Goal: Information Seeking & Learning: Check status

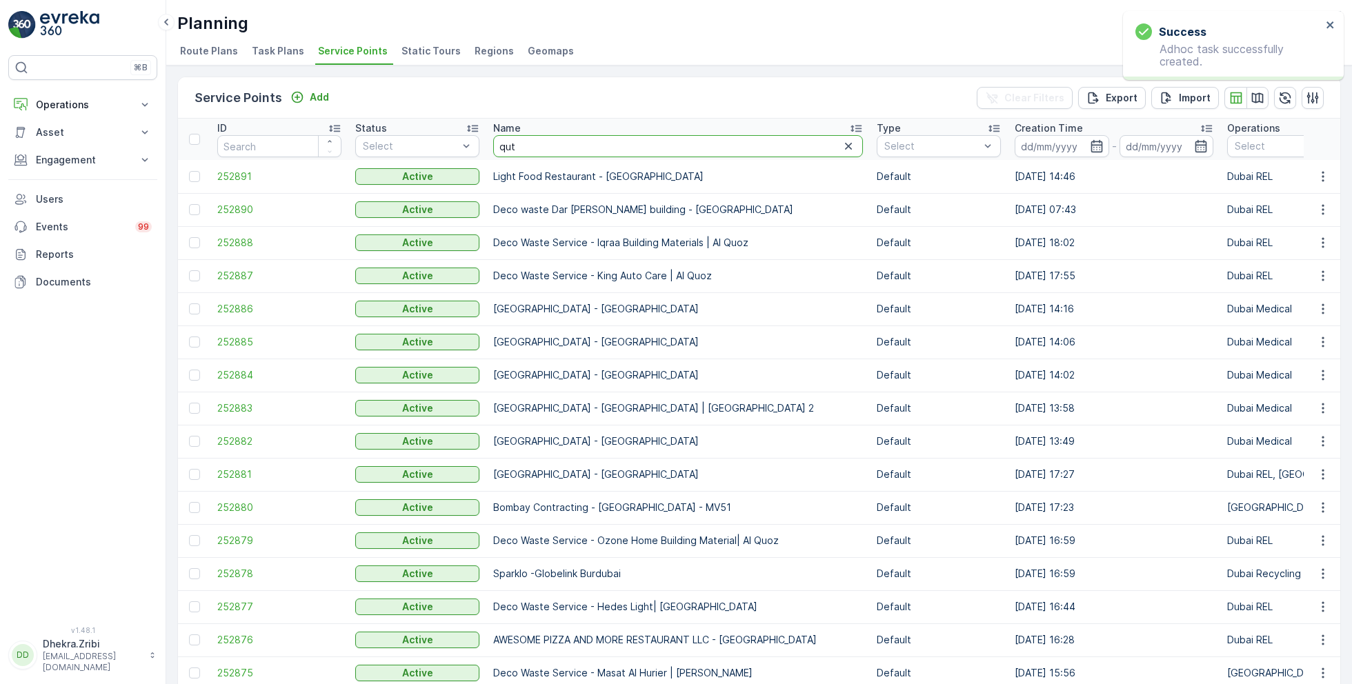
type input "quti"
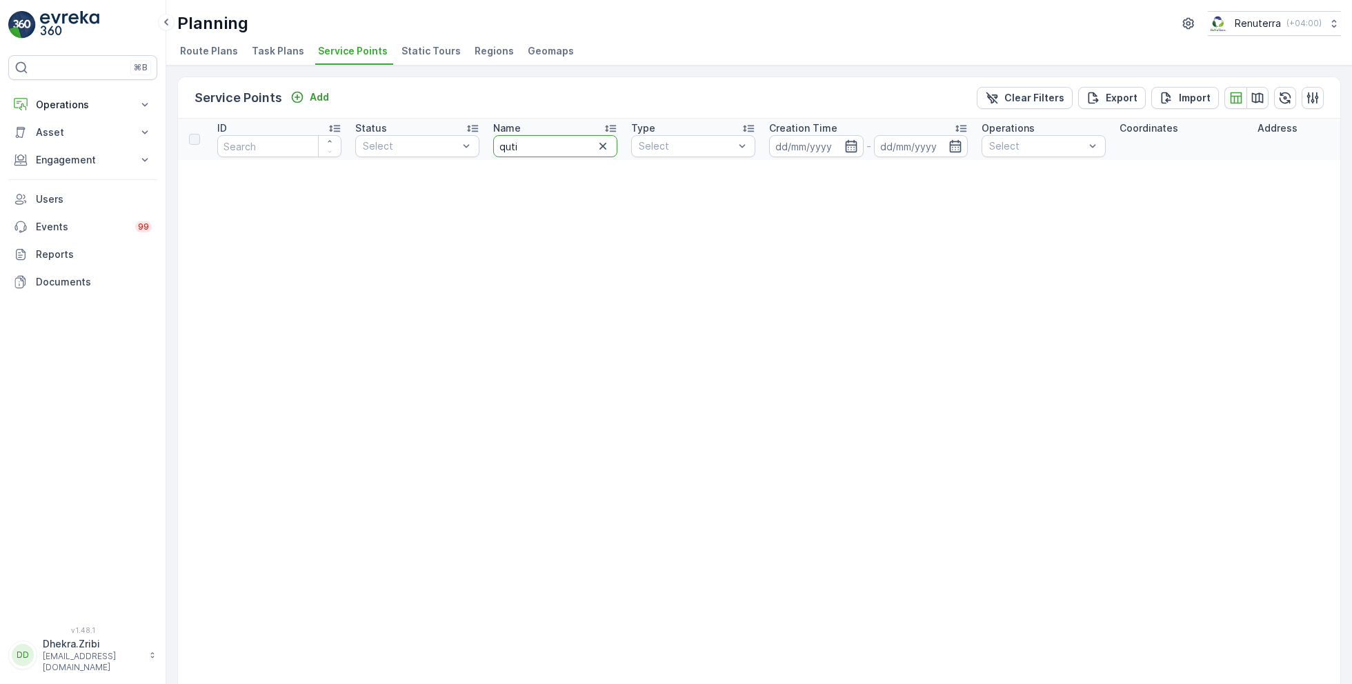
click at [524, 144] on input "quti" at bounding box center [555, 146] width 124 height 22
type input "qutta"
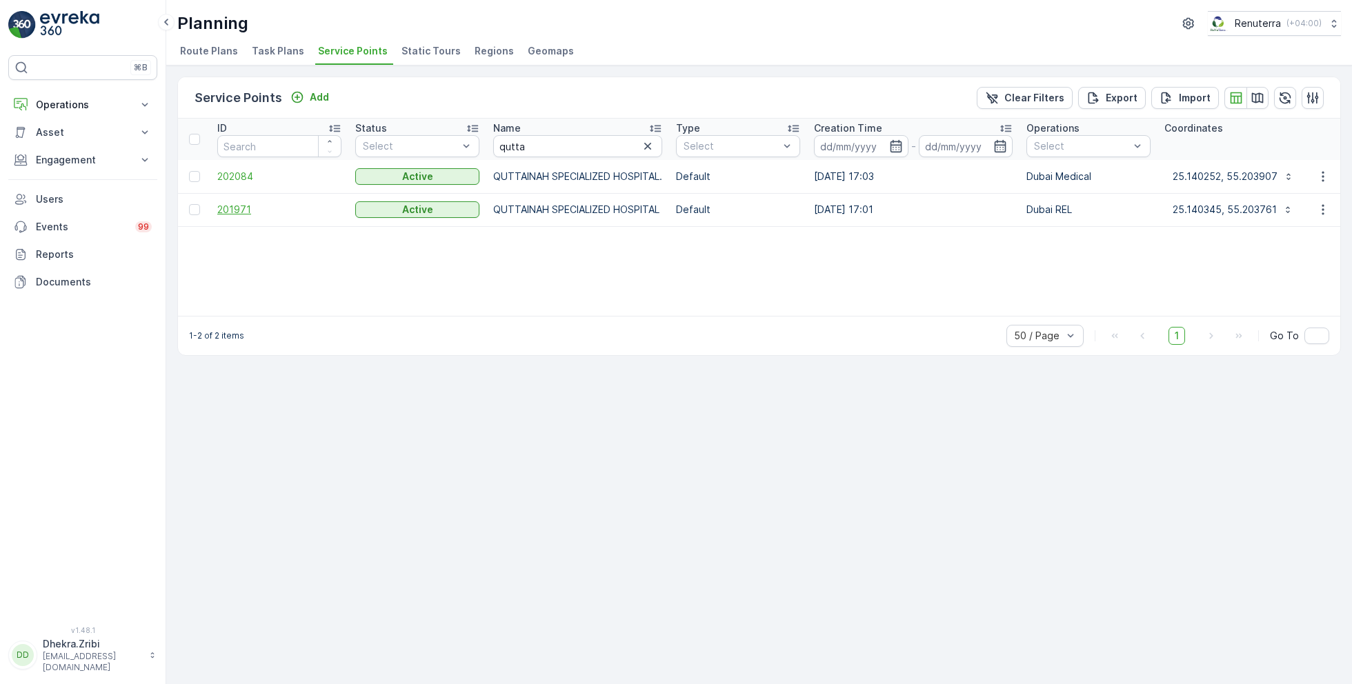
click at [234, 207] on span "201971" at bounding box center [279, 210] width 124 height 14
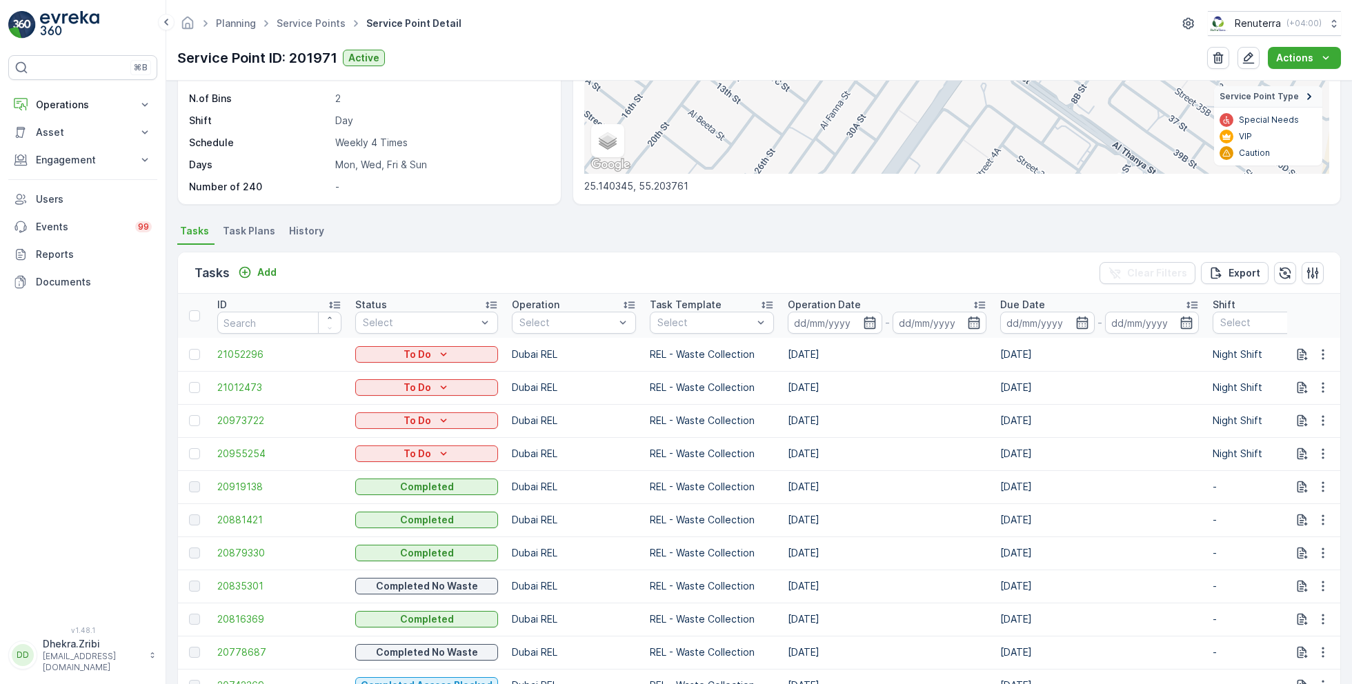
scroll to position [239, 0]
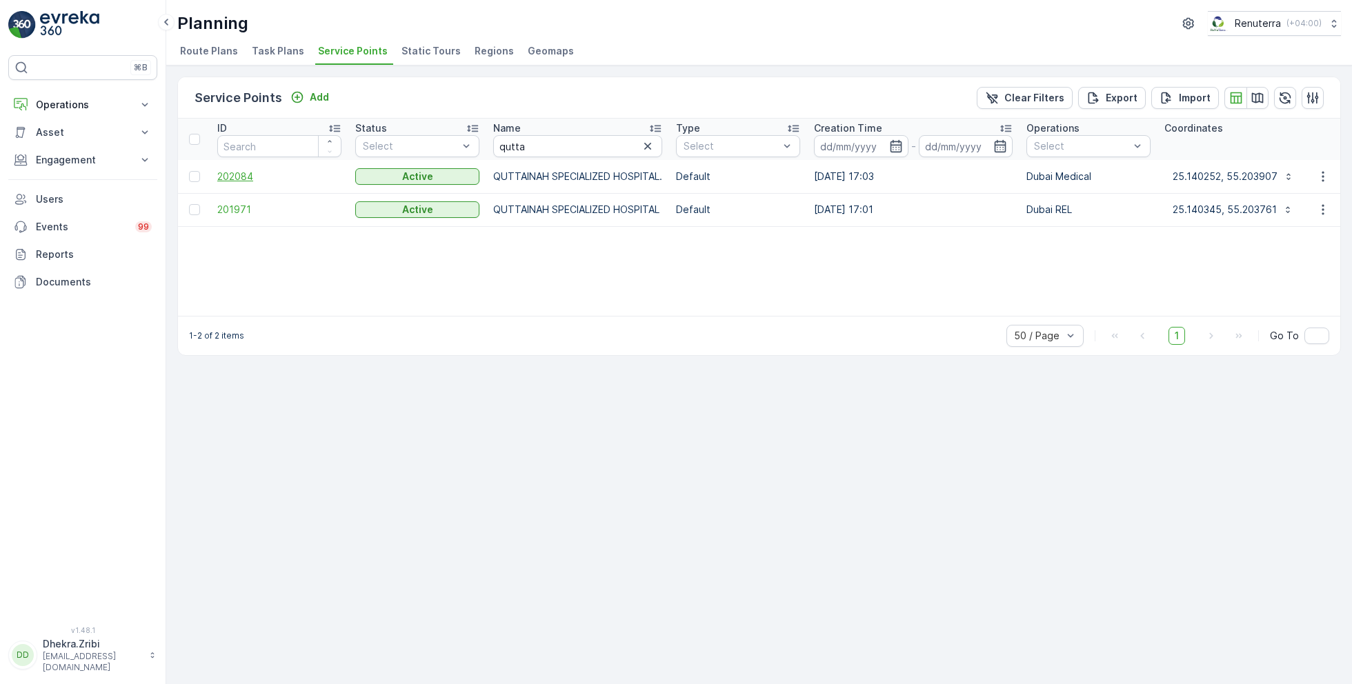
click at [233, 173] on span "202084" at bounding box center [279, 177] width 124 height 14
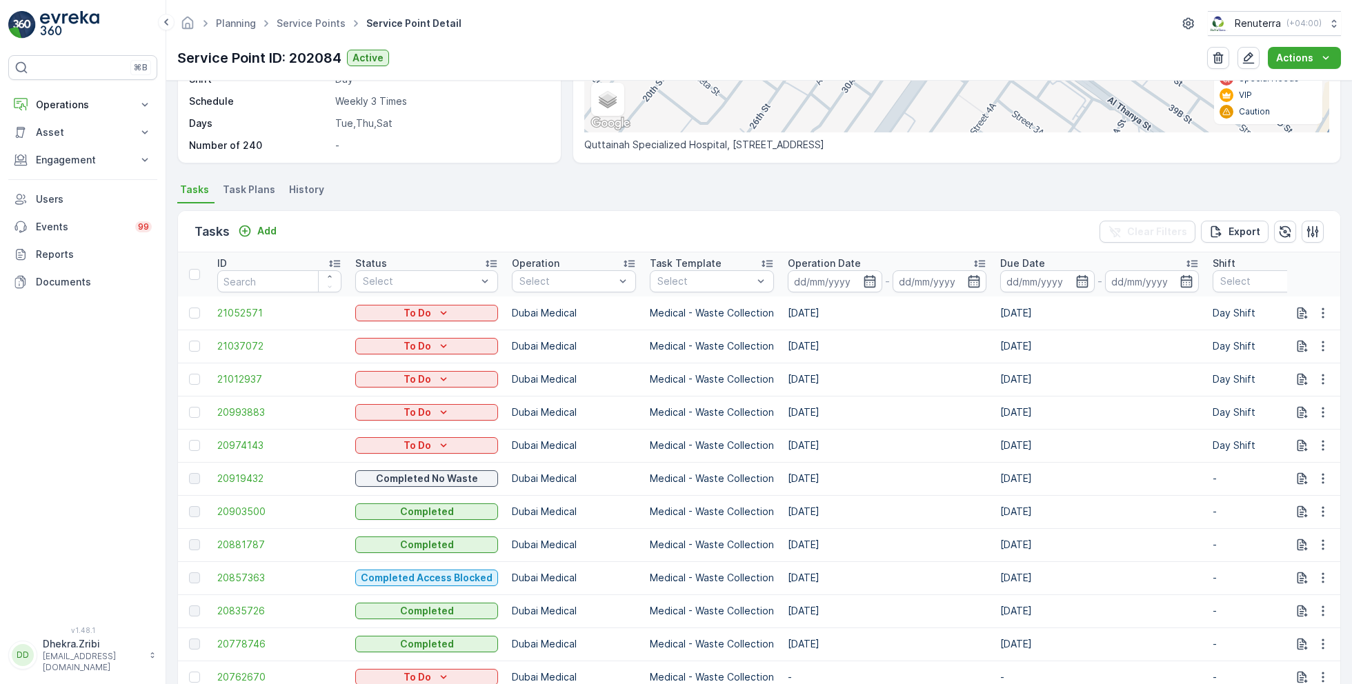
scroll to position [277, 0]
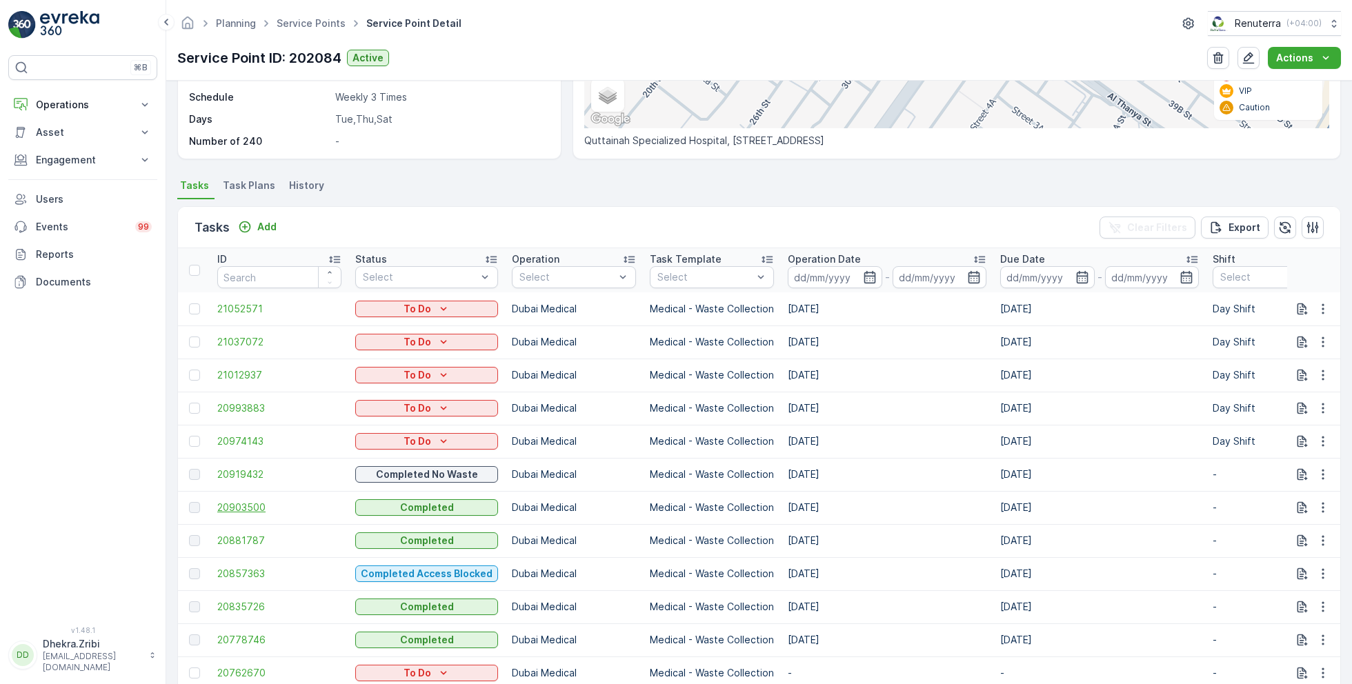
click at [250, 505] on span "20903500" at bounding box center [279, 508] width 124 height 14
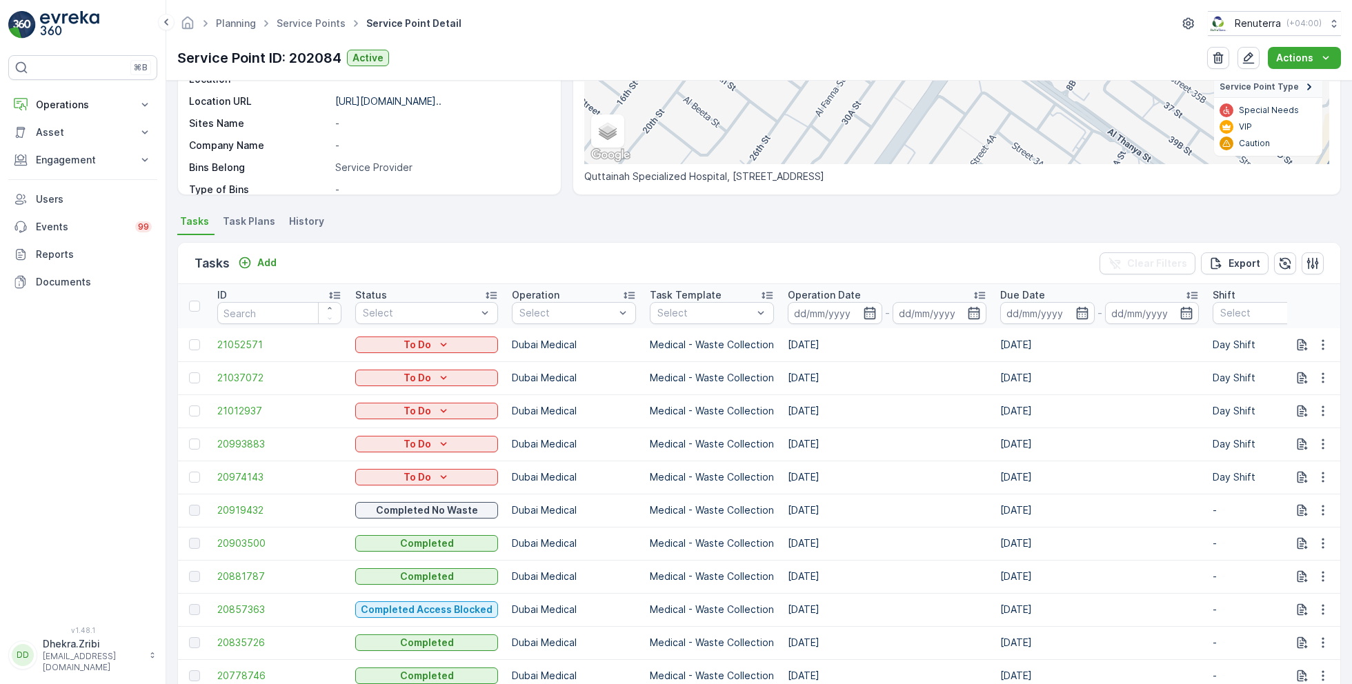
scroll to position [244, 0]
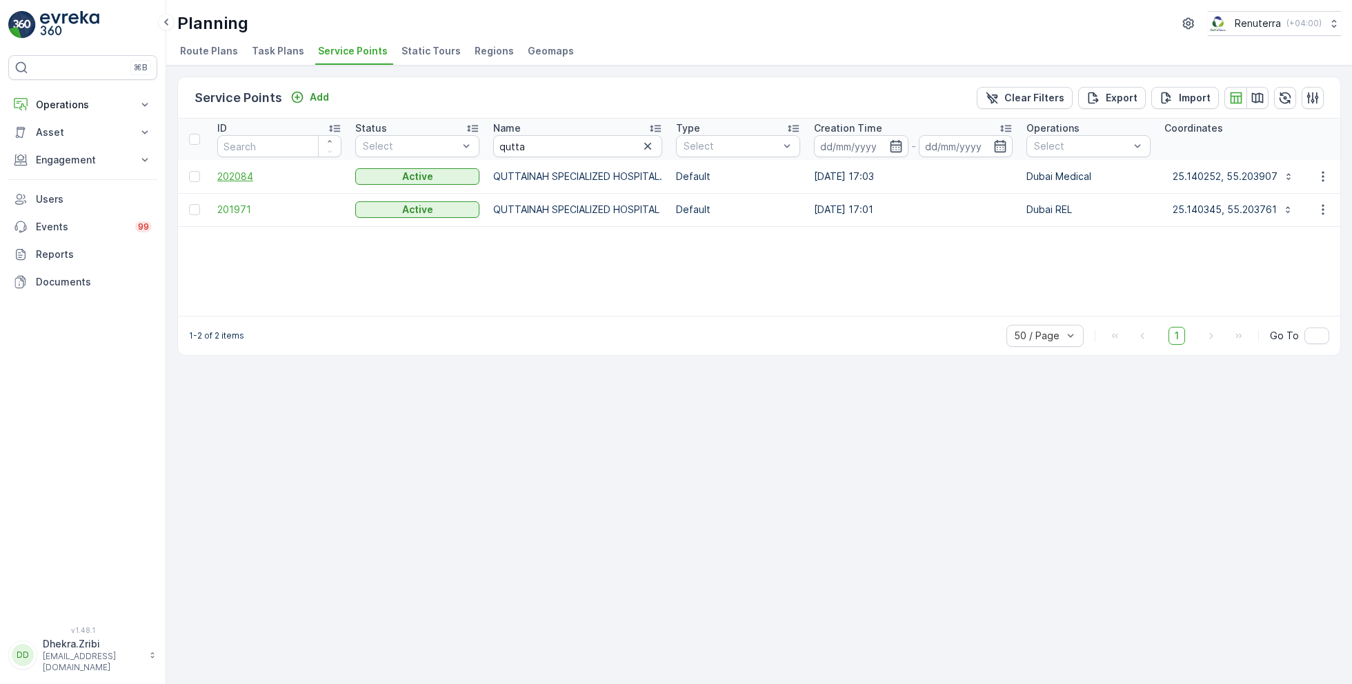
click at [246, 171] on span "202084" at bounding box center [279, 177] width 124 height 14
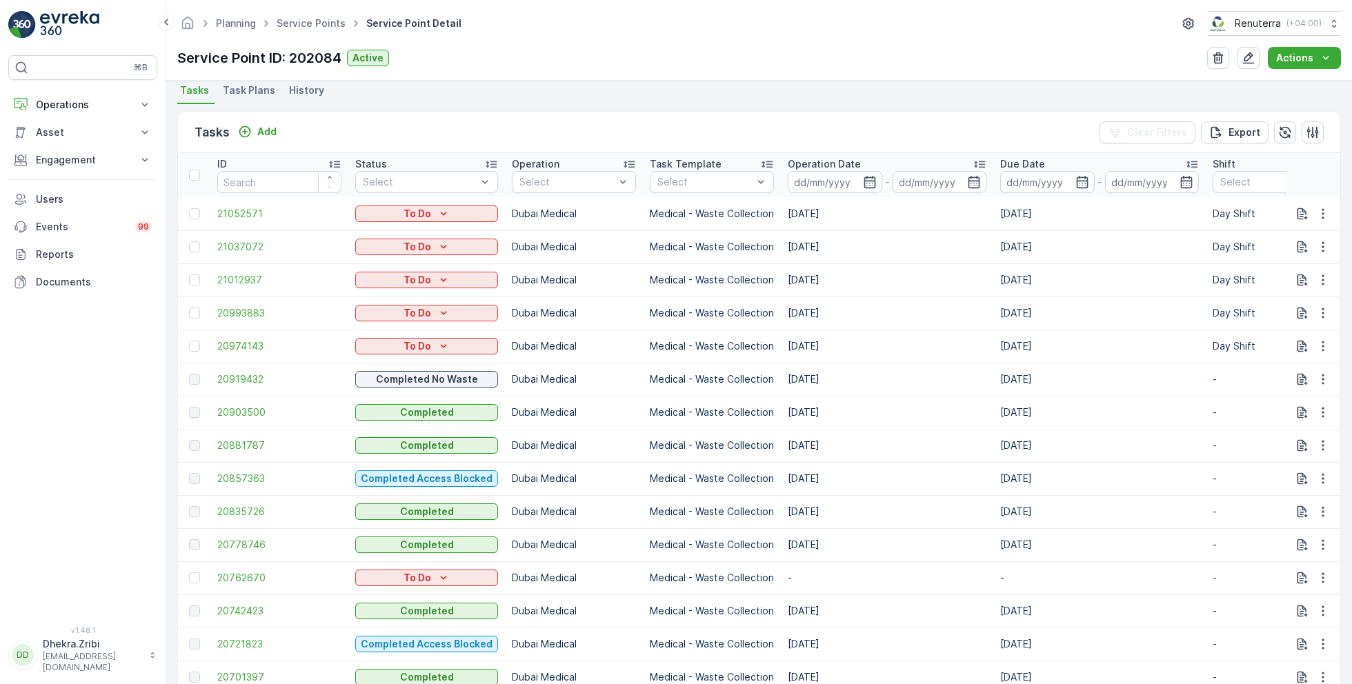
scroll to position [378, 0]
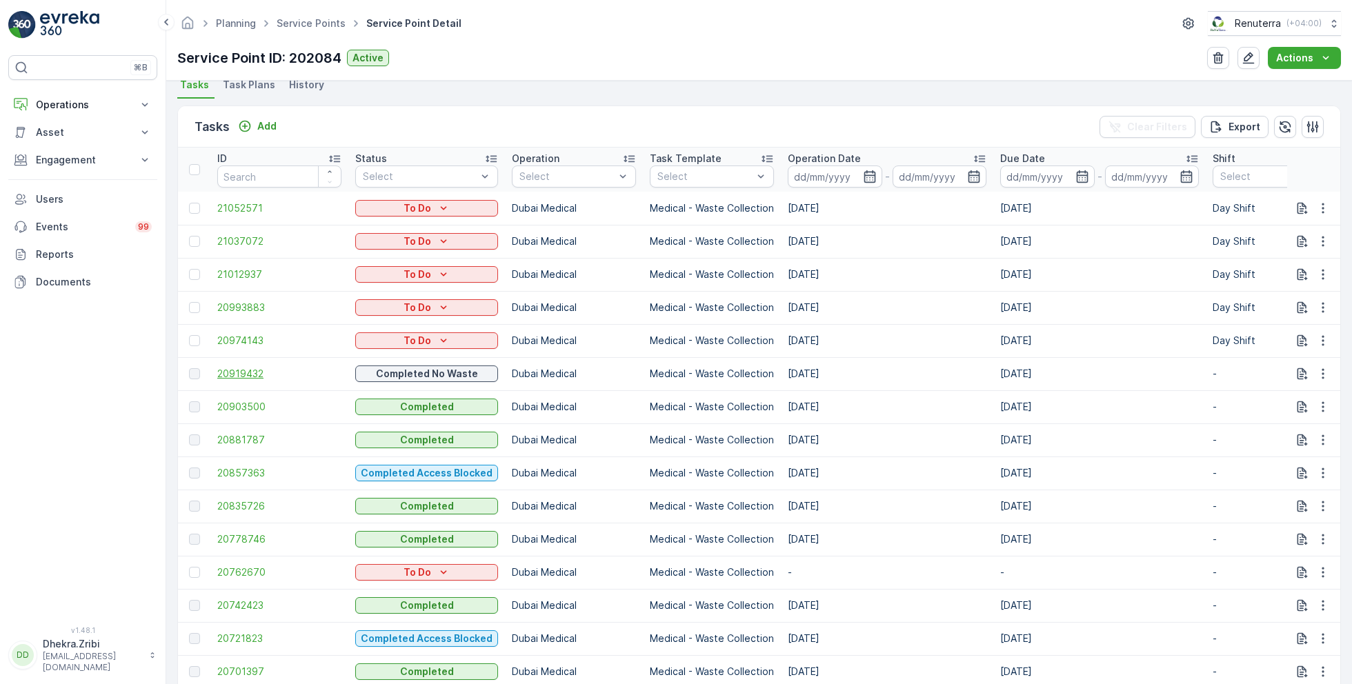
click at [257, 367] on span "20919432" at bounding box center [279, 374] width 124 height 14
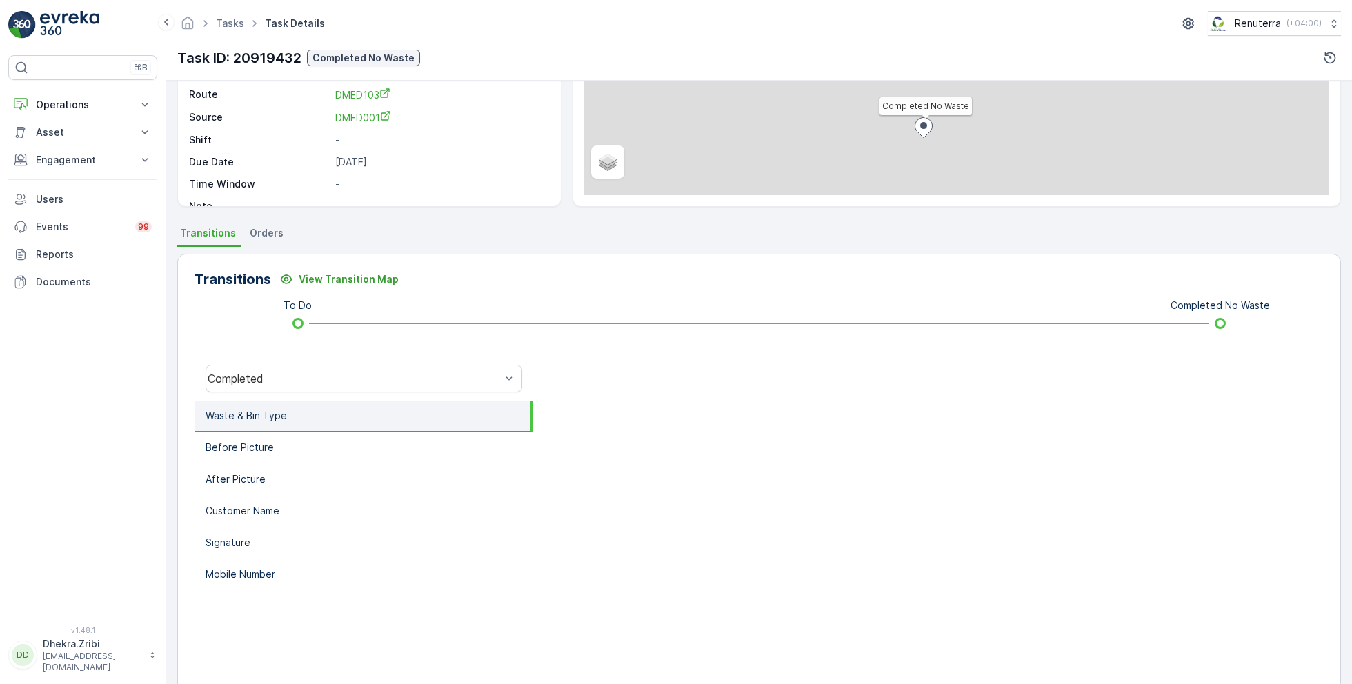
scroll to position [184, 0]
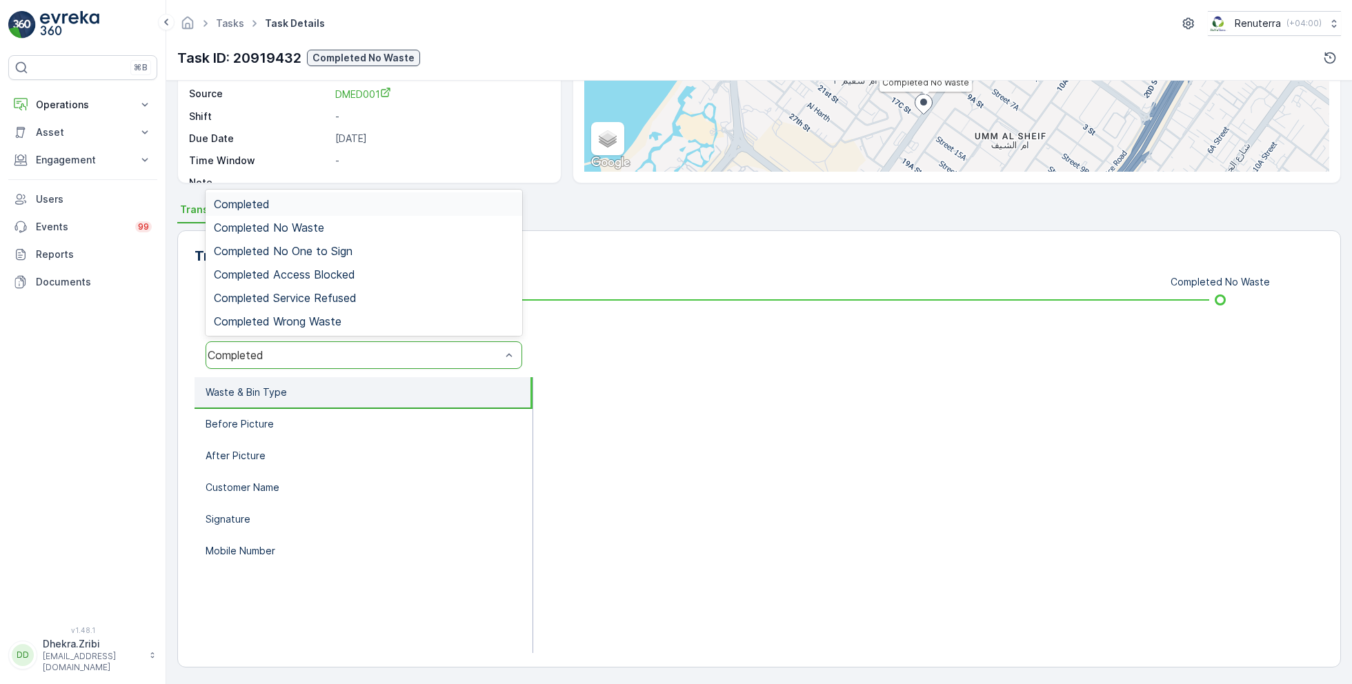
click at [373, 353] on div "Completed" at bounding box center [354, 355] width 293 height 12
click at [321, 229] on span "Completed No Waste" at bounding box center [269, 227] width 110 height 12
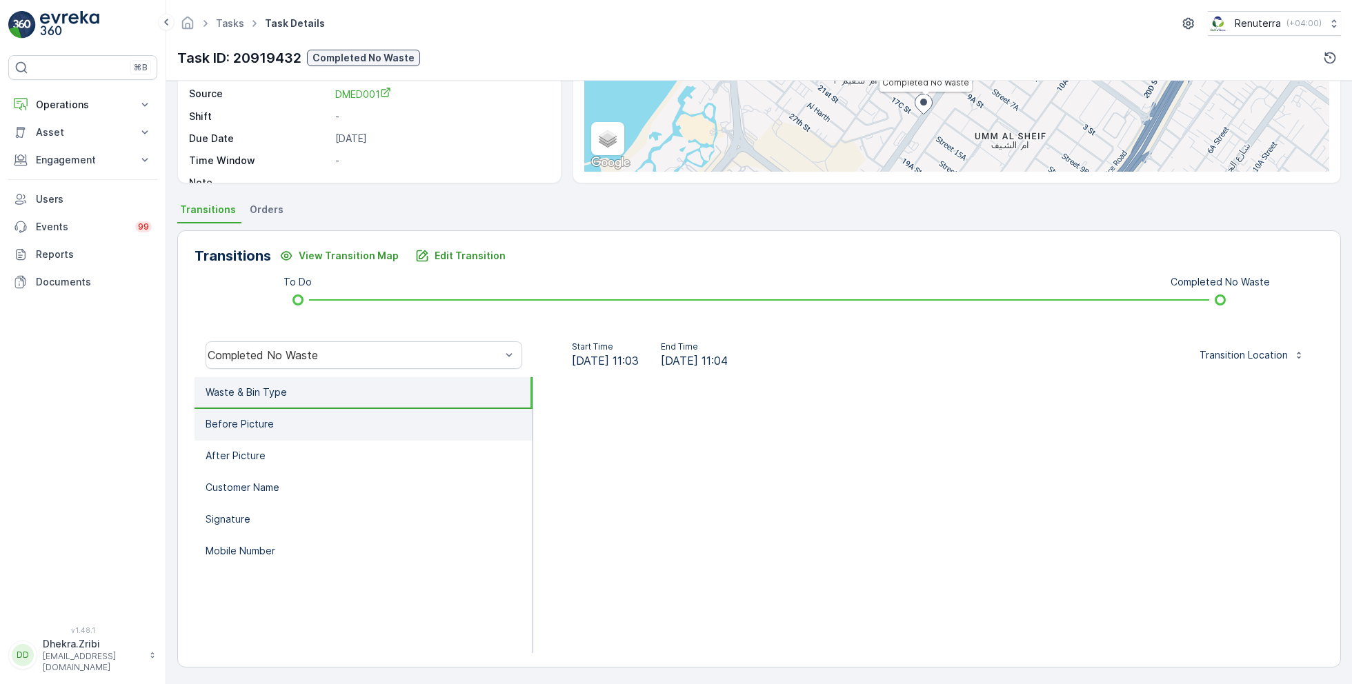
click at [314, 421] on li "Before Picture" at bounding box center [364, 425] width 338 height 32
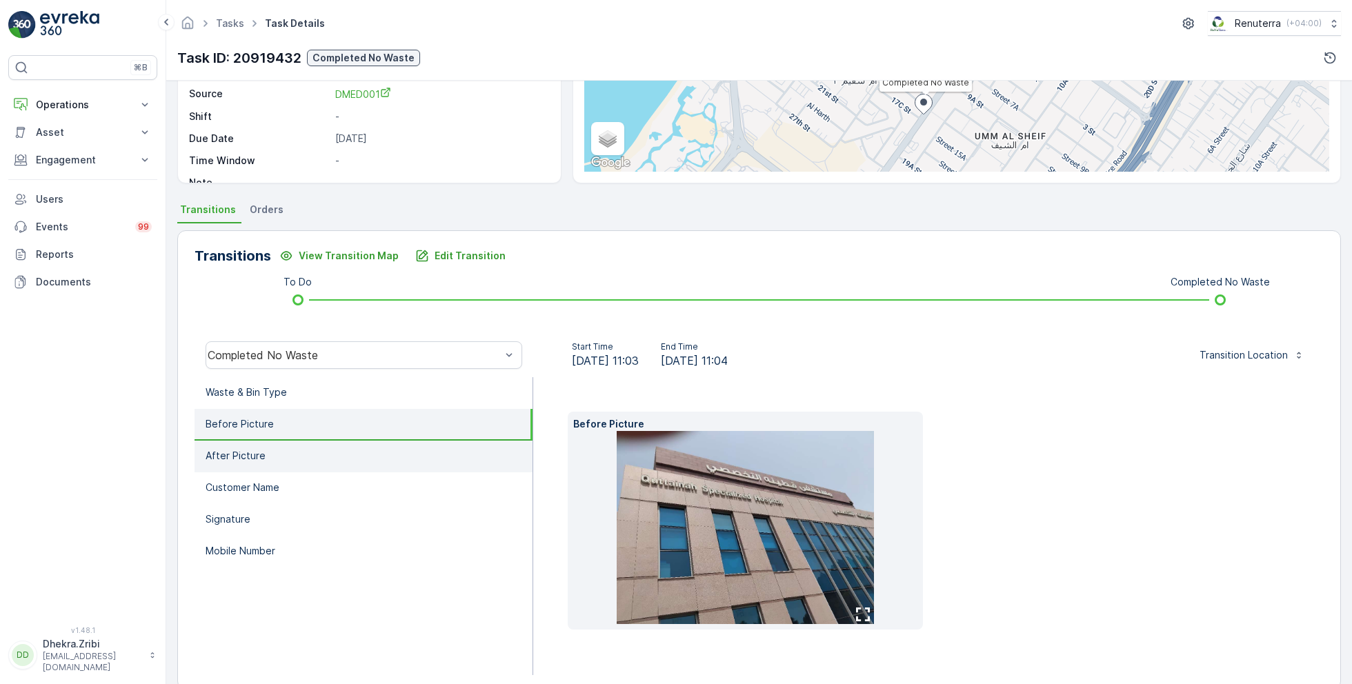
click at [319, 451] on li "After Picture" at bounding box center [364, 457] width 338 height 32
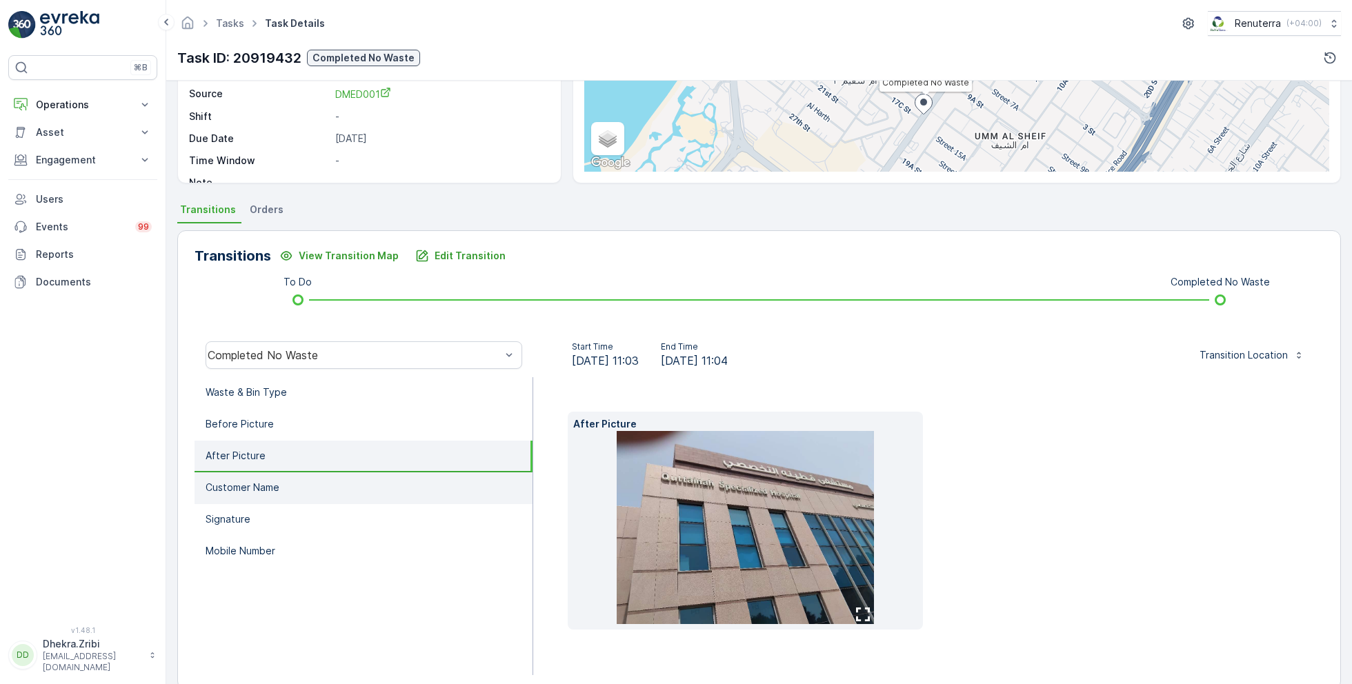
click at [319, 496] on li "Customer Name" at bounding box center [364, 489] width 338 height 32
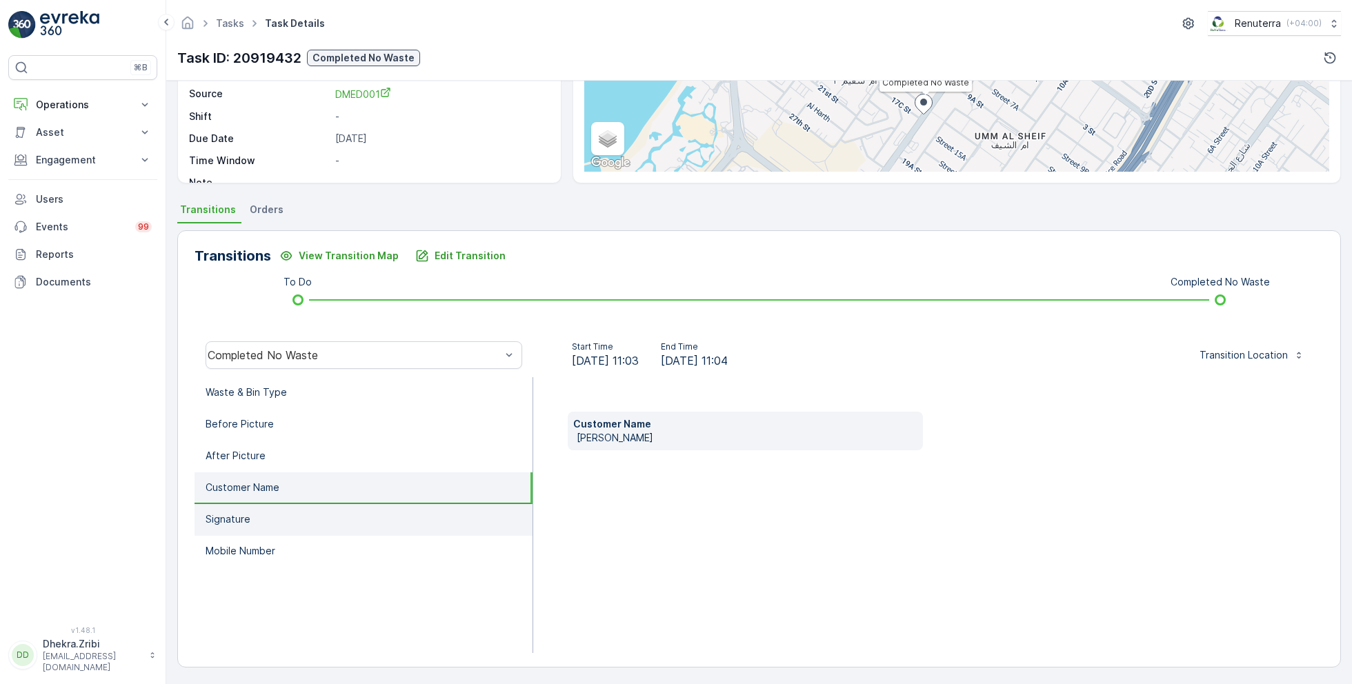
click at [296, 511] on li "Signature" at bounding box center [364, 520] width 338 height 32
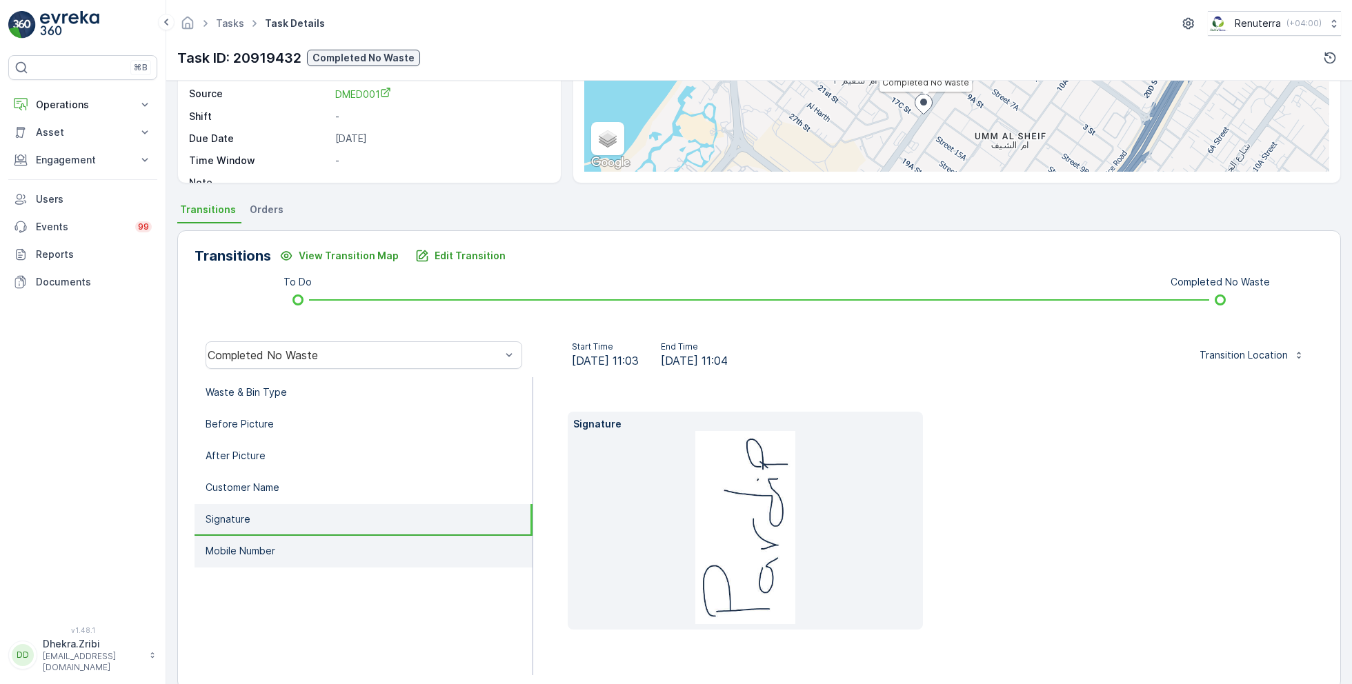
click at [300, 538] on li "Mobile Number" at bounding box center [364, 552] width 338 height 32
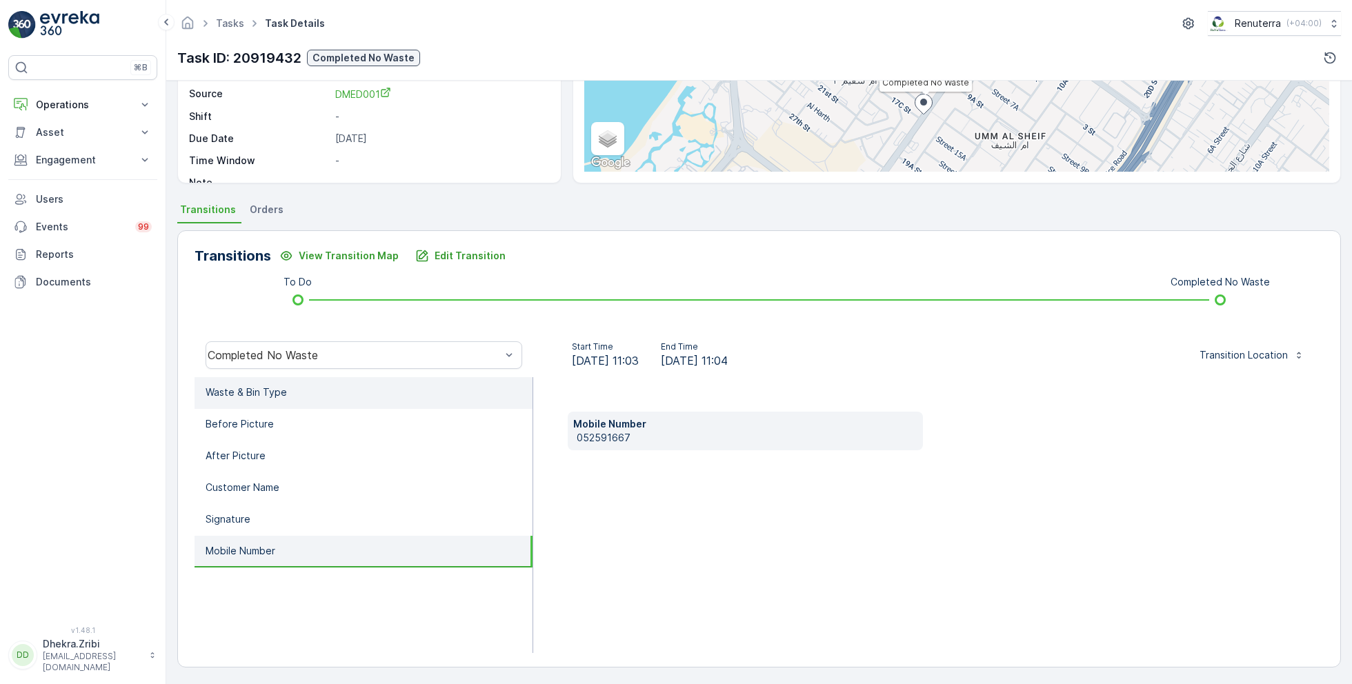
click at [294, 397] on li "Waste & Bin Type" at bounding box center [364, 393] width 338 height 32
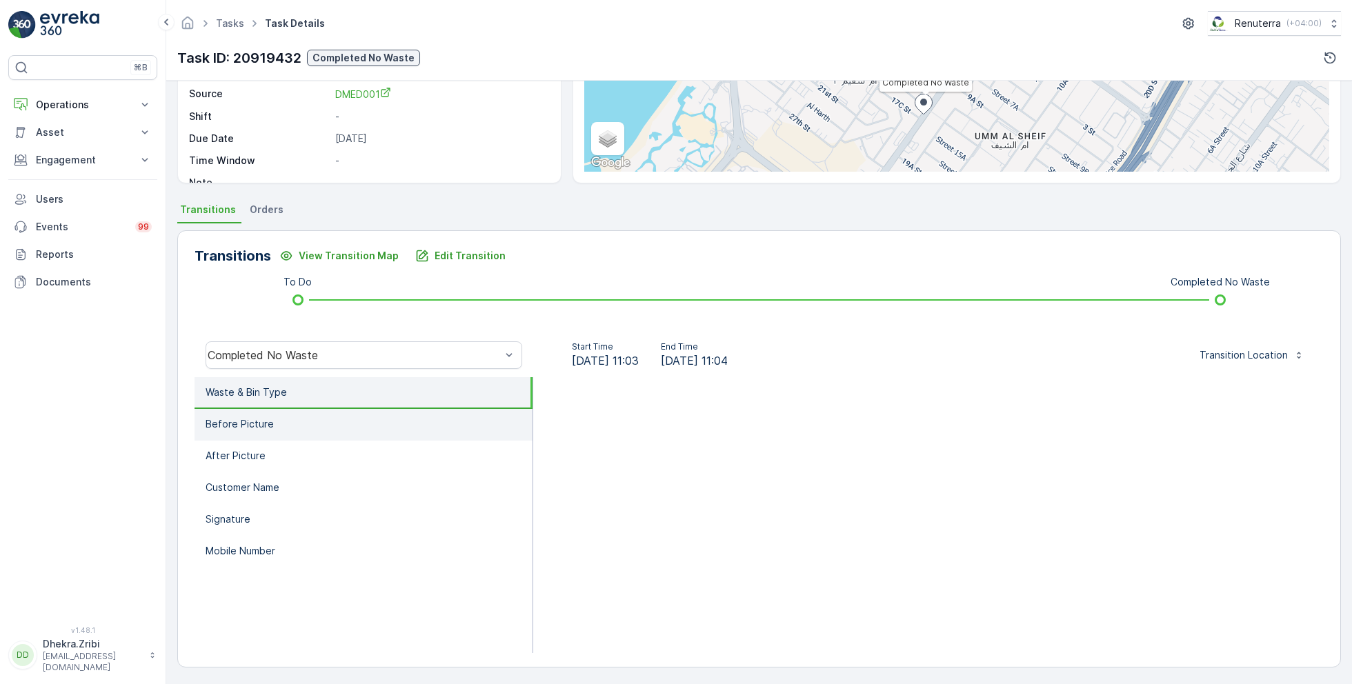
click at [314, 415] on li "Before Picture" at bounding box center [364, 425] width 338 height 32
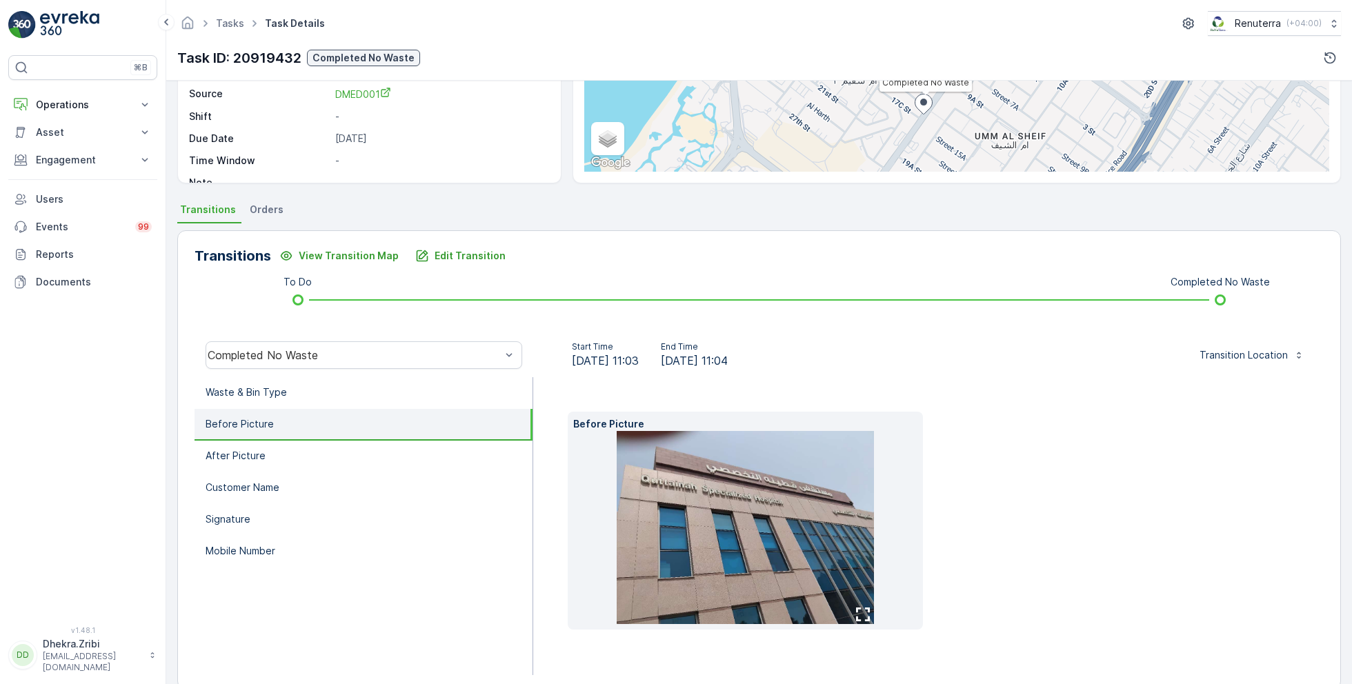
click at [739, 590] on img at bounding box center [745, 527] width 257 height 193
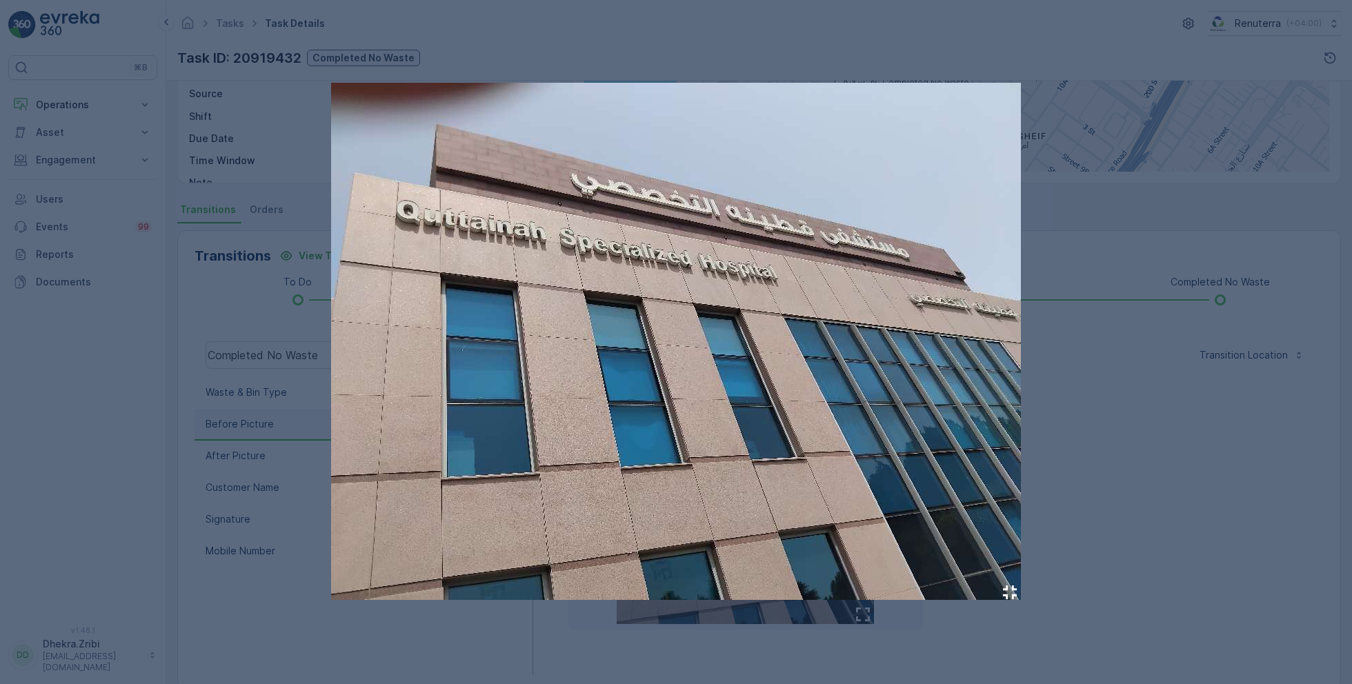
click at [1110, 569] on div at bounding box center [676, 342] width 1352 height 684
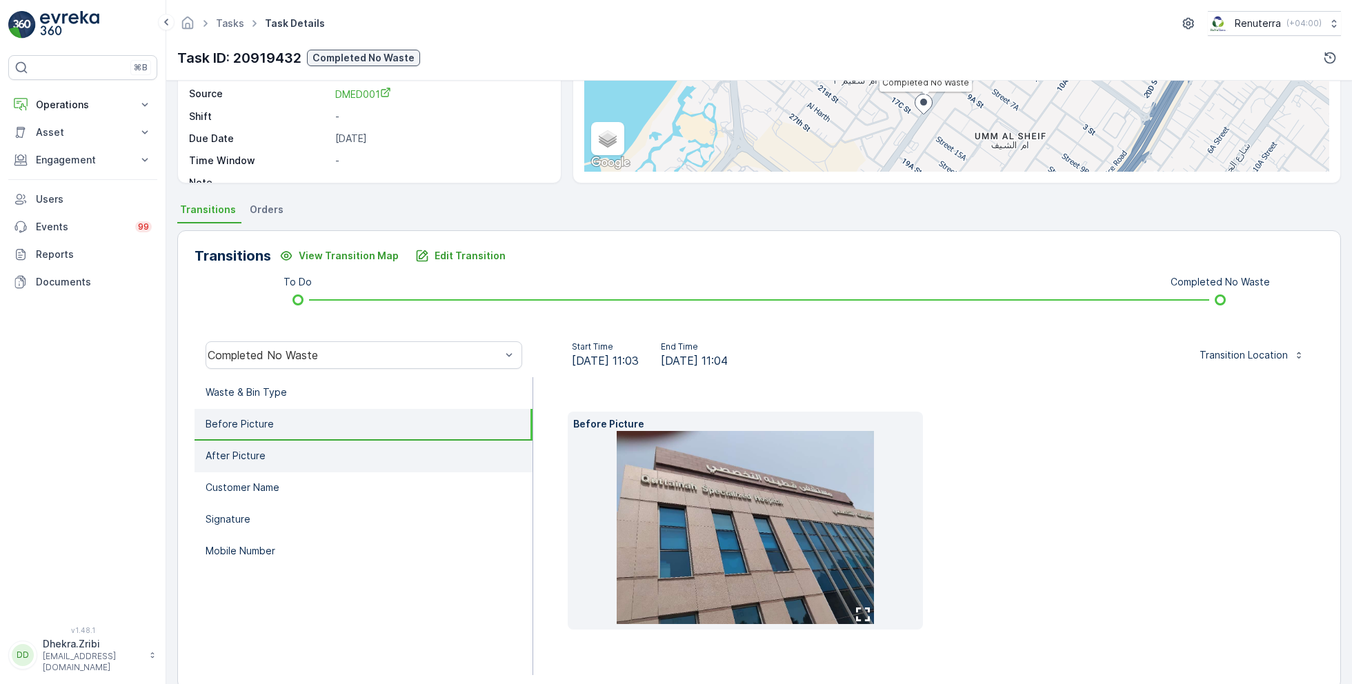
click at [408, 448] on li "After Picture" at bounding box center [364, 457] width 338 height 32
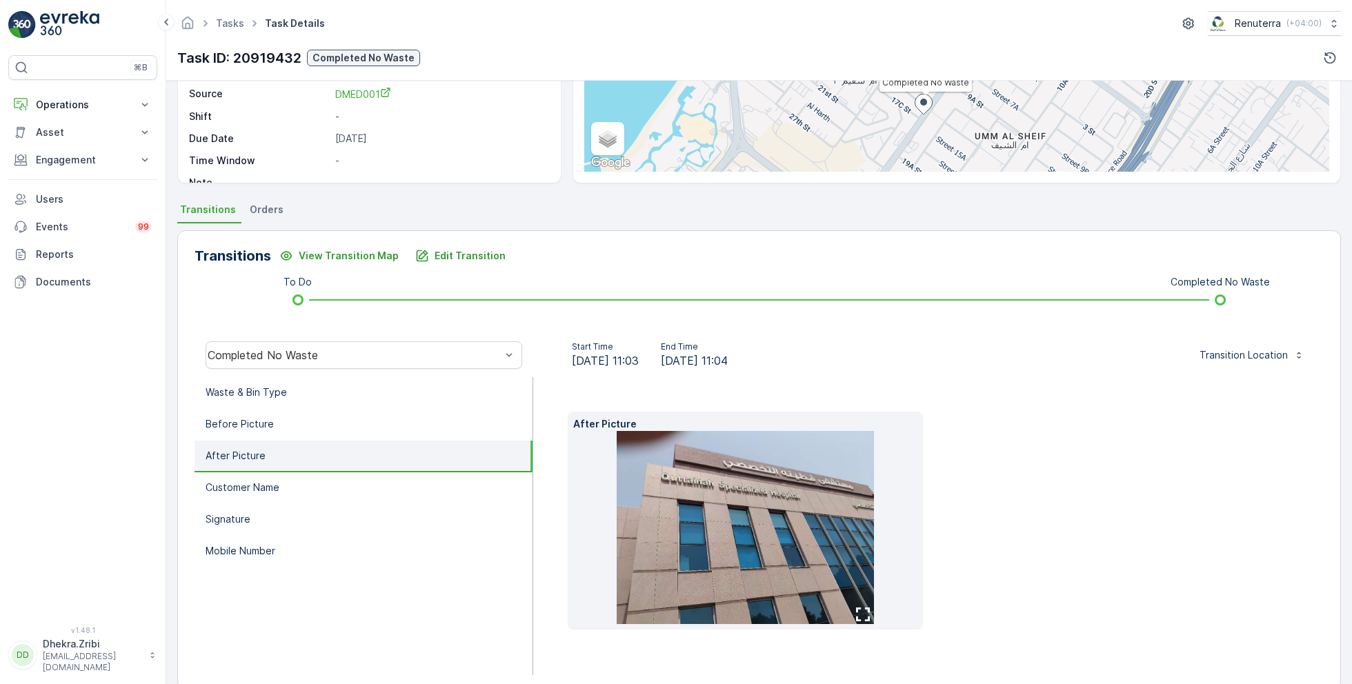
click at [410, 471] on li "After Picture" at bounding box center [364, 457] width 338 height 32
click at [403, 480] on li "Customer Name" at bounding box center [364, 489] width 338 height 32
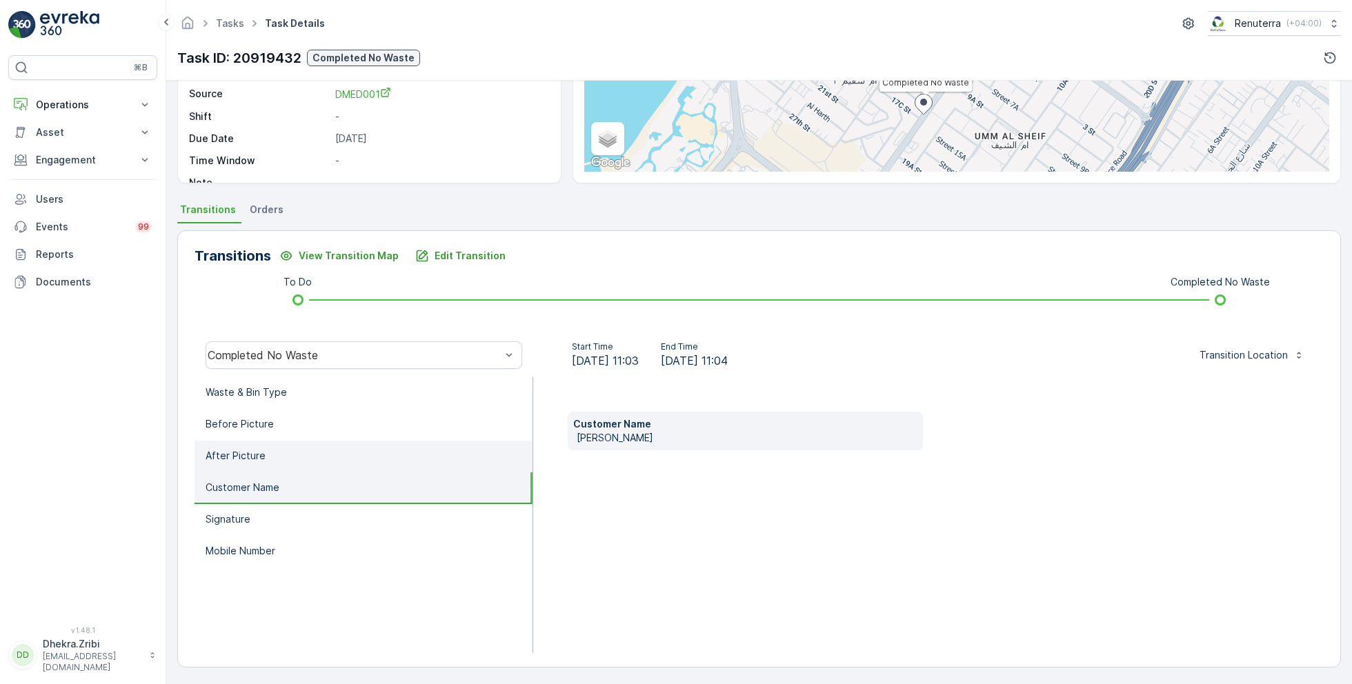
click at [403, 453] on li "After Picture" at bounding box center [364, 457] width 338 height 32
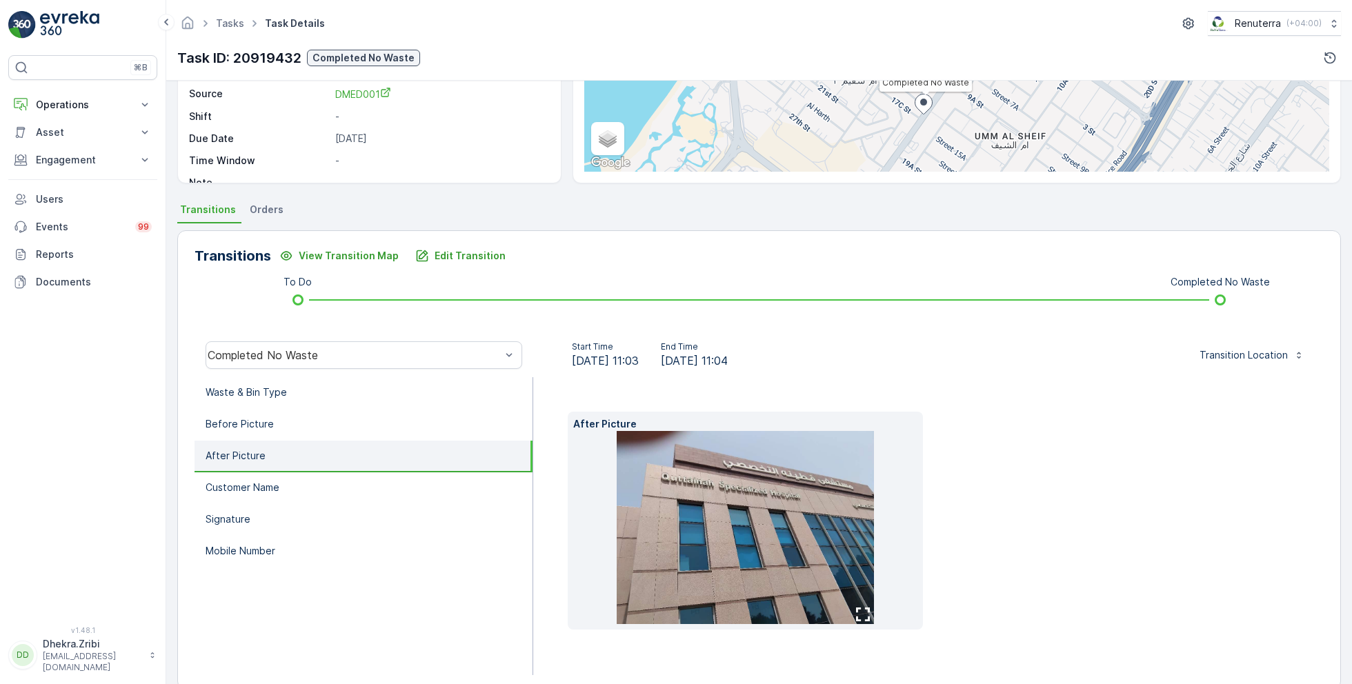
click at [403, 442] on li "After Picture" at bounding box center [364, 457] width 338 height 32
click at [391, 492] on li "Customer Name" at bounding box center [364, 489] width 338 height 32
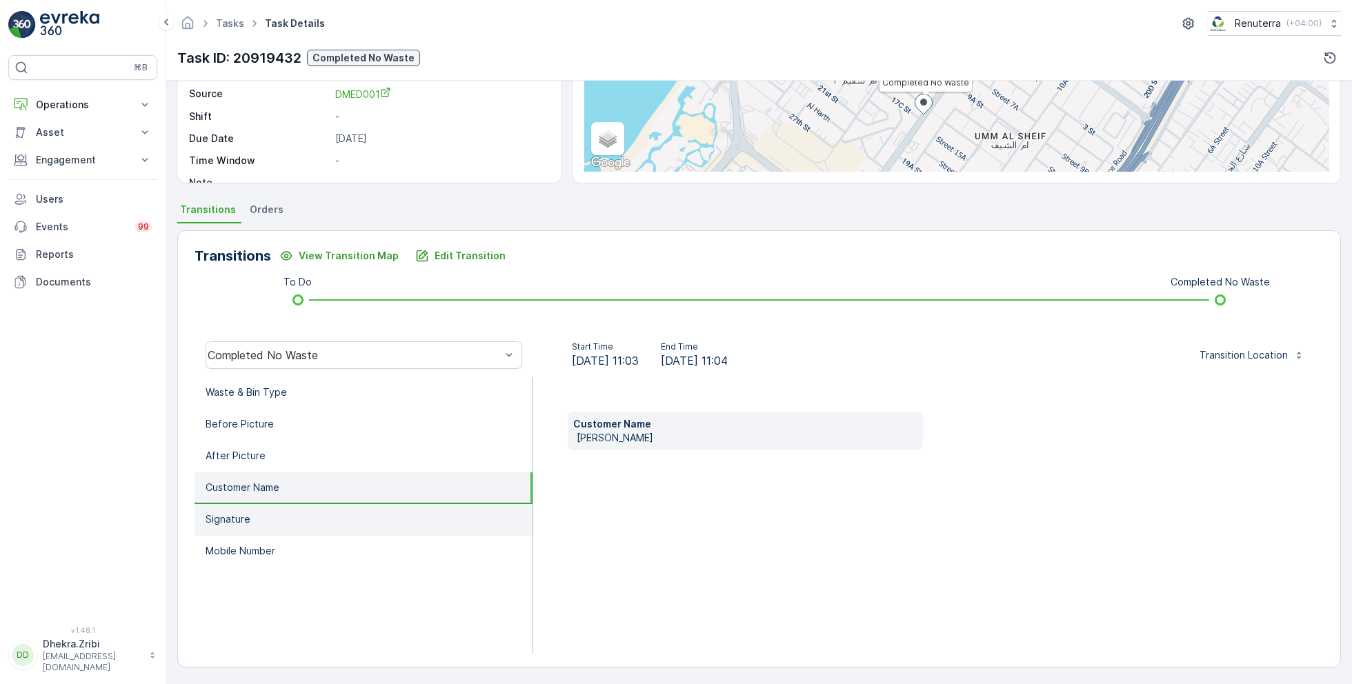
click at [390, 509] on li "Signature" at bounding box center [364, 520] width 338 height 32
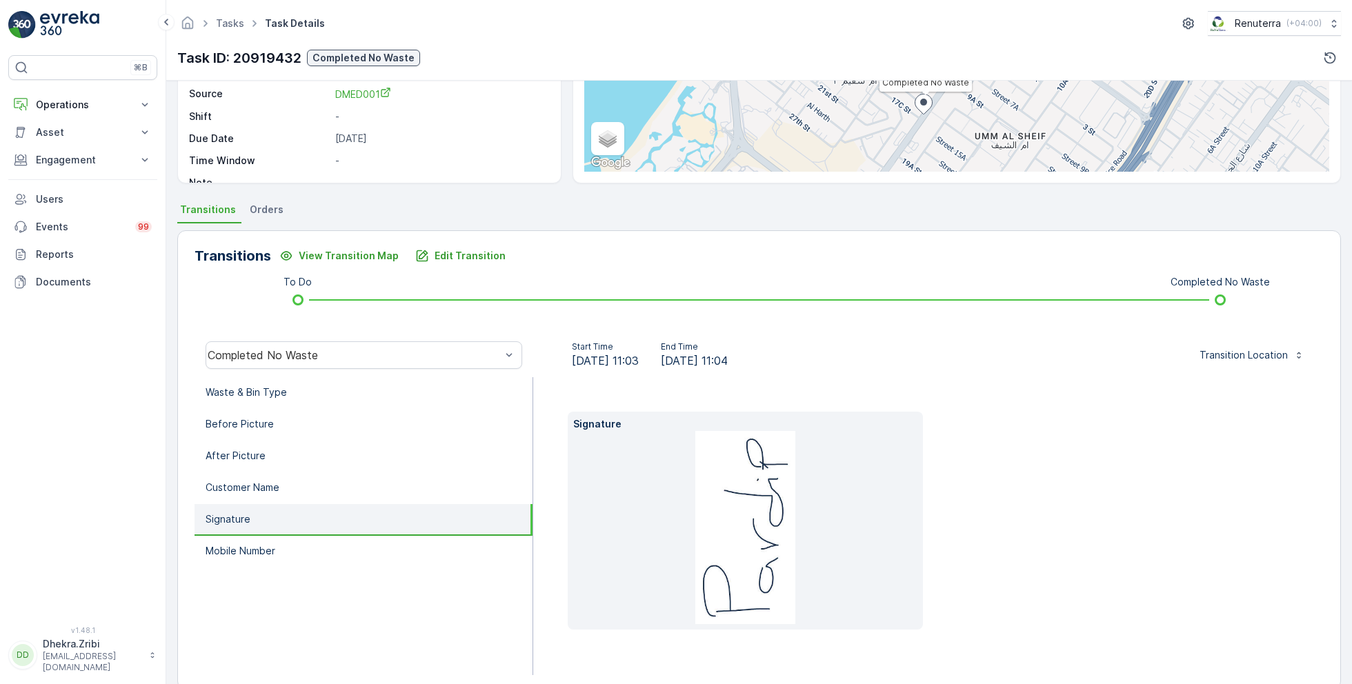
click at [389, 525] on li "Signature" at bounding box center [364, 520] width 338 height 32
click at [382, 553] on li "Mobile Number" at bounding box center [364, 552] width 338 height 32
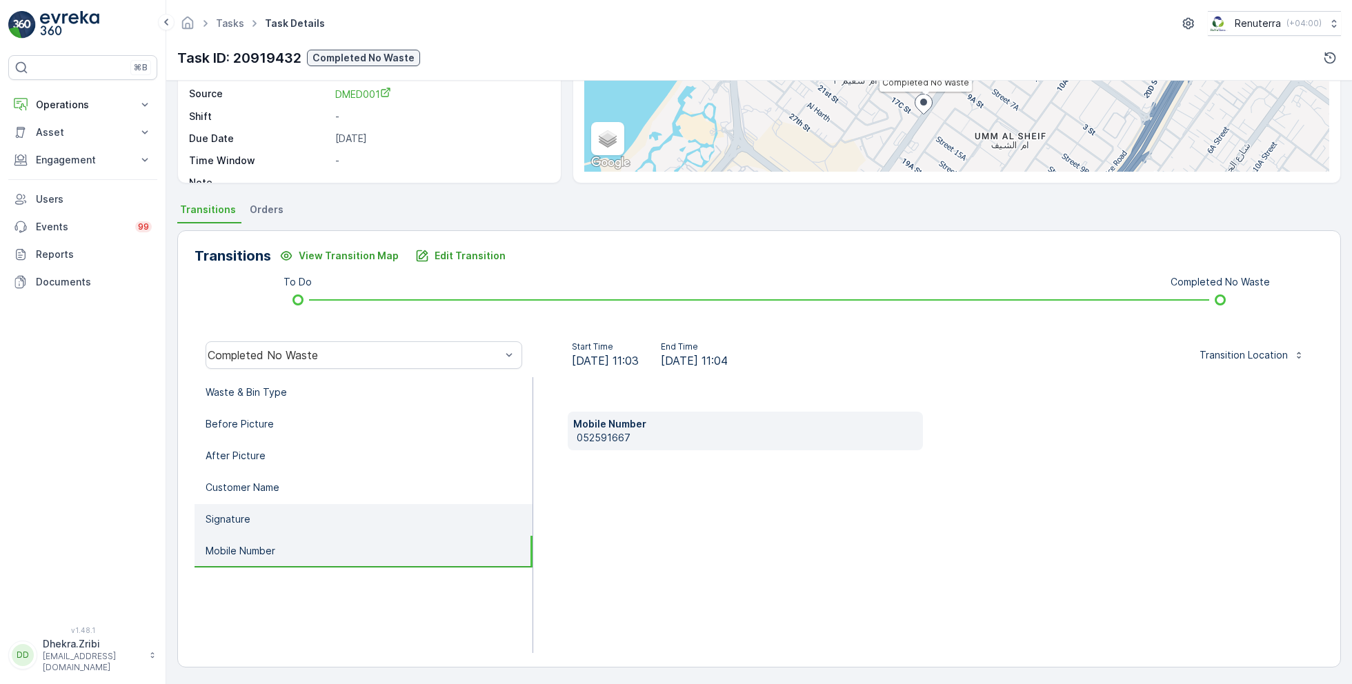
click at [386, 515] on li "Signature" at bounding box center [364, 520] width 338 height 32
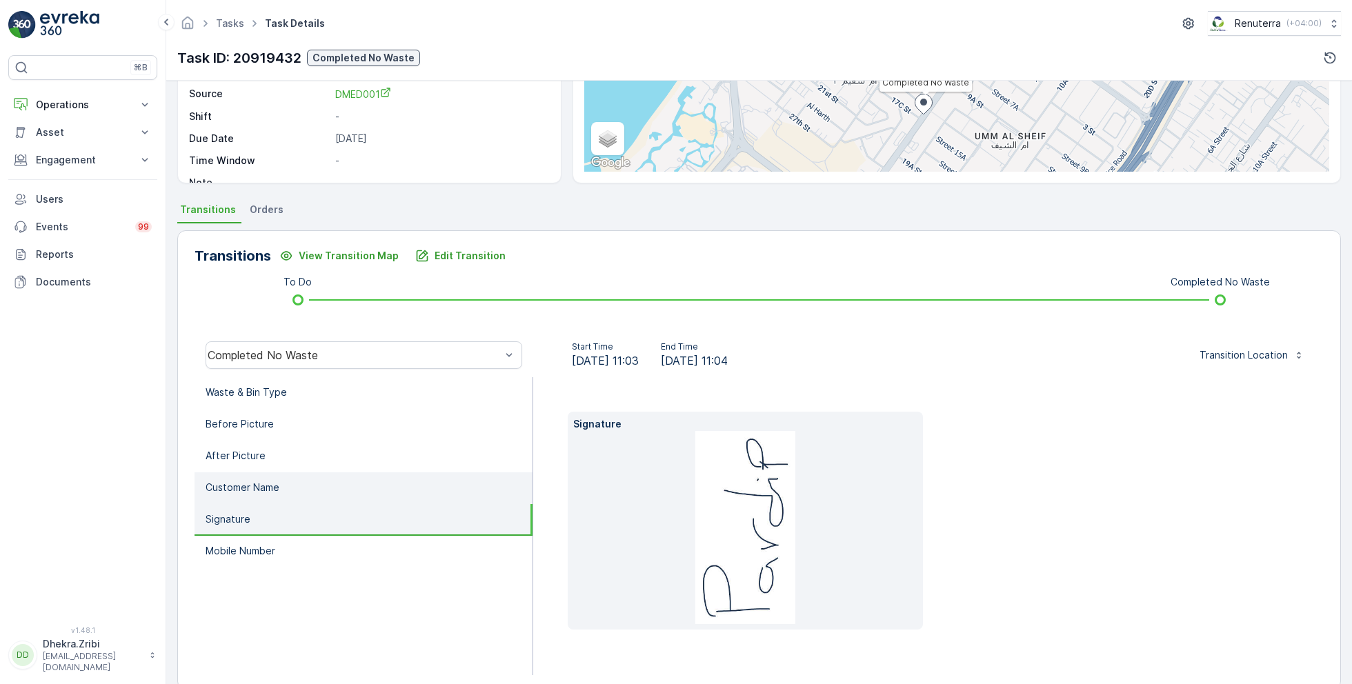
click at [385, 480] on li "Customer Name" at bounding box center [364, 489] width 338 height 32
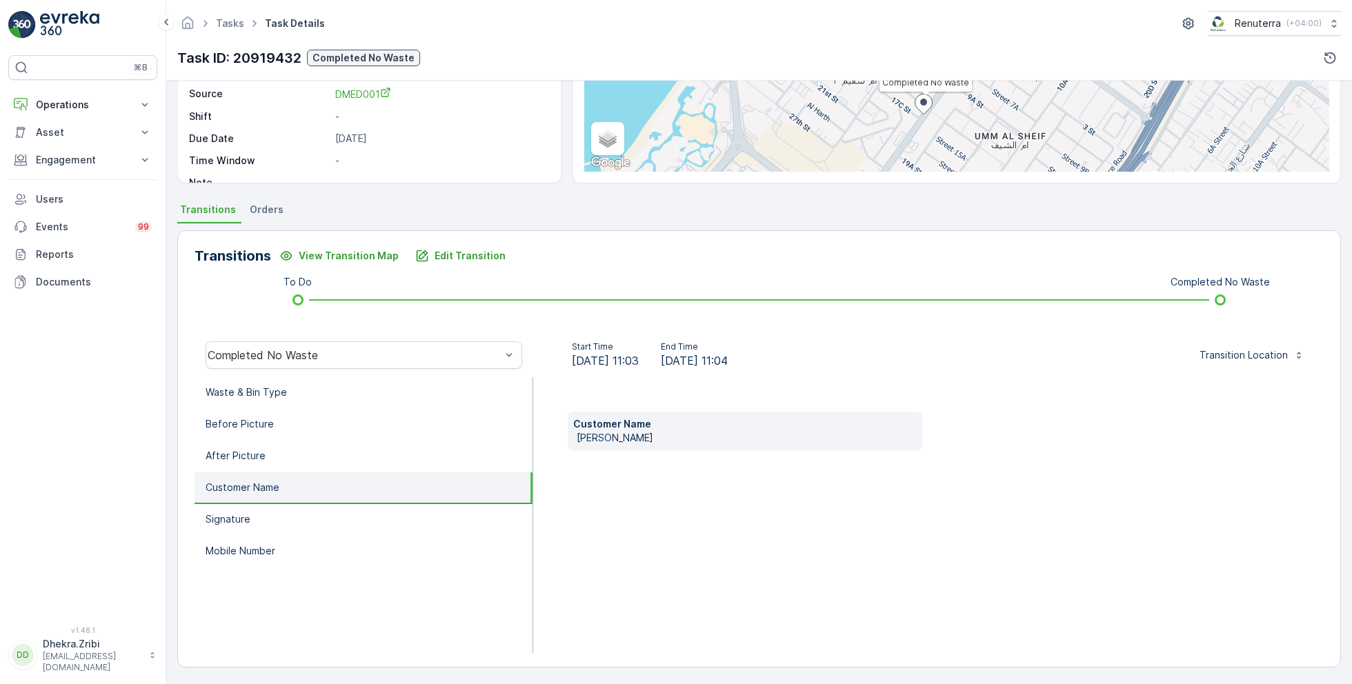
click at [1032, 118] on div "Completed No Waste + − Satellite Roadmap Terrain Hybrid Leaflet Keyboard shortc…" at bounding box center [956, 61] width 745 height 221
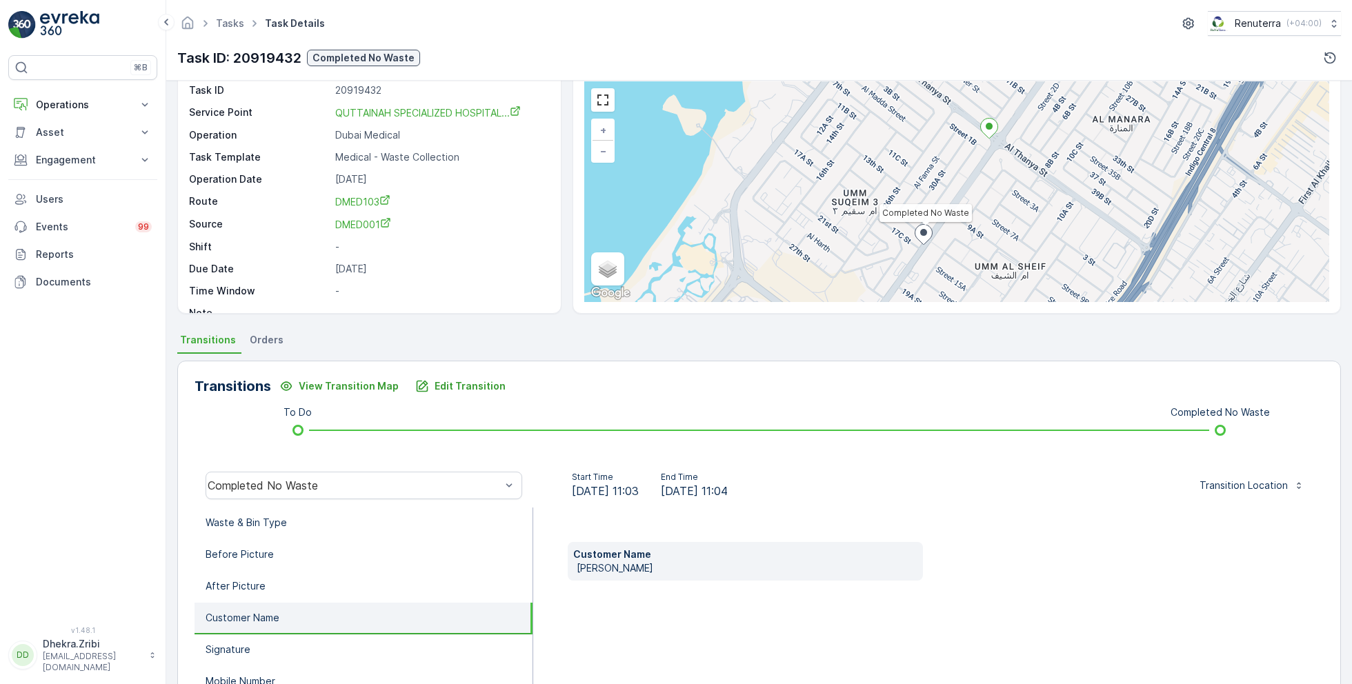
click at [776, 26] on div "Tasks Task Details Renuterra ( +04:00 )" at bounding box center [759, 23] width 1164 height 25
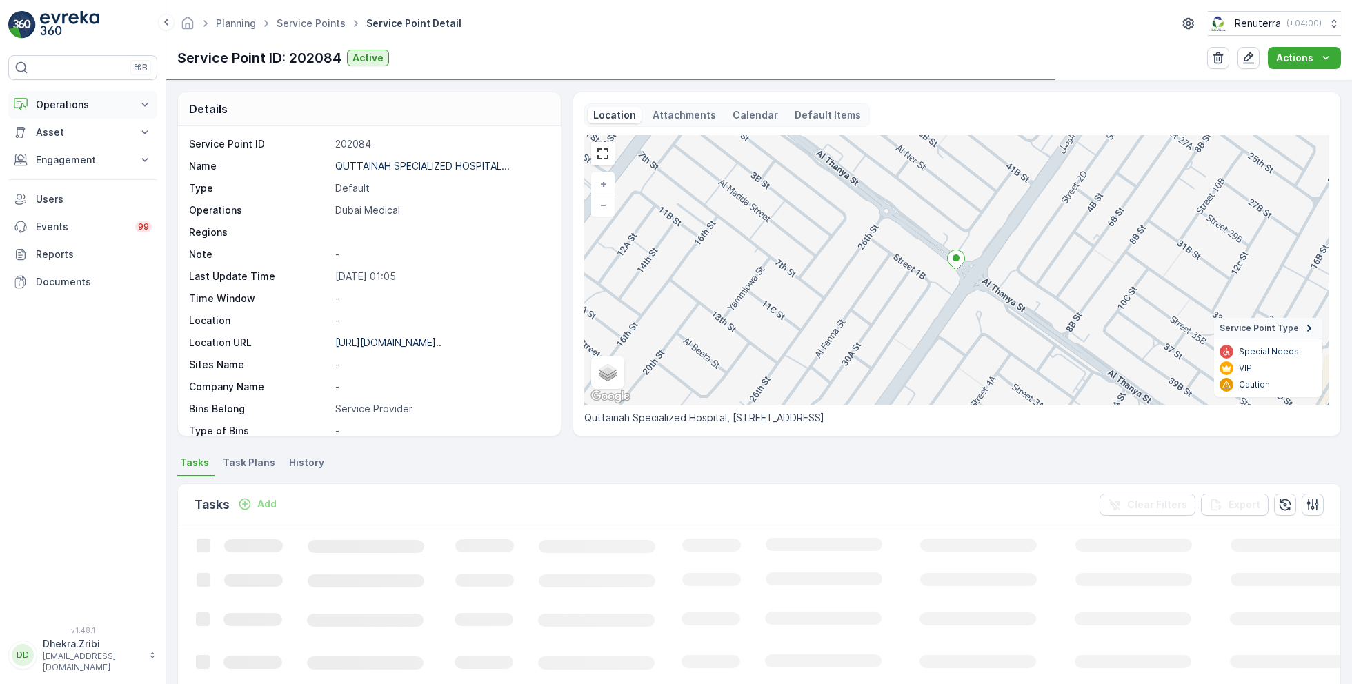
click at [101, 114] on button "Operations" at bounding box center [82, 105] width 149 height 28
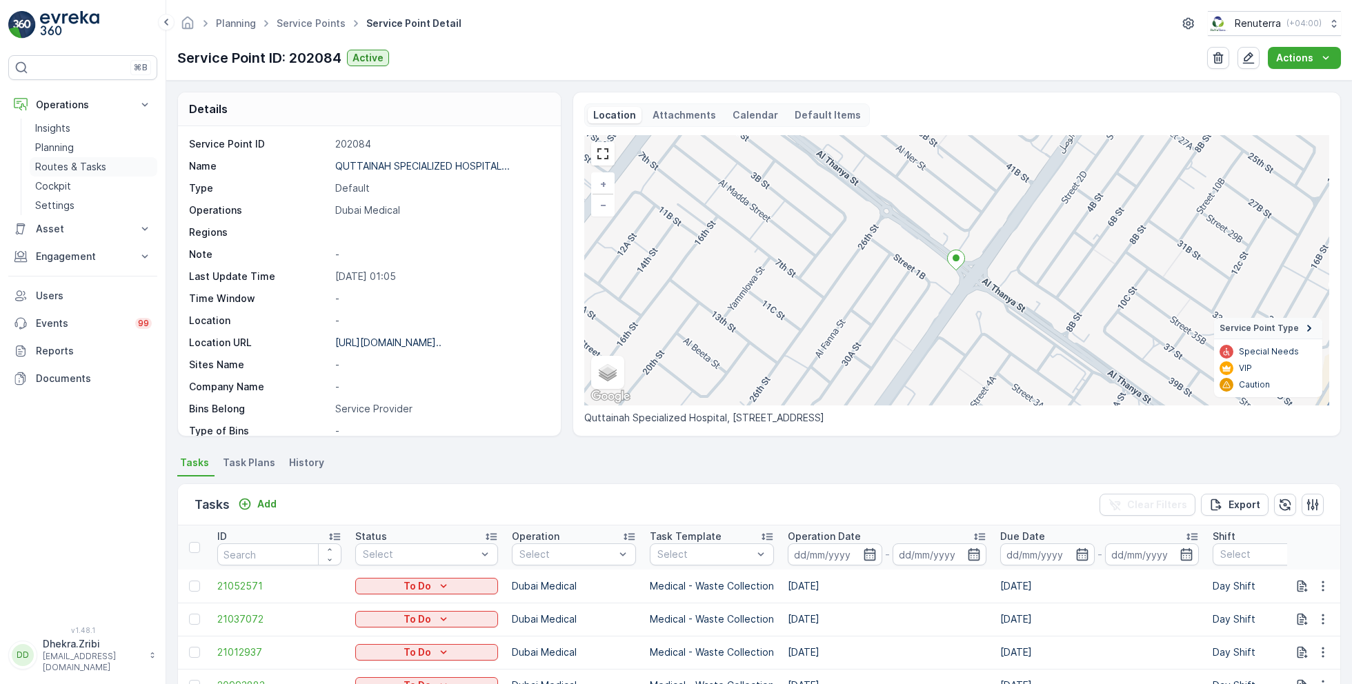
click at [88, 167] on p "Routes & Tasks" at bounding box center [70, 167] width 71 height 14
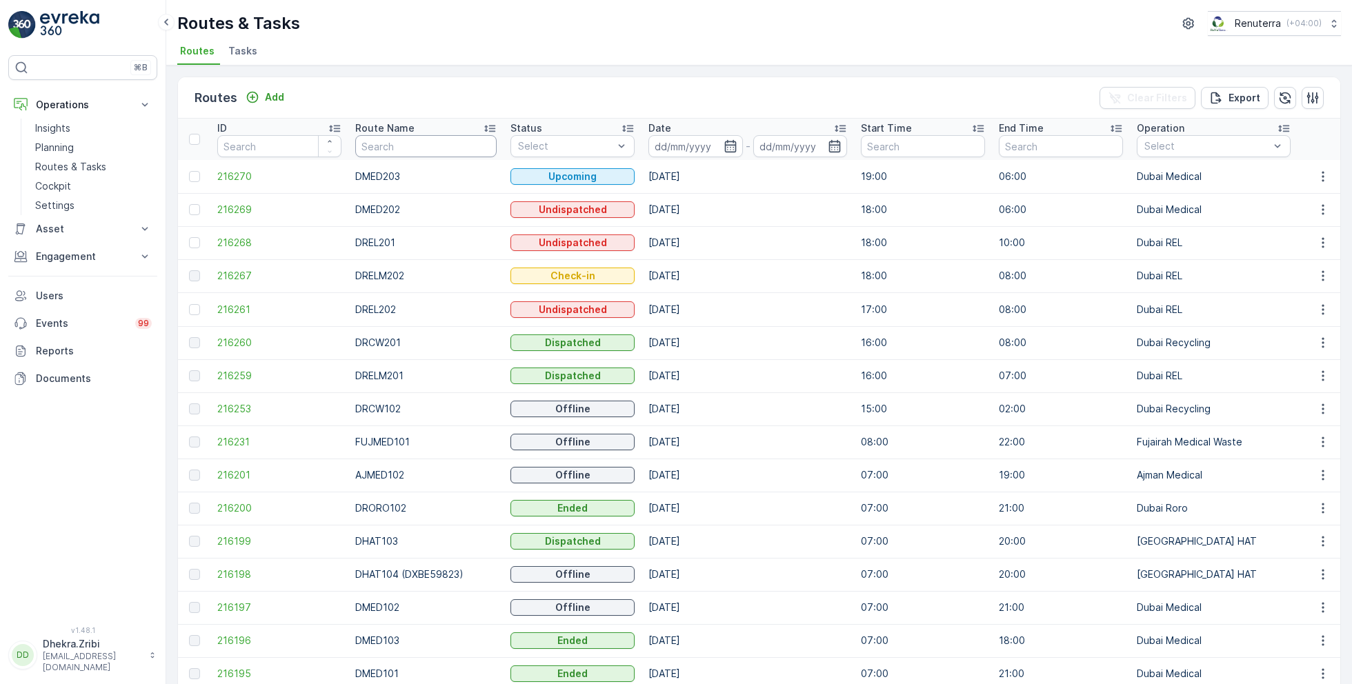
click at [437, 152] on input "text" at bounding box center [425, 146] width 141 height 22
click at [244, 208] on span "216269" at bounding box center [279, 210] width 124 height 14
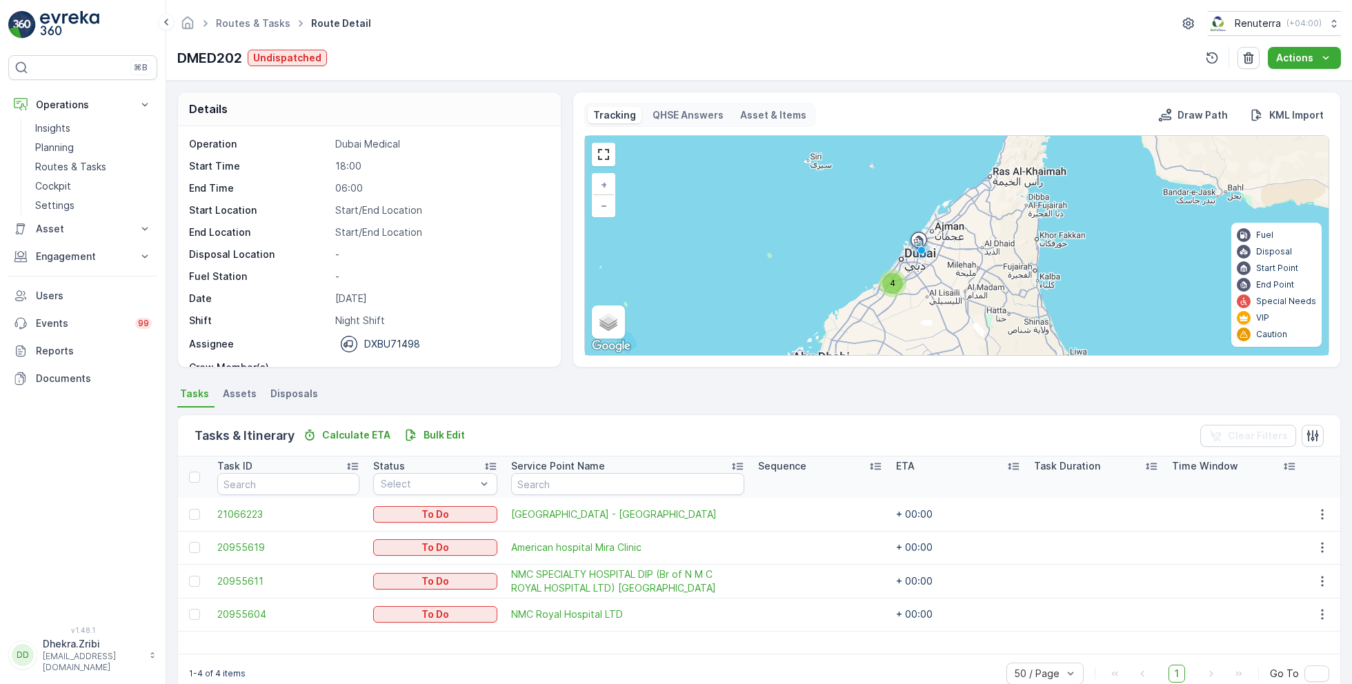
scroll to position [43, 0]
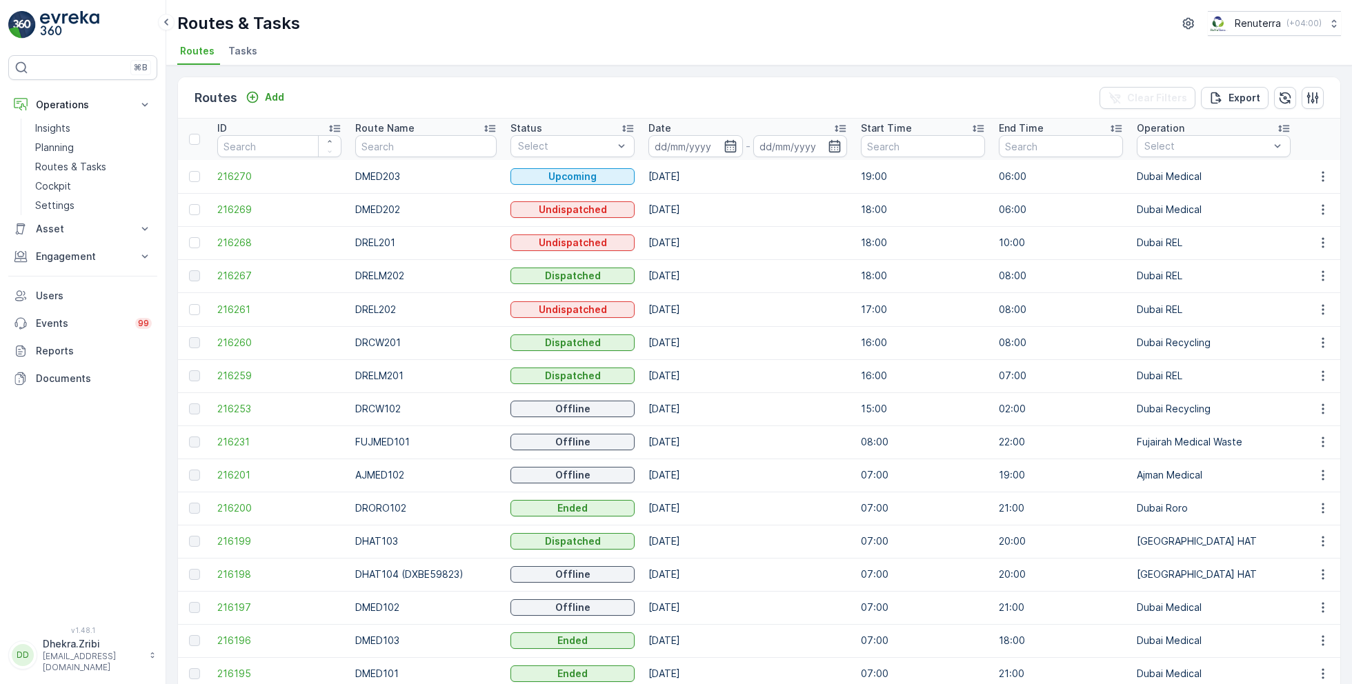
click at [920, 326] on td "16:00" at bounding box center [923, 342] width 138 height 33
click at [689, 158] on th "Date -" at bounding box center [748, 139] width 213 height 41
click at [698, 146] on input at bounding box center [696, 146] width 95 height 22
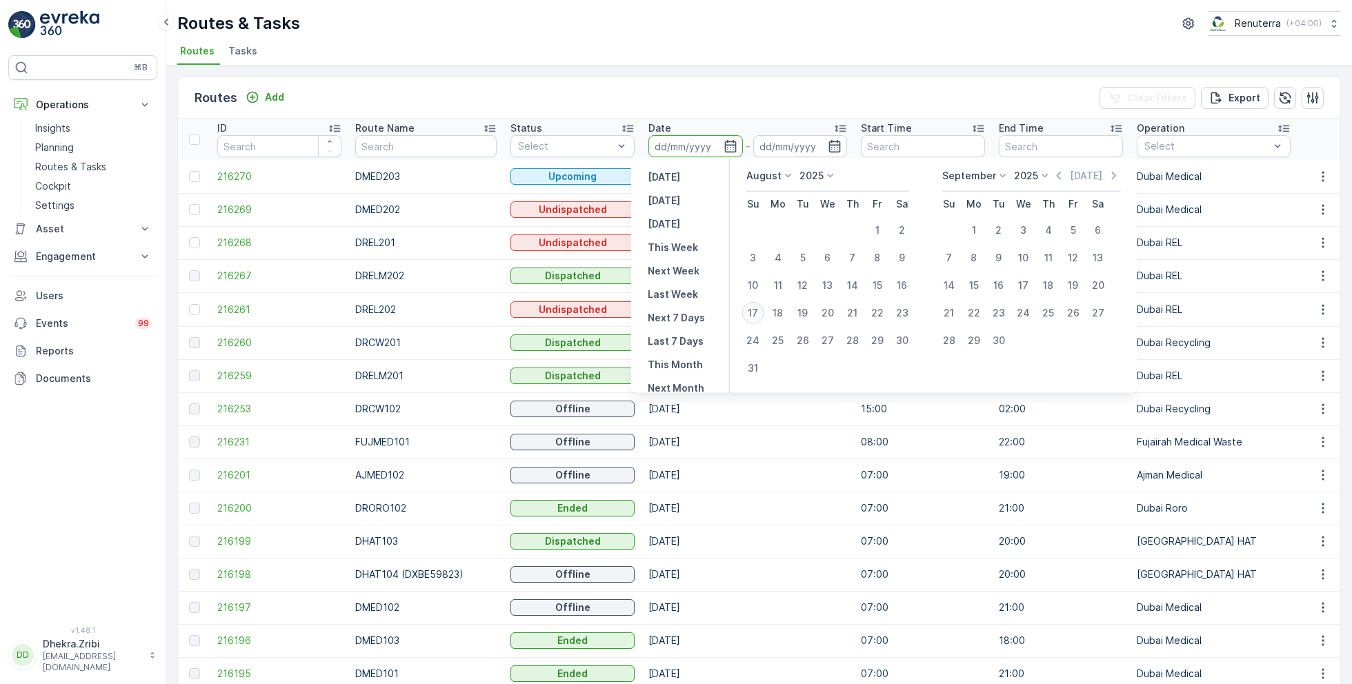
click at [756, 320] on div "17" at bounding box center [753, 313] width 22 height 22
type input "17.08.2025"
click at [756, 320] on div "17" at bounding box center [753, 313] width 22 height 22
type input "17.08.2025"
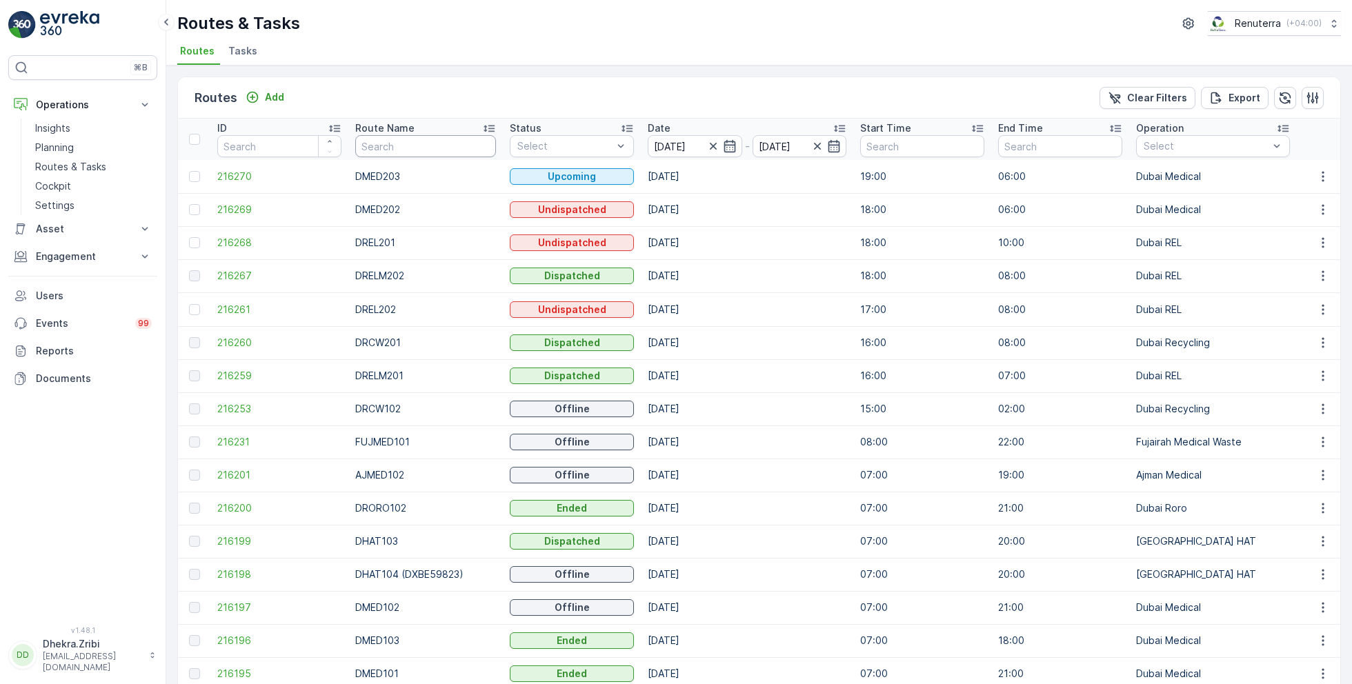
click at [411, 146] on input "text" at bounding box center [425, 146] width 141 height 22
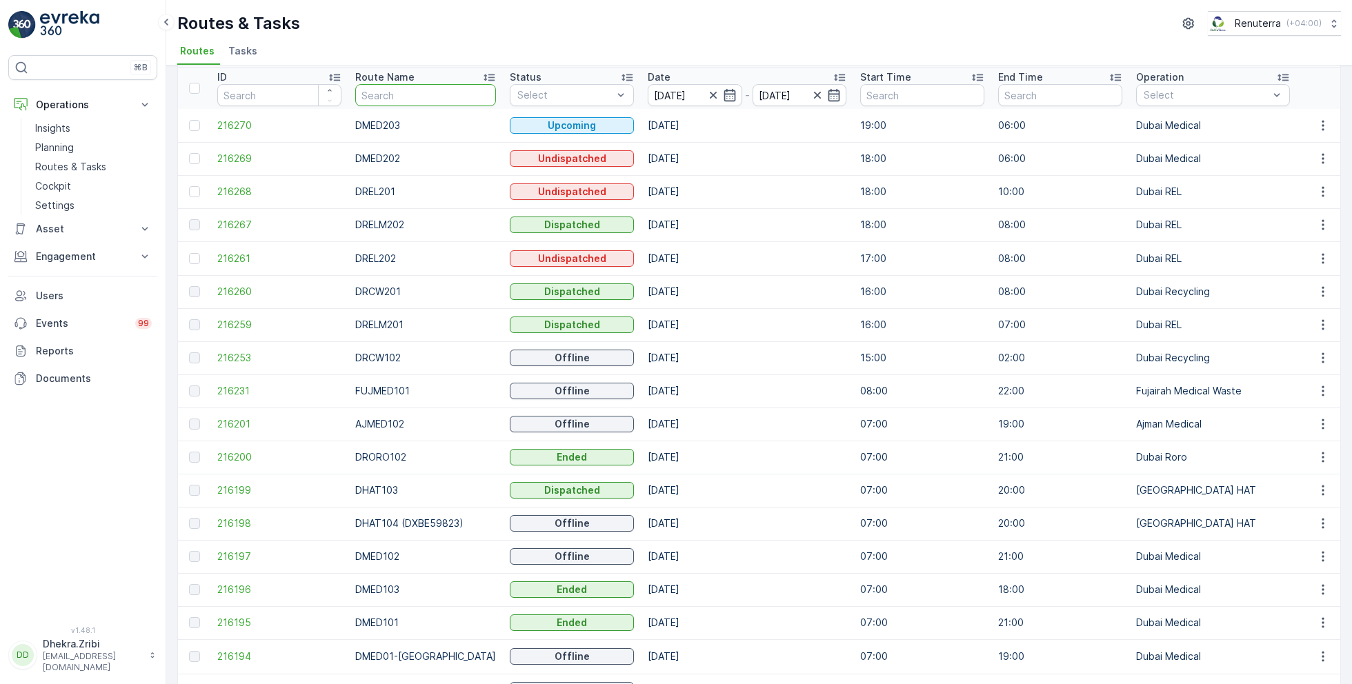
scroll to position [59, 0]
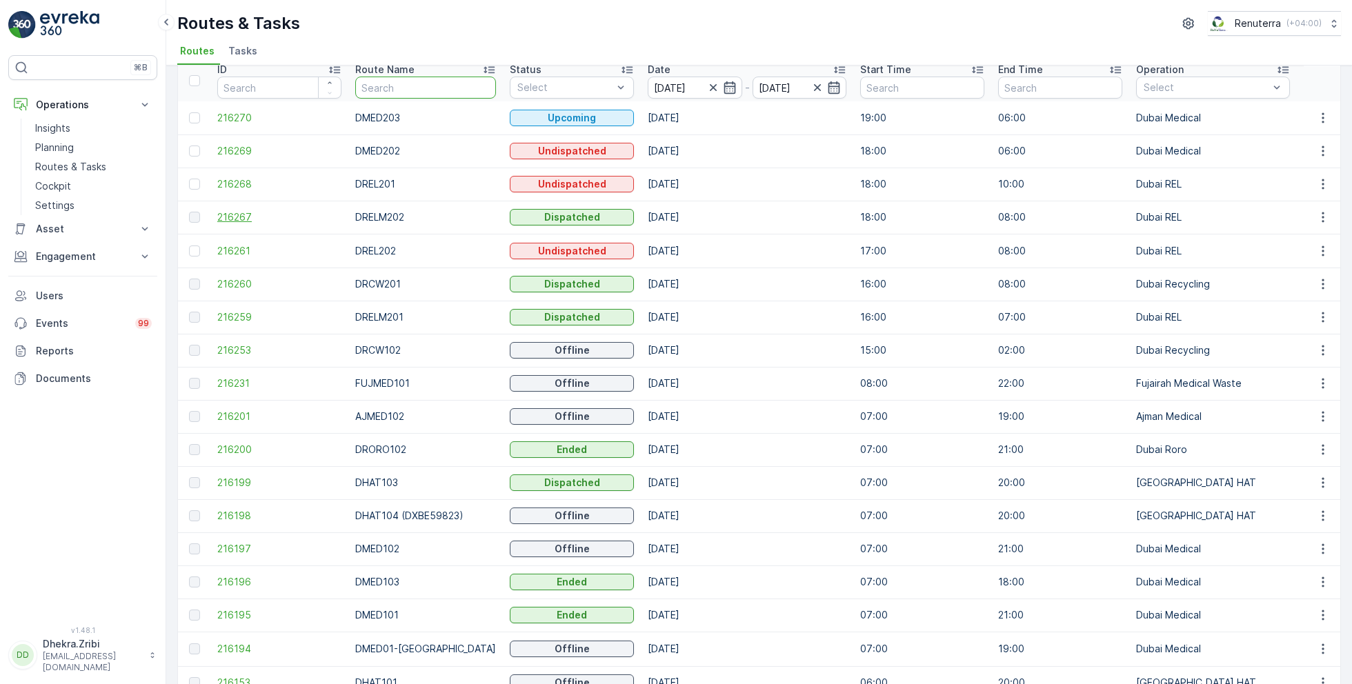
click at [241, 218] on span "216267" at bounding box center [279, 217] width 124 height 14
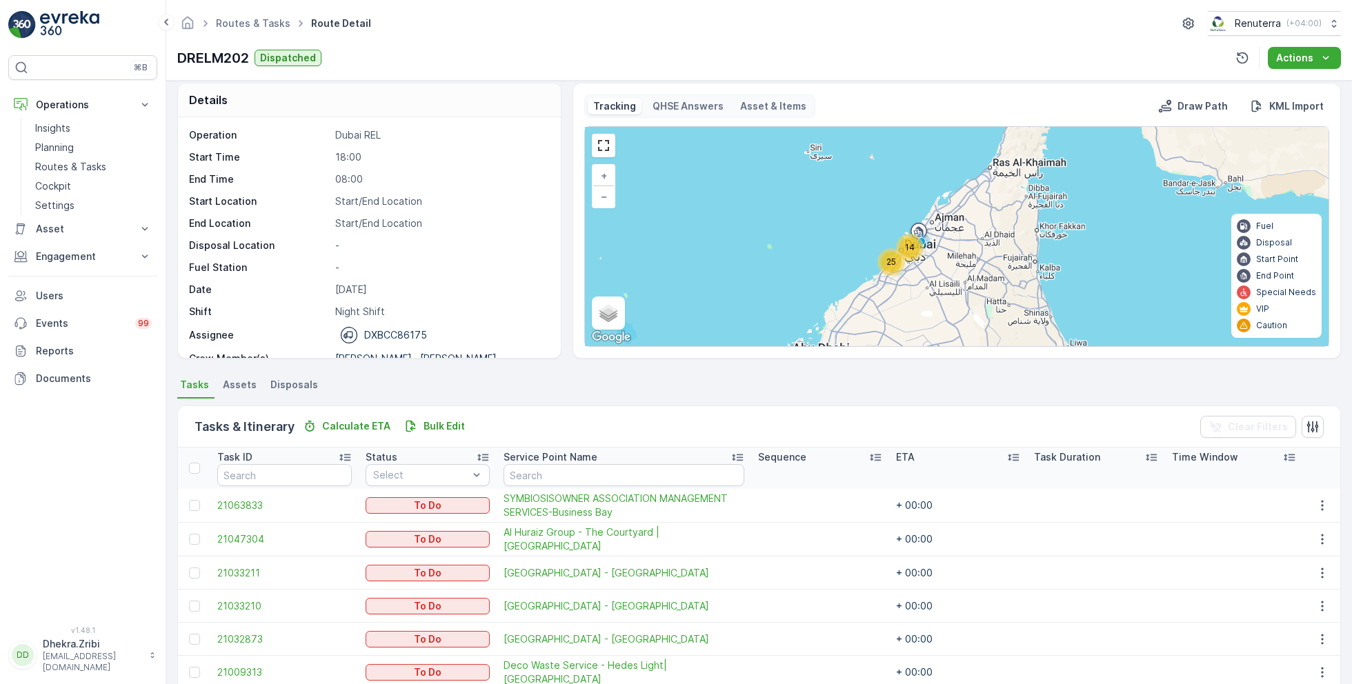
scroll to position [3, 0]
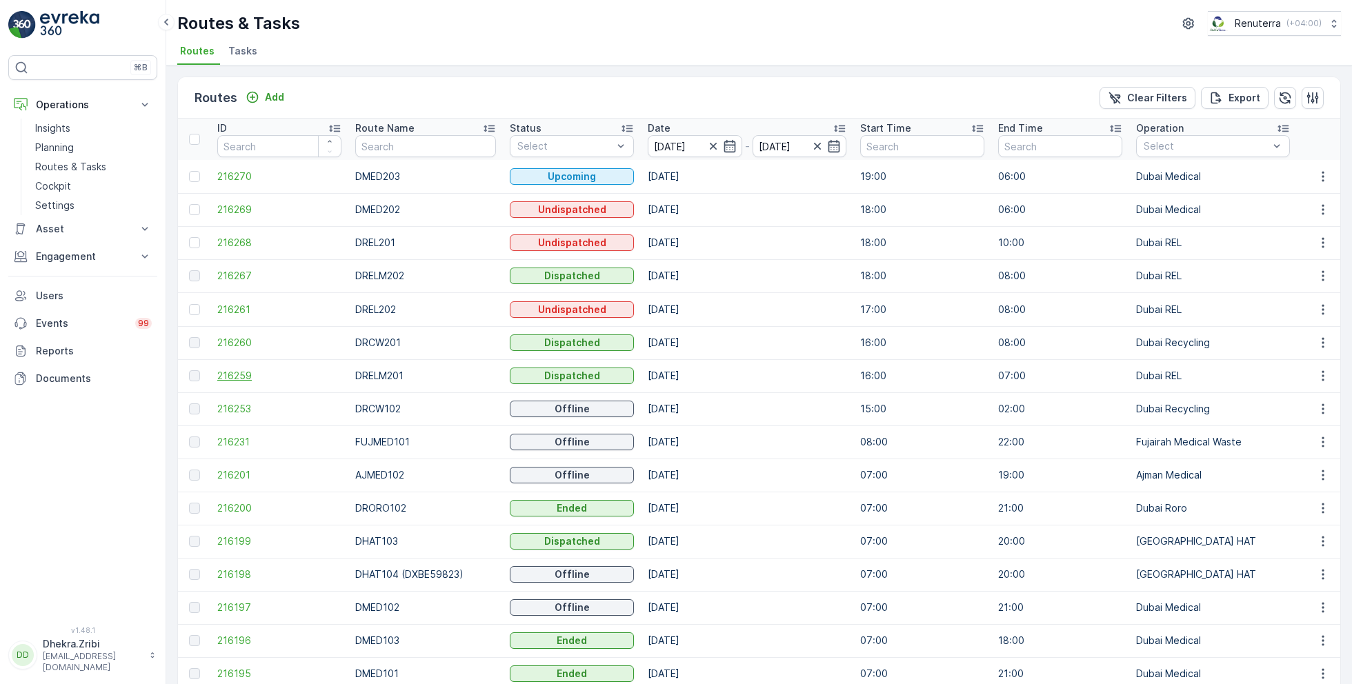
click at [264, 374] on span "216259" at bounding box center [279, 376] width 124 height 14
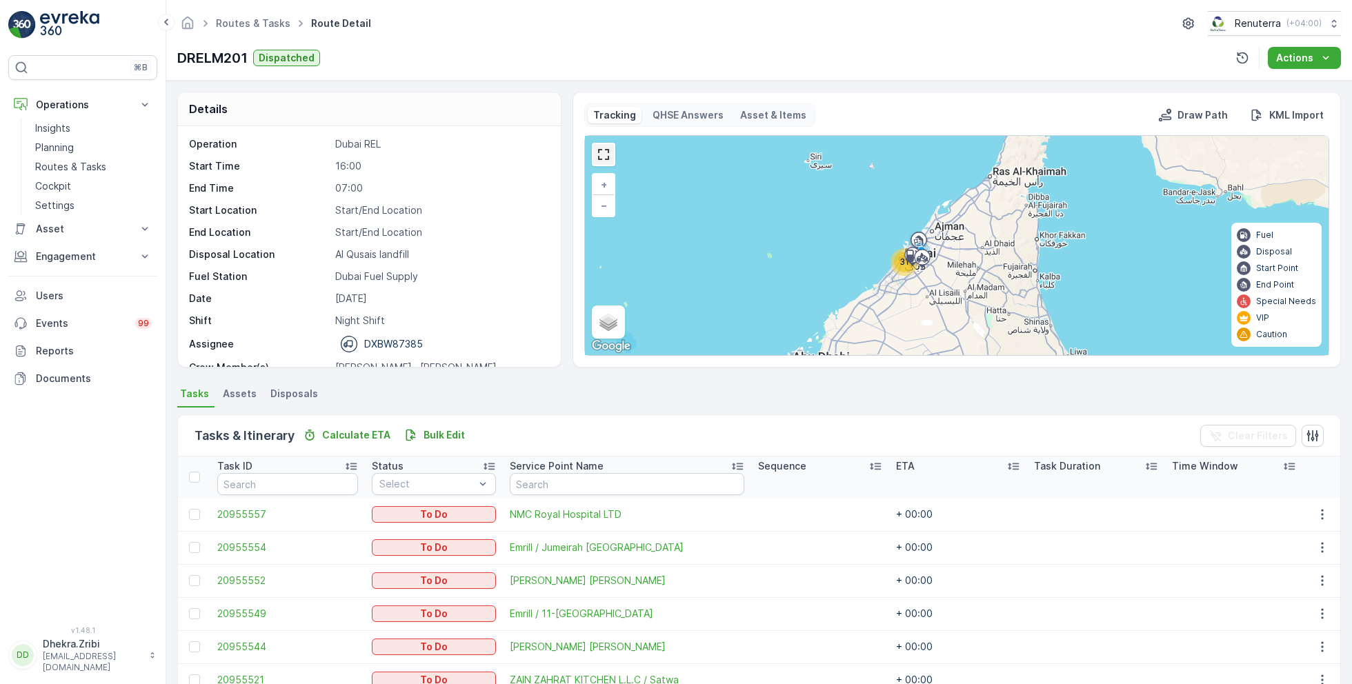
click at [596, 145] on link at bounding box center [603, 154] width 21 height 21
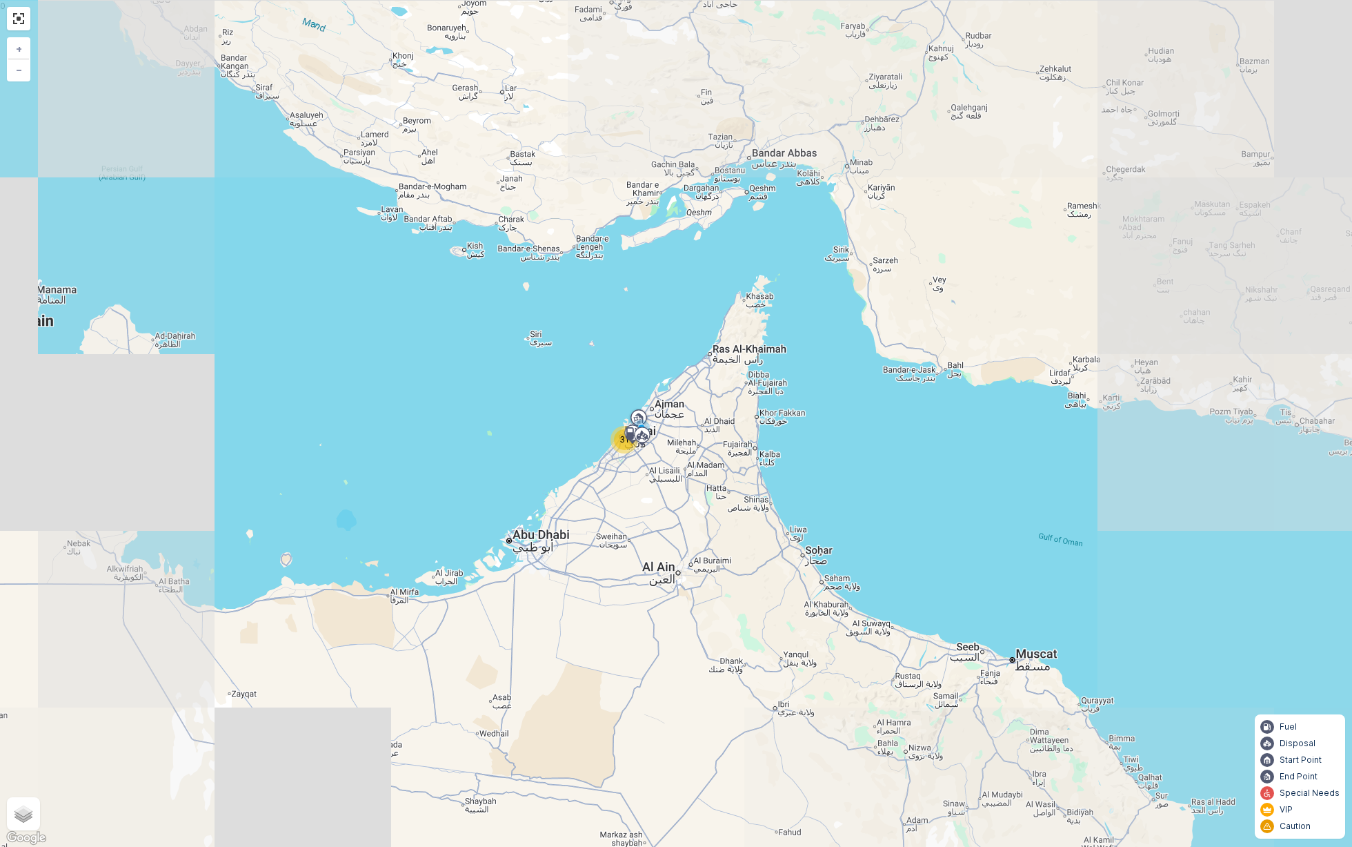
click at [610, 435] on div "31 + − Satellite Roadmap Terrain Hybrid Leaflet Keyboard shortcuts Map Data Map…" at bounding box center [676, 423] width 1352 height 847
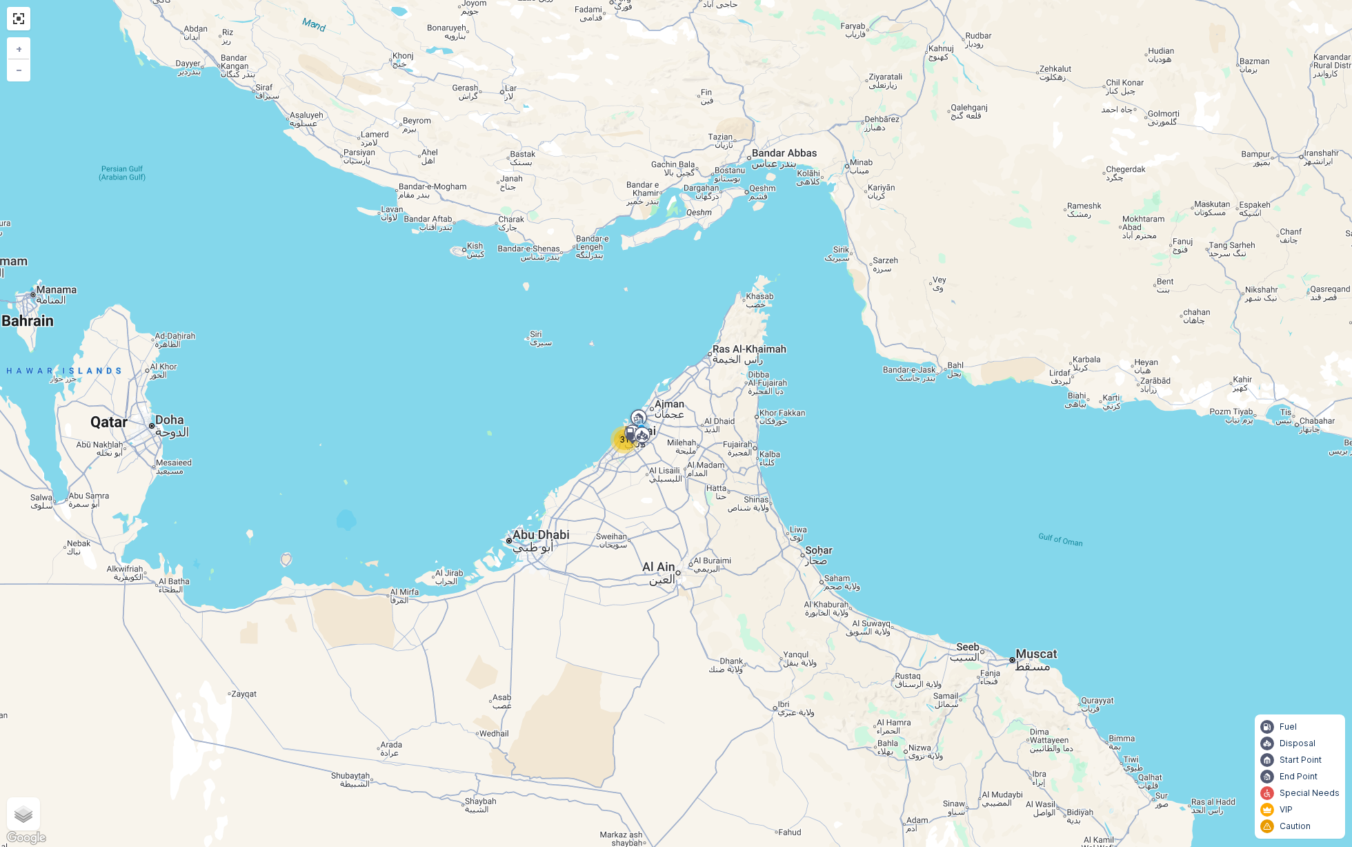
click at [615, 435] on div "31" at bounding box center [624, 439] width 21 height 21
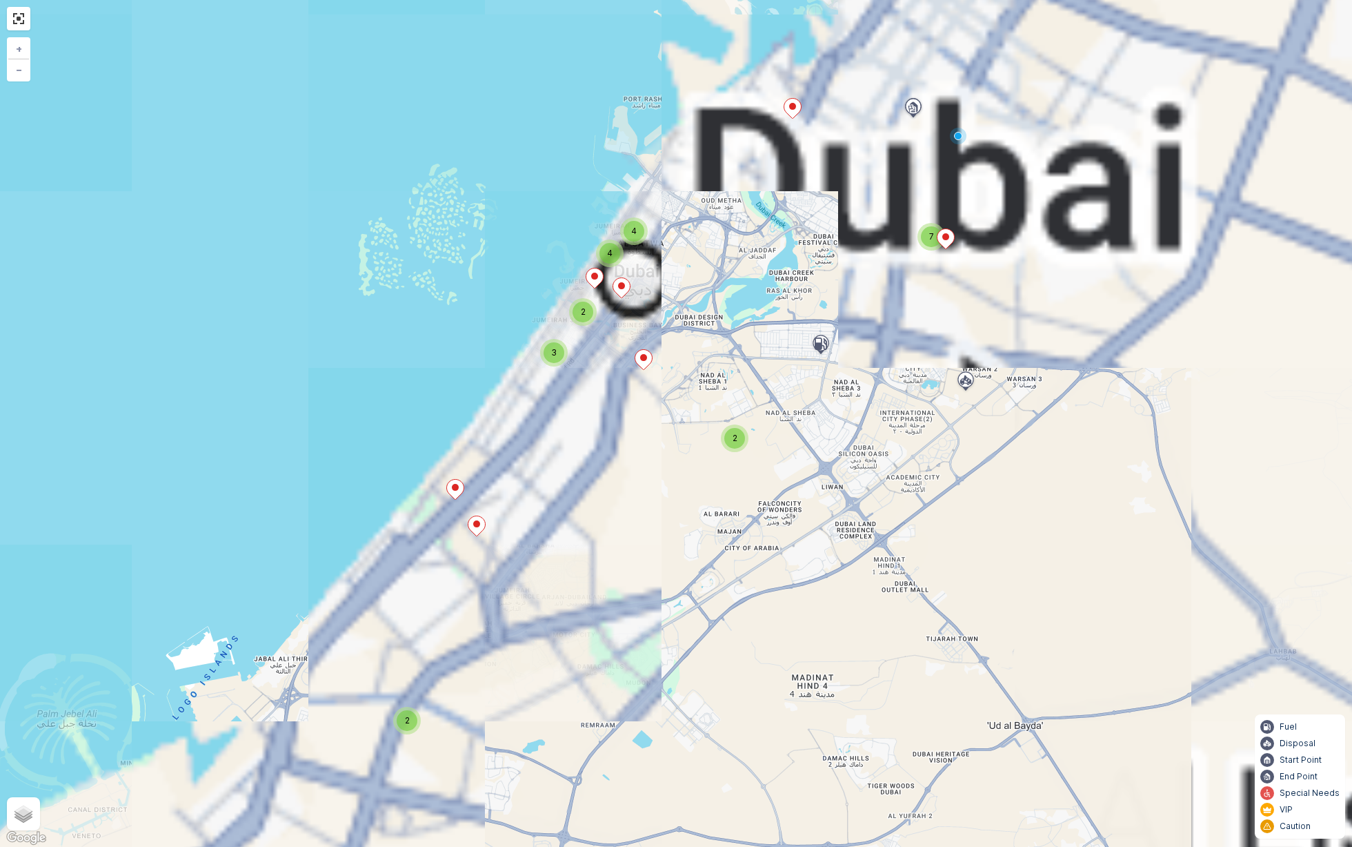
click at [542, 347] on div "3" at bounding box center [554, 353] width 28 height 28
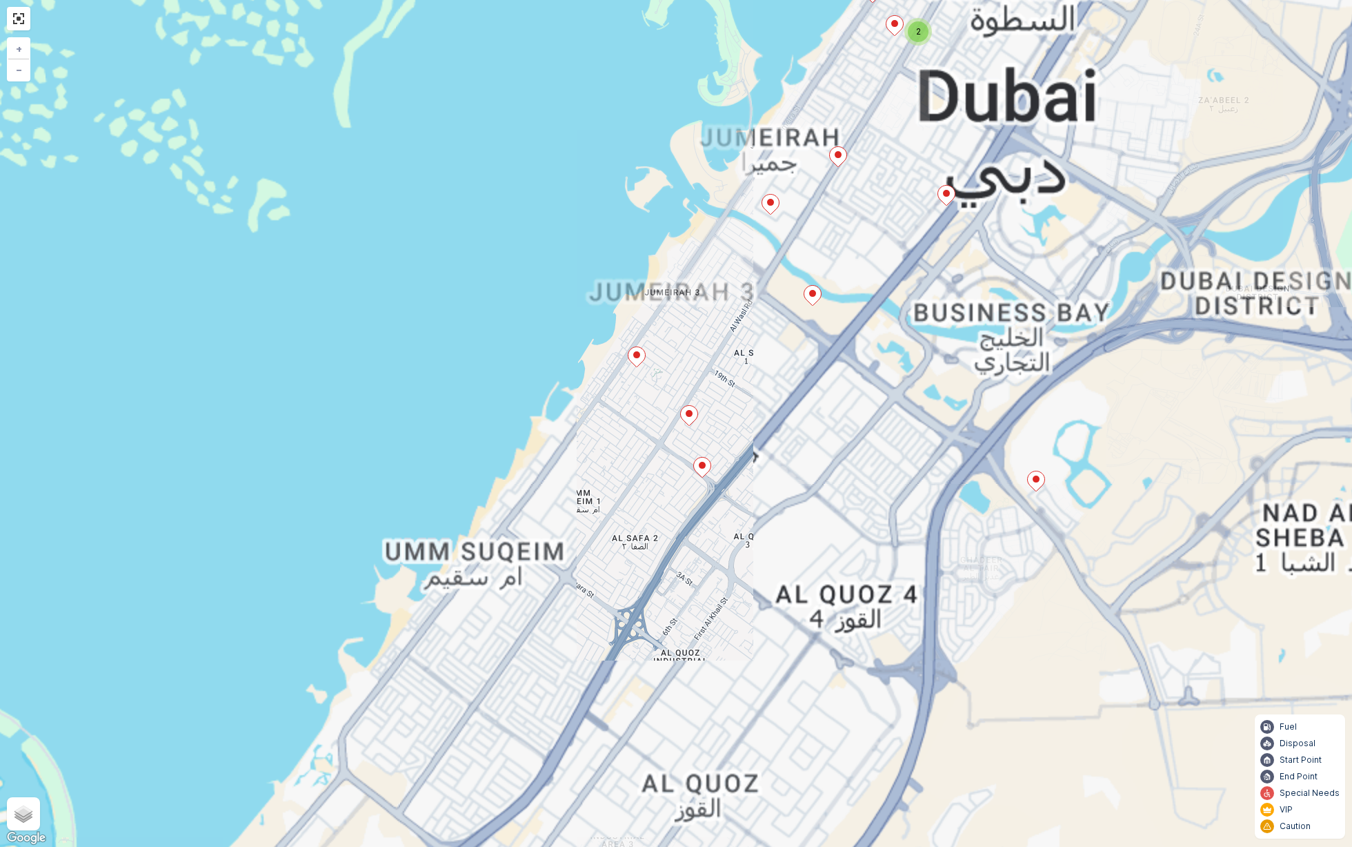
click at [638, 358] on icon at bounding box center [637, 357] width 17 height 20
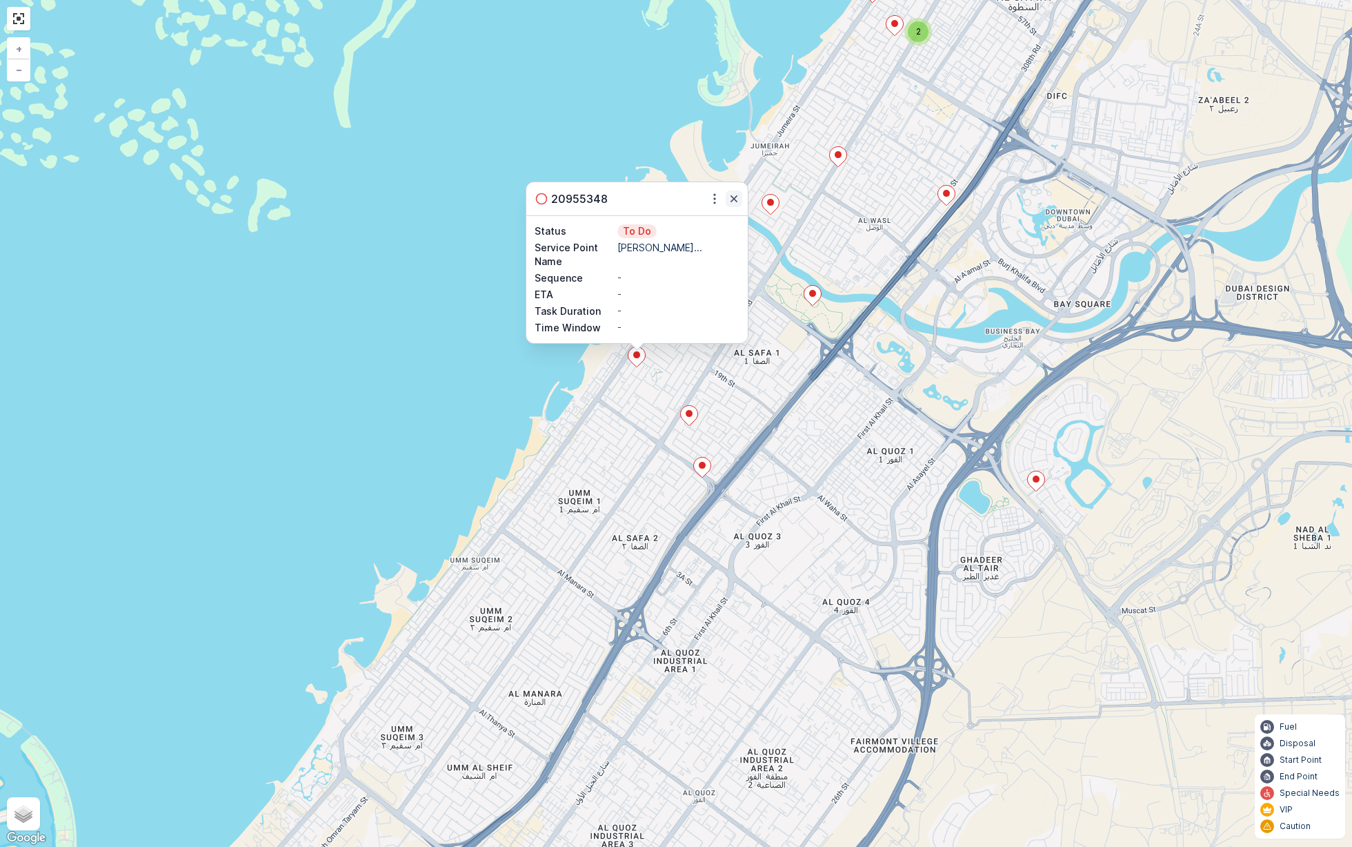
click at [731, 199] on icon "button" at bounding box center [734, 199] width 14 height 14
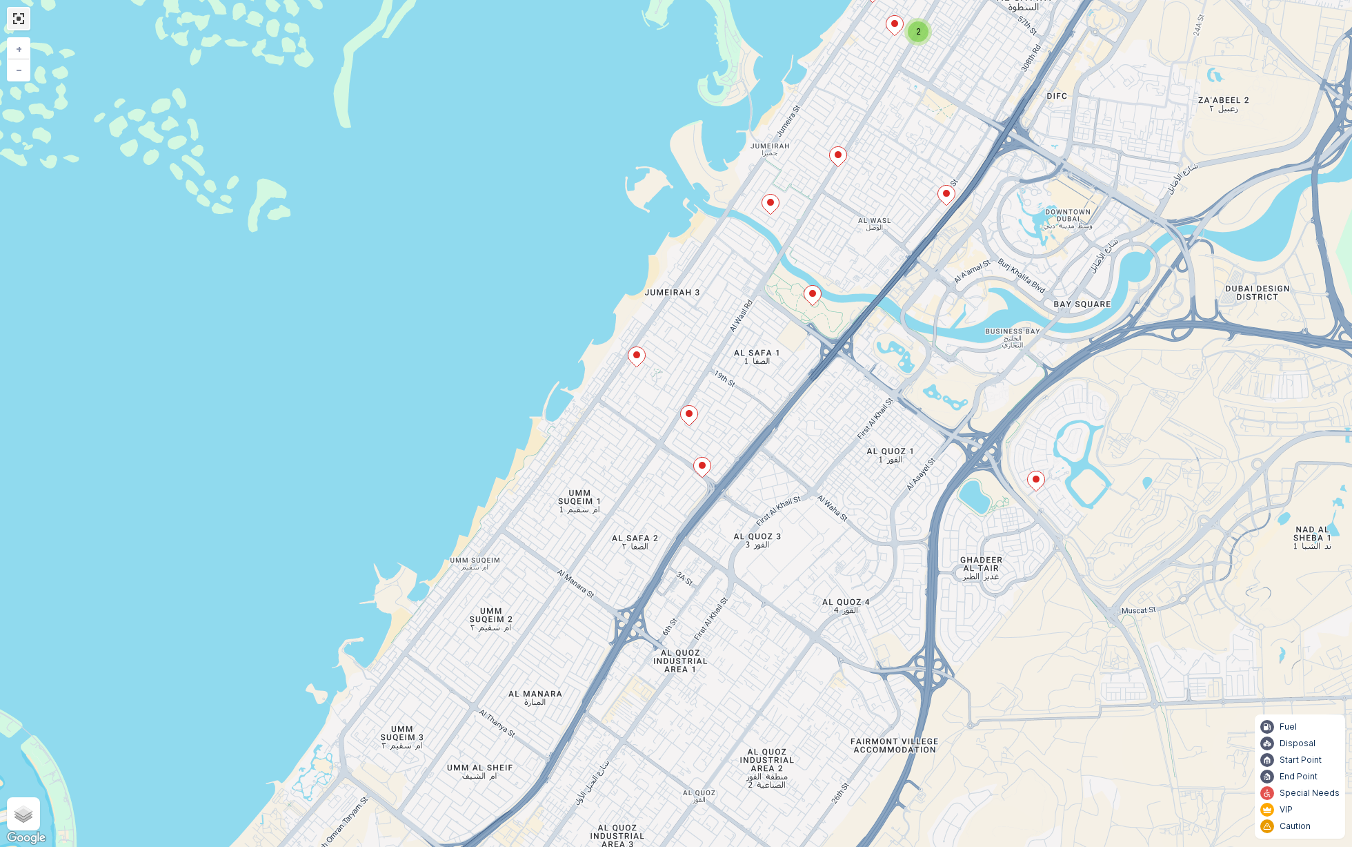
click at [22, 17] on link at bounding box center [18, 18] width 21 height 21
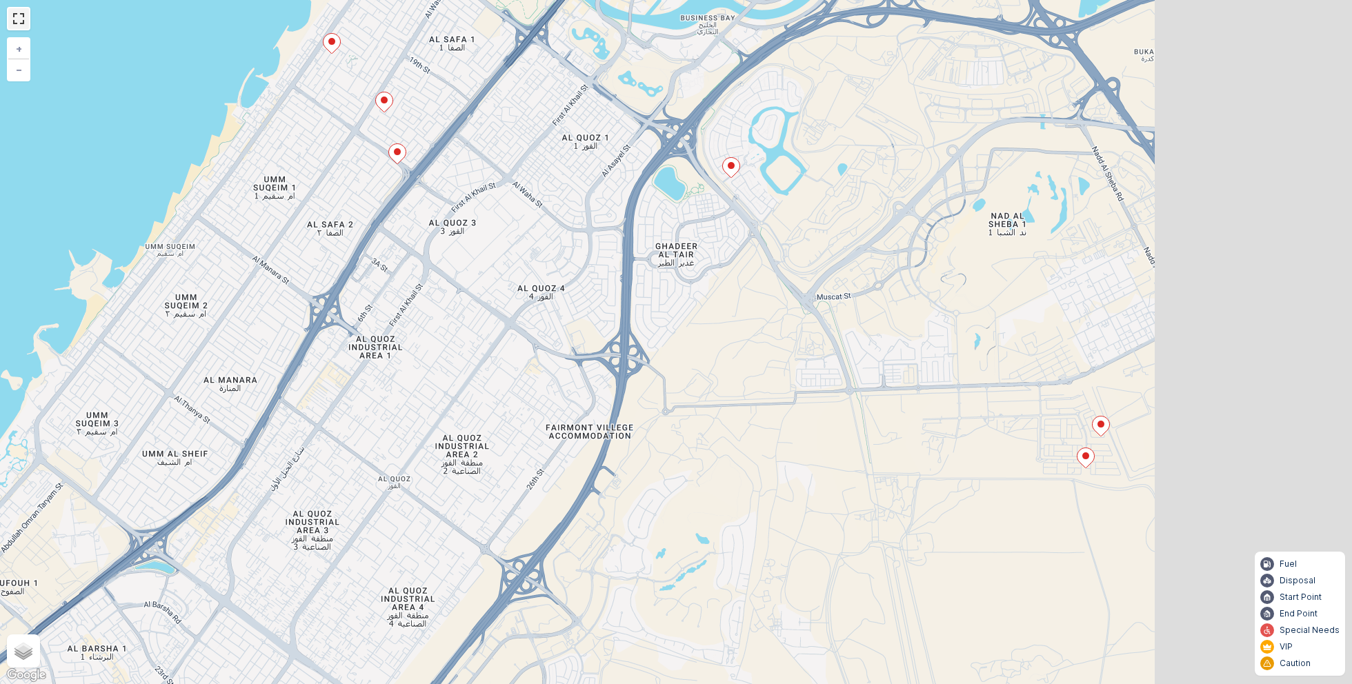
scroll to position [210, 0]
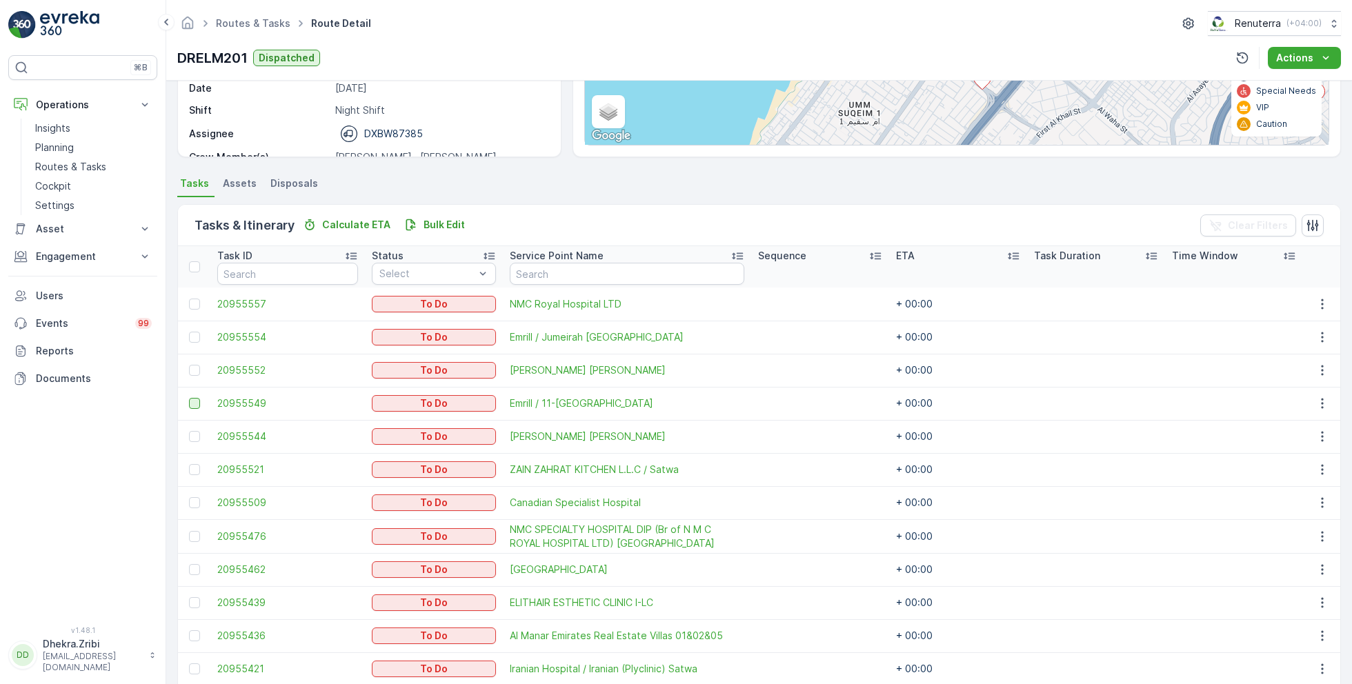
click at [191, 403] on div at bounding box center [194, 403] width 11 height 11
click at [189, 398] on input "checkbox" at bounding box center [189, 398] width 0 height 0
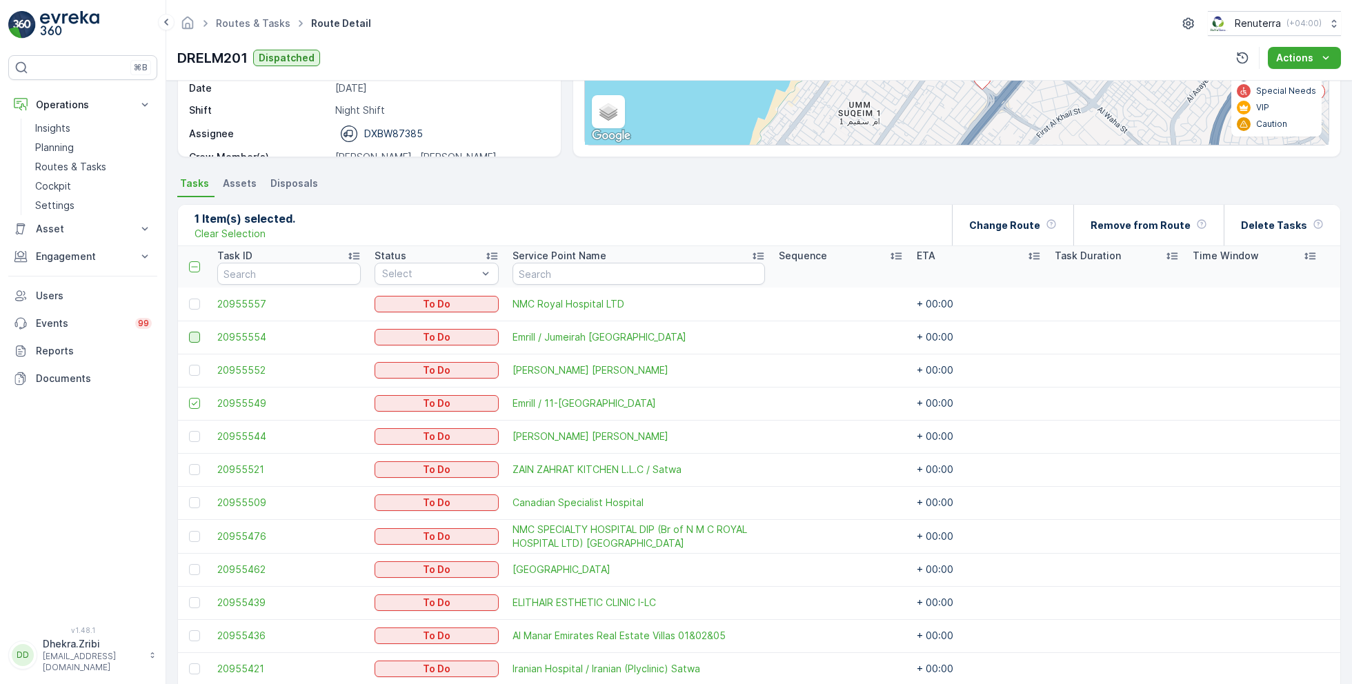
click at [194, 332] on div at bounding box center [194, 337] width 11 height 11
click at [189, 332] on input "checkbox" at bounding box center [189, 332] width 0 height 0
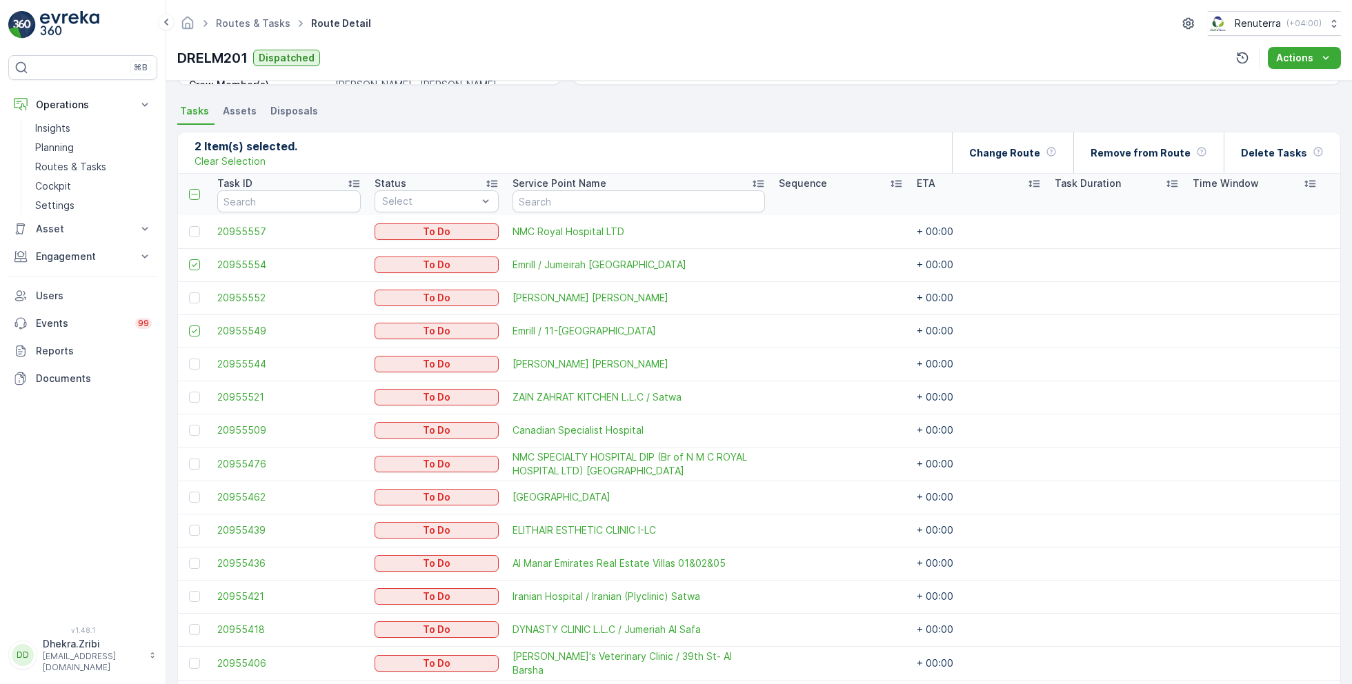
click at [193, 522] on td at bounding box center [194, 530] width 32 height 33
click at [193, 529] on div at bounding box center [194, 530] width 11 height 11
click at [189, 525] on input "checkbox" at bounding box center [189, 525] width 0 height 0
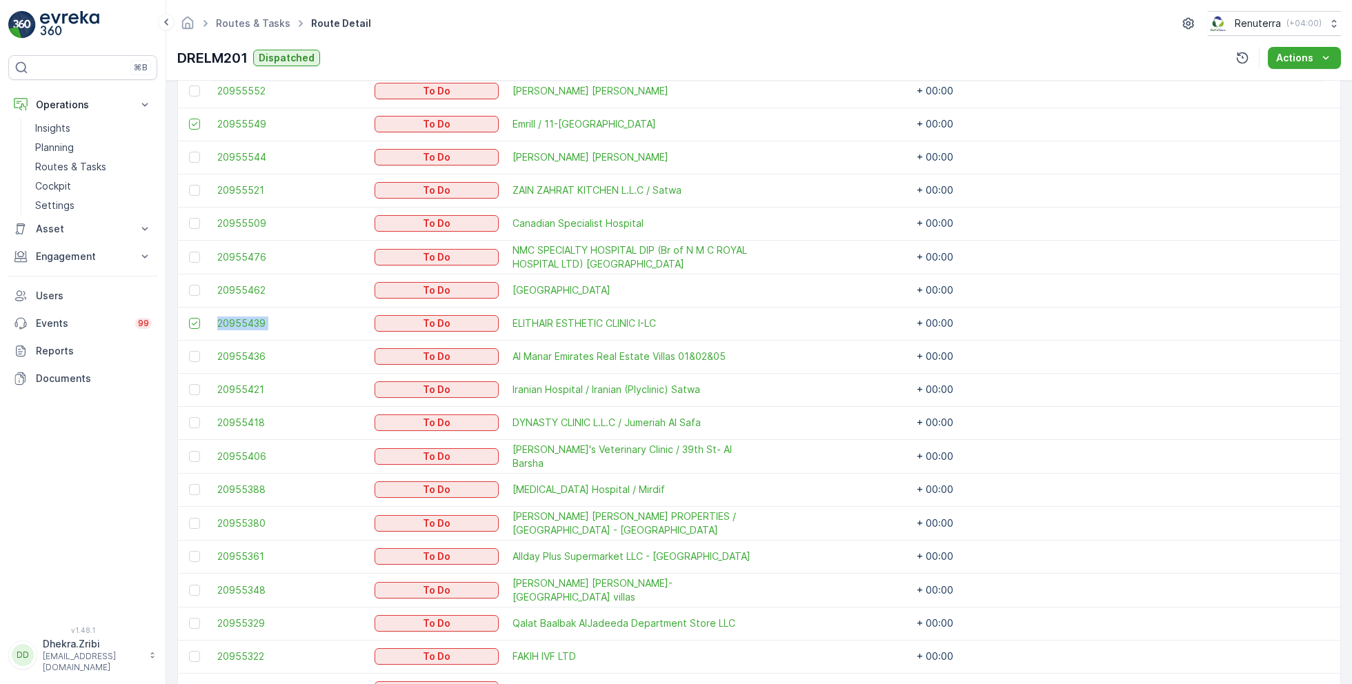
scroll to position [491, 0]
click at [198, 421] on div at bounding box center [194, 421] width 11 height 11
click at [189, 416] on input "checkbox" at bounding box center [189, 416] width 0 height 0
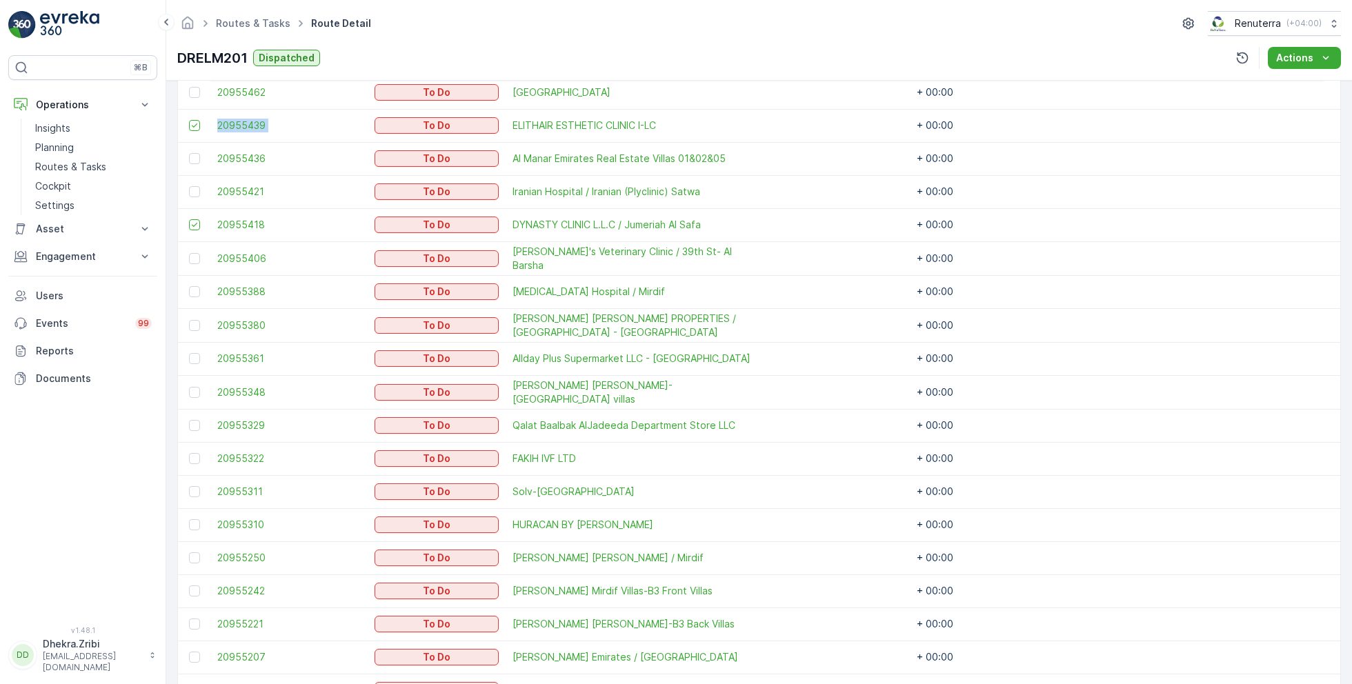
scroll to position [690, 0]
click at [194, 388] on div at bounding box center [194, 390] width 11 height 11
click at [189, 385] on input "checkbox" at bounding box center [189, 385] width 0 height 0
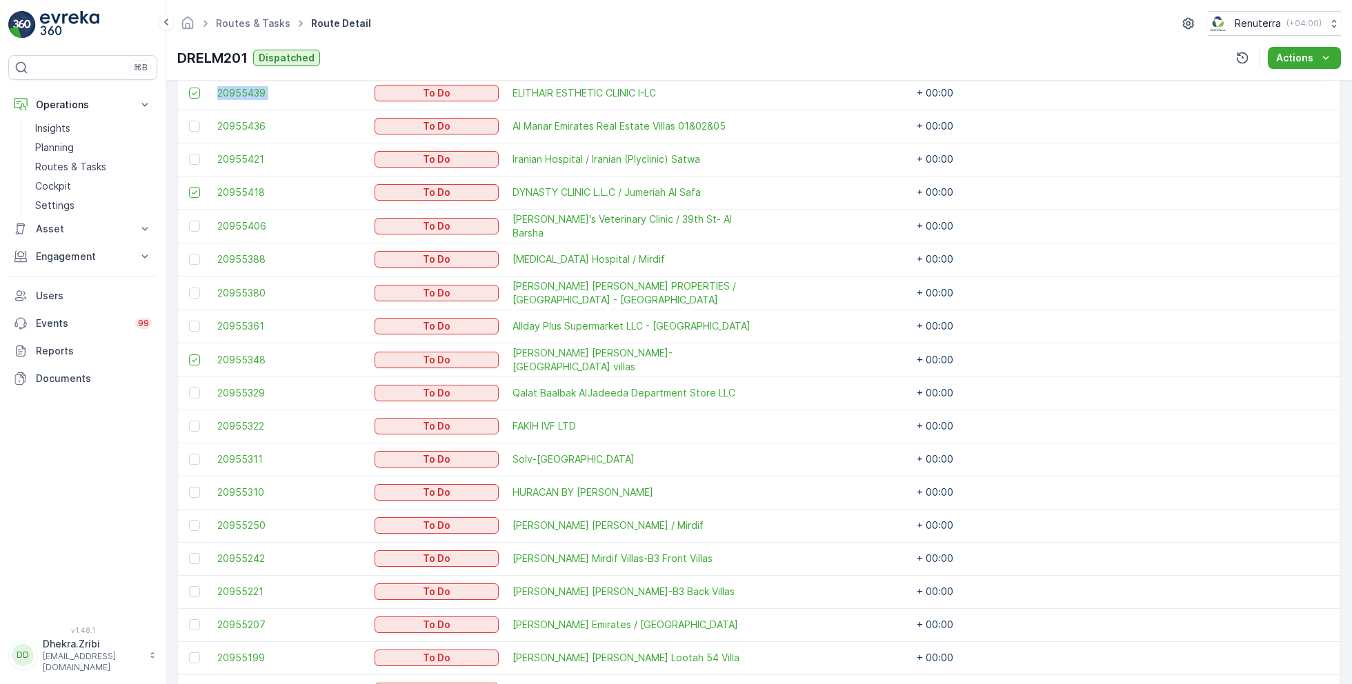
scroll to position [721, 0]
click at [199, 422] on div at bounding box center [196, 425] width 14 height 11
click at [189, 420] on input "checkbox" at bounding box center [189, 420] width 0 height 0
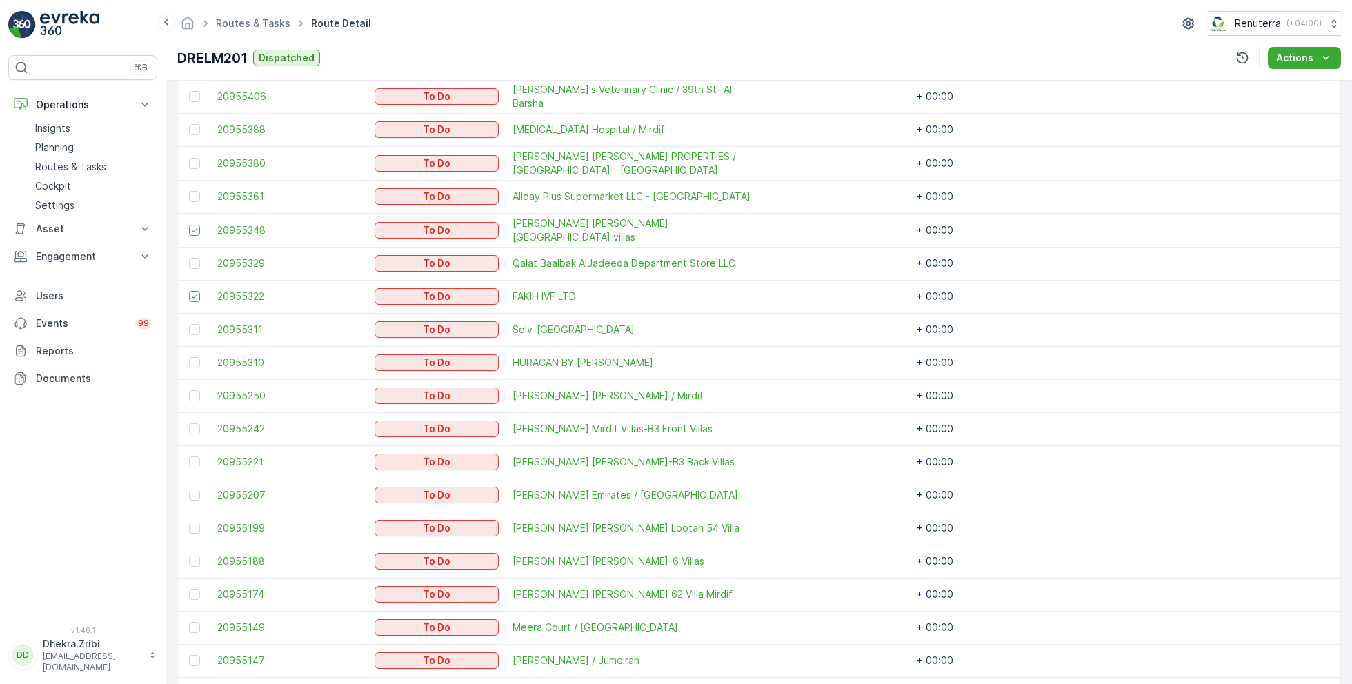
scroll to position [898, 0]
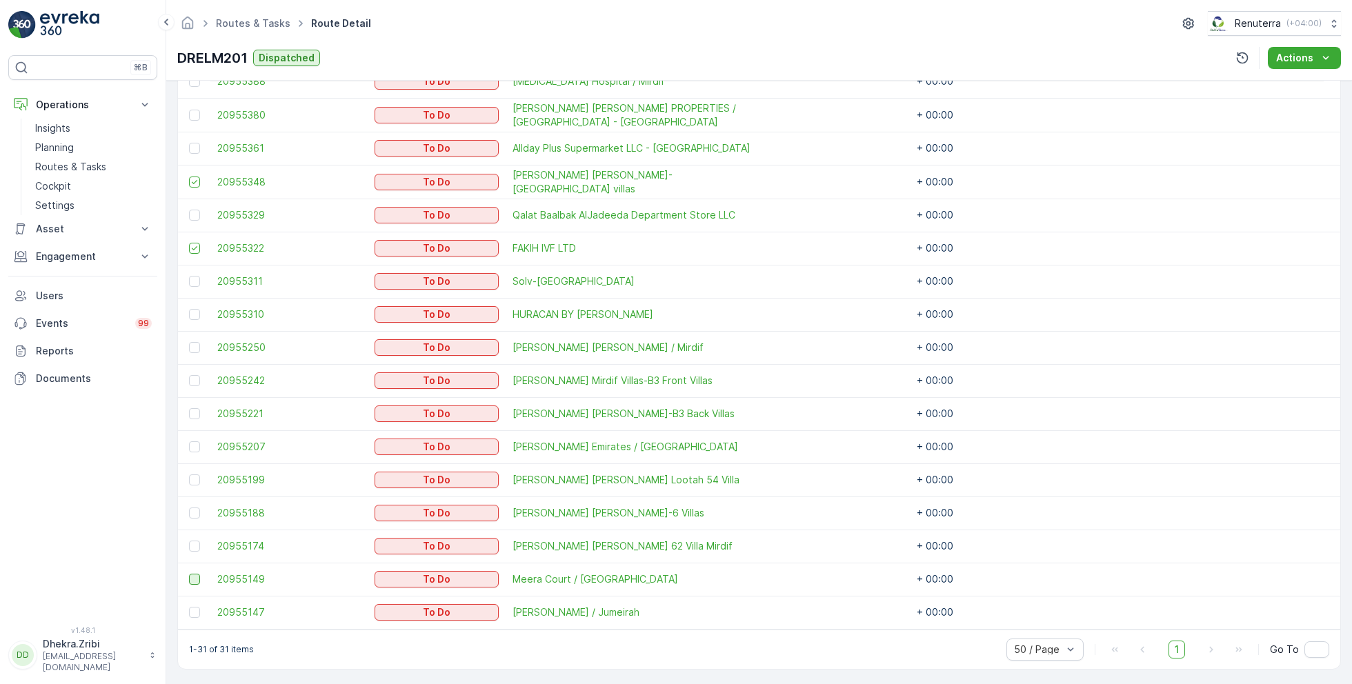
click at [199, 580] on div at bounding box center [194, 579] width 11 height 11
click at [189, 574] on input "checkbox" at bounding box center [189, 574] width 0 height 0
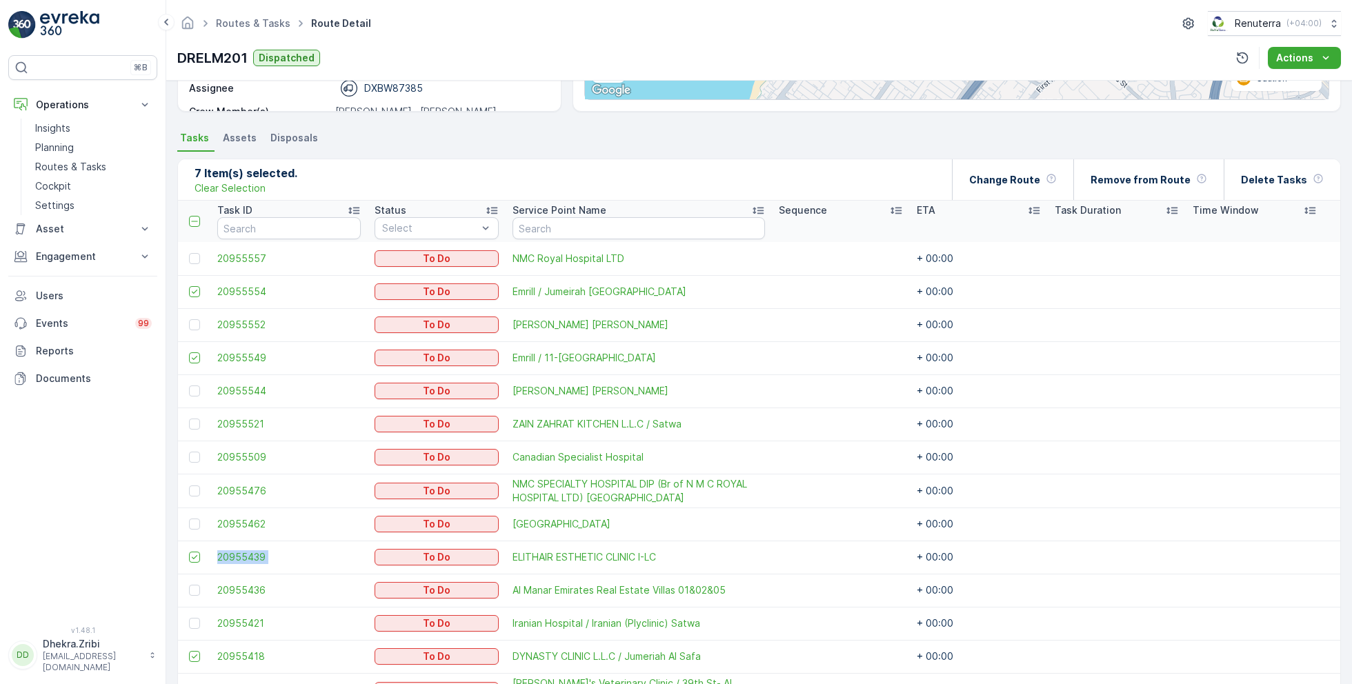
scroll to position [254, 0]
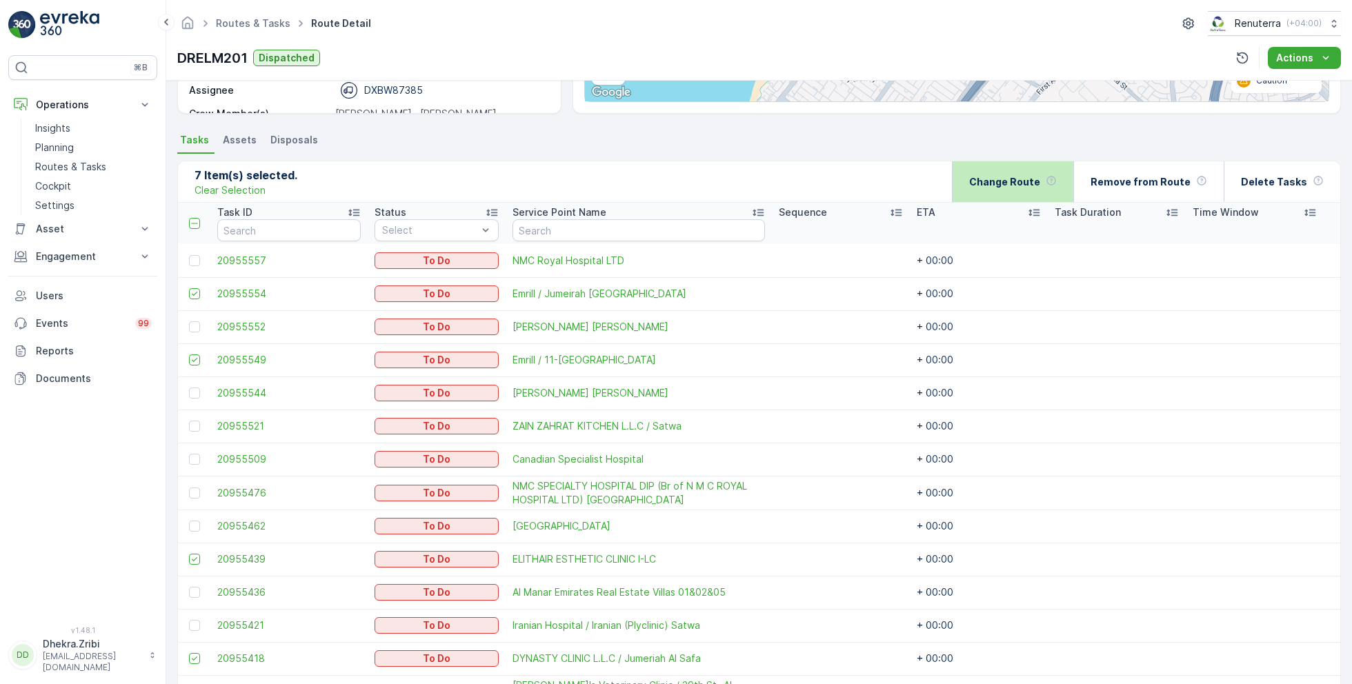
click at [987, 175] on p "Change Route" at bounding box center [1004, 182] width 71 height 14
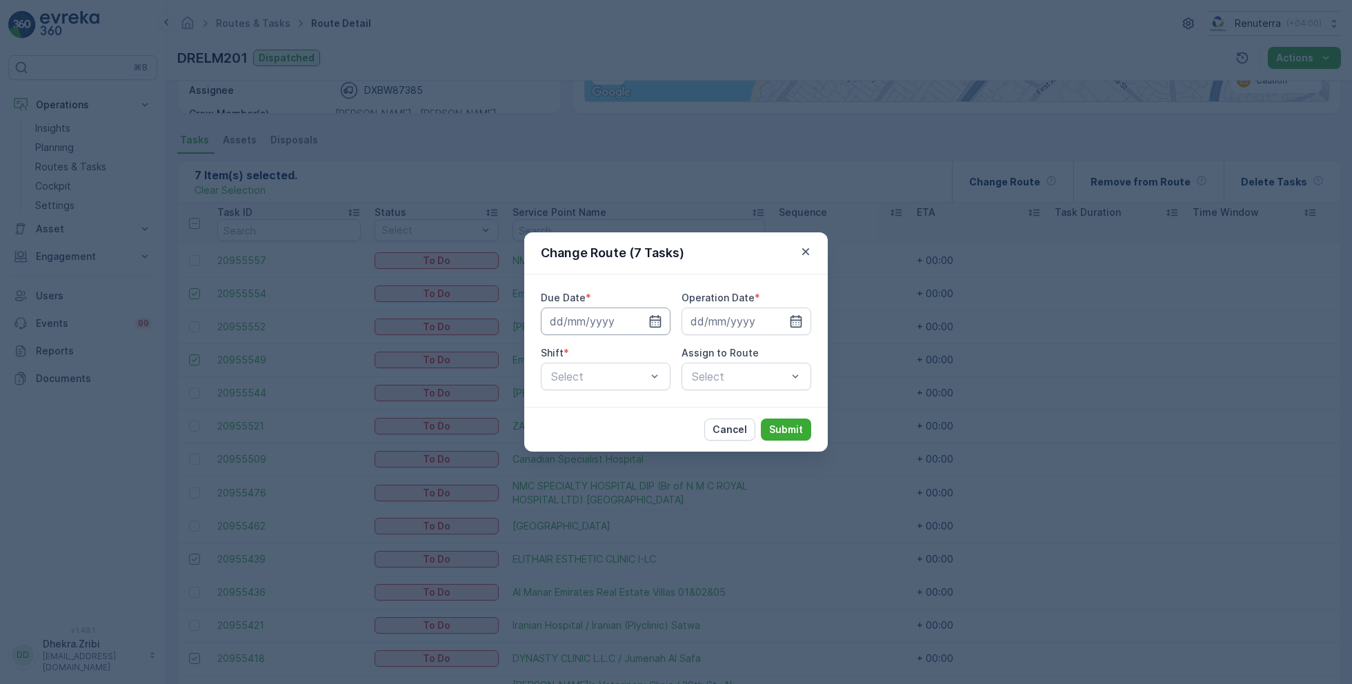
click at [639, 316] on input at bounding box center [606, 322] width 130 height 28
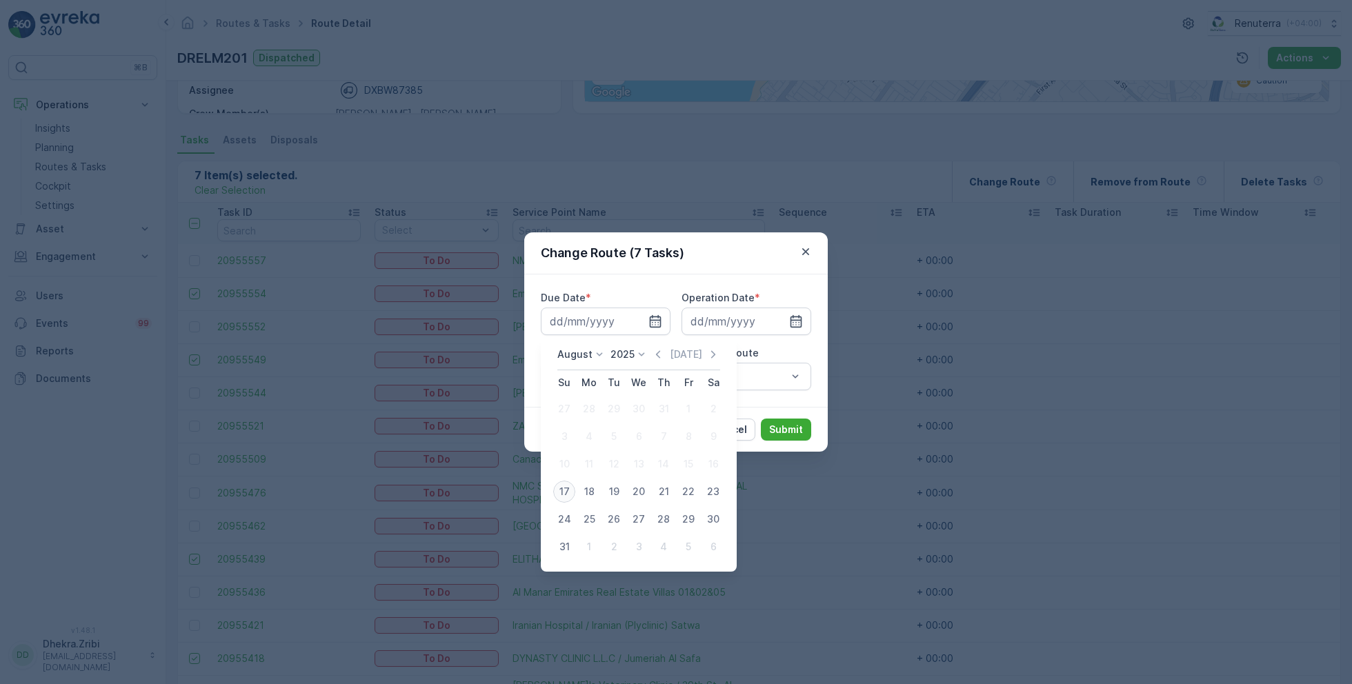
click at [562, 493] on div "17" at bounding box center [564, 492] width 22 height 22
type input "17.08.2025"
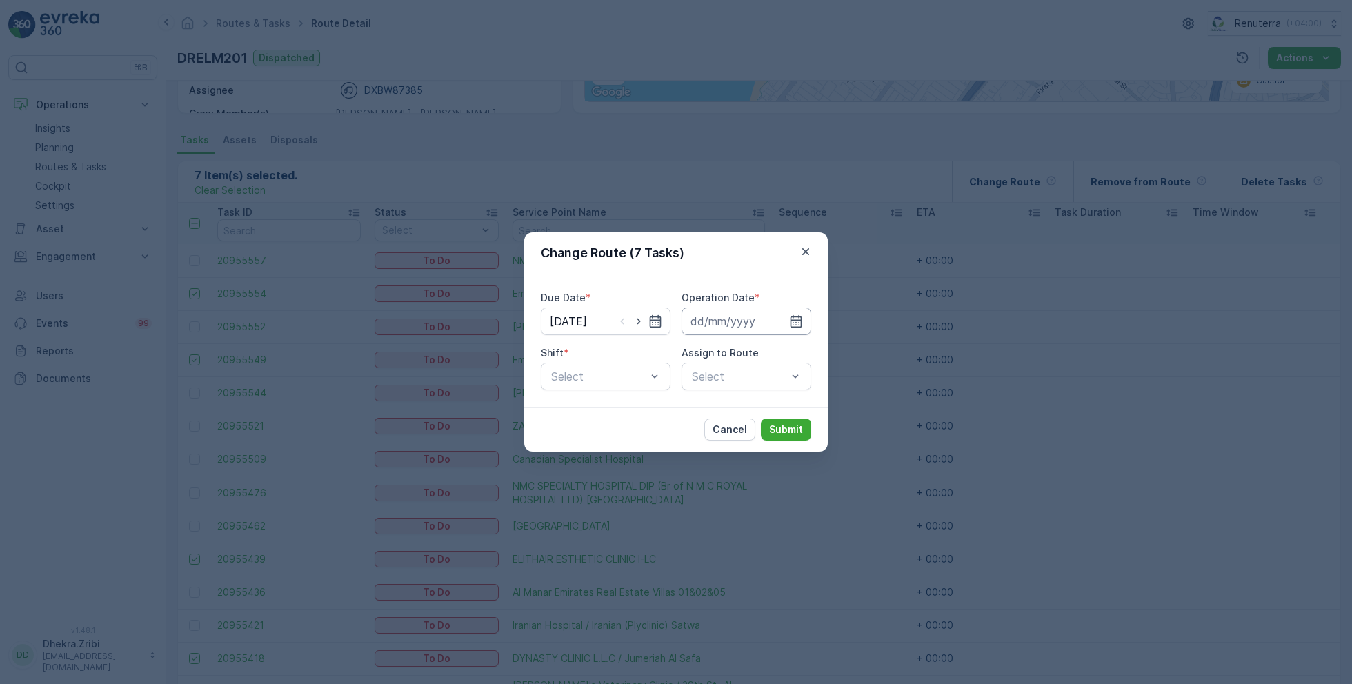
click at [732, 314] on input at bounding box center [747, 322] width 130 height 28
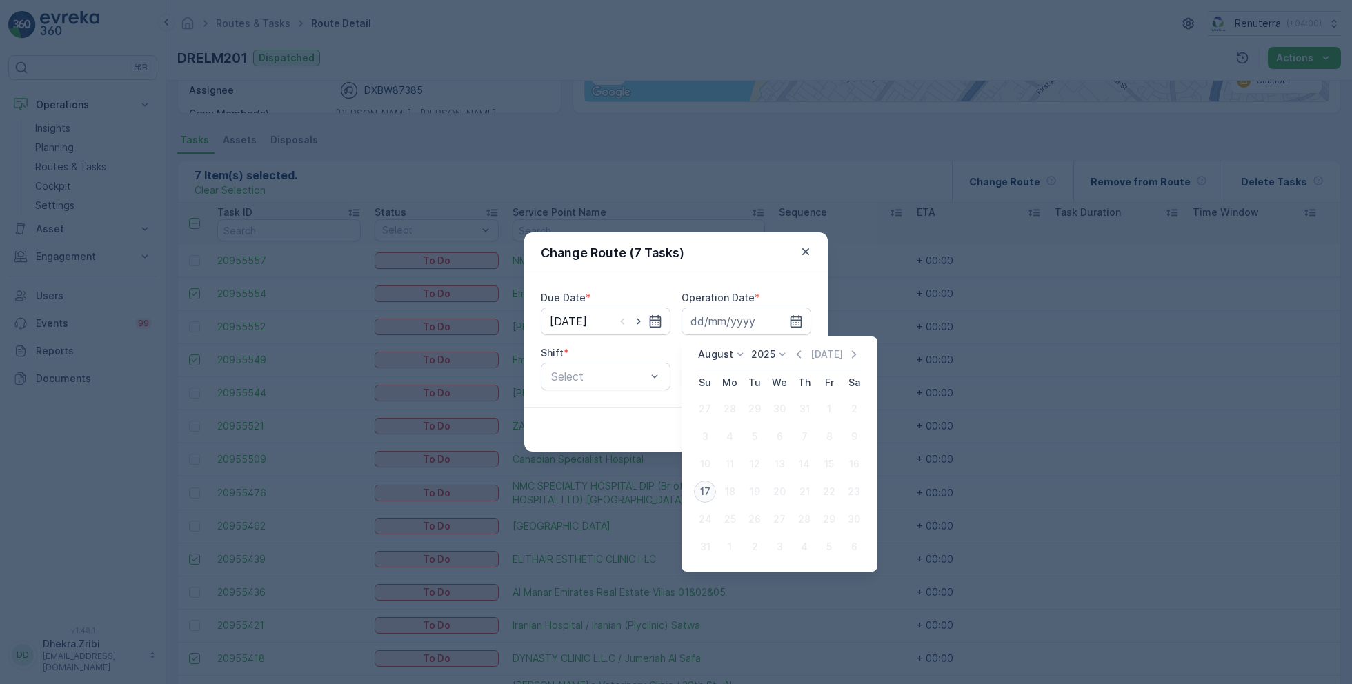
click at [704, 484] on div "17" at bounding box center [705, 492] width 22 height 22
type input "17.08.2025"
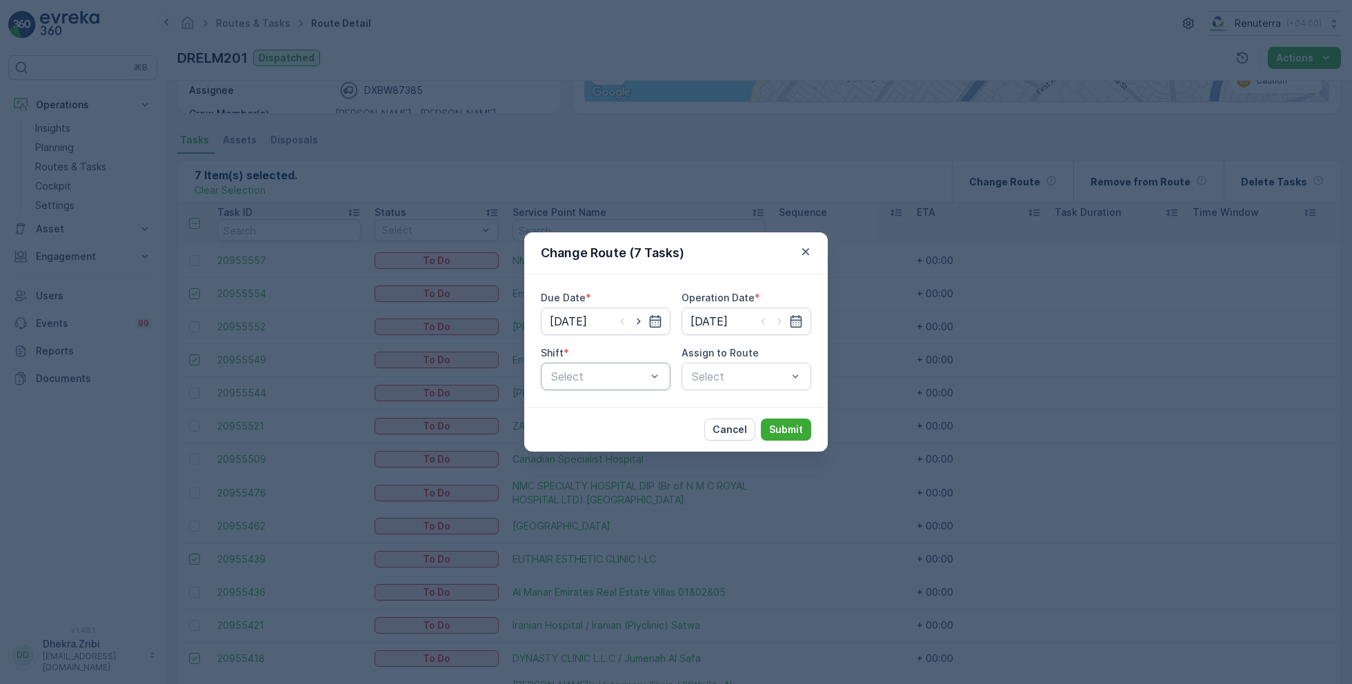
click at [616, 373] on div at bounding box center [599, 377] width 98 height 12
click at [603, 410] on div "Day Shift" at bounding box center [605, 410] width 113 height 12
click at [698, 392] on div "Due Date * 17.08.2025 Operation Date * 17.08.2025 Shift * option Day Shift, sel…" at bounding box center [676, 341] width 304 height 132
click at [716, 384] on div "Select" at bounding box center [747, 377] width 130 height 28
click at [617, 382] on div at bounding box center [599, 377] width 98 height 12
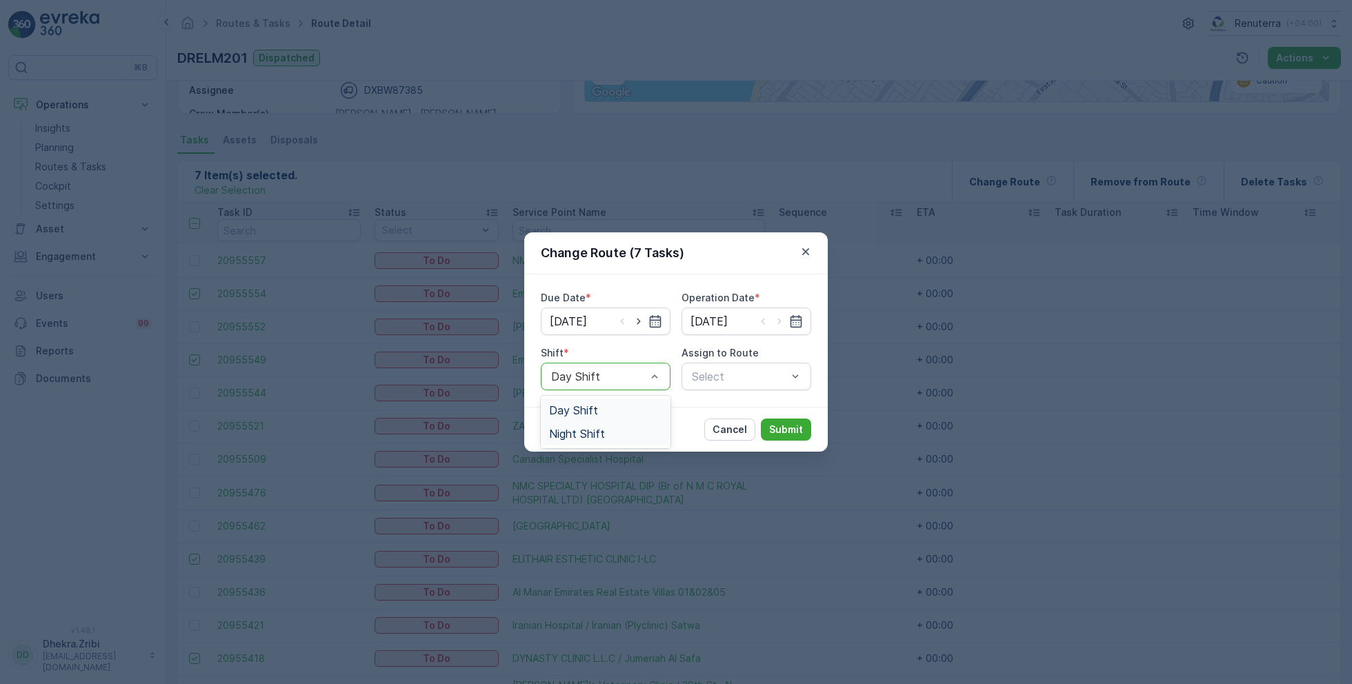
click at [594, 431] on span "Night Shift" at bounding box center [577, 434] width 56 height 12
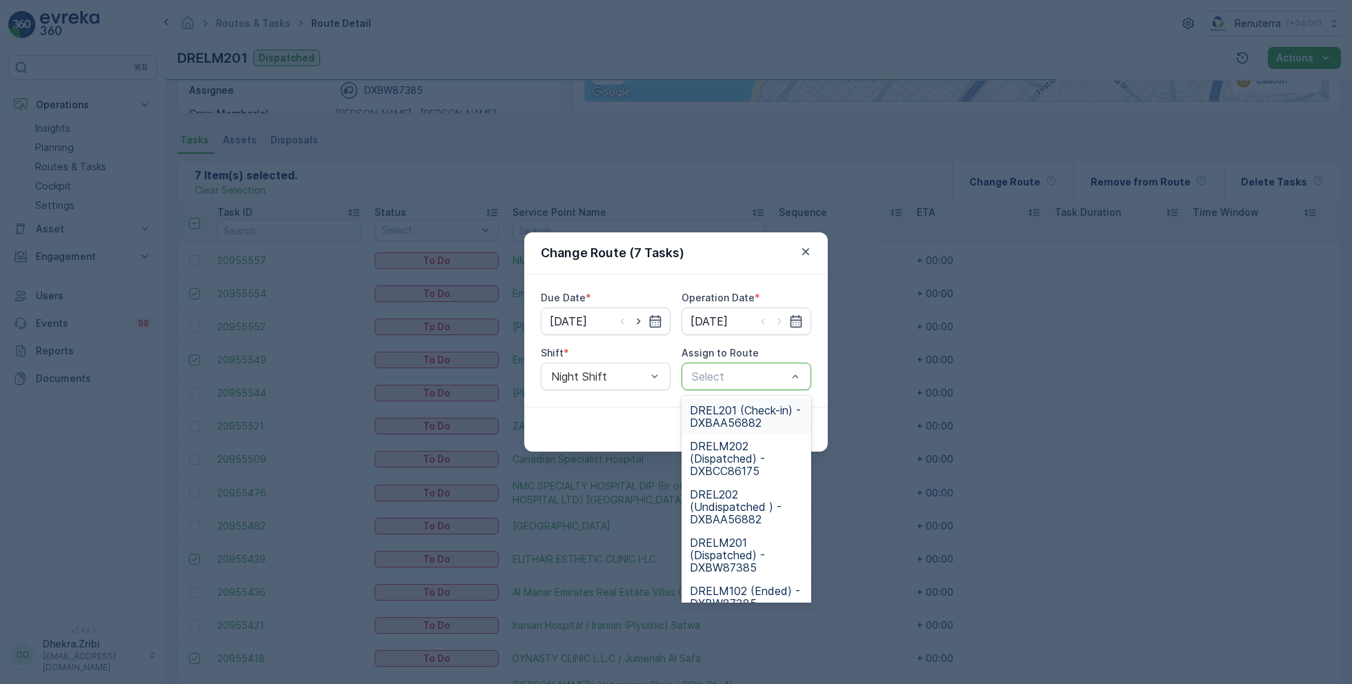
click at [722, 385] on div "Select" at bounding box center [747, 377] width 130 height 28
type input "202"
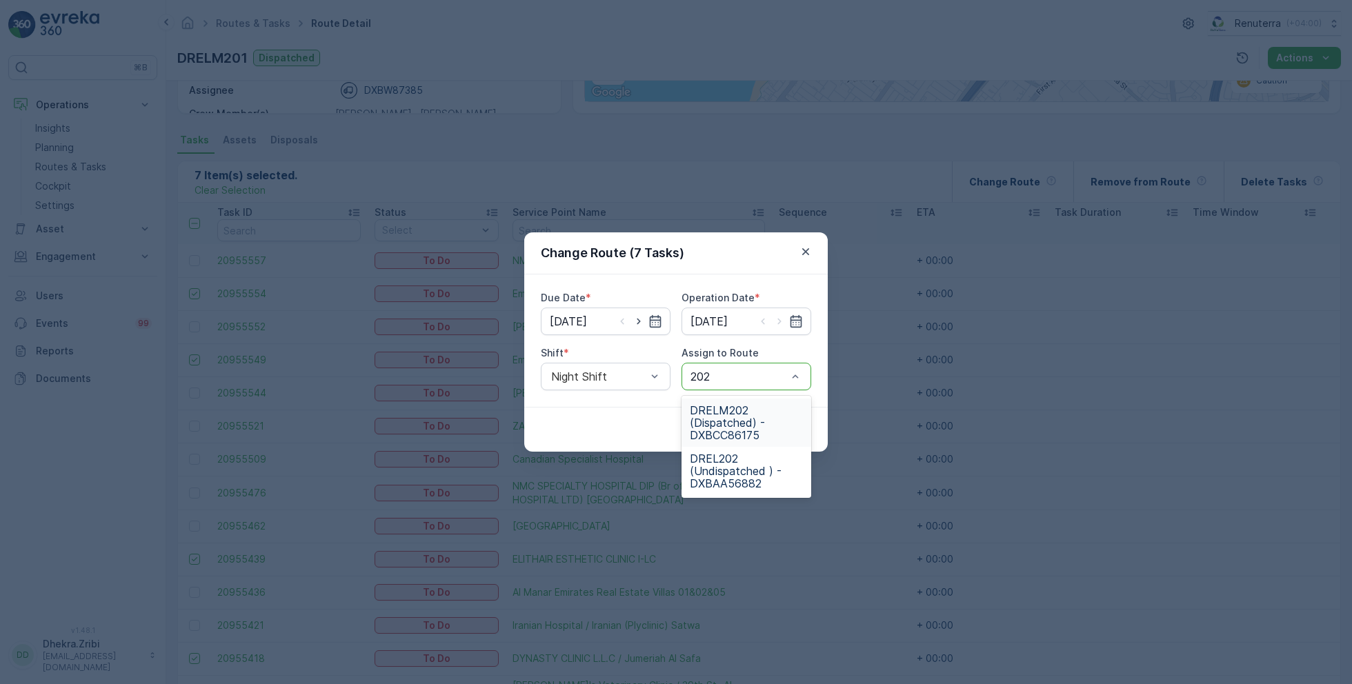
click at [758, 428] on span "DRELM202 (Dispatched) - DXBCC86175" at bounding box center [746, 422] width 113 height 37
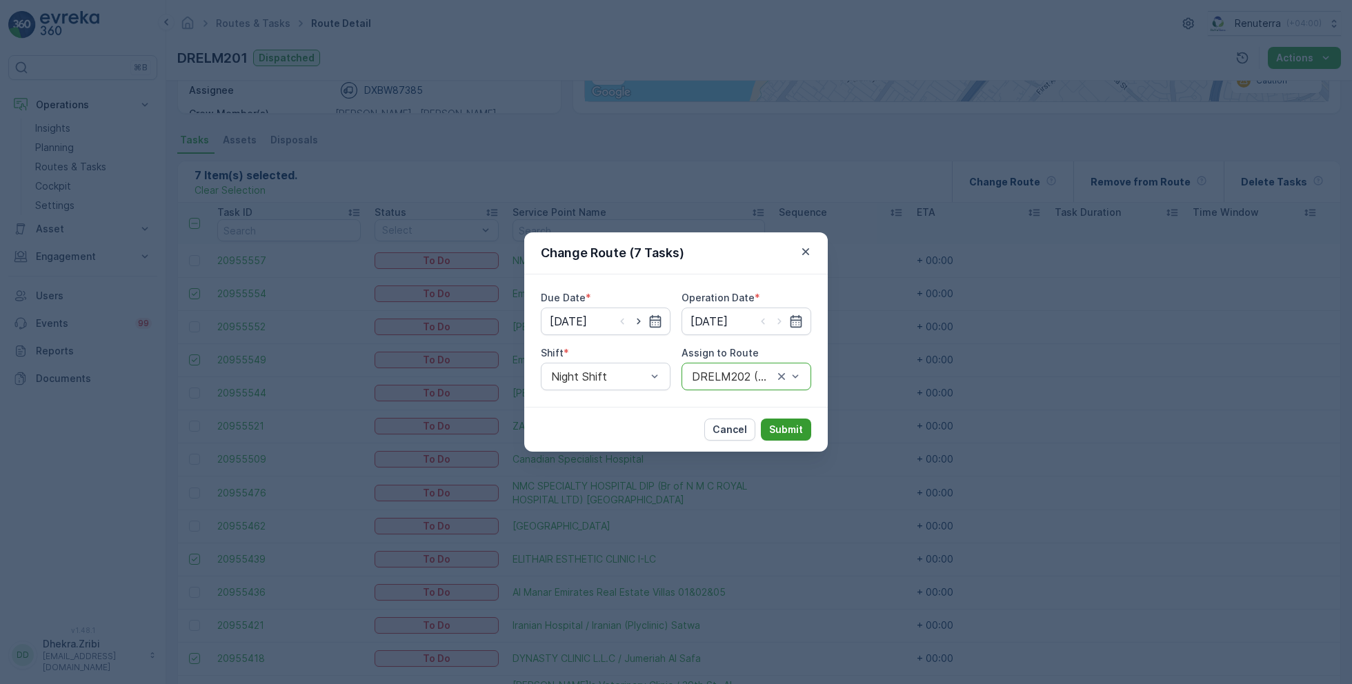
click at [797, 440] on button "Submit" at bounding box center [786, 430] width 50 height 22
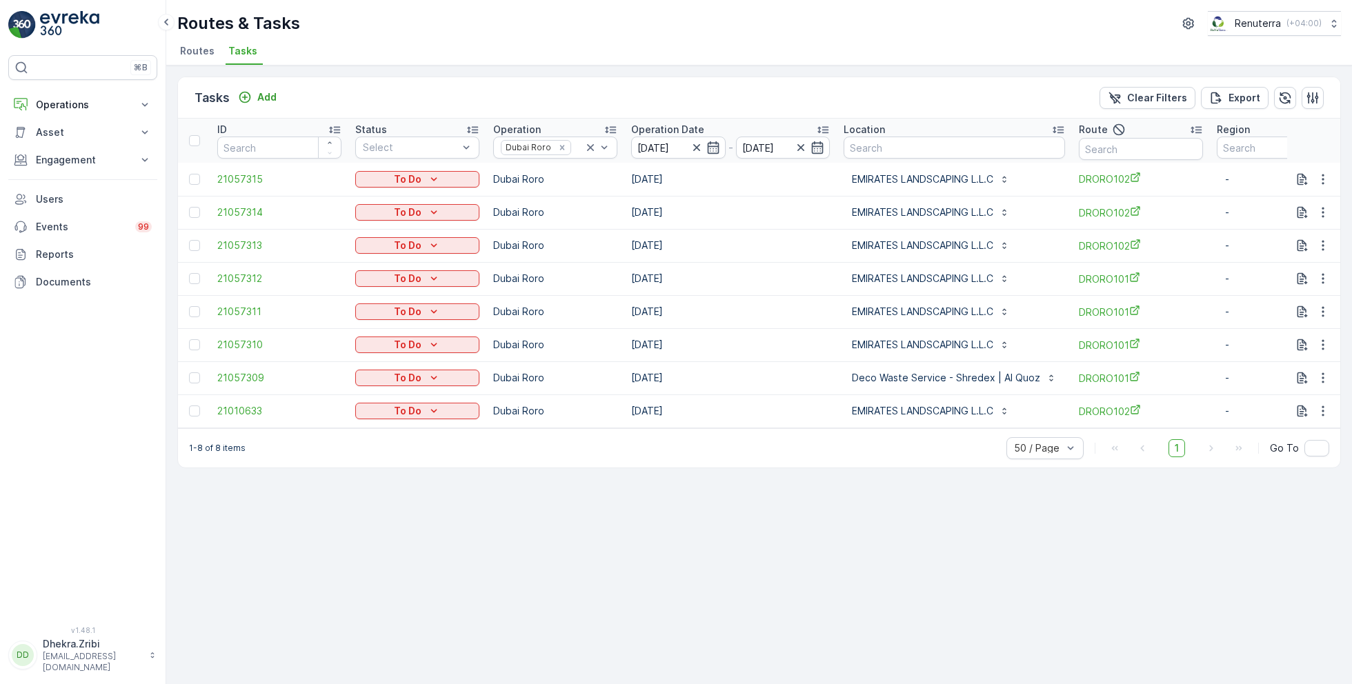
click at [197, 53] on span "Routes" at bounding box center [197, 51] width 35 height 14
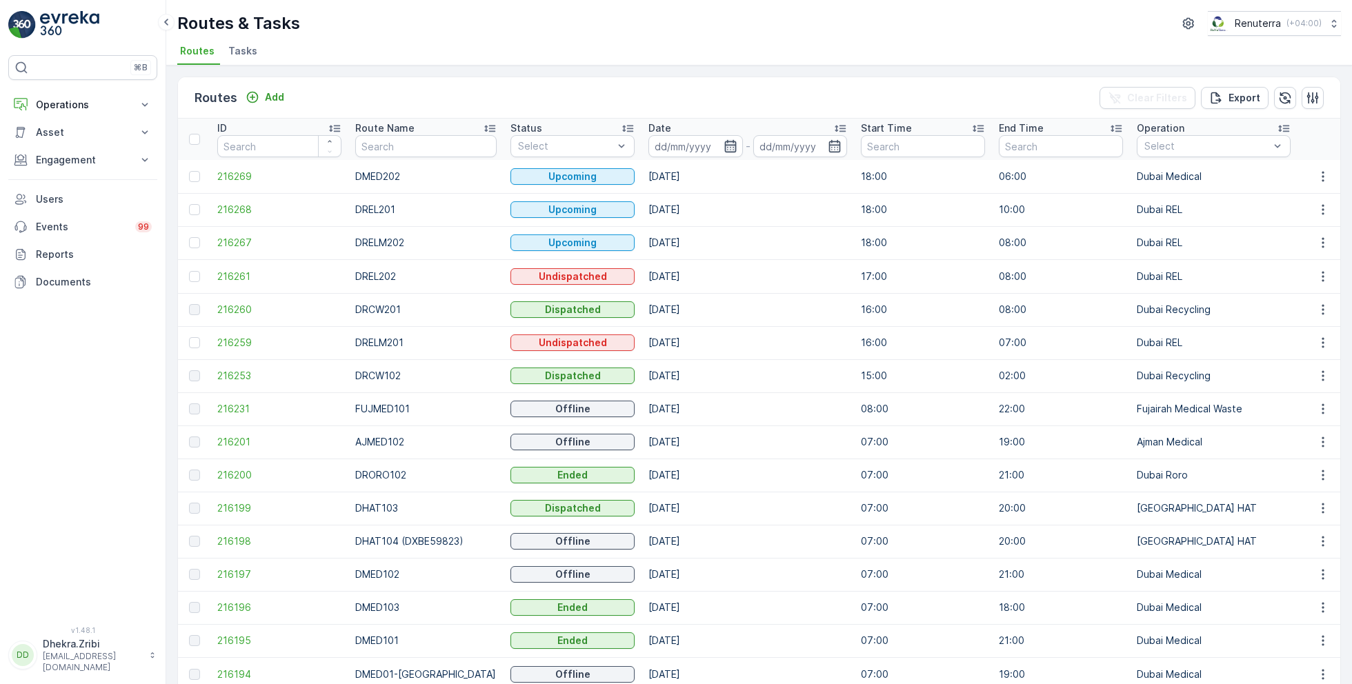
click at [724, 141] on icon "button" at bounding box center [731, 146] width 14 height 14
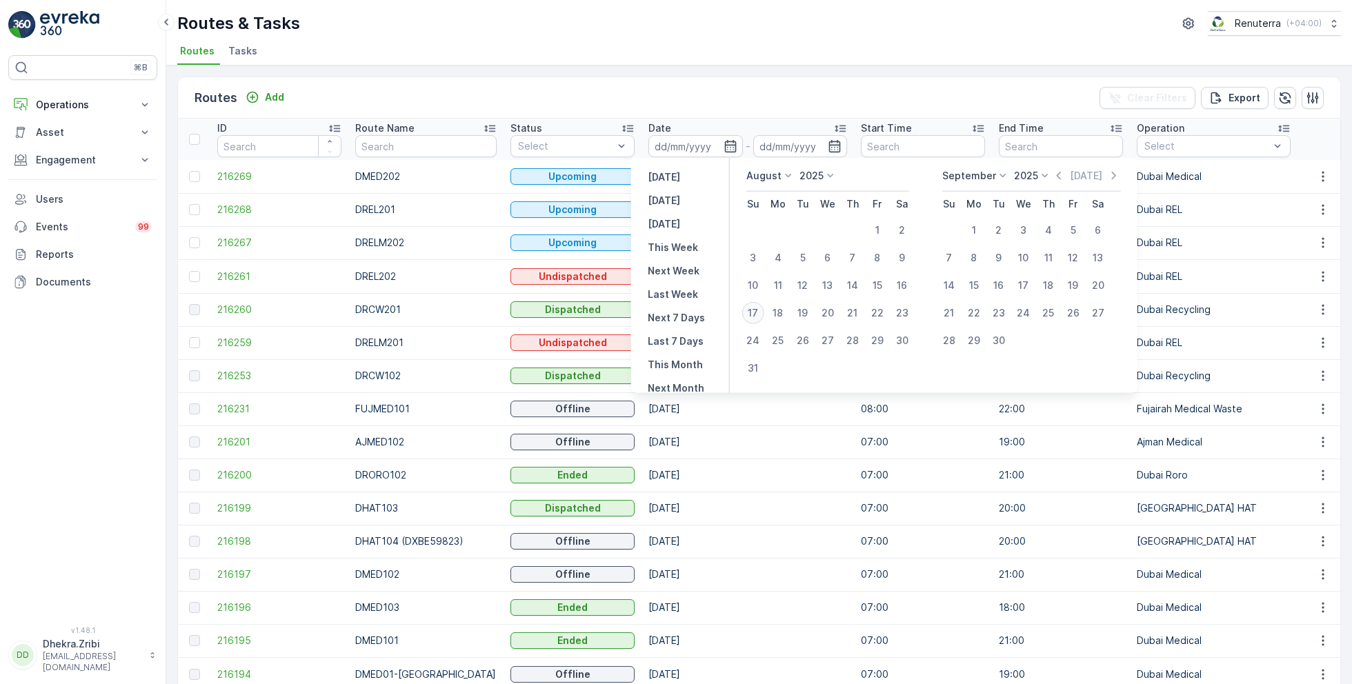
click at [757, 310] on div "17" at bounding box center [753, 313] width 22 height 22
type input "[DATE]"
click at [757, 310] on div "17" at bounding box center [753, 313] width 22 height 22
type input "[DATE]"
click at [734, 40] on div "Routes & Tasks Renuterra ( +04:00 ) Routes Tasks" at bounding box center [759, 33] width 1186 height 66
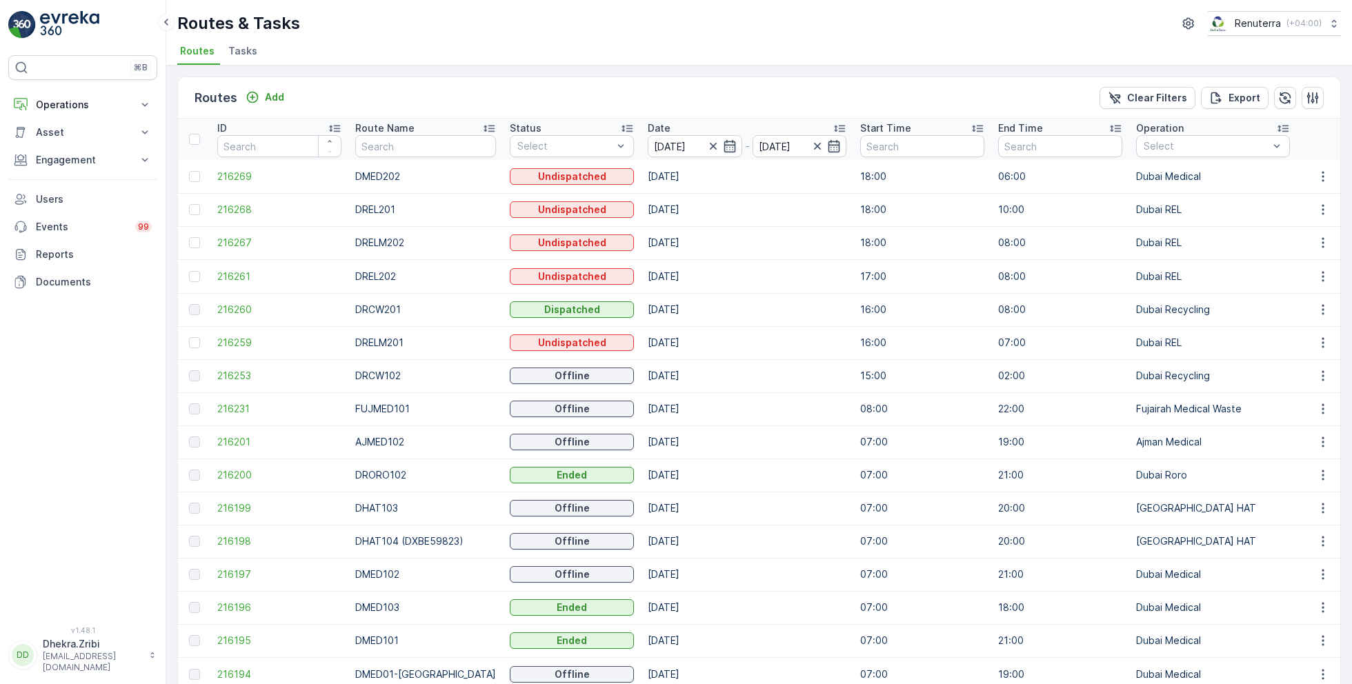
click at [242, 51] on span "Tasks" at bounding box center [242, 51] width 29 height 14
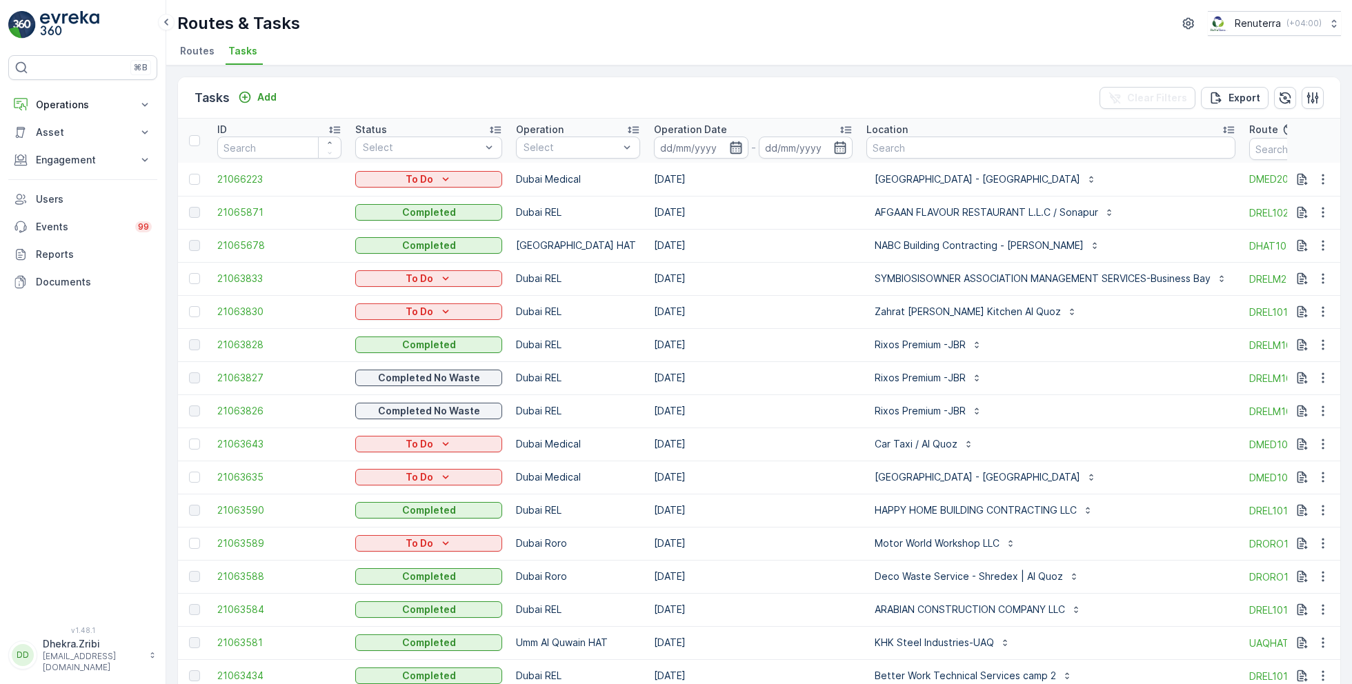
click at [733, 149] on icon "button" at bounding box center [736, 148] width 14 height 14
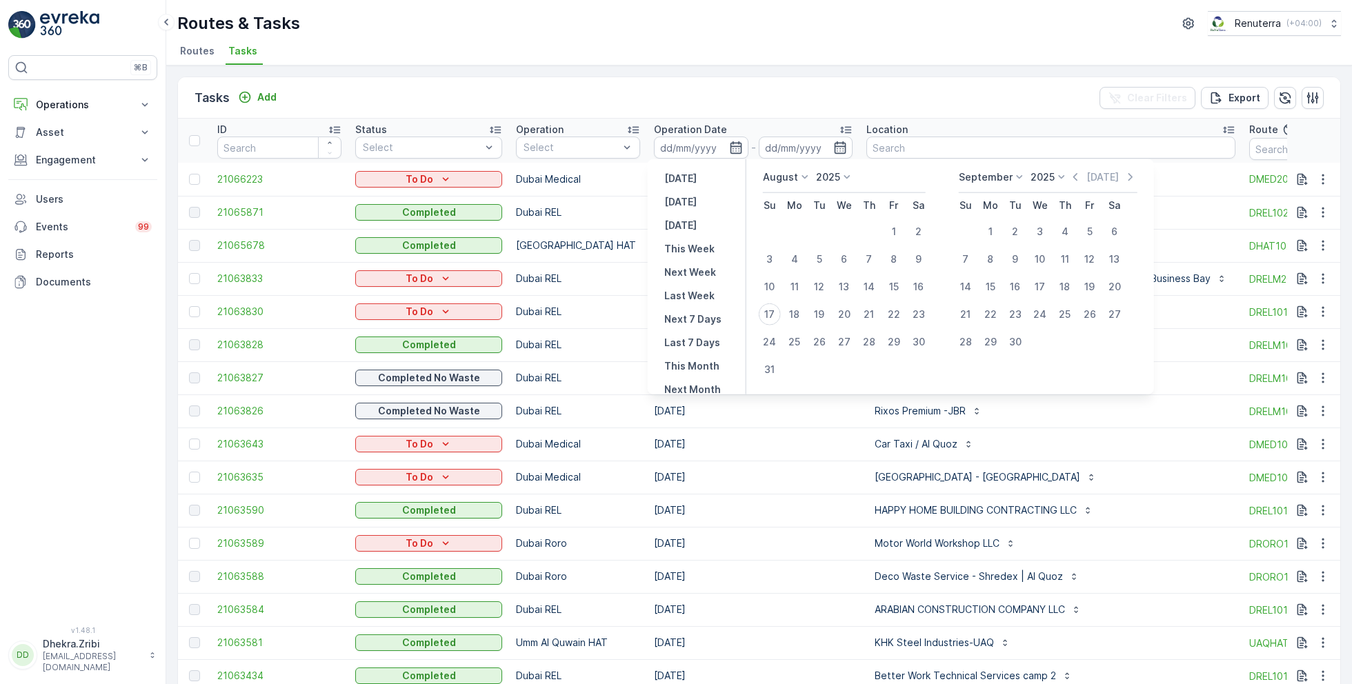
click at [533, 55] on ul "Routes Tasks" at bounding box center [753, 52] width 1153 height 23
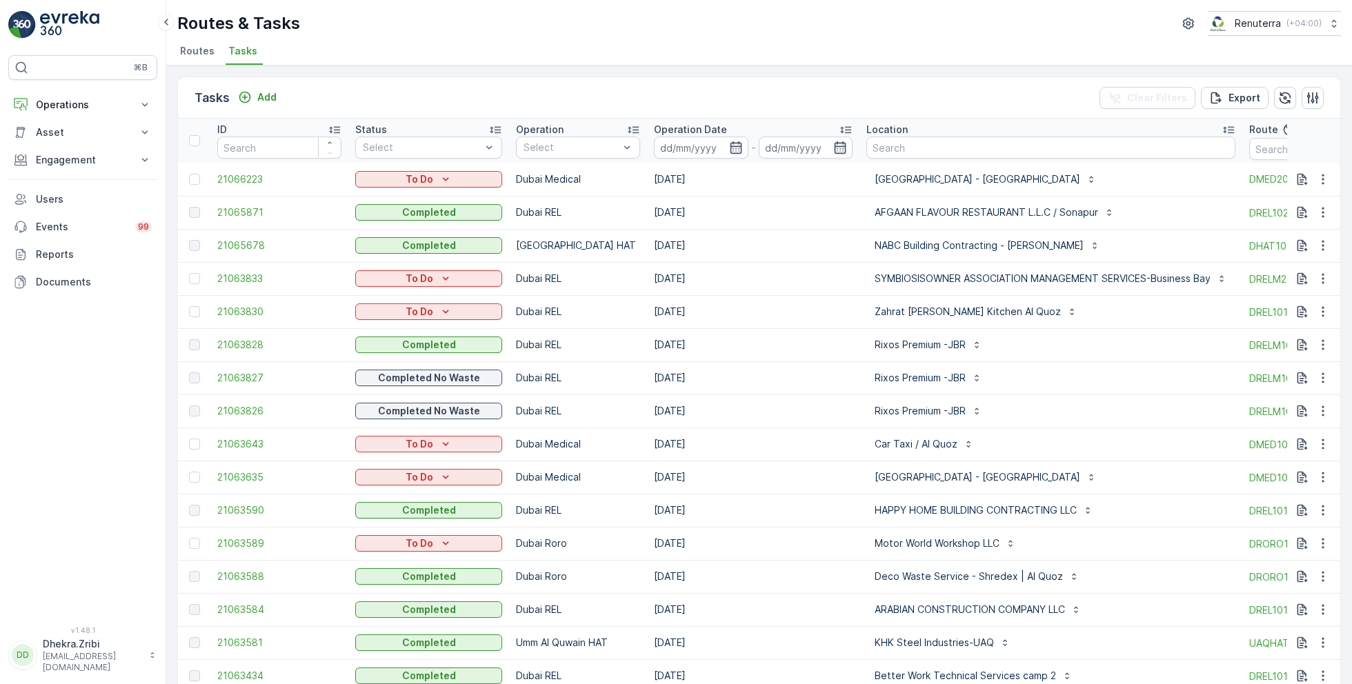
click at [202, 50] on span "Routes" at bounding box center [197, 51] width 35 height 14
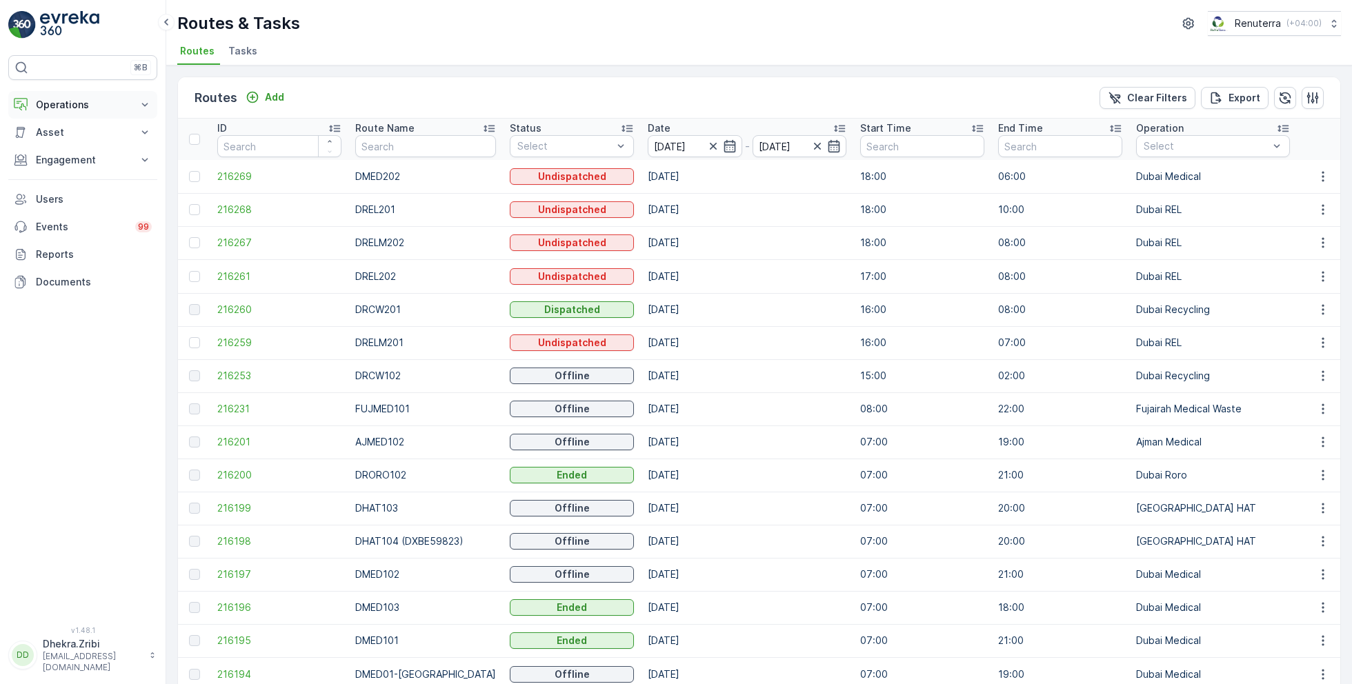
click at [65, 101] on p "Operations" at bounding box center [83, 105] width 94 height 14
click at [60, 145] on p "Planning" at bounding box center [54, 148] width 39 height 14
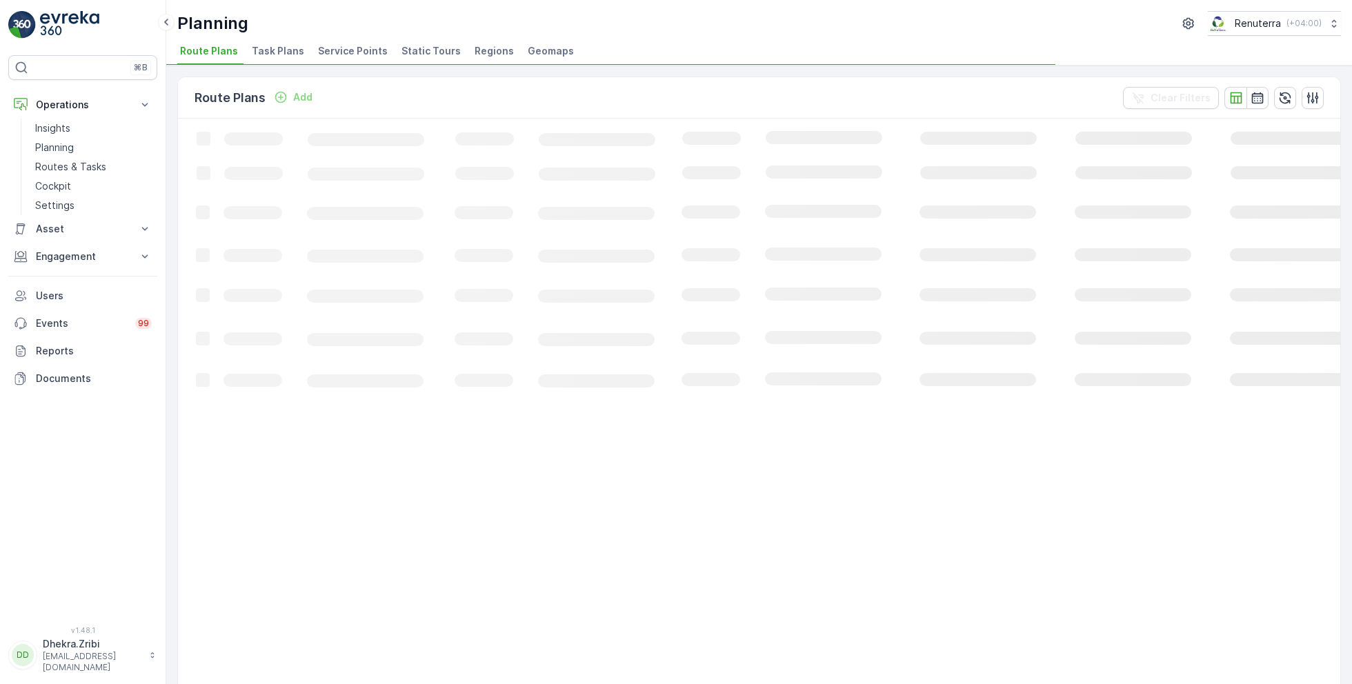
click at [353, 52] on span "Service Points" at bounding box center [353, 51] width 70 height 14
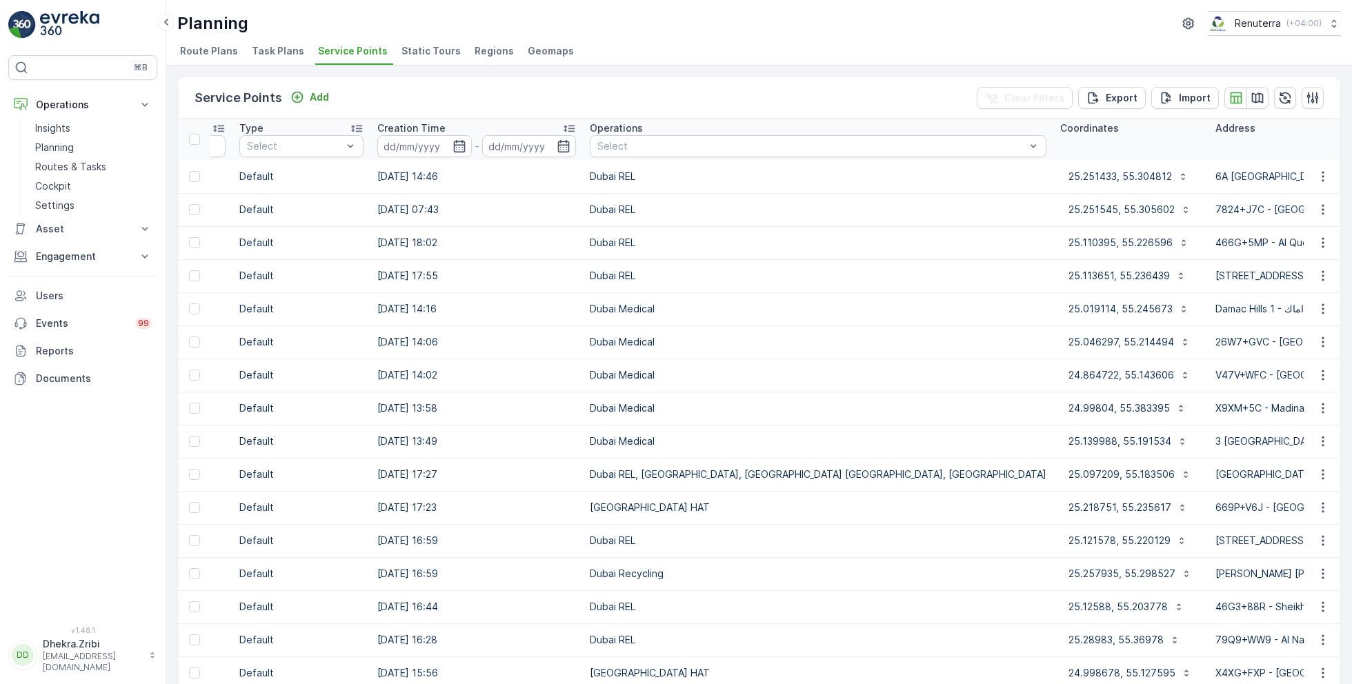
scroll to position [0, 602]
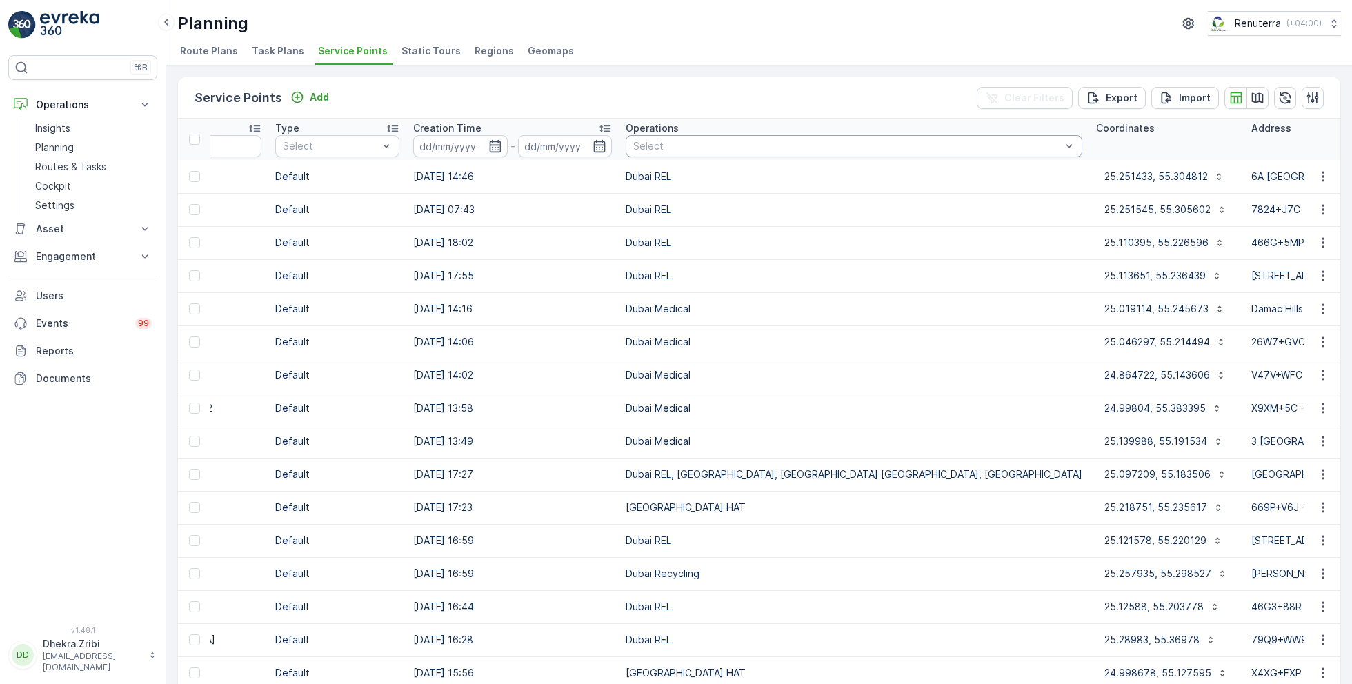
click at [806, 155] on div "Select" at bounding box center [854, 146] width 457 height 22
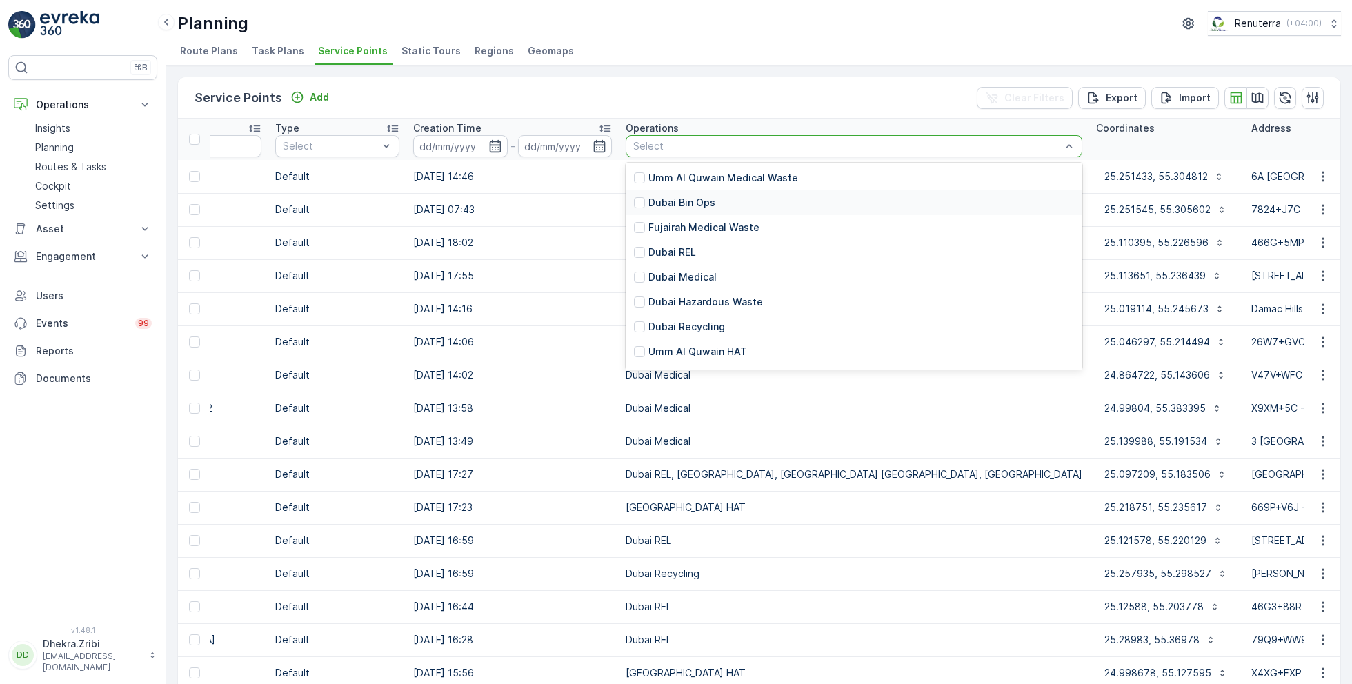
click at [1000, 33] on div "Planning Renuterra ( +04:00 )" at bounding box center [759, 23] width 1164 height 25
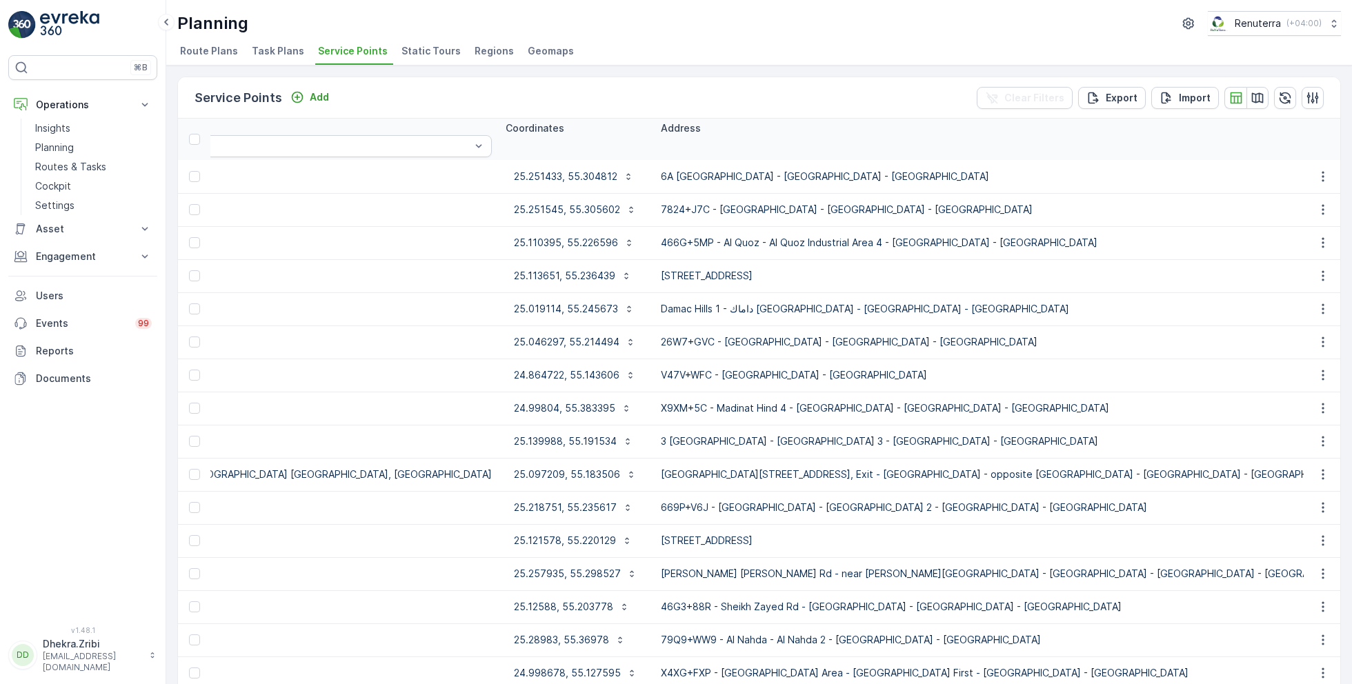
scroll to position [0, 1314]
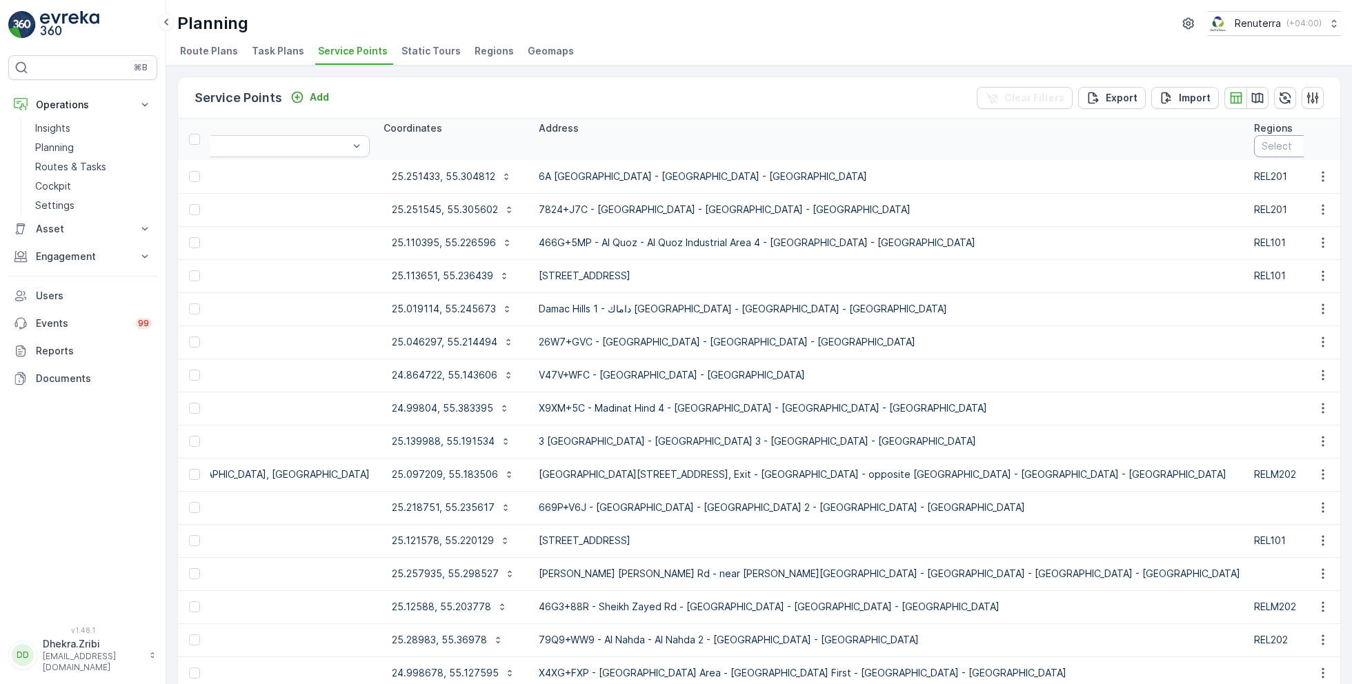
click at [1261, 146] on div at bounding box center [1310, 146] width 98 height 11
click at [1277, 320] on p "RELM202" at bounding box center [1299, 327] width 45 height 14
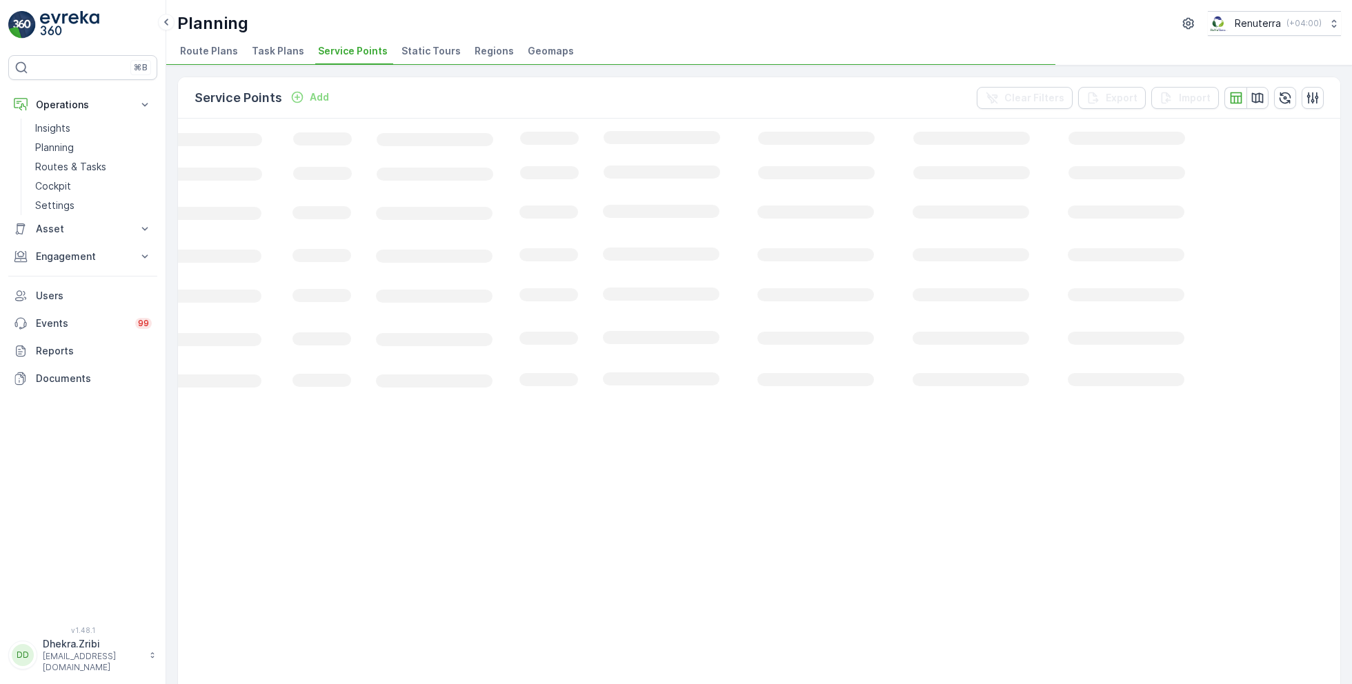
scroll to position [0, 164]
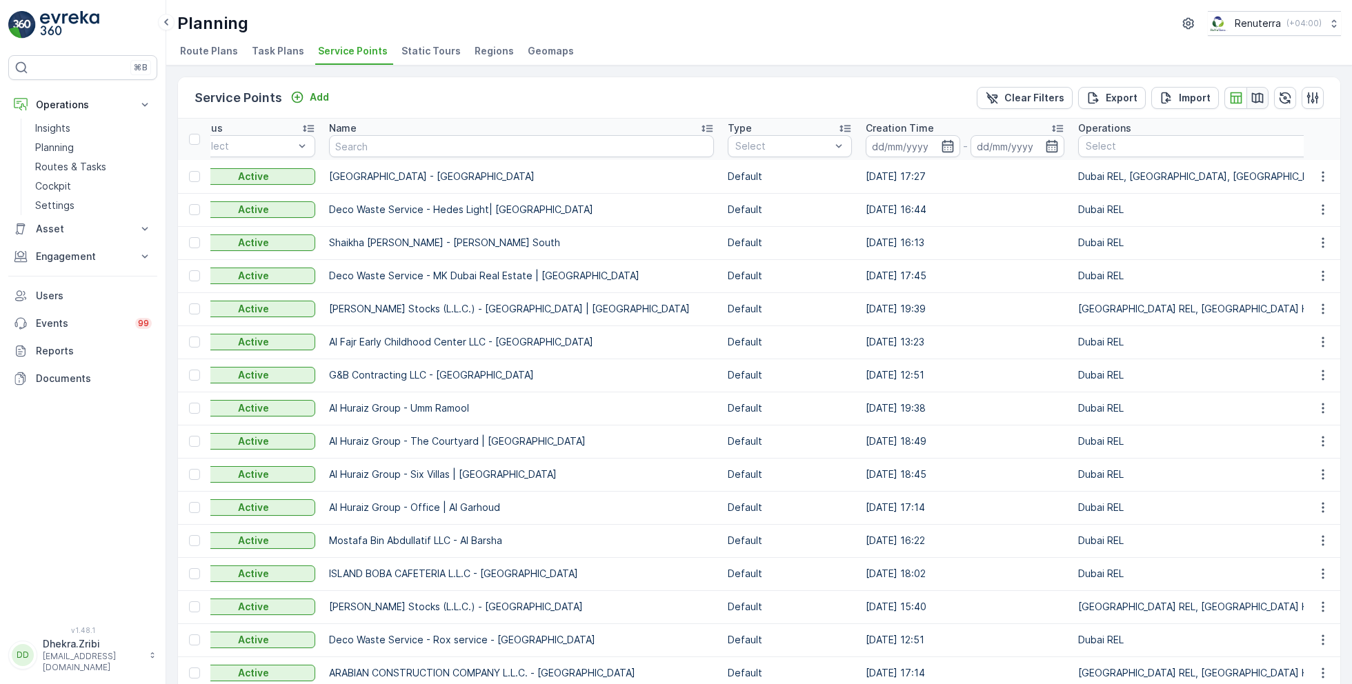
click at [1256, 97] on icon "button" at bounding box center [1258, 97] width 12 height 10
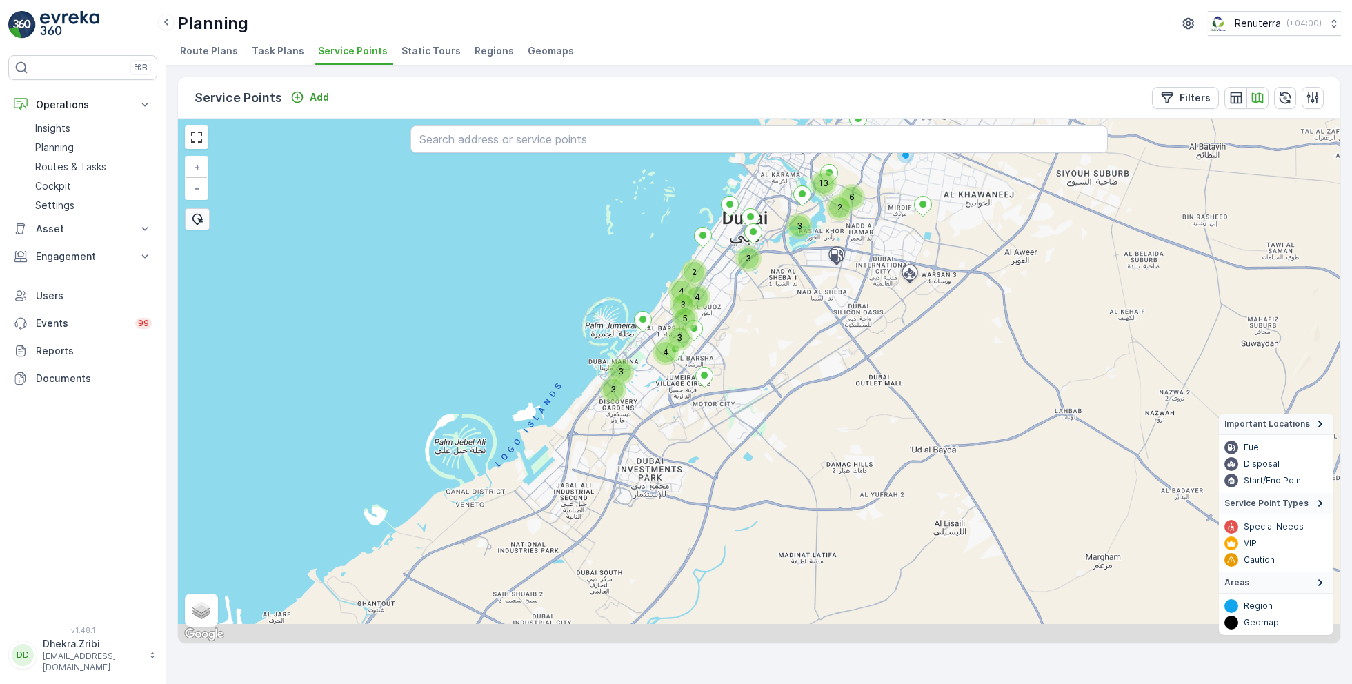
drag, startPoint x: 757, startPoint y: 424, endPoint x: 760, endPoint y: 298, distance: 126.3
click at [760, 298] on div "4 5 2 3 6 13 3 2 4 3 4 3 3 3 + − Satellite Roadmap Terrain Hybrid Leaflet Keybo…" at bounding box center [759, 381] width 1163 height 525
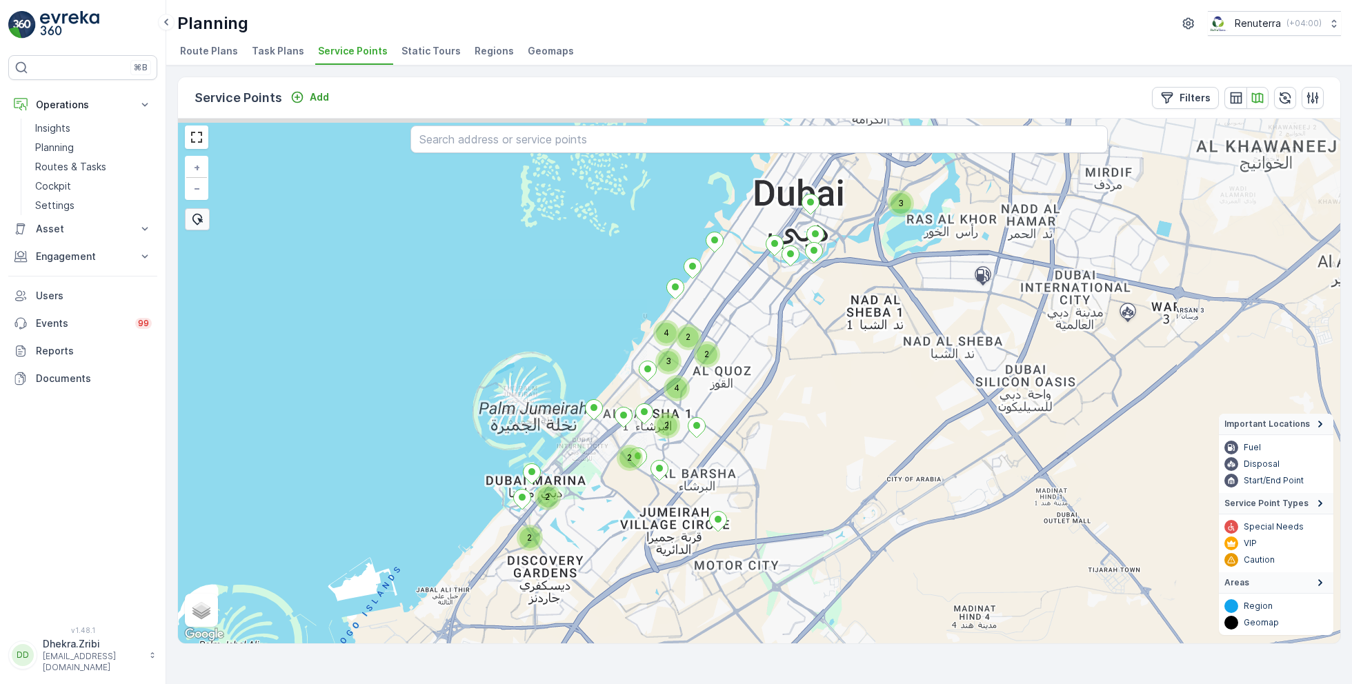
drag, startPoint x: 861, startPoint y: 242, endPoint x: 826, endPoint y: 382, distance: 143.8
click at [829, 381] on div "3 4 3 2 4 2 2 2 2 2 + − Satellite Roadmap Terrain Hybrid Leaflet Keyboard short…" at bounding box center [759, 381] width 1163 height 525
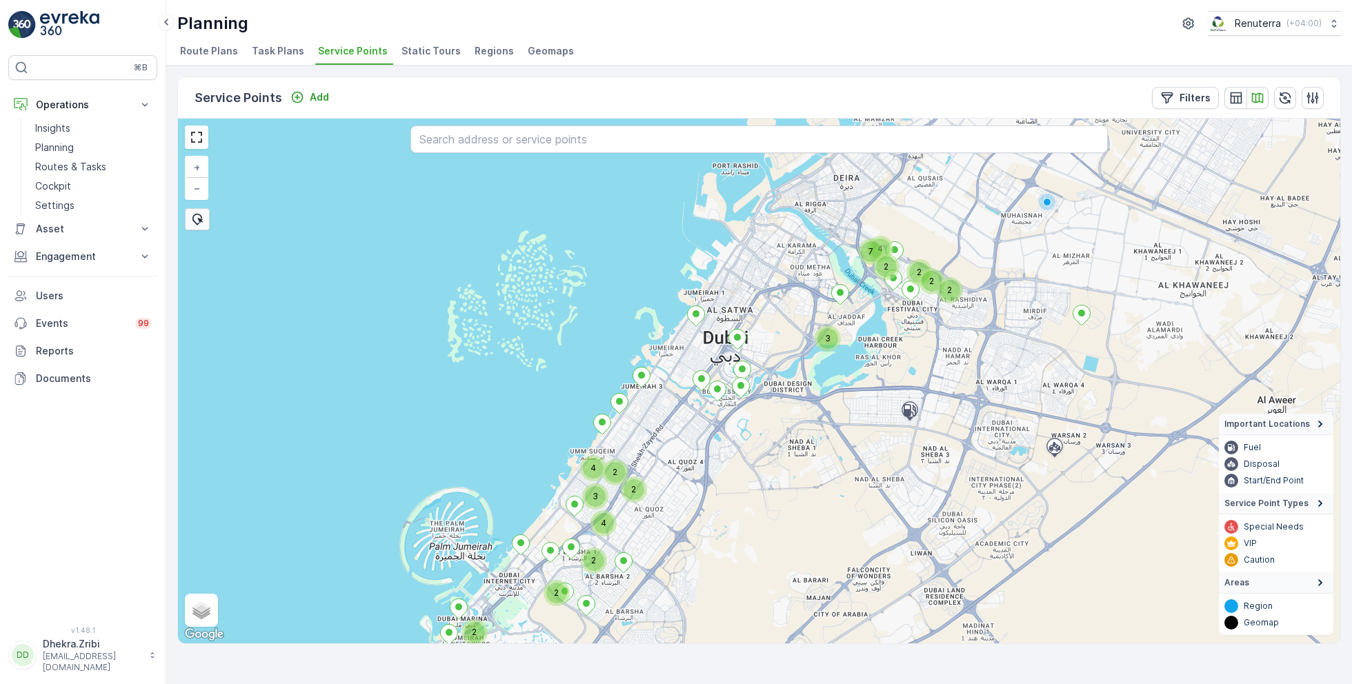
drag, startPoint x: 940, startPoint y: 258, endPoint x: 886, endPoint y: 339, distance: 97.4
click at [886, 339] on div "3 4 3 2 4 2 2 2 2 2 2 2 7 2 4 2 + − Satellite Roadmap Terrain Hybrid Leaflet Ke…" at bounding box center [759, 381] width 1163 height 525
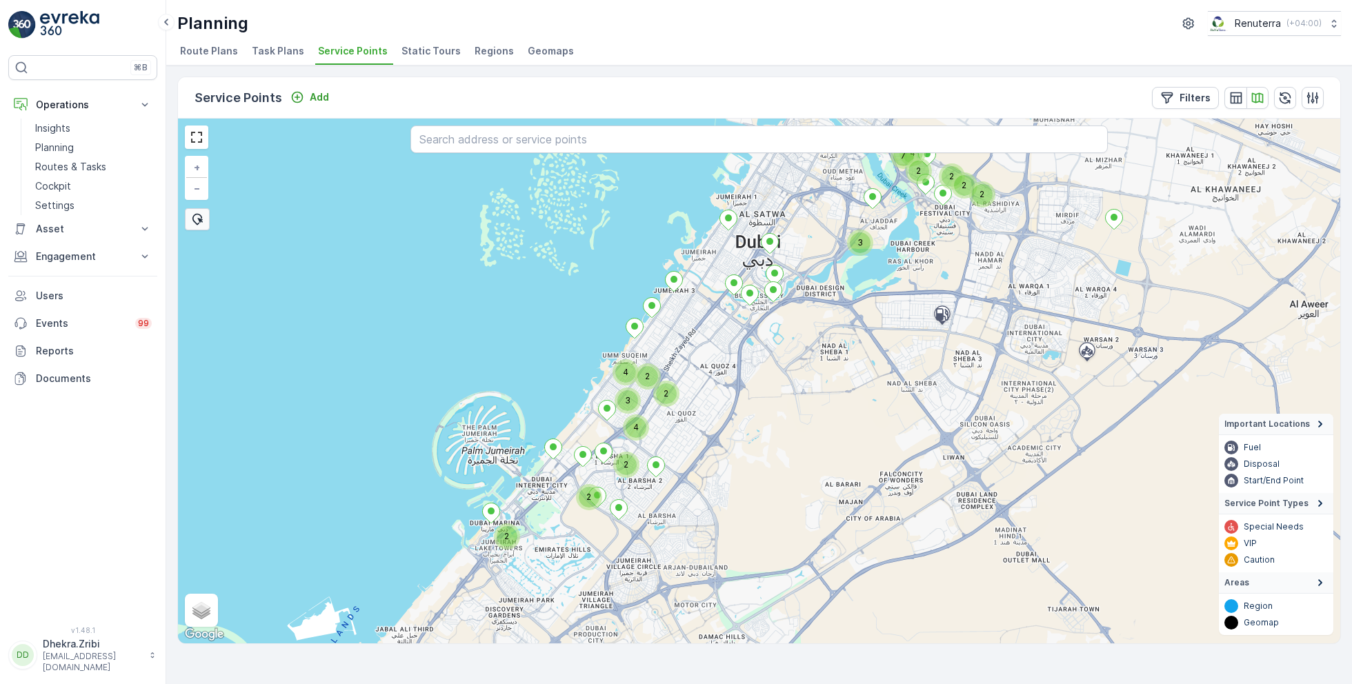
drag, startPoint x: 856, startPoint y: 363, endPoint x: 902, endPoint y: 253, distance: 119.1
click at [902, 253] on div "3 4 3 2 4 2 2 2 2 2 2 7 2 4 2 + − Satellite Roadmap Terrain Hybrid Leaflet Keyb…" at bounding box center [759, 381] width 1163 height 525
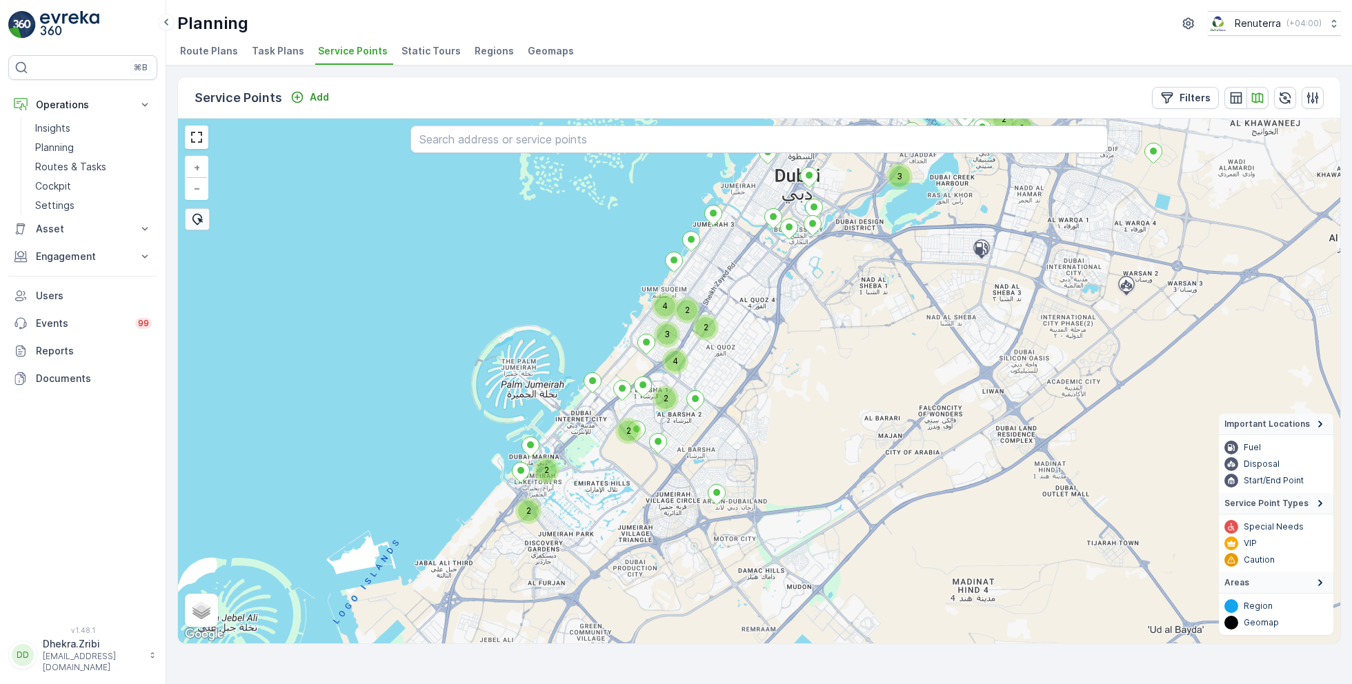
drag, startPoint x: 786, startPoint y: 393, endPoint x: 830, endPoint y: 313, distance: 91.4
click at [829, 315] on div "3 4 3 2 4 2 2 2 2 2 2 7 2 4 2 2 + − Satellite Roadmap Terrain Hybrid Leaflet Ke…" at bounding box center [759, 381] width 1163 height 525
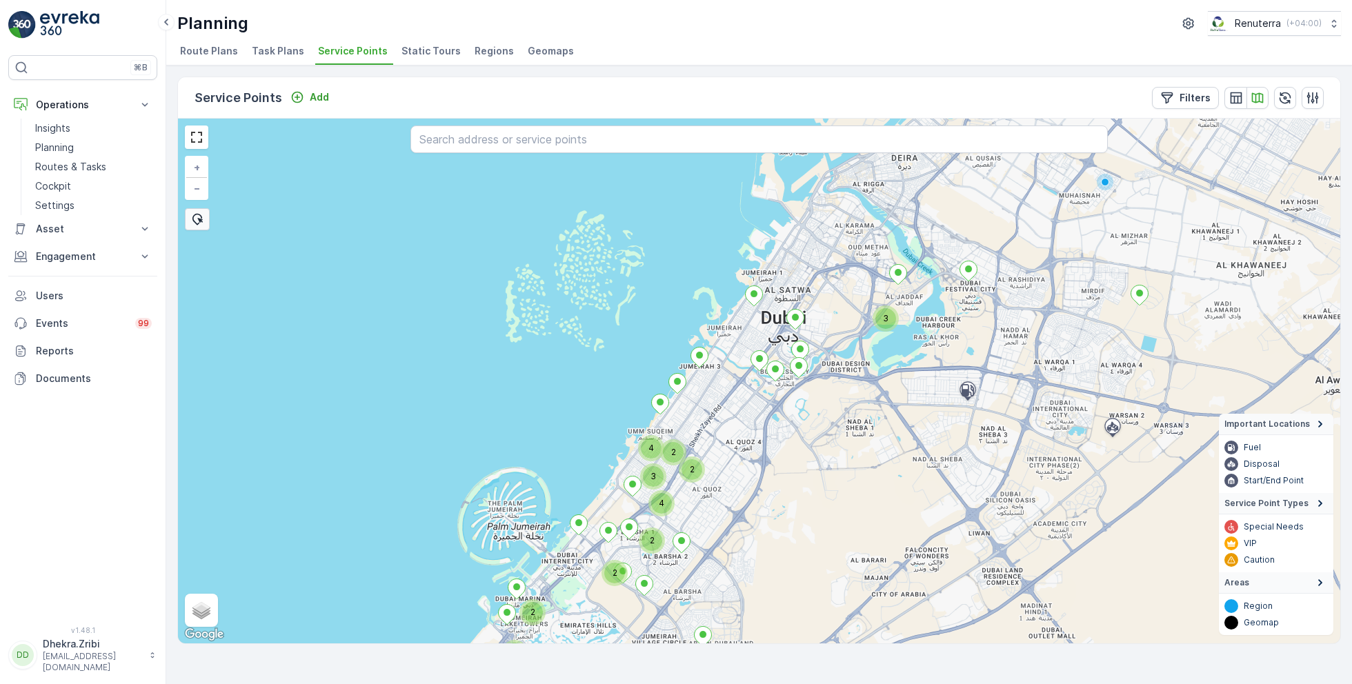
drag, startPoint x: 897, startPoint y: 281, endPoint x: 876, endPoint y: 439, distance: 159.5
click at [876, 439] on div "3 4 3 2 4 2 2 2 2 2 + − Satellite Roadmap Terrain Hybrid Leaflet Keyboard short…" at bounding box center [759, 381] width 1163 height 525
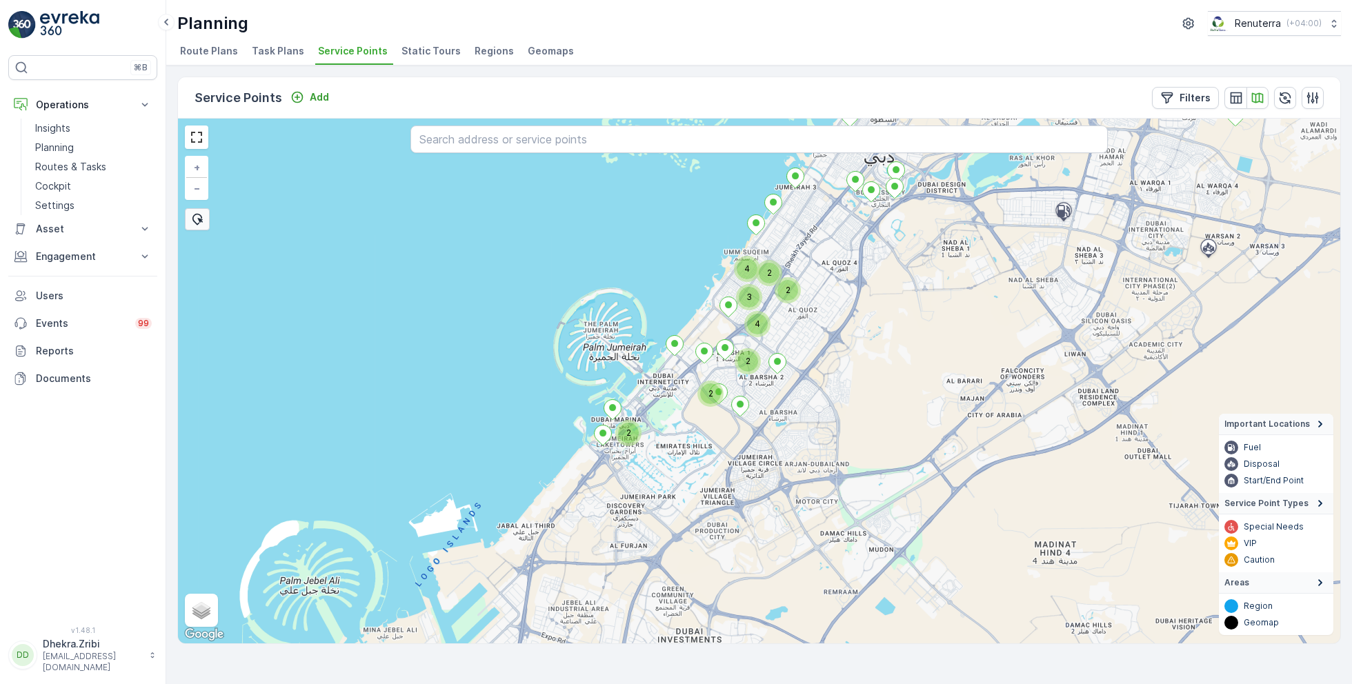
drag, startPoint x: 867, startPoint y: 462, endPoint x: 941, endPoint y: 273, distance: 203.2
click at [941, 273] on div "2 2 2 2 4 2 2 4 7 2 3 4 2 3 2 + − Satellite Roadmap Terrain Hybrid Leaflet Keyb…" at bounding box center [759, 381] width 1163 height 525
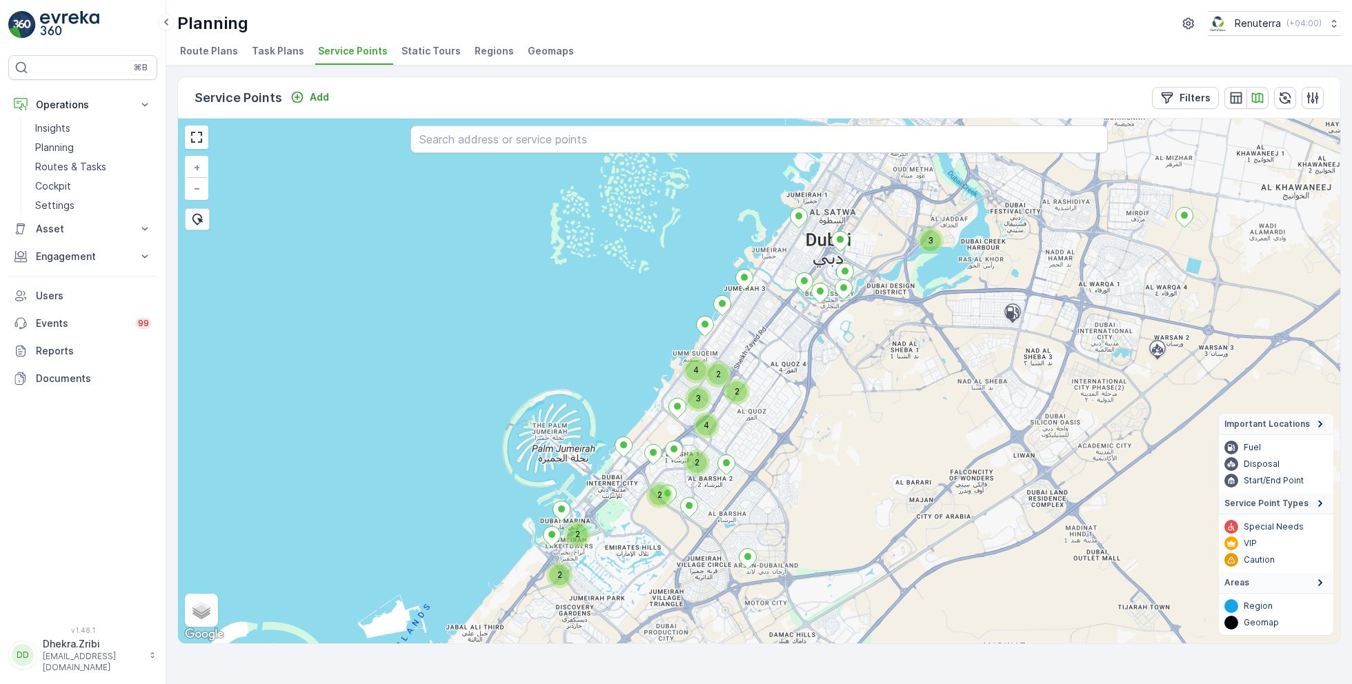
drag, startPoint x: 958, startPoint y: 268, endPoint x: 902, endPoint y: 375, distance: 120.7
click at [903, 376] on div "2 2 4 2 3 4 2 3 2 2 + − Satellite Roadmap Terrain Hybrid Leaflet Keyboard short…" at bounding box center [759, 381] width 1163 height 525
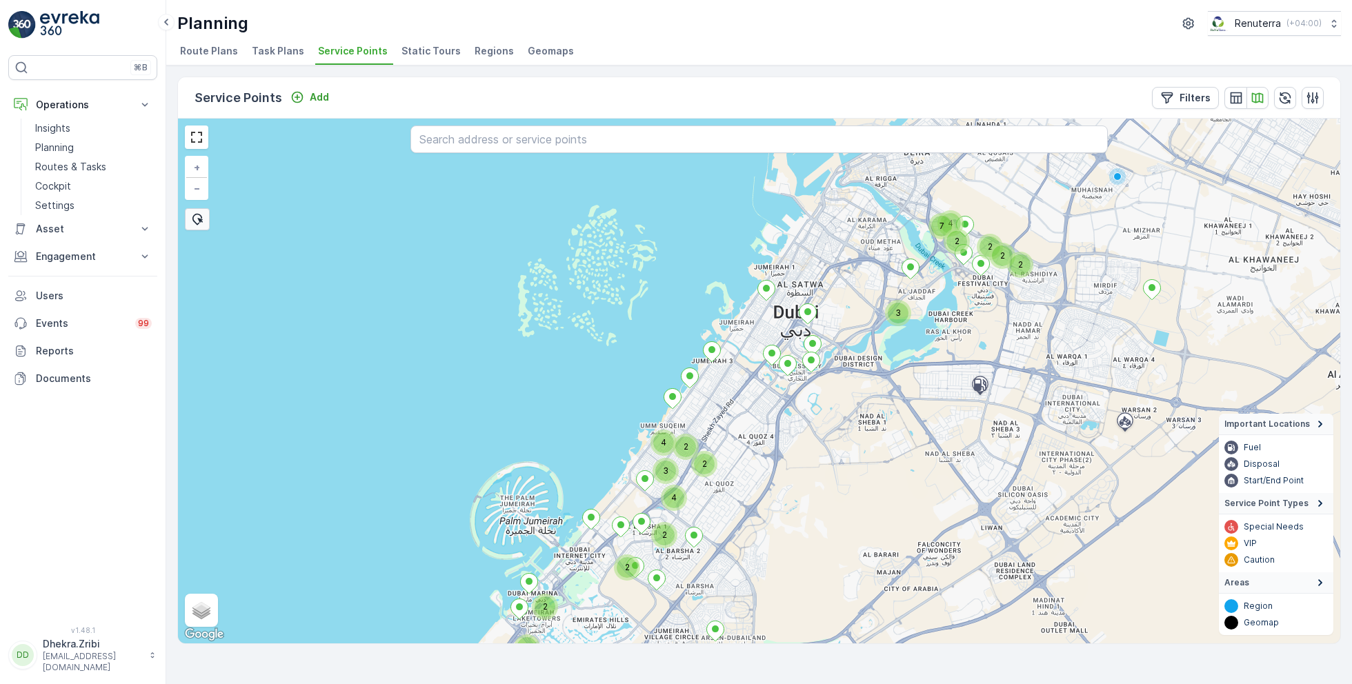
drag, startPoint x: 963, startPoint y: 324, endPoint x: 934, endPoint y: 386, distance: 68.5
click at [934, 387] on div "2 2 4 2 3 4 2 3 2 2 2 2 7 2 4 2 + − Satellite Roadmap Terrain Hybrid Leaflet Ke…" at bounding box center [759, 381] width 1163 height 525
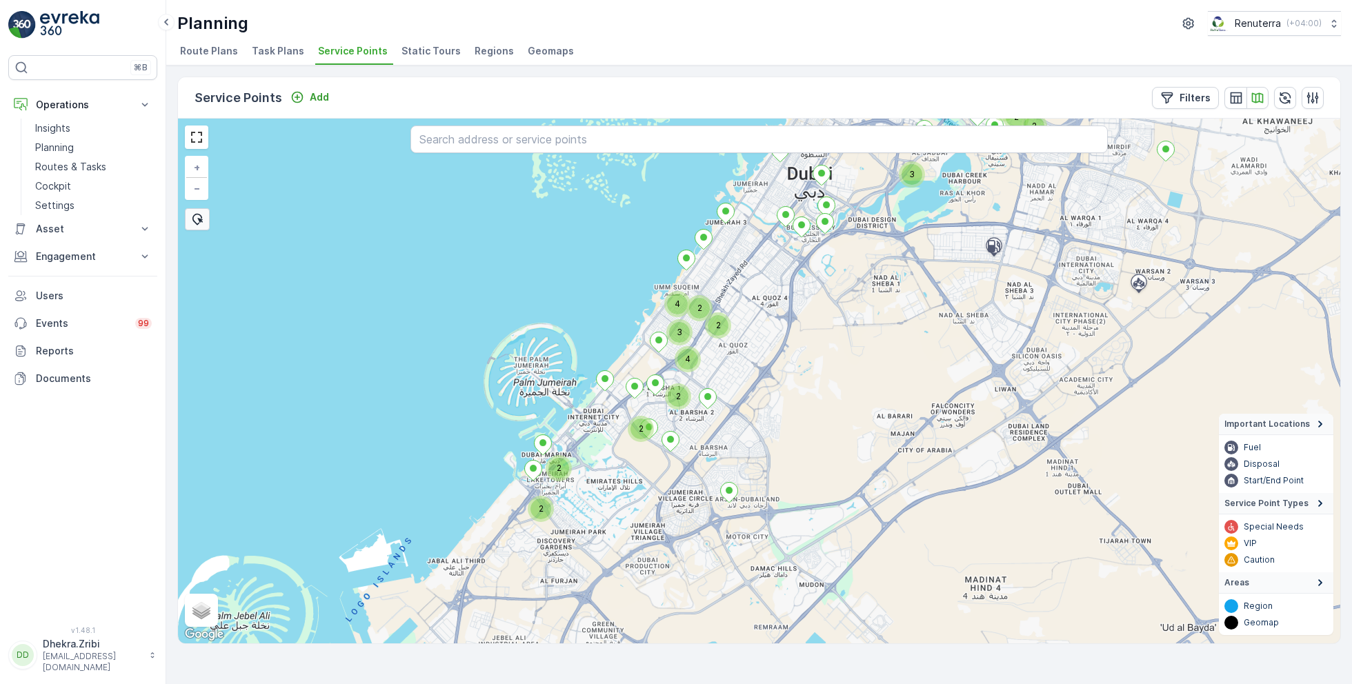
drag, startPoint x: 879, startPoint y: 491, endPoint x: 894, endPoint y: 354, distance: 137.4
click at [894, 354] on div "2 2 4 2 3 4 2 3 2 2 2 2 7 2 4 2 + − Satellite Roadmap Terrain Hybrid Leaflet Ke…" at bounding box center [759, 381] width 1163 height 525
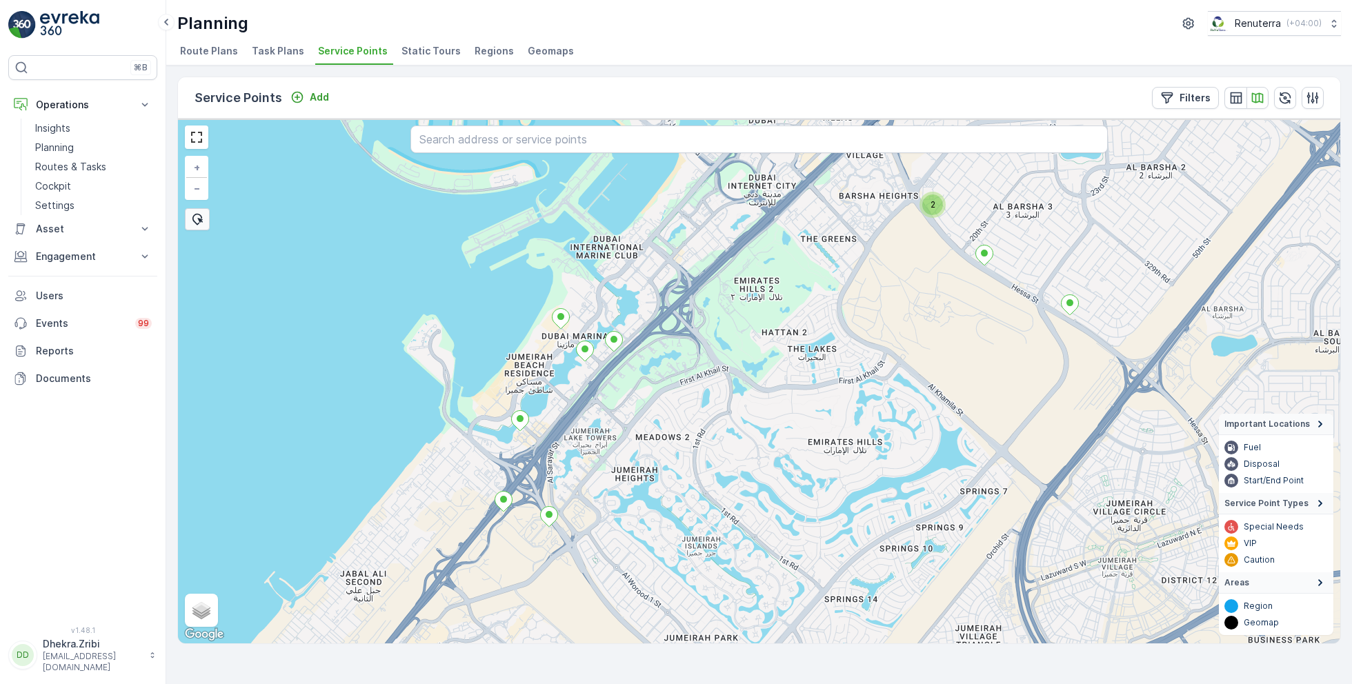
drag, startPoint x: 689, startPoint y: 336, endPoint x: 678, endPoint y: 406, distance: 70.6
click at [678, 407] on div "2 + − Satellite Roadmap Terrain Hybrid Leaflet Keyboard shortcuts Map Data Map …" at bounding box center [759, 381] width 1163 height 525
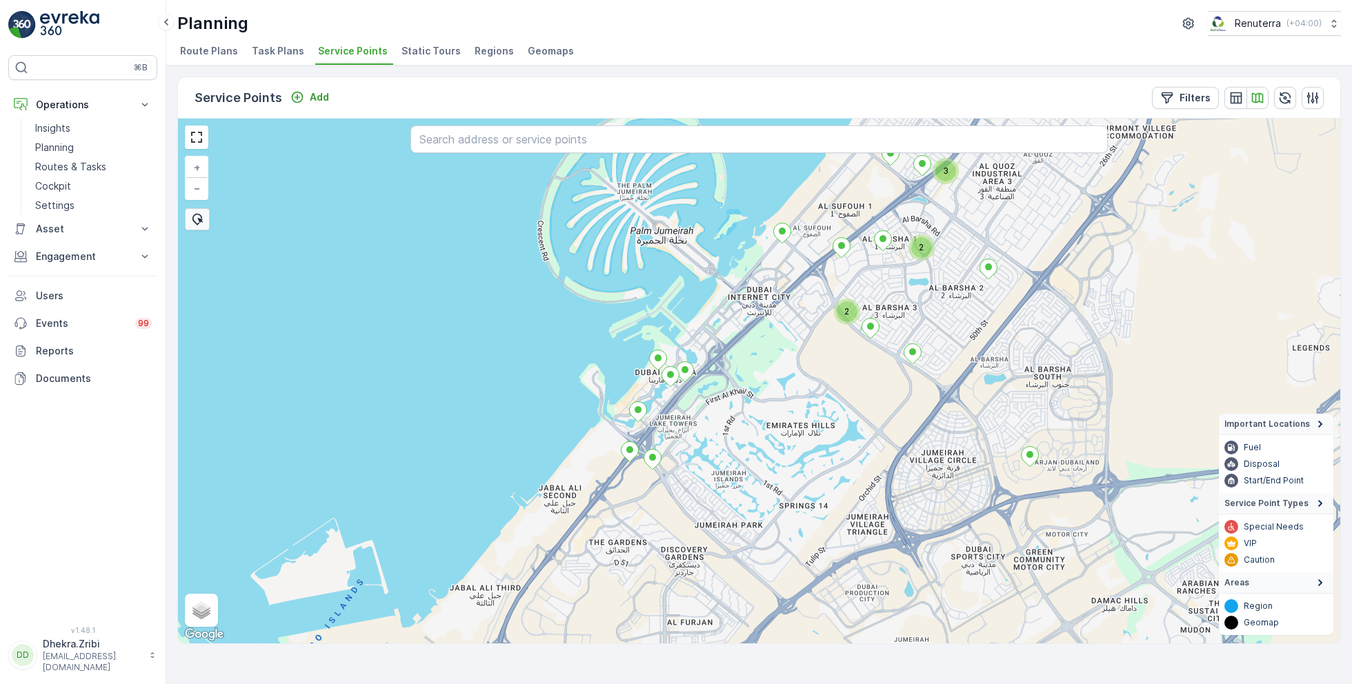
drag, startPoint x: 894, startPoint y: 333, endPoint x: 842, endPoint y: 383, distance: 72.2
click at [842, 383] on div "2 3 2 + − Satellite Roadmap Terrain Hybrid Leaflet Keyboard shortcuts Map Data …" at bounding box center [759, 381] width 1163 height 525
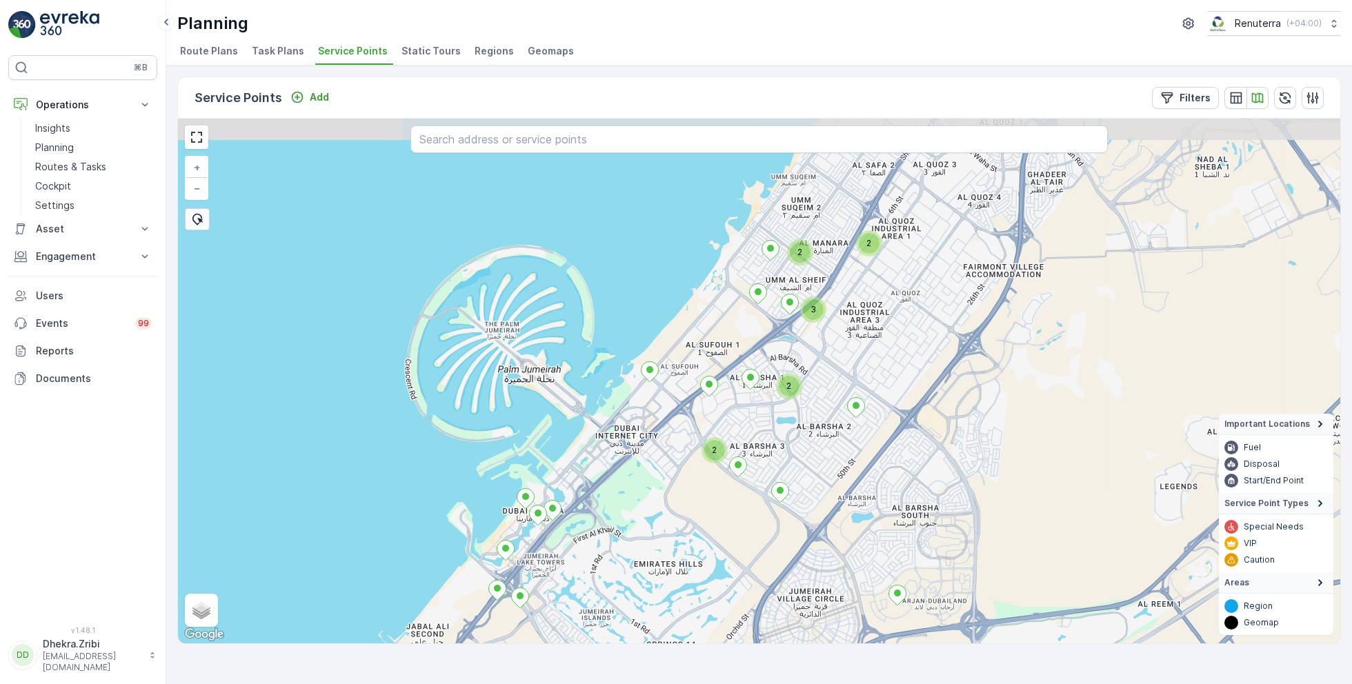
drag, startPoint x: 998, startPoint y: 313, endPoint x: 887, endPoint y: 431, distance: 162.1
click at [887, 431] on div "2 3 2 2 2 + − Satellite Roadmap Terrain Hybrid Leaflet Keyboard shortcuts Map D…" at bounding box center [759, 381] width 1163 height 525
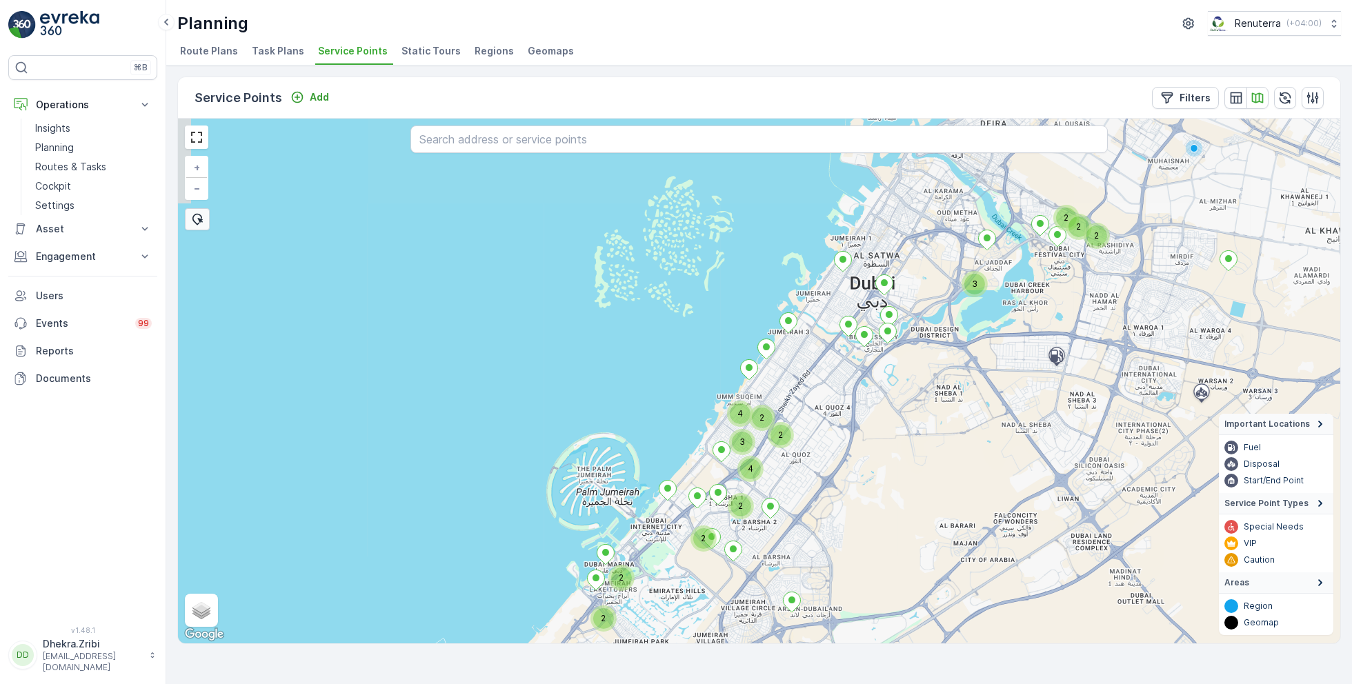
drag, startPoint x: 1032, startPoint y: 345, endPoint x: 928, endPoint y: 440, distance: 140.7
click at [928, 440] on div "2 2 2 2 4 2 2 2 3 4 2 3 2 + − Satellite Roadmap Terrain Hybrid Leaflet Keyboard…" at bounding box center [759, 381] width 1163 height 525
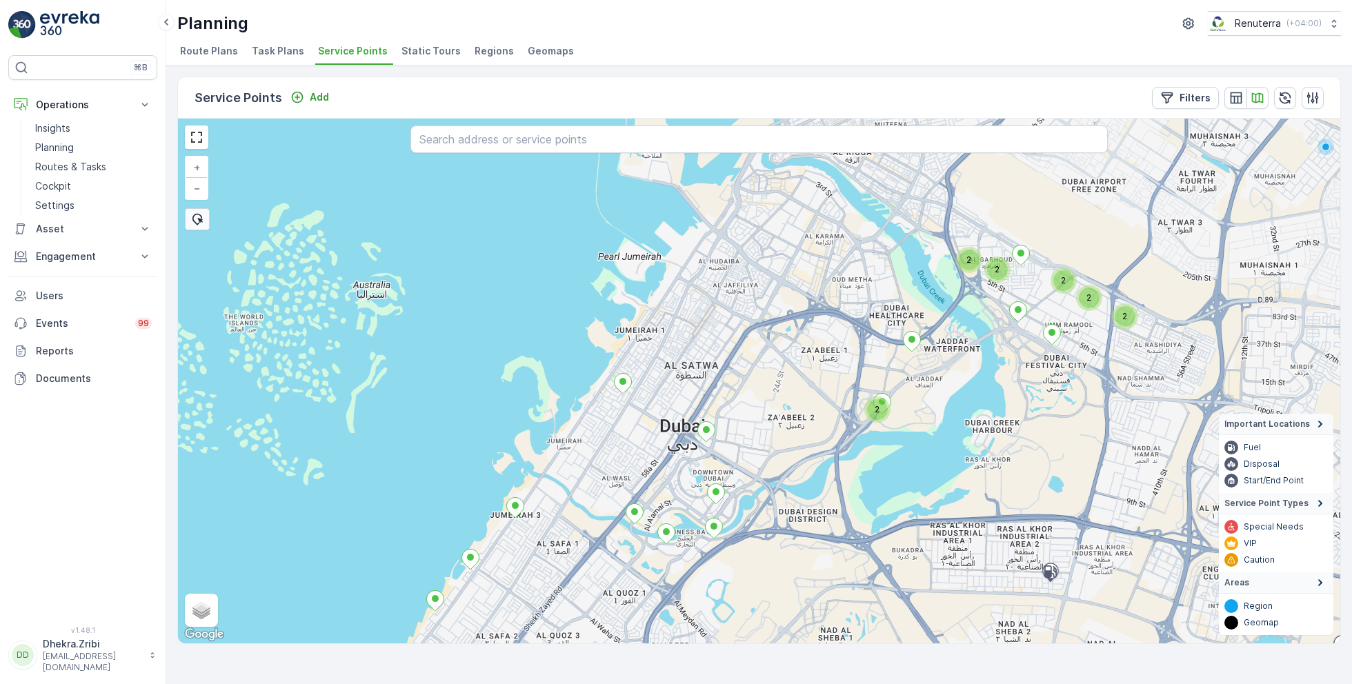
drag, startPoint x: 1020, startPoint y: 239, endPoint x: 1029, endPoint y: 368, distance: 129.3
click at [1030, 370] on div "2 2 2 2 2 2 3 2 2 2 + − Satellite Roadmap Terrain Hybrid Leaflet Keyboard short…" at bounding box center [759, 381] width 1163 height 525
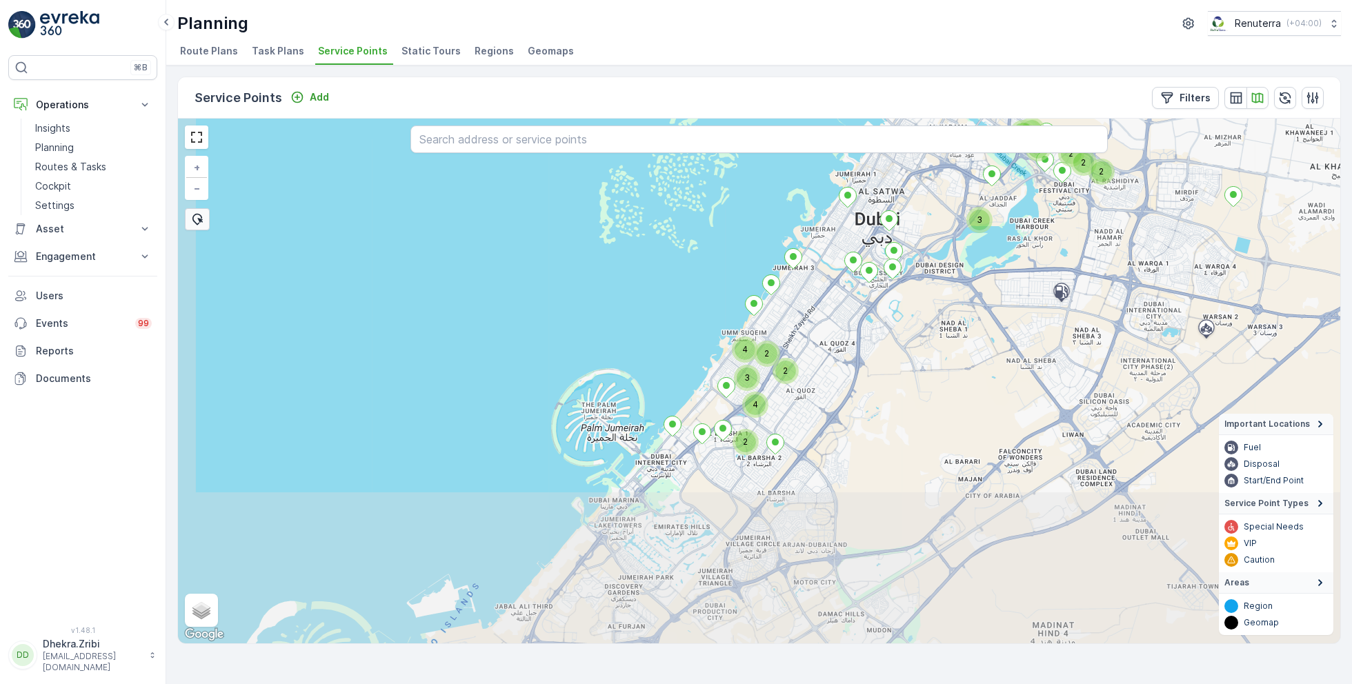
drag, startPoint x: 1001, startPoint y: 442, endPoint x: 1025, endPoint y: 235, distance: 209.1
click at [1024, 235] on div "2 2 2 2 4 4 7 2 3 4 2 3 2 + − Satellite Roadmap Terrain Hybrid Leaflet Keyboard…" at bounding box center [759, 381] width 1163 height 525
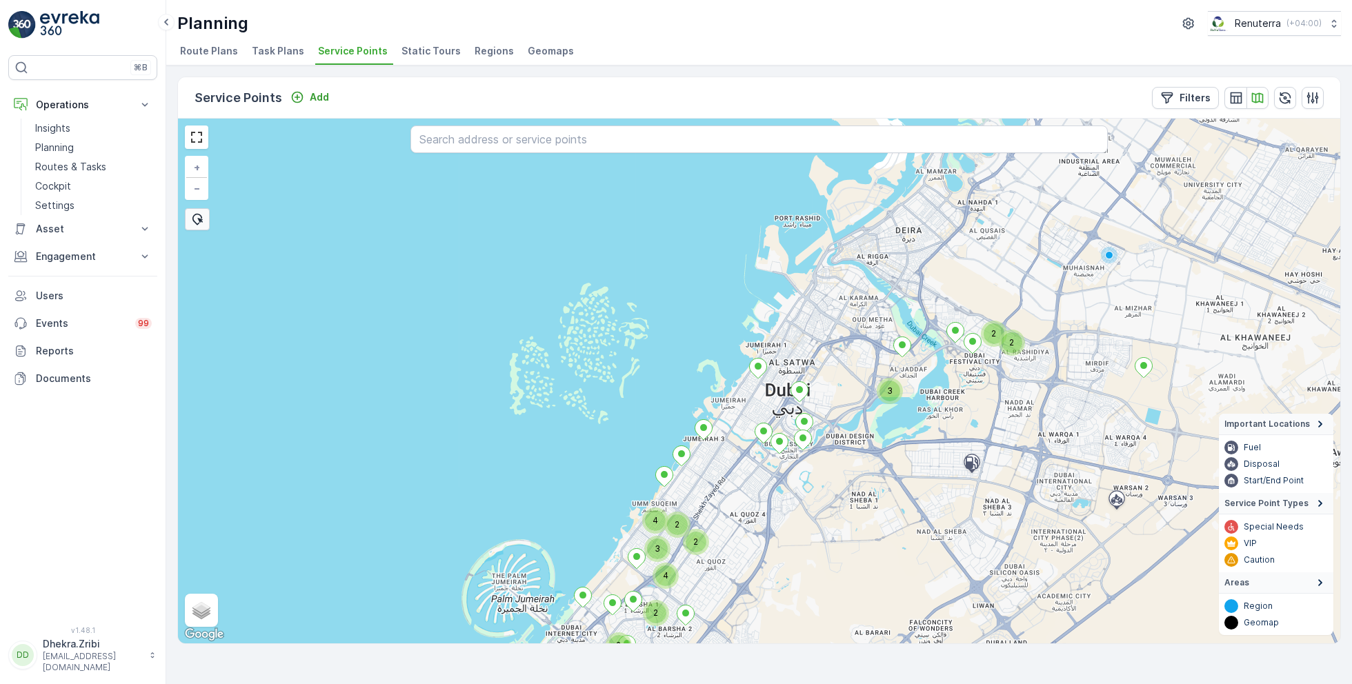
drag, startPoint x: 930, startPoint y: 296, endPoint x: 834, endPoint y: 494, distance: 220.0
click at [836, 498] on div "2 2 4 2 3 4 2 3 2 2 2 2 + − Satellite Roadmap Terrain Hybrid Leaflet Keyboard s…" at bounding box center [759, 381] width 1163 height 525
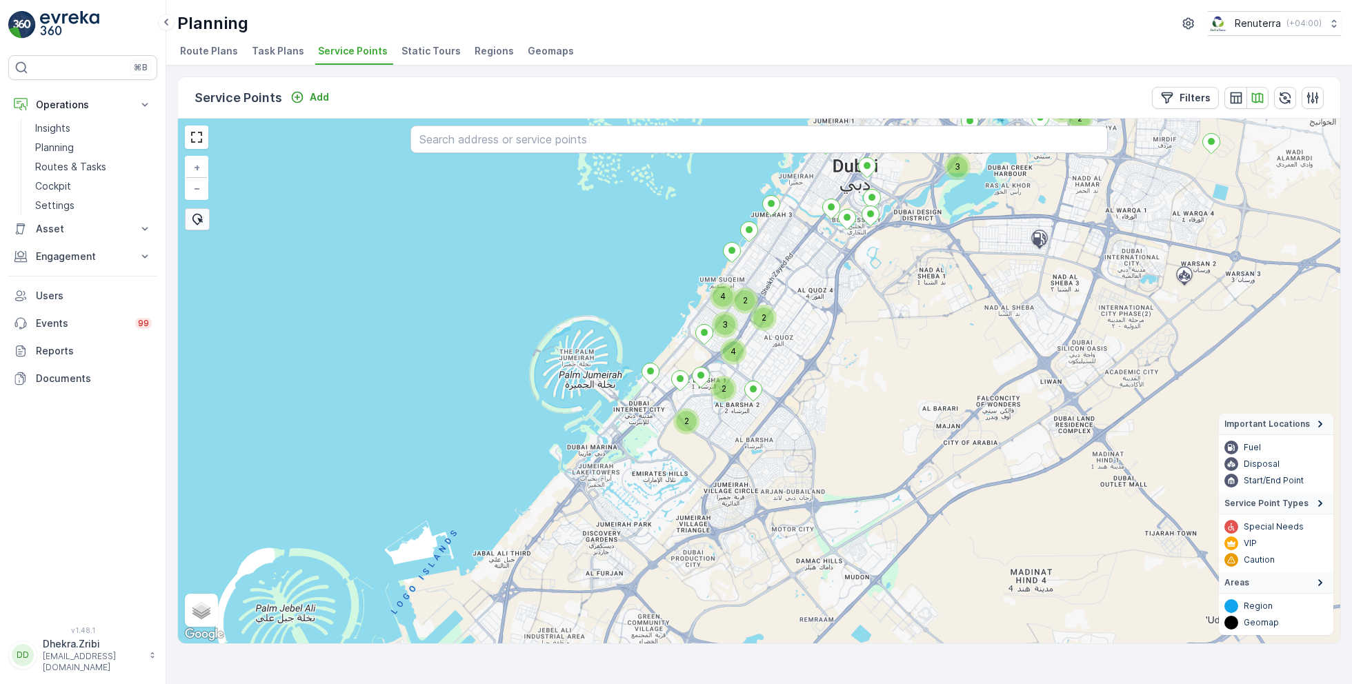
drag, startPoint x: 874, startPoint y: 523, endPoint x: 944, endPoint y: 300, distance: 233.7
click at [944, 300] on div "2 2 4 2 3 4 2 3 2 2 7 2 4 2 + − Satellite Roadmap Terrain Hybrid Leaflet Keyboa…" at bounding box center [759, 381] width 1163 height 525
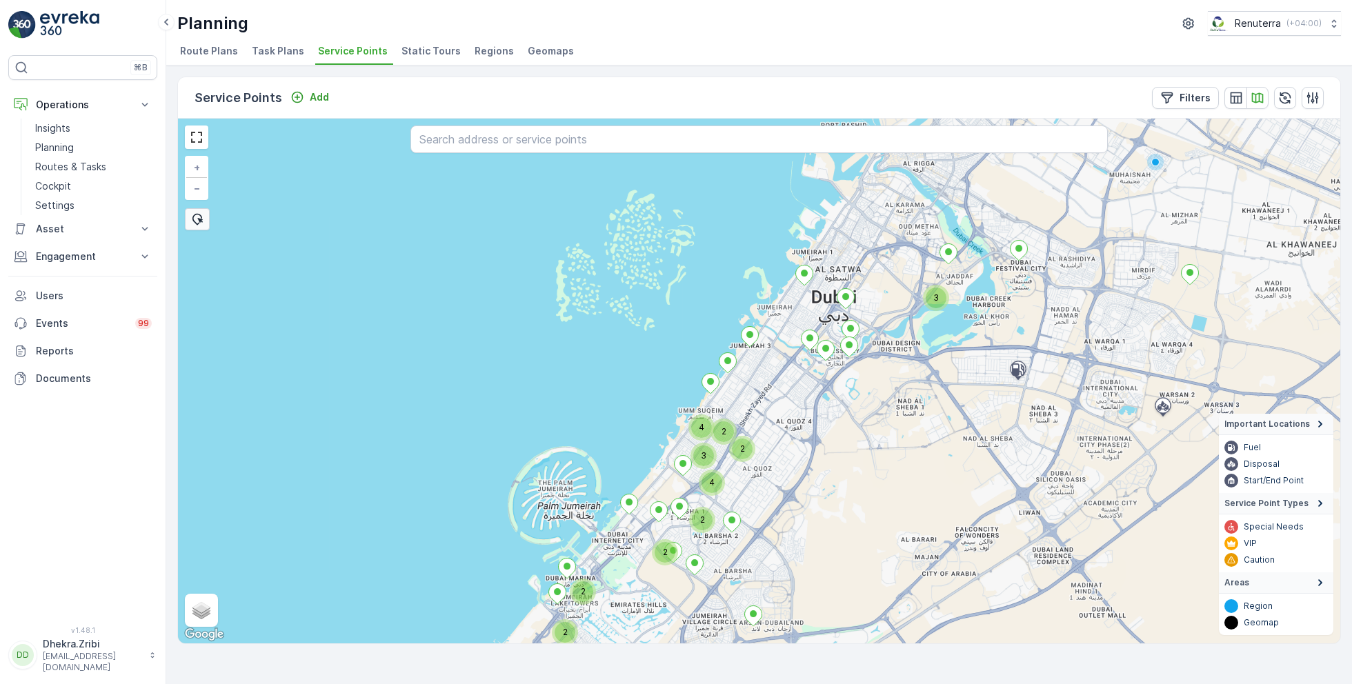
drag, startPoint x: 914, startPoint y: 352, endPoint x: 892, endPoint y: 482, distance: 131.6
click at [892, 483] on div "4 2 3 4 2 3 2 2 2 2 + − Satellite Roadmap Terrain Hybrid Leaflet Keyboard short…" at bounding box center [759, 381] width 1163 height 525
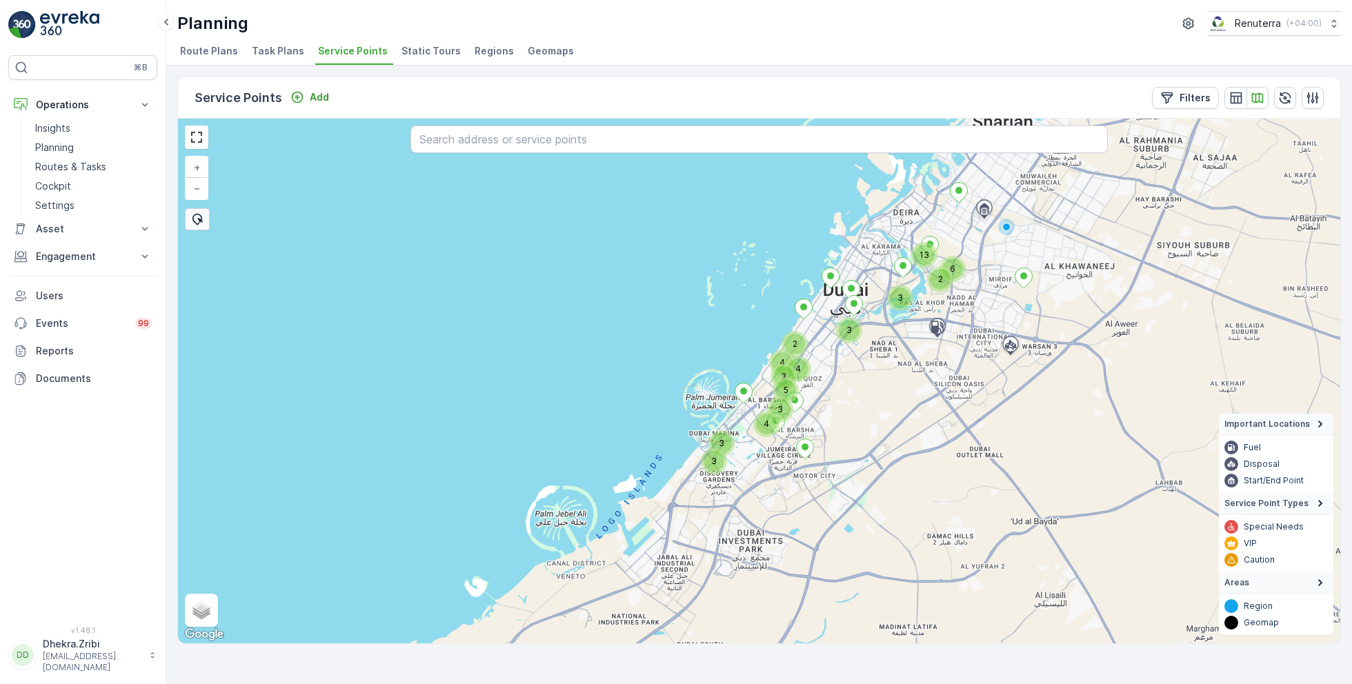
drag, startPoint x: 892, startPoint y: 482, endPoint x: 871, endPoint y: 380, distance: 103.4
click at [871, 380] on div "3 4 3 4 5 2 3 6 13 3 2 4 3 3 + − Satellite Roadmap Terrain Hybrid Leaflet Keybo…" at bounding box center [759, 381] width 1163 height 525
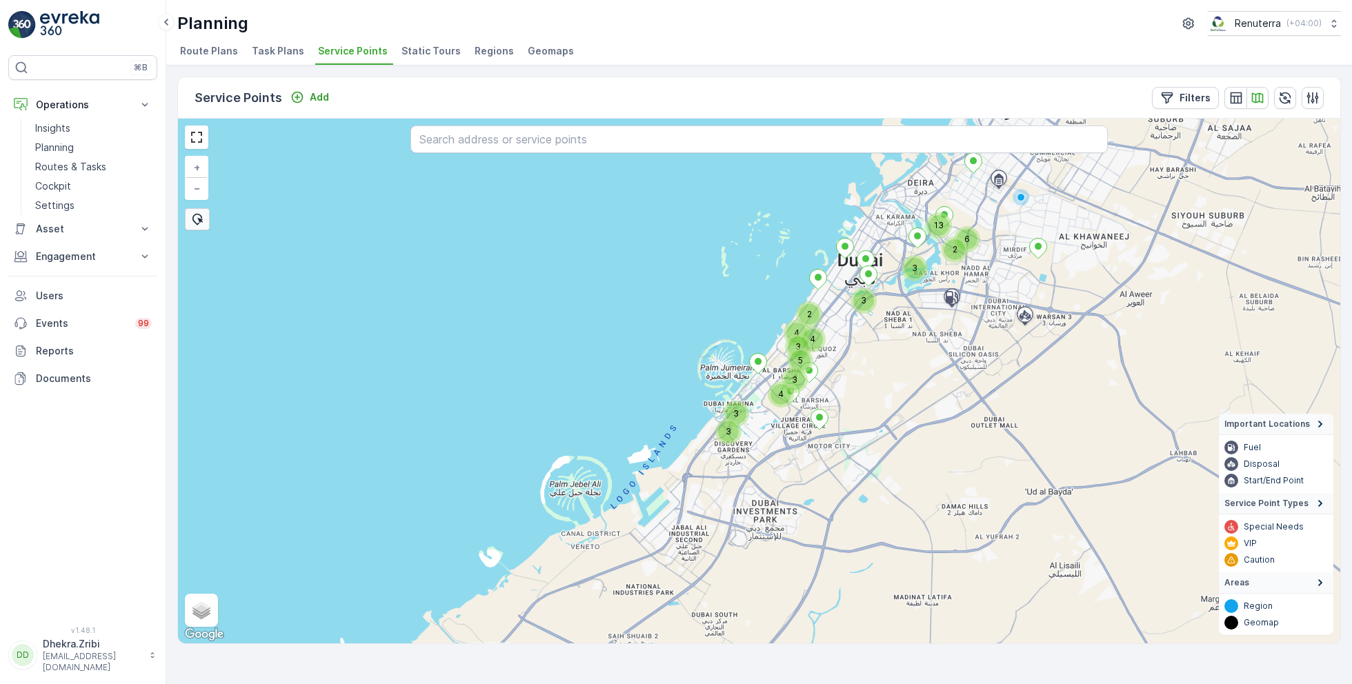
drag, startPoint x: 900, startPoint y: 340, endPoint x: 918, endPoint y: 316, distance: 30.5
click at [918, 316] on div "3 4 3 4 5 2 3 6 13 3 2 4 3 3 + − Satellite Roadmap Terrain Hybrid Leaflet Keybo…" at bounding box center [759, 381] width 1163 height 525
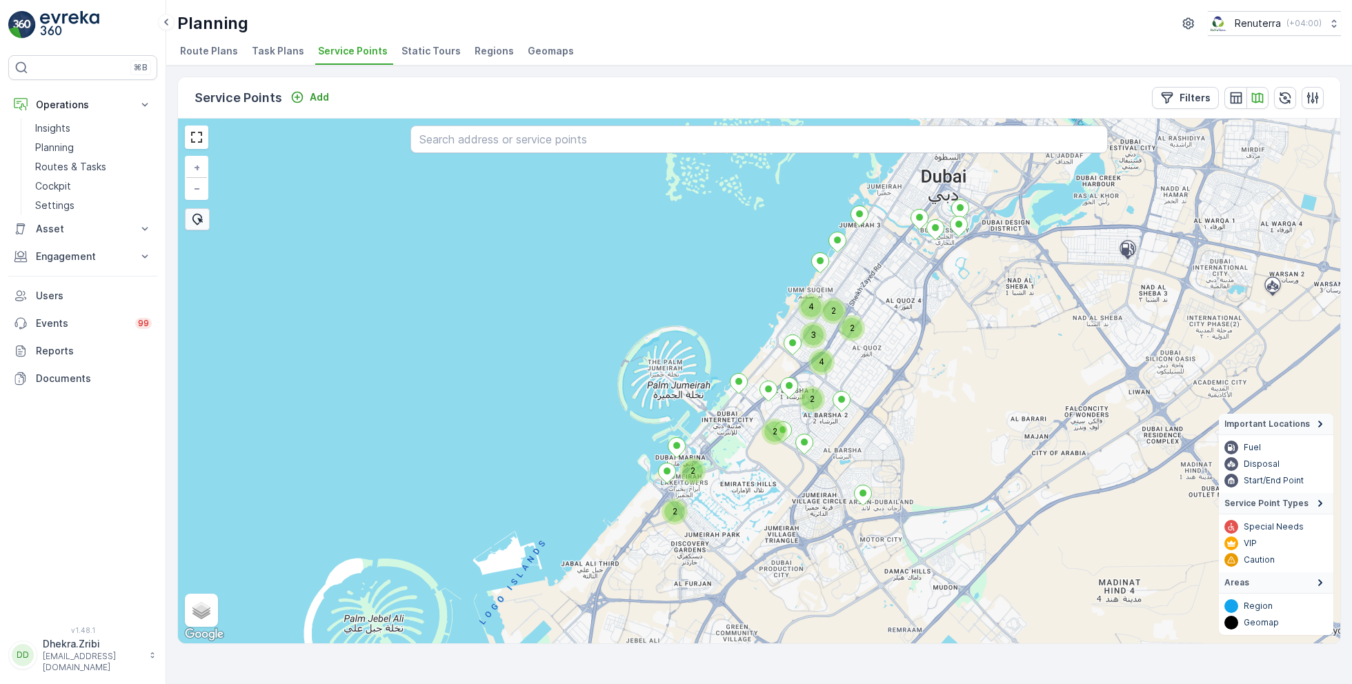
drag, startPoint x: 898, startPoint y: 335, endPoint x: 889, endPoint y: 418, distance: 83.3
click at [890, 420] on div "4 3 2 4 2 2 2 2 2 + − Satellite Roadmap Terrain Hybrid Leaflet Keyboard shortcu…" at bounding box center [759, 381] width 1163 height 525
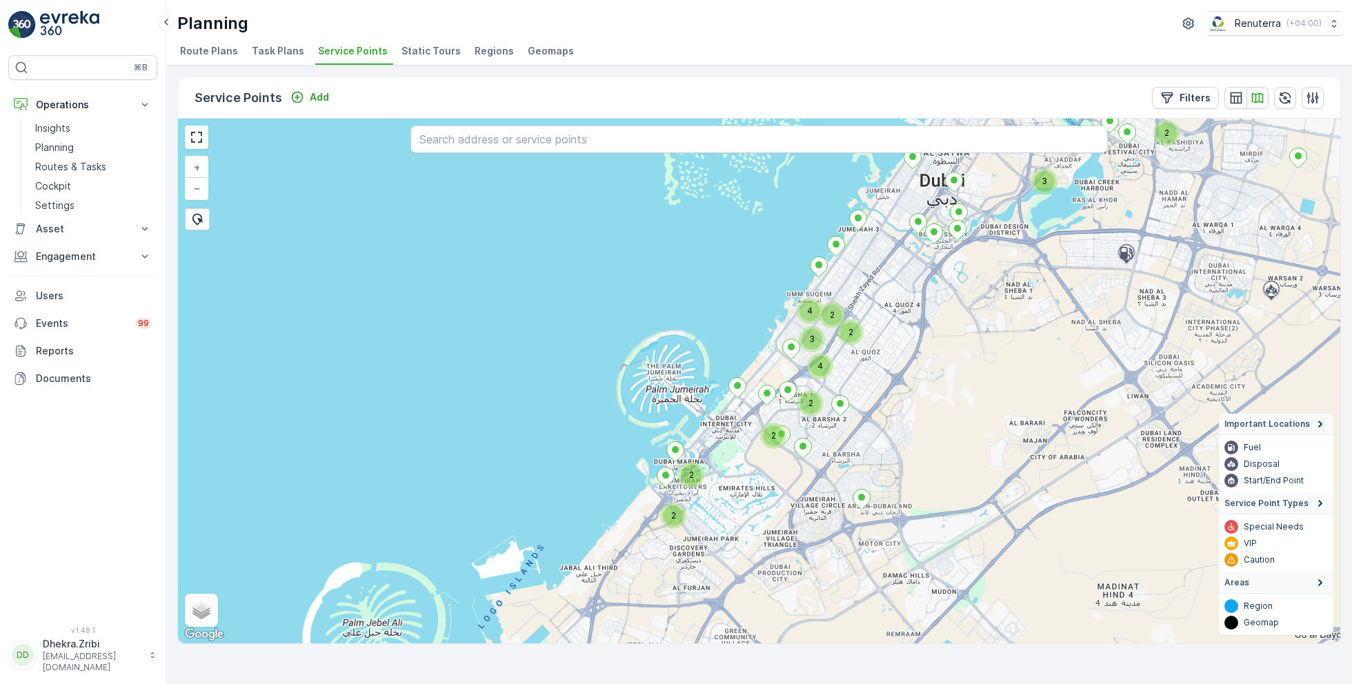
click at [1260, 92] on icon "button" at bounding box center [1258, 97] width 12 height 10
click at [1237, 91] on icon "button" at bounding box center [1237, 98] width 14 height 14
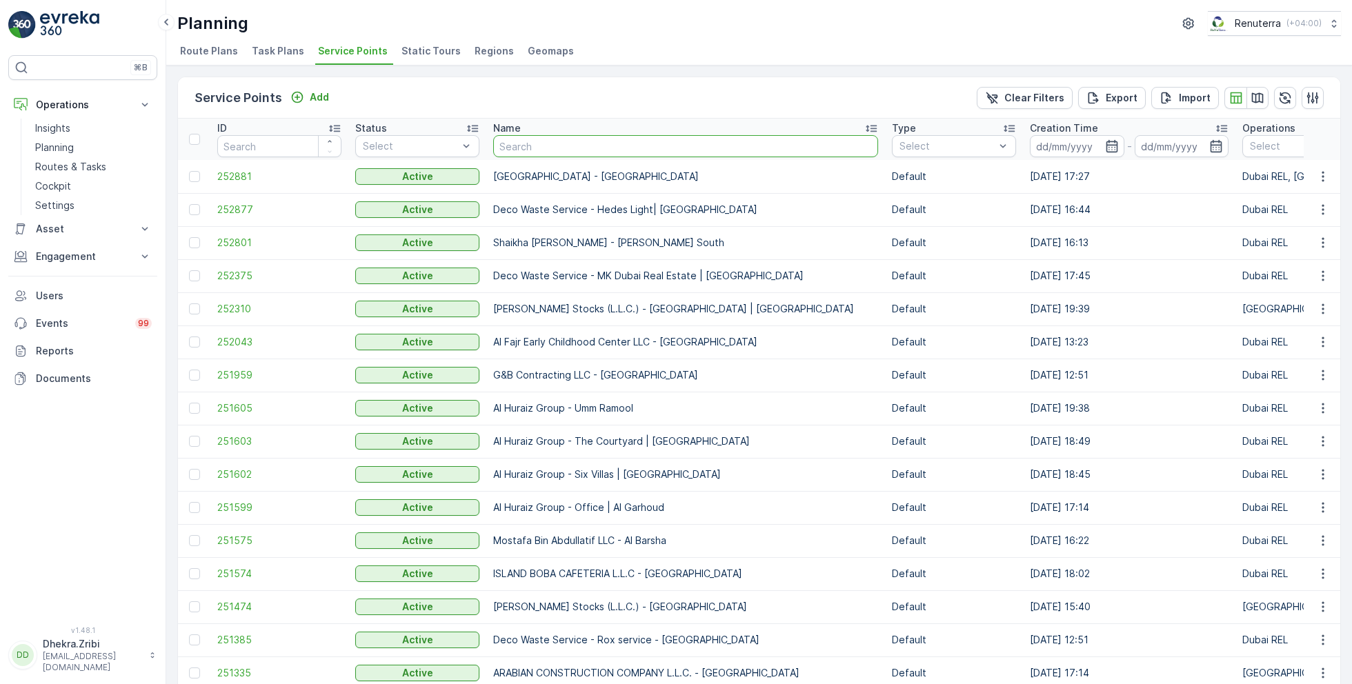
click at [524, 148] on input "text" at bounding box center [685, 146] width 385 height 22
type input "Al dana"
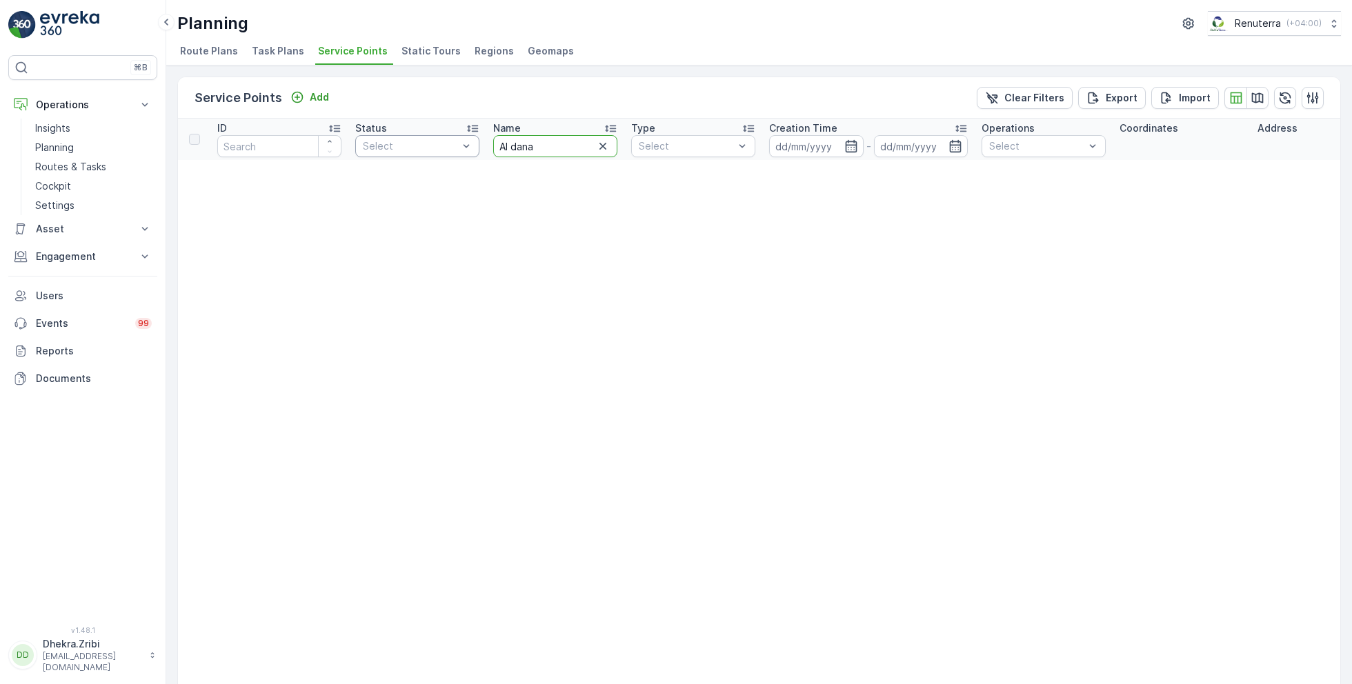
drag, startPoint x: 551, startPoint y: 144, endPoint x: 444, endPoint y: 144, distance: 107.0
type input "Dana"
drag, startPoint x: 524, startPoint y: 148, endPoint x: 482, endPoint y: 147, distance: 42.8
click at [505, 148] on input "Dana" at bounding box center [555, 146] width 124 height 22
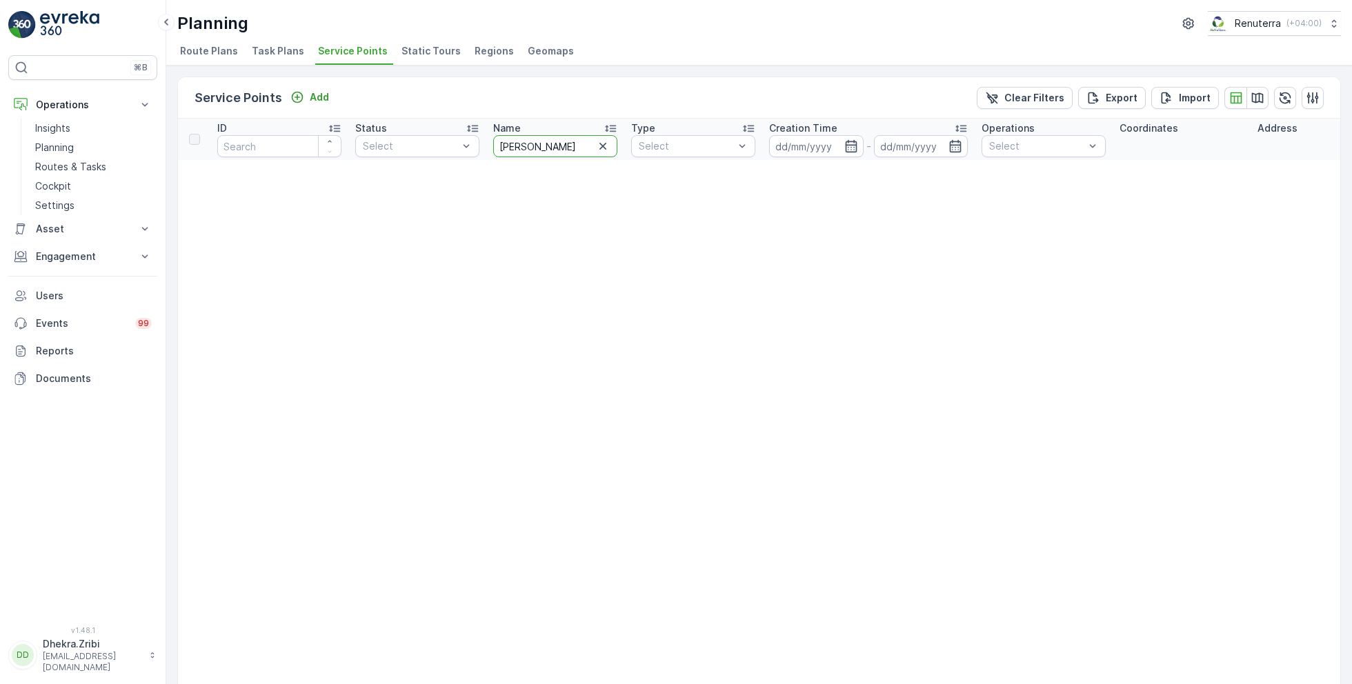
type input "D"
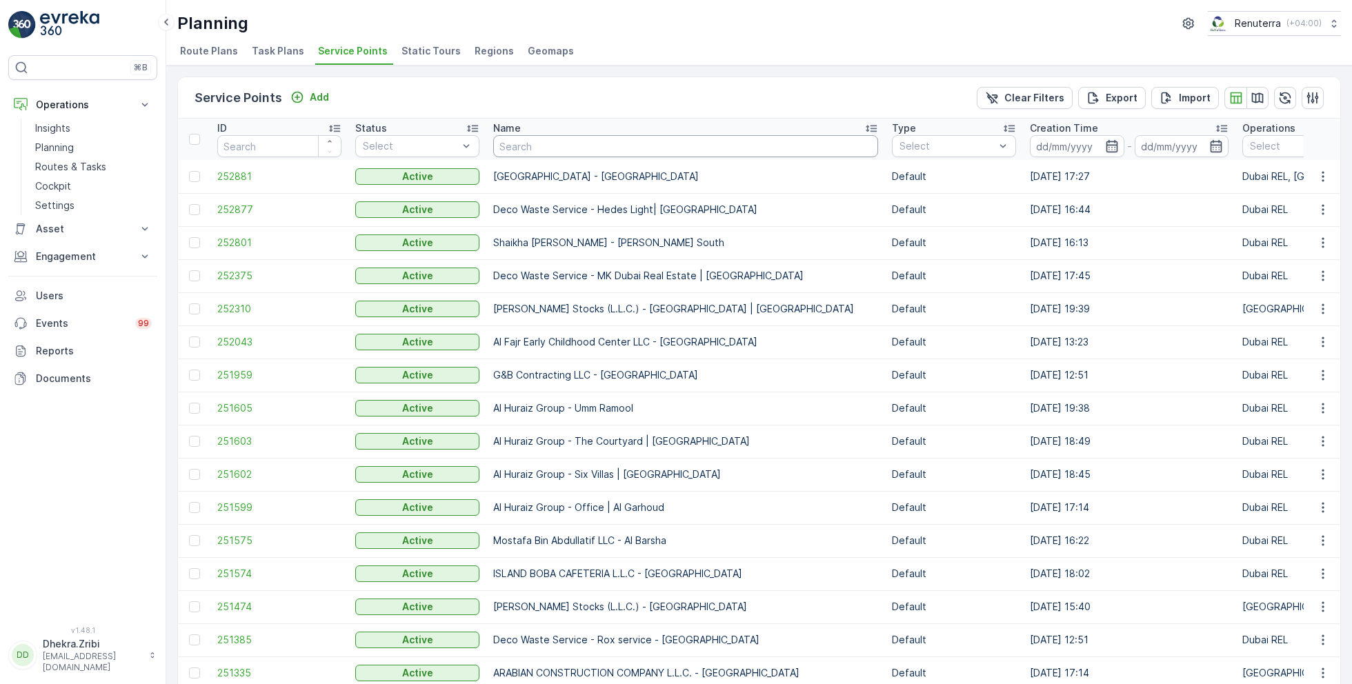
click at [528, 141] on input "text" at bounding box center [685, 146] width 385 height 22
click at [500, 137] on input "text" at bounding box center [685, 146] width 385 height 22
type input "sobha"
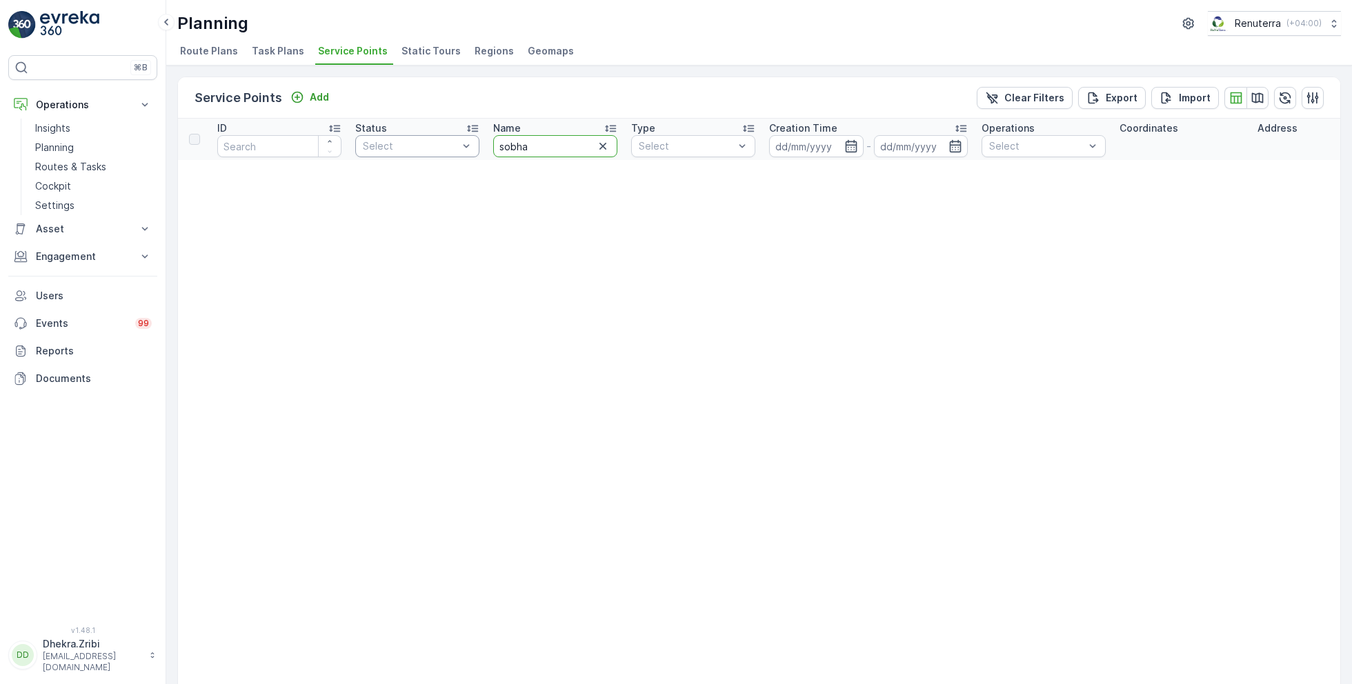
drag, startPoint x: 566, startPoint y: 152, endPoint x: 460, endPoint y: 152, distance: 106.3
click at [601, 148] on icon "button" at bounding box center [603, 146] width 14 height 14
click at [573, 158] on th "Name" at bounding box center [555, 139] width 138 height 41
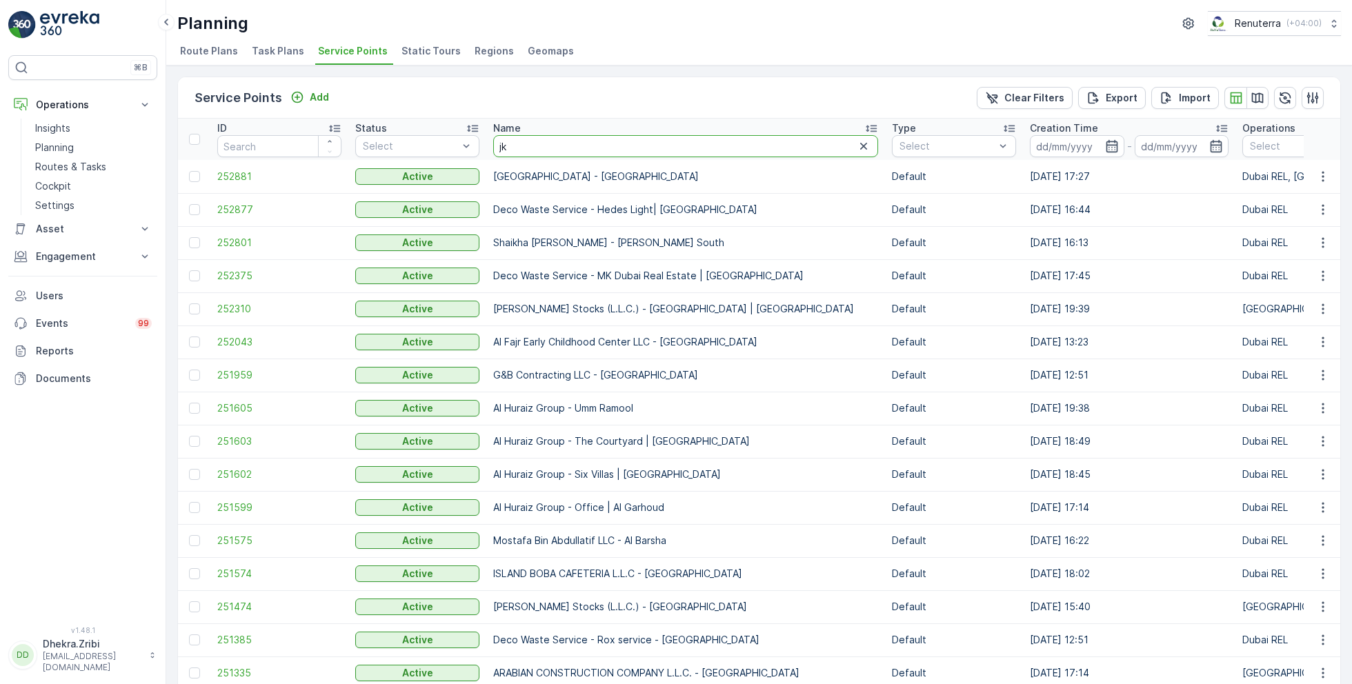
type input "jkl"
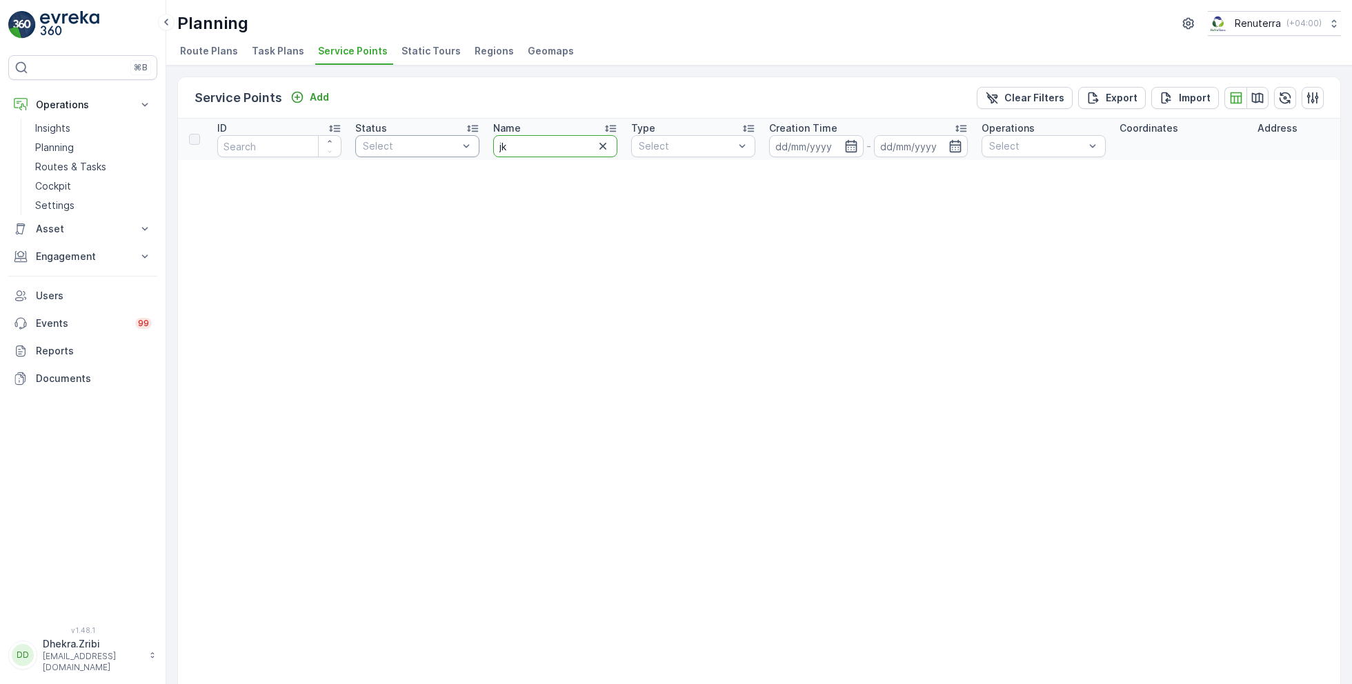
drag, startPoint x: 534, startPoint y: 150, endPoint x: 462, endPoint y: 150, distance: 72.5
type input "jlt"
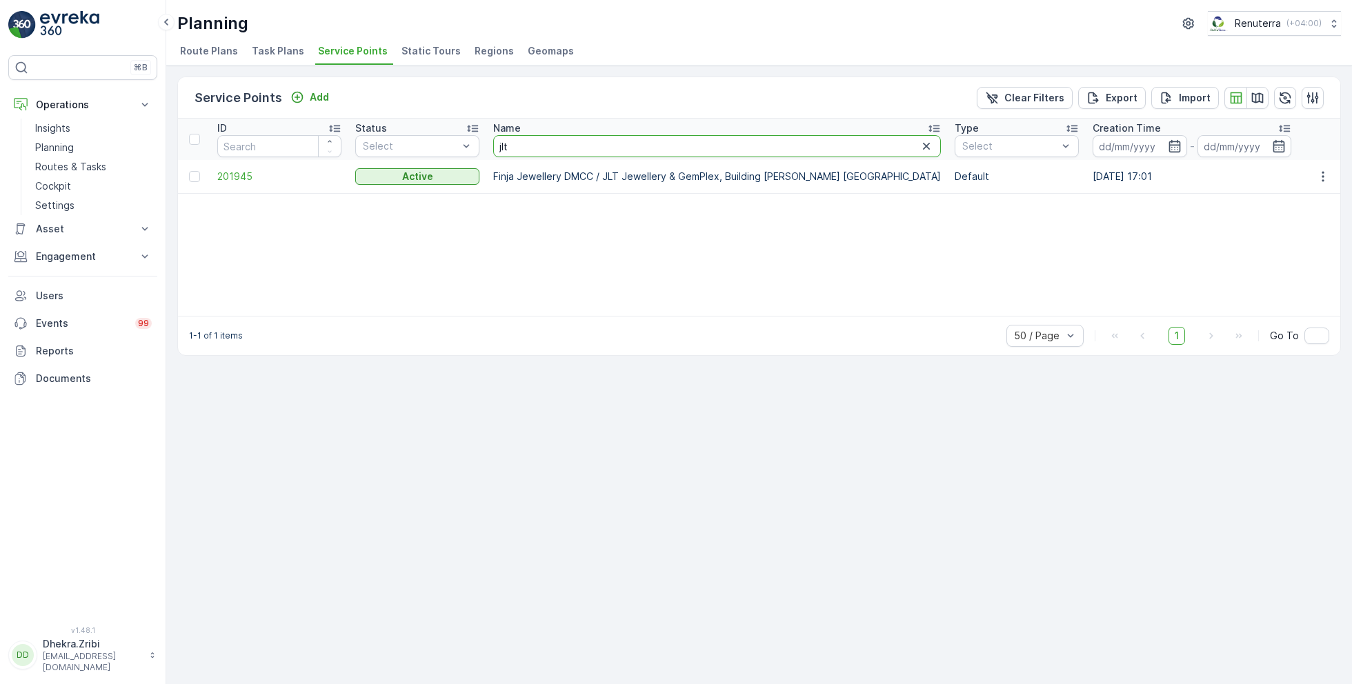
drag, startPoint x: 537, startPoint y: 139, endPoint x: 501, endPoint y: 139, distance: 35.9
click at [502, 139] on input "jlt" at bounding box center [717, 146] width 448 height 22
type input "j"
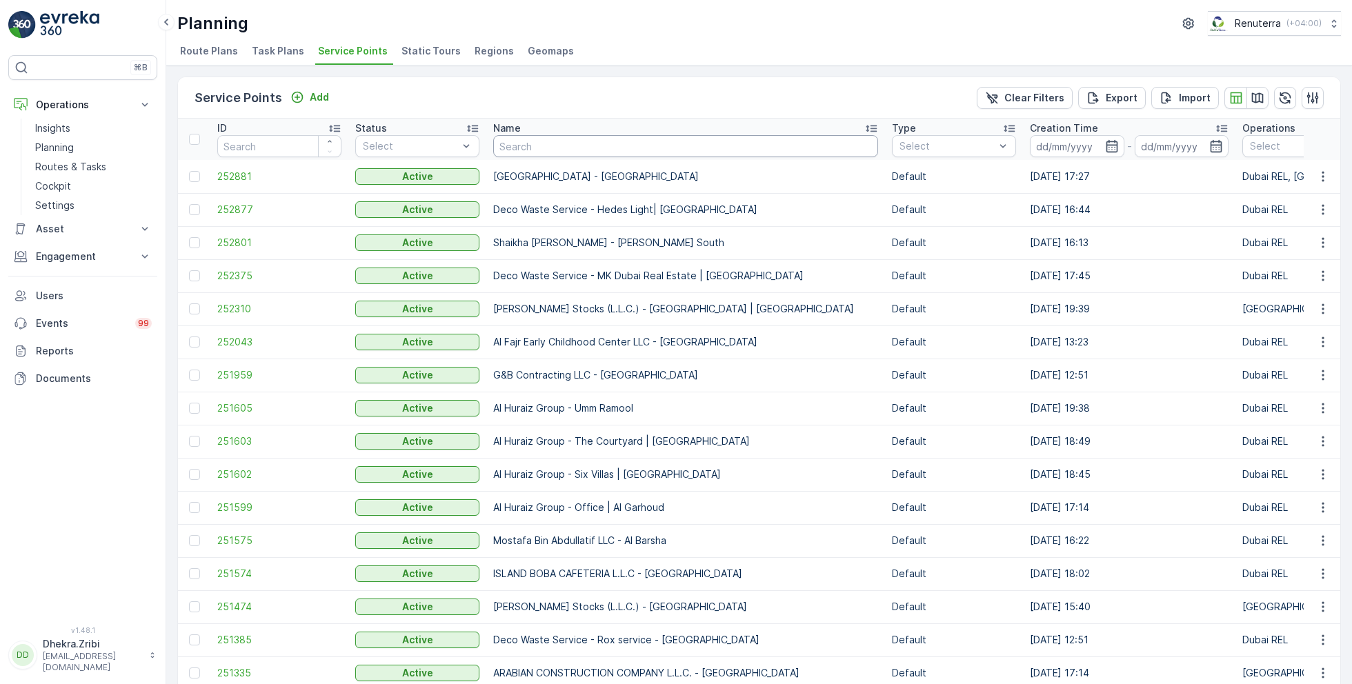
click at [544, 137] on input "text" at bounding box center [685, 146] width 385 height 22
type input "lake"
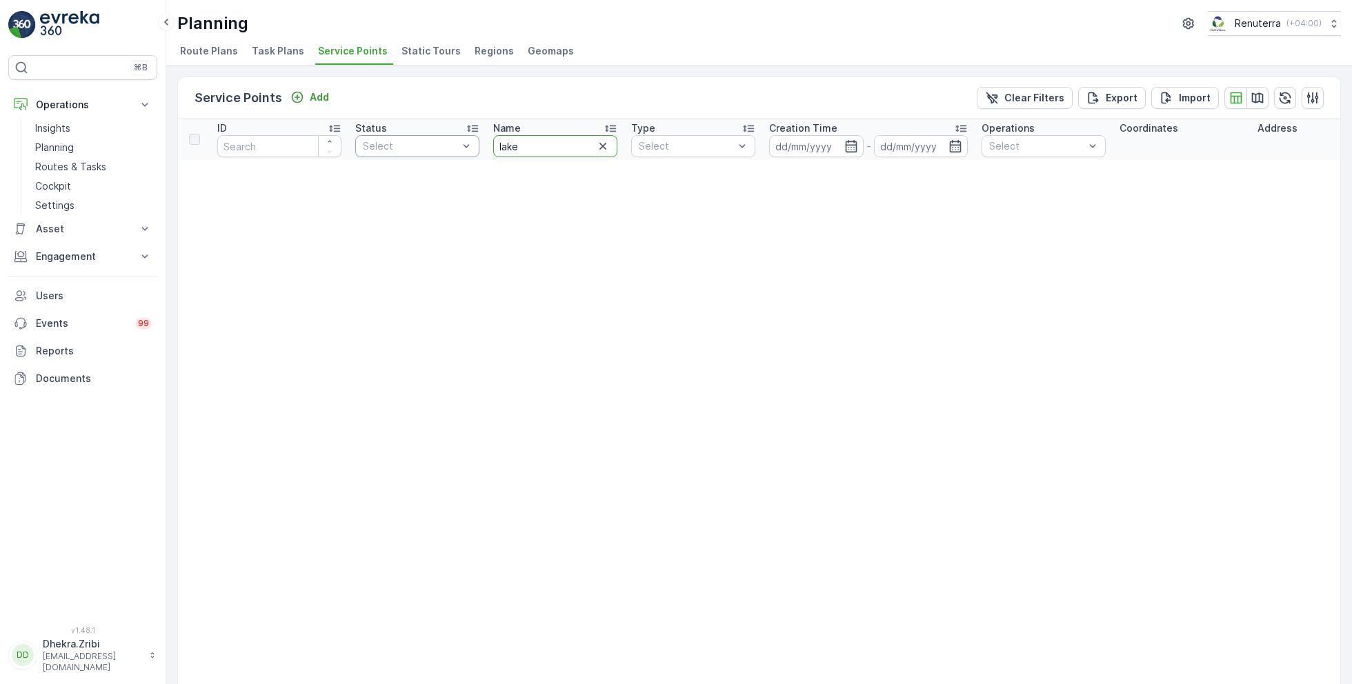
drag, startPoint x: 536, startPoint y: 149, endPoint x: 442, endPoint y: 149, distance: 94.5
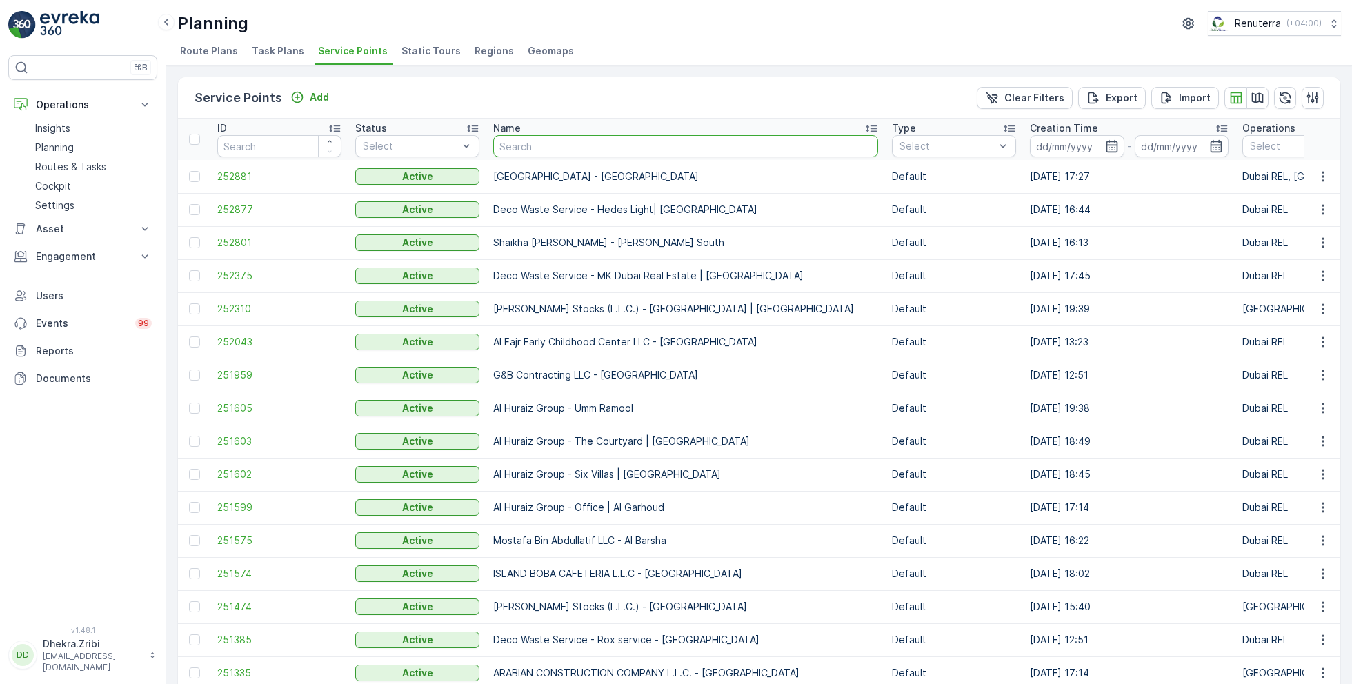
click at [578, 156] on input "text" at bounding box center [685, 146] width 385 height 22
type input "[PERSON_NAME]"
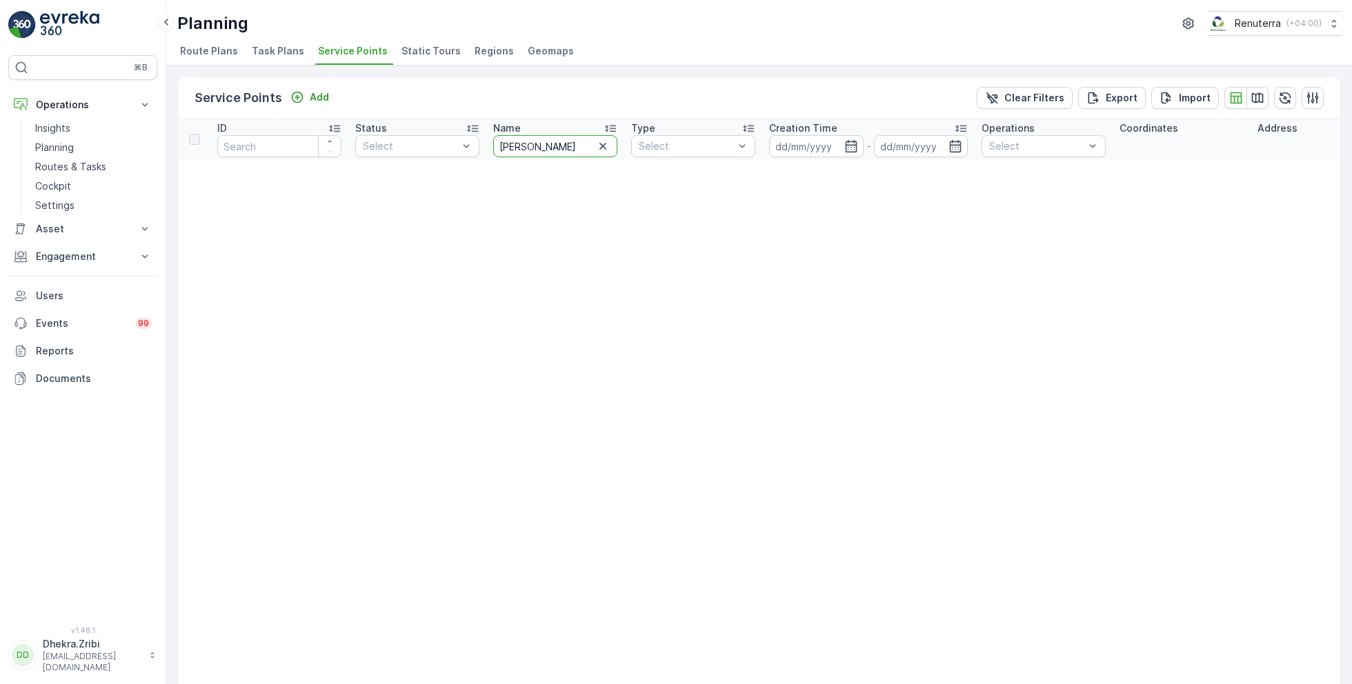
drag, startPoint x: 551, startPoint y: 149, endPoint x: 468, endPoint y: 159, distance: 84.0
type input "s"
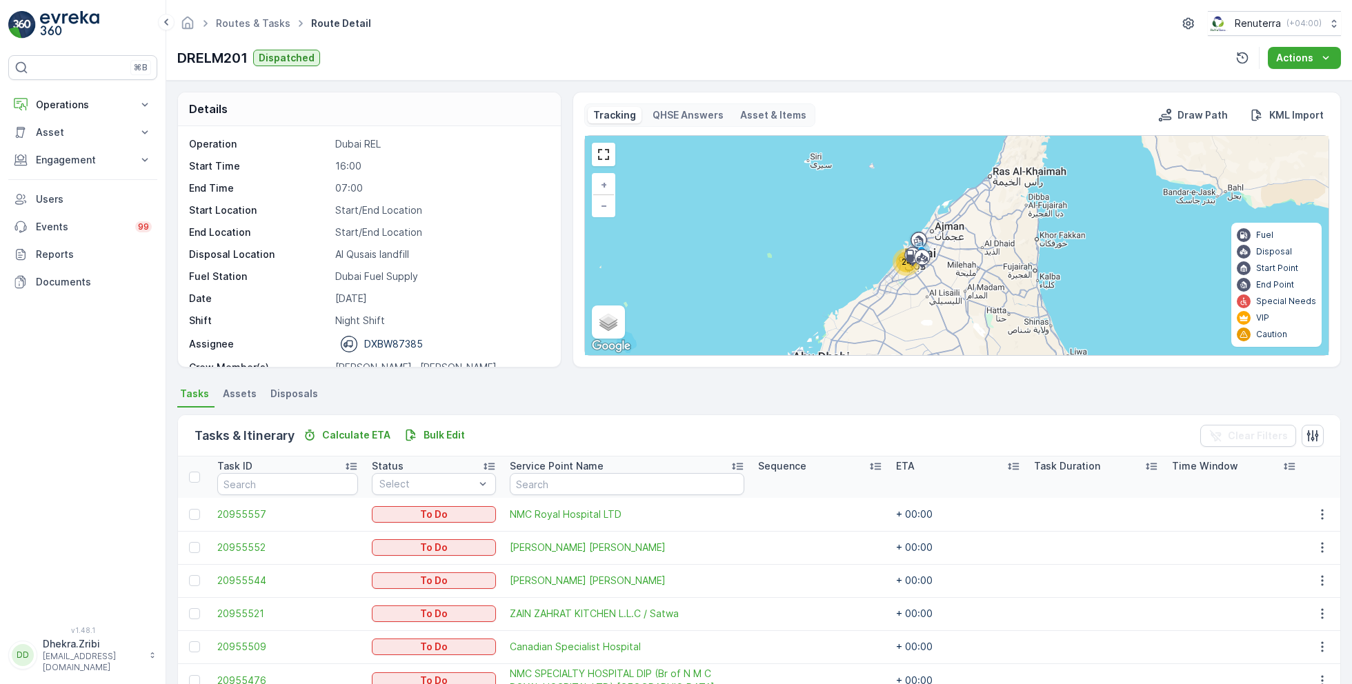
click at [897, 259] on div "24" at bounding box center [906, 262] width 21 height 21
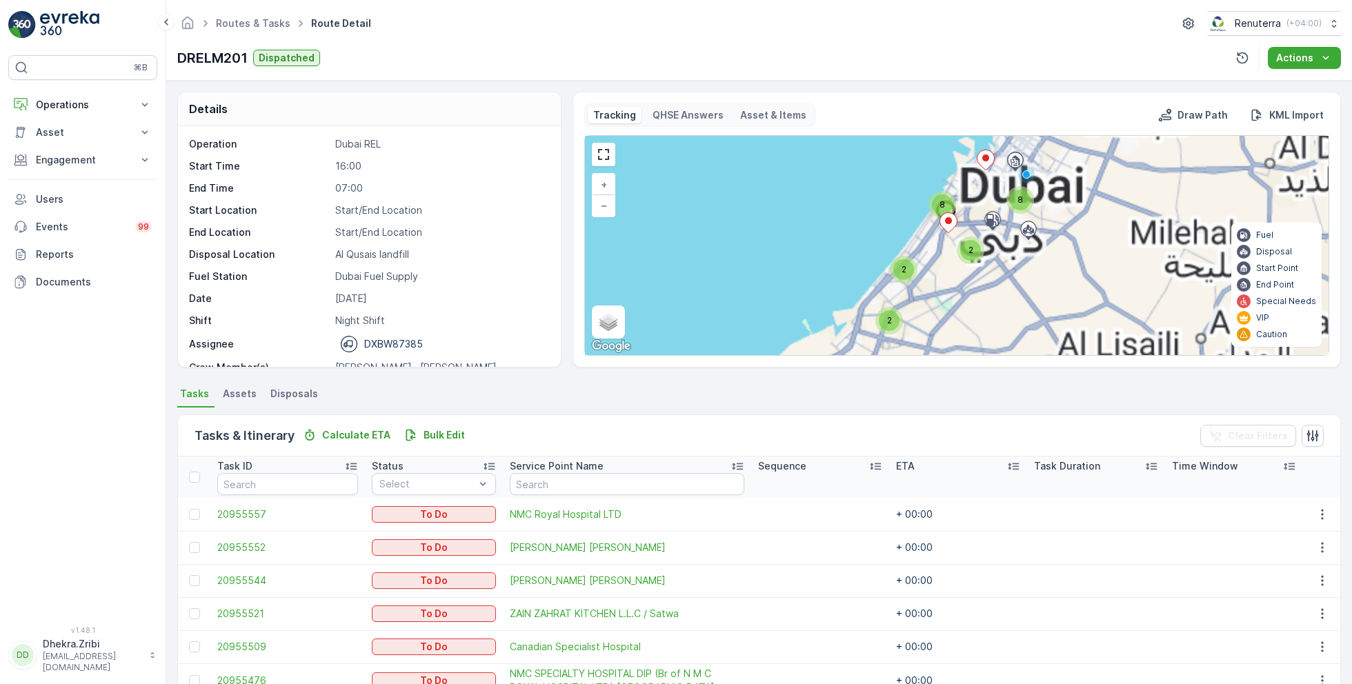
click at [945, 199] on div "8" at bounding box center [942, 205] width 21 height 21
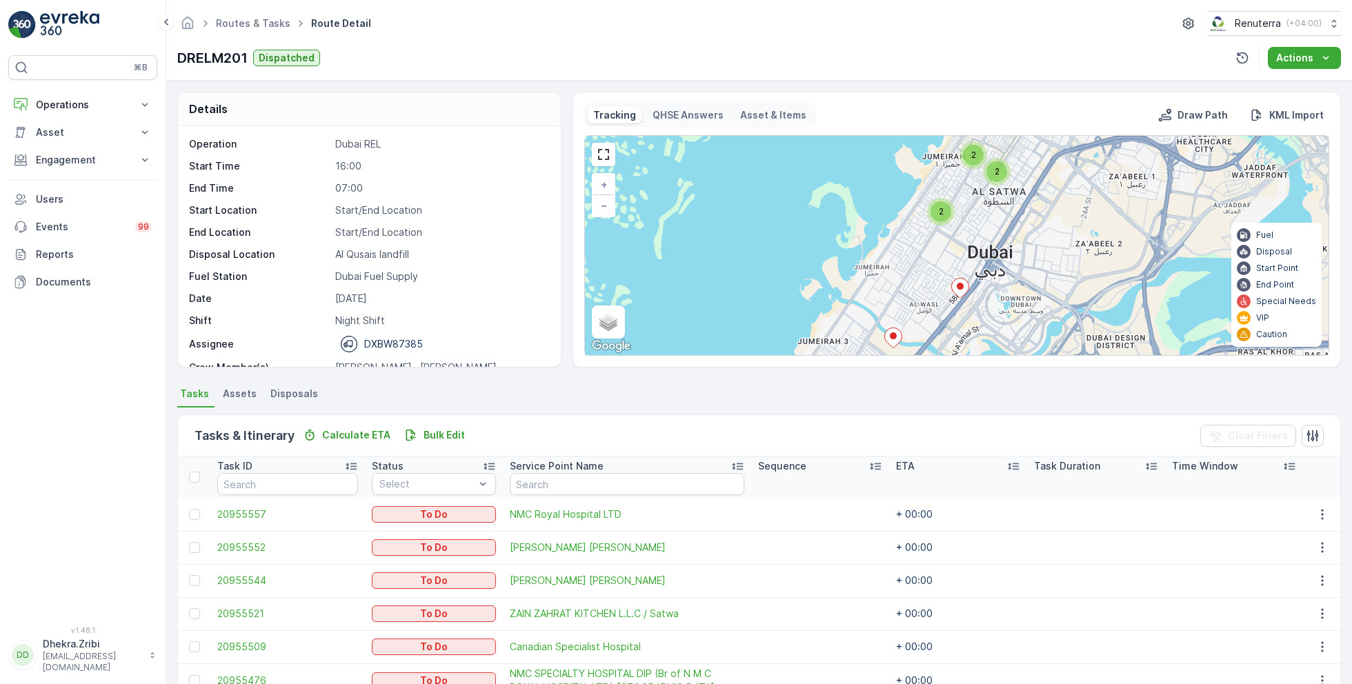
drag, startPoint x: 919, startPoint y: 291, endPoint x: 903, endPoint y: 295, distance: 17.1
click at [903, 295] on div "2 2 2 2 5 + − Satellite Roadmap Terrain Hybrid Leaflet Keyboard shortcuts Map D…" at bounding box center [957, 245] width 744 height 219
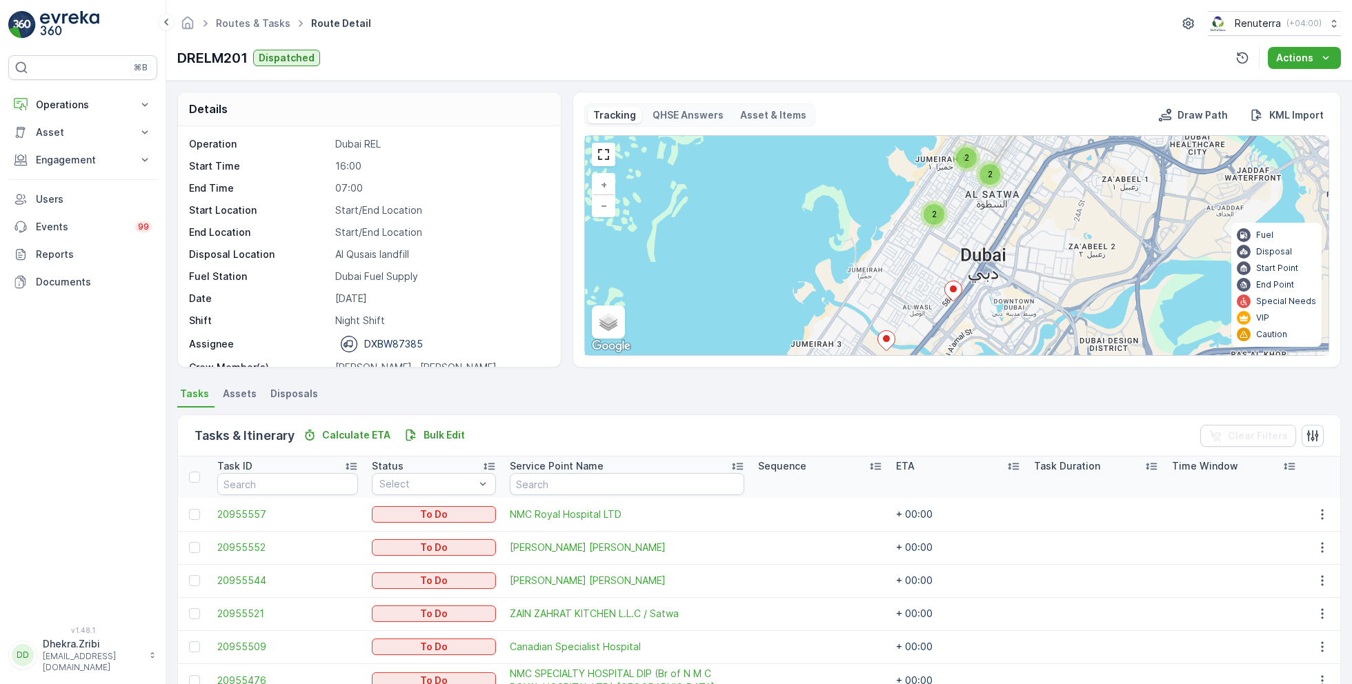
click at [932, 219] on div "2" at bounding box center [934, 214] width 21 height 21
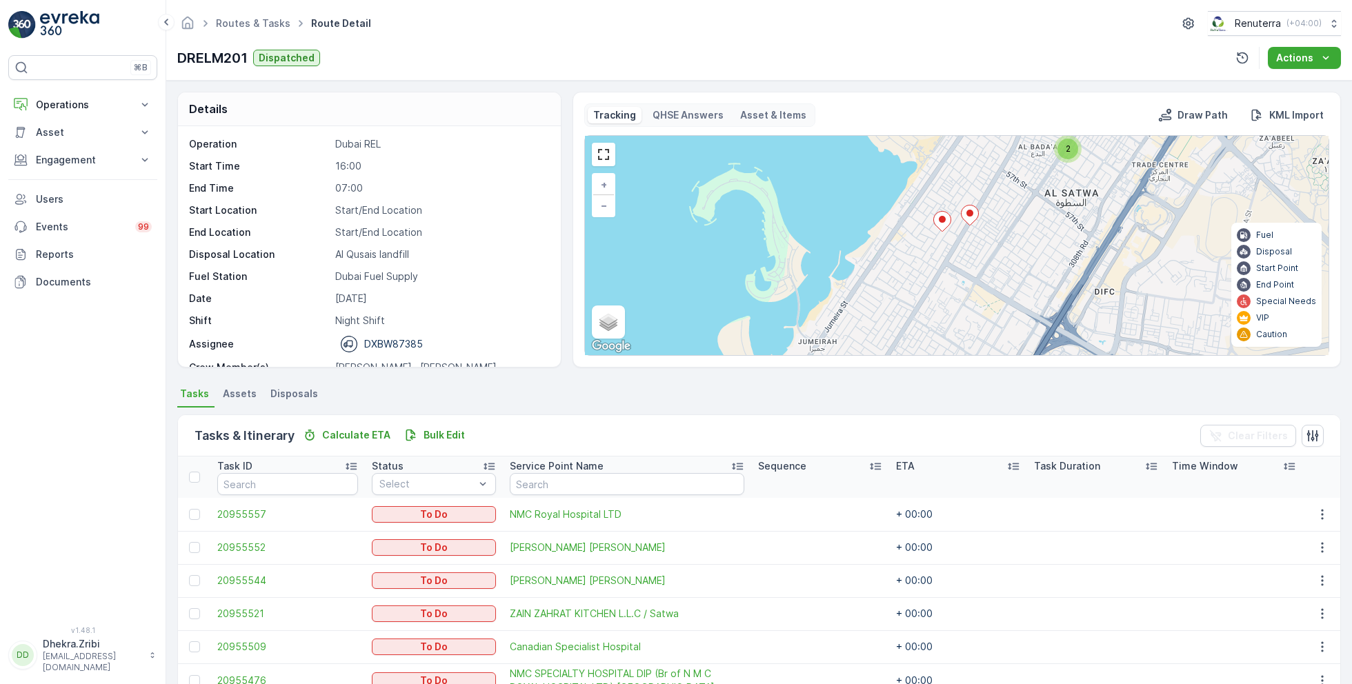
drag, startPoint x: 909, startPoint y: 271, endPoint x: 907, endPoint y: 206, distance: 64.9
click at [909, 208] on div "2 2 + − Satellite Roadmap Terrain Hybrid Leaflet Keyboard shortcuts Map Data Ma…" at bounding box center [957, 245] width 744 height 219
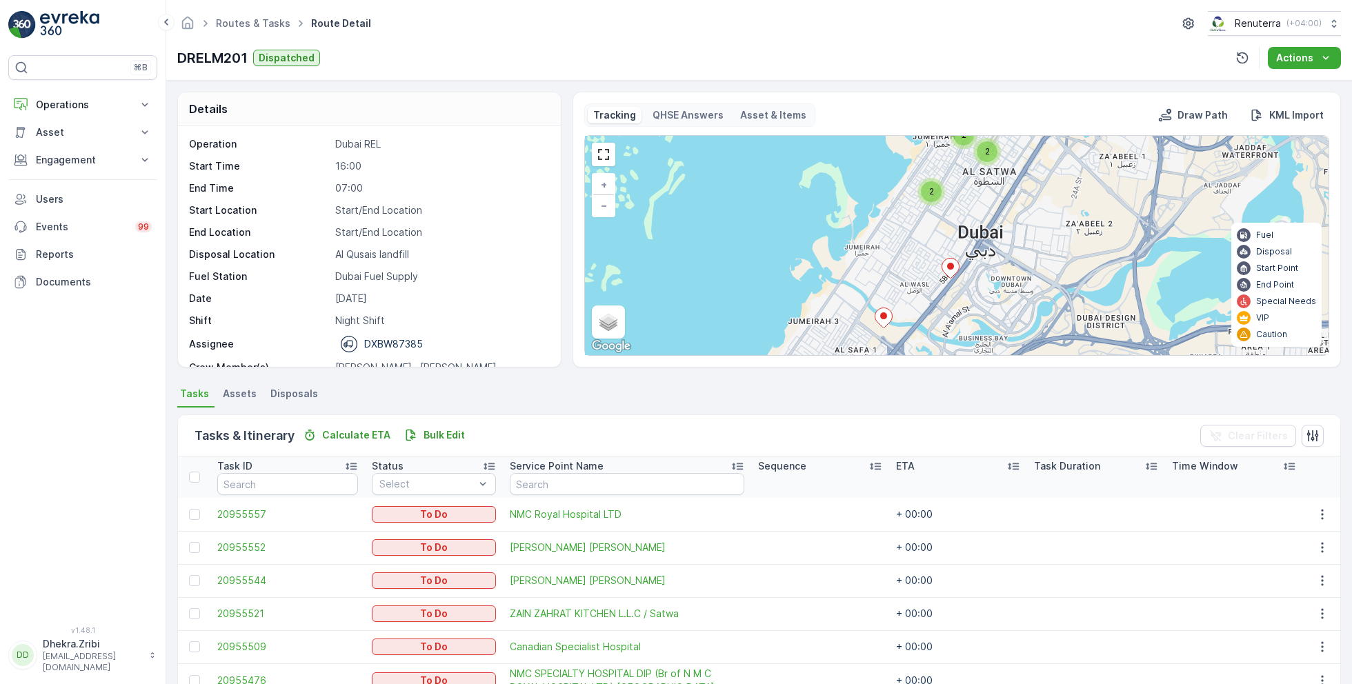
click at [242, 32] on ul "Routes & Tasks" at bounding box center [260, 24] width 95 height 20
click at [246, 25] on link "Routes & Tasks" at bounding box center [253, 23] width 75 height 12
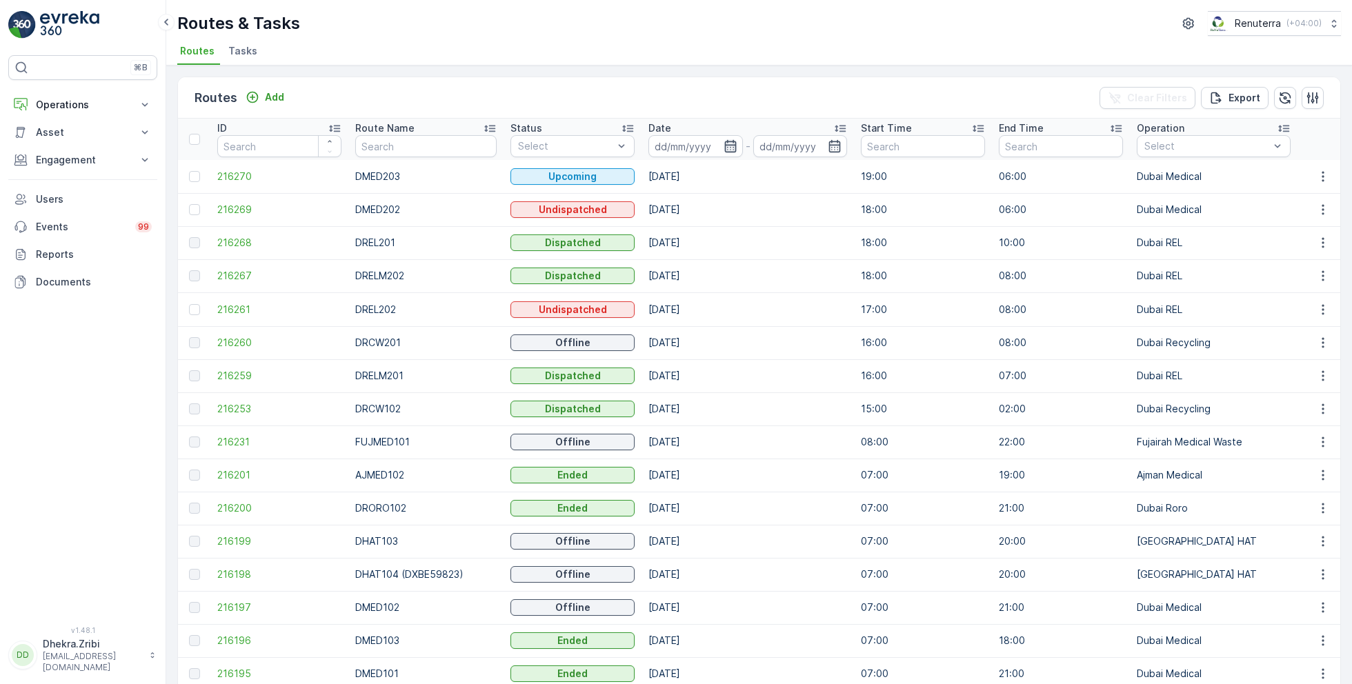
click at [725, 144] on icon "button" at bounding box center [731, 146] width 12 height 12
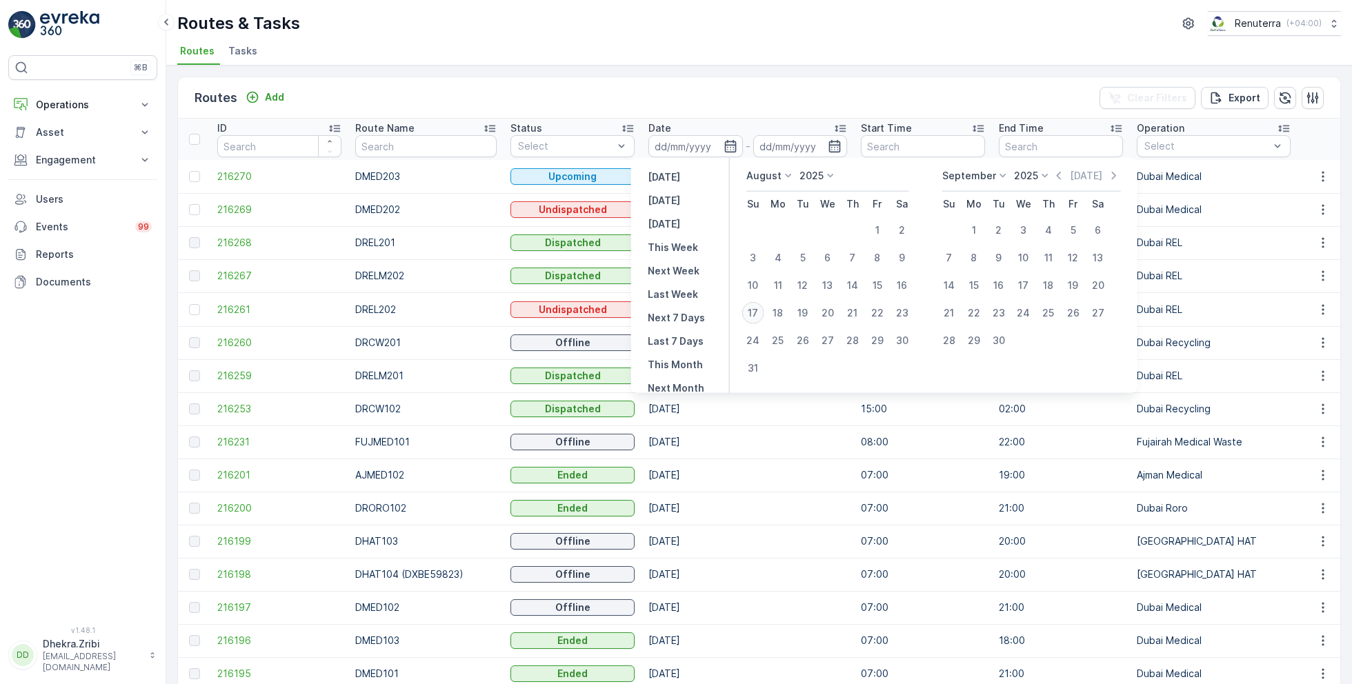
click at [751, 313] on div "17" at bounding box center [753, 313] width 22 height 22
type input "17.08.2025"
click at [751, 313] on div "17" at bounding box center [753, 313] width 22 height 22
type input "17.08.2025"
click at [712, 63] on ul "Routes Tasks" at bounding box center [753, 52] width 1153 height 23
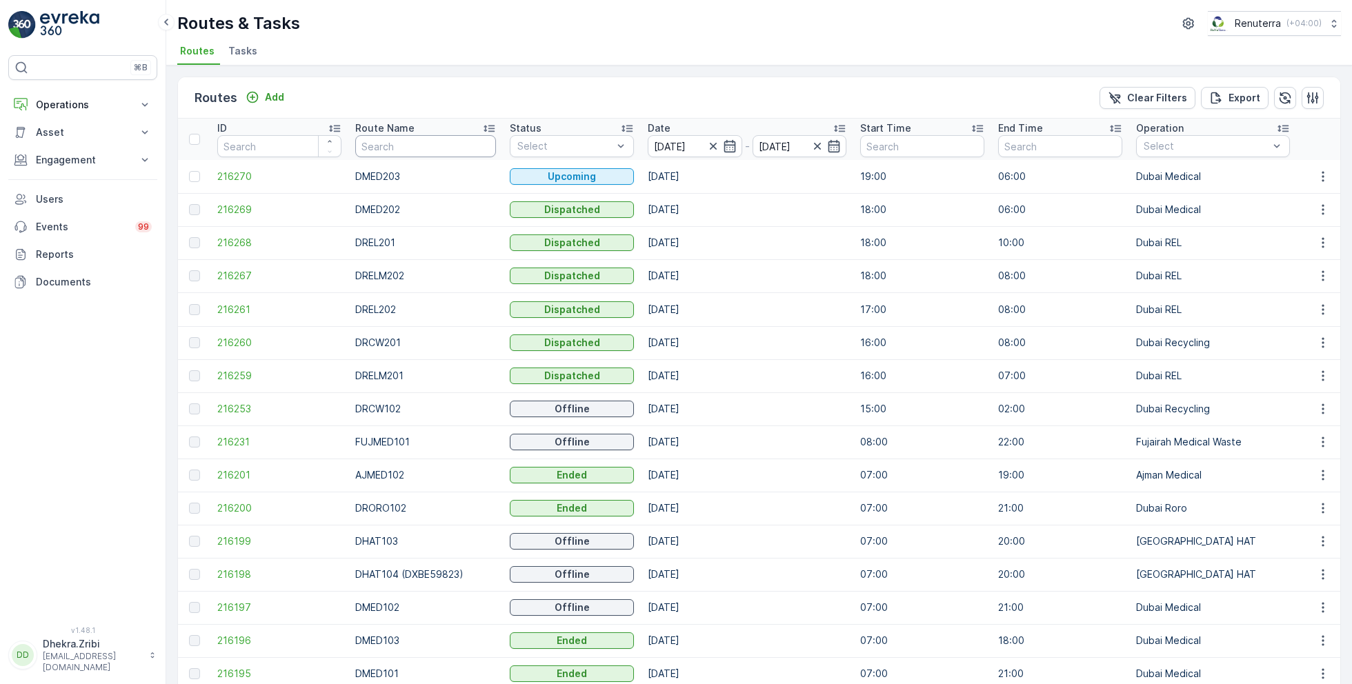
click at [400, 146] on input "text" at bounding box center [425, 146] width 141 height 22
type input "rcw"
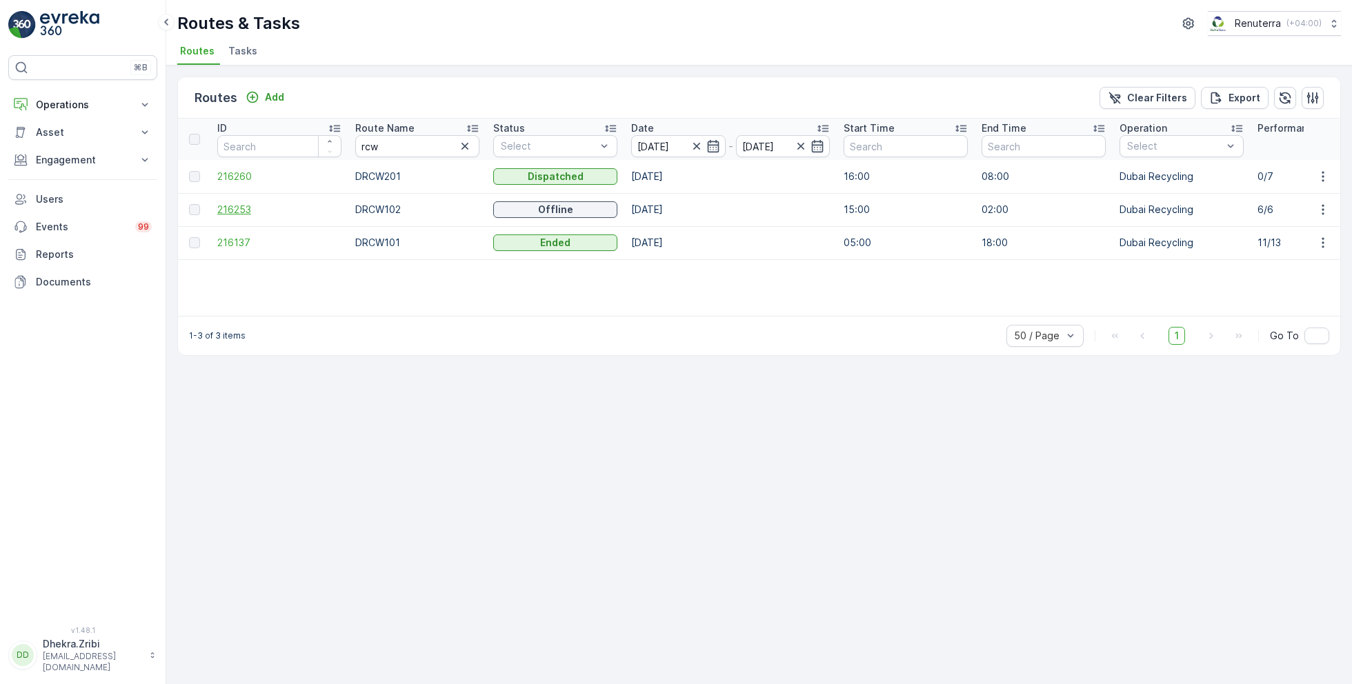
click at [250, 207] on span "216253" at bounding box center [279, 210] width 124 height 14
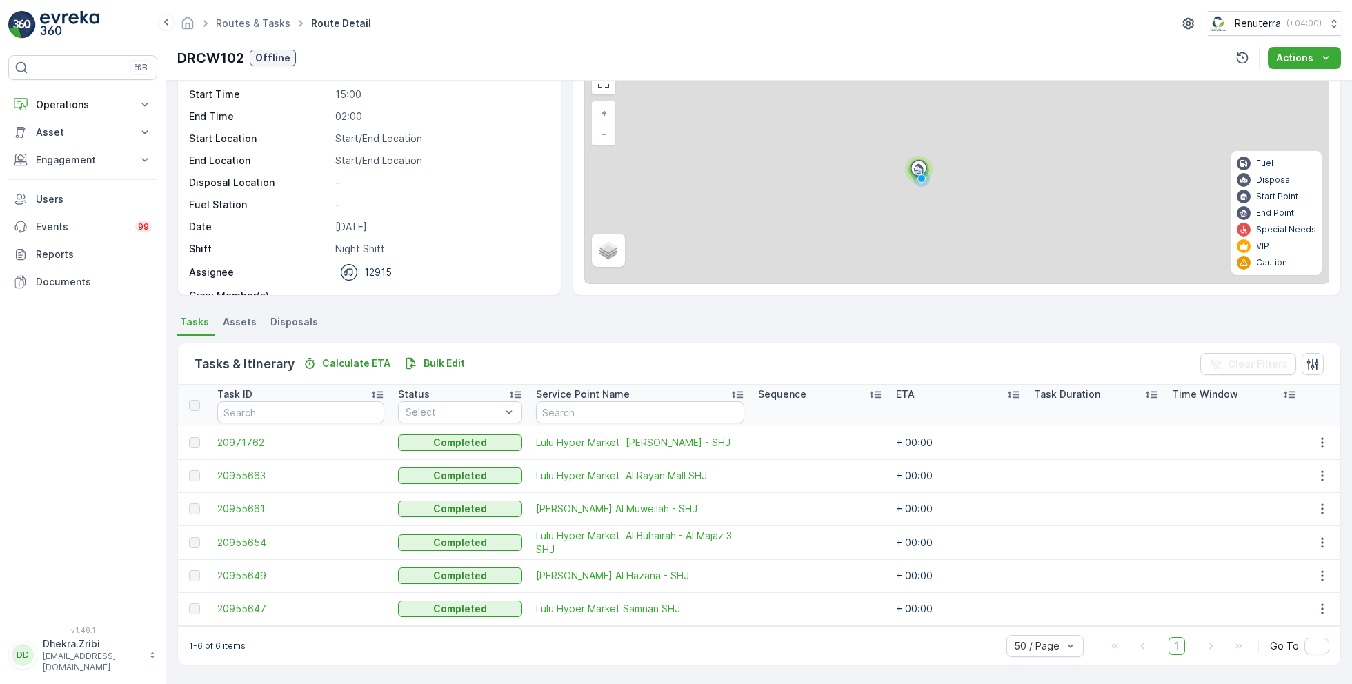
scroll to position [69, 0]
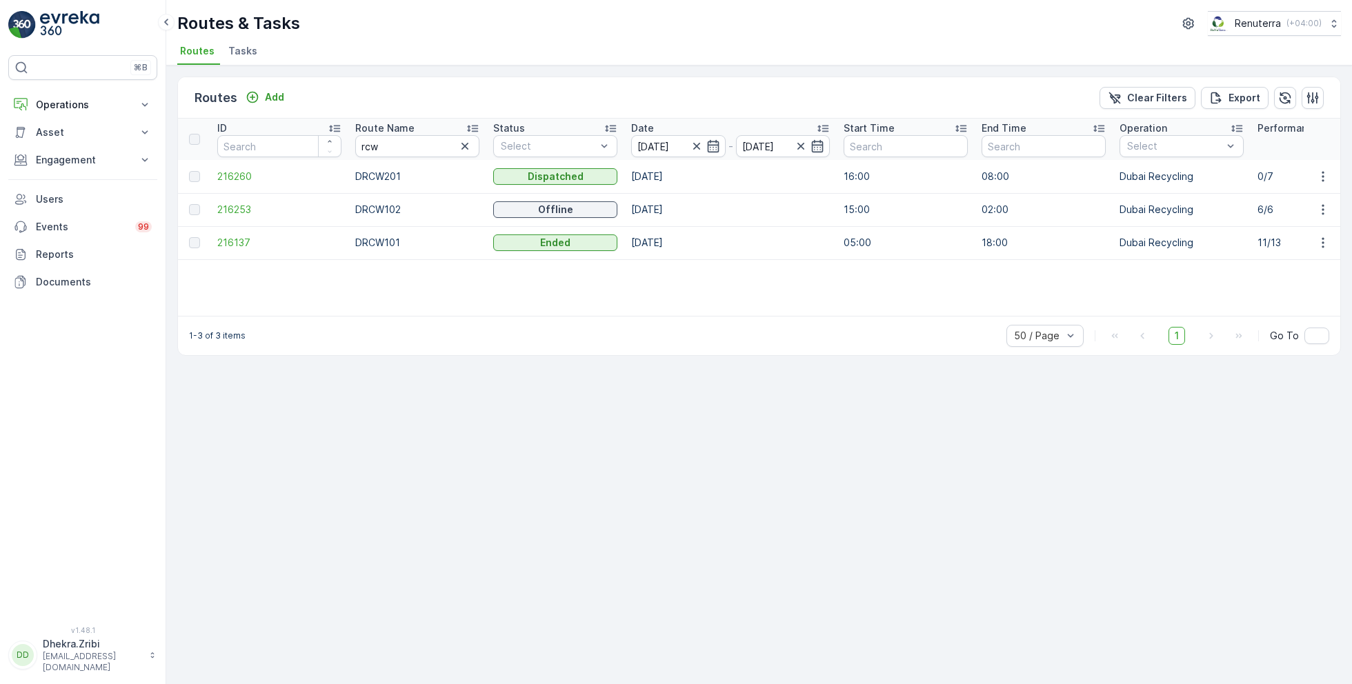
click at [241, 233] on td "216137" at bounding box center [279, 242] width 138 height 33
click at [237, 245] on span "216137" at bounding box center [279, 243] width 124 height 14
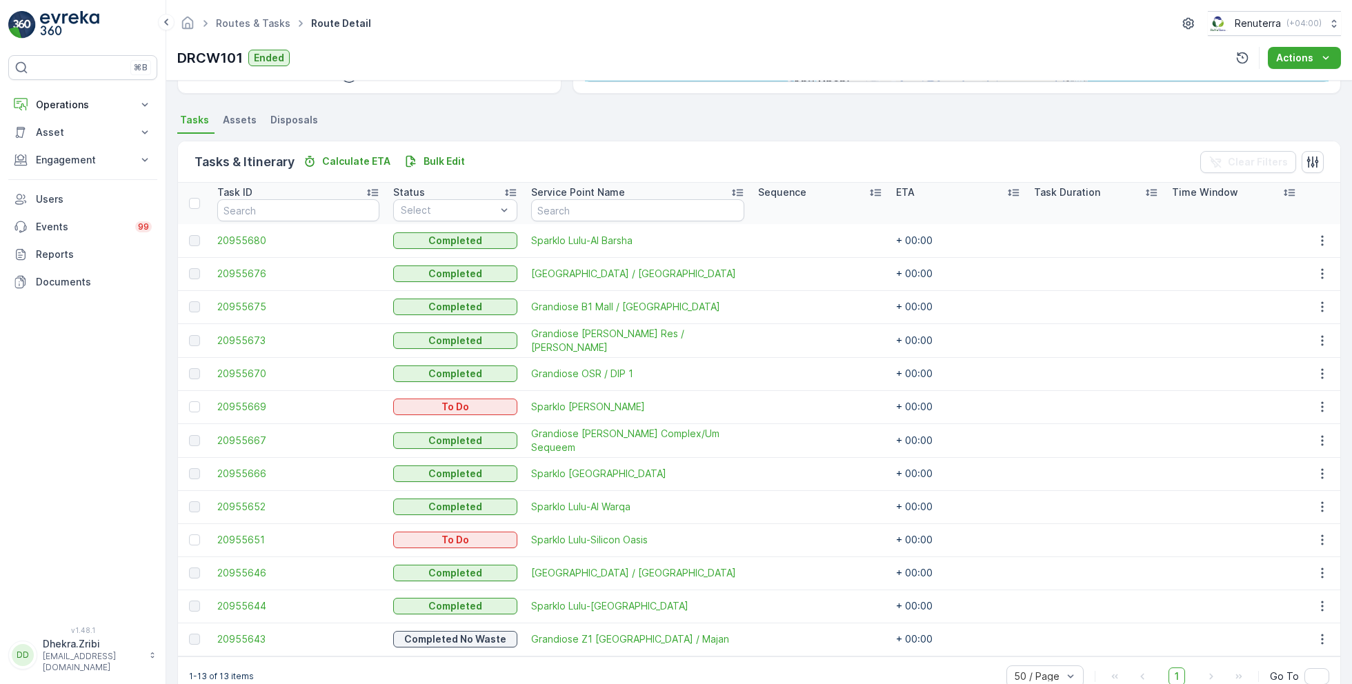
scroll to position [279, 0]
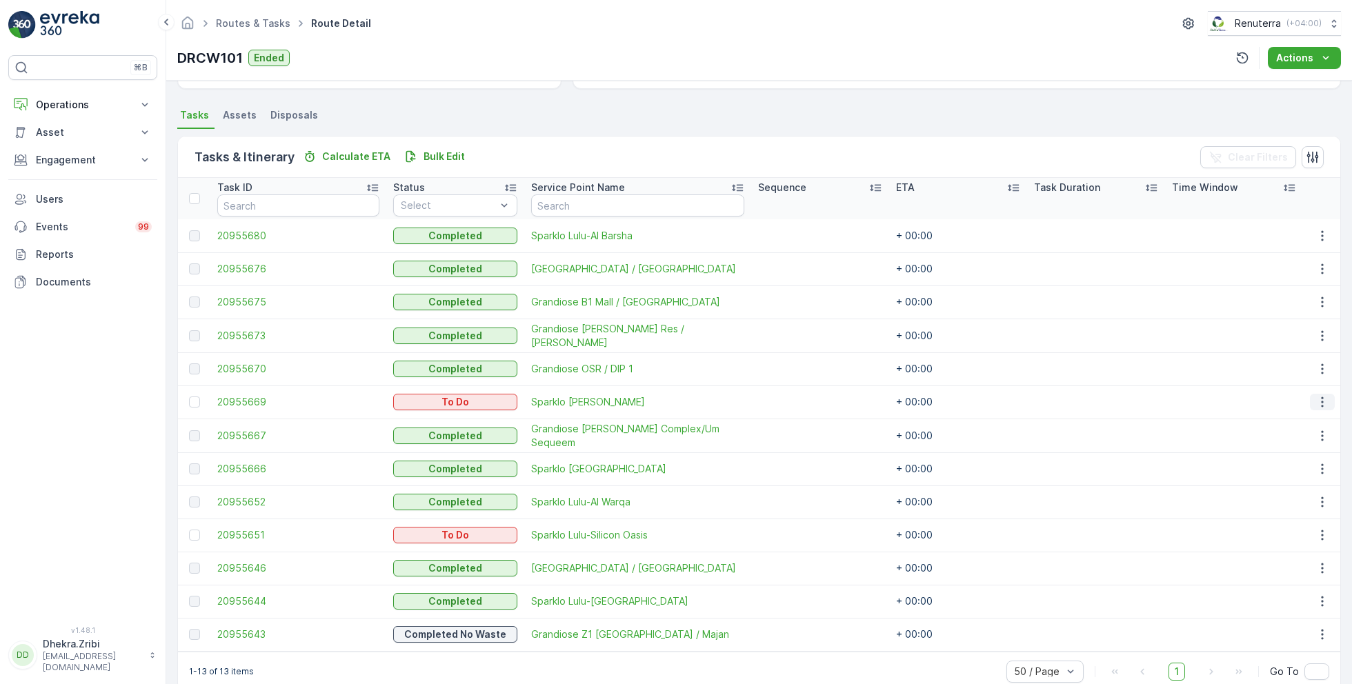
click at [1321, 402] on icon "button" at bounding box center [1323, 402] width 14 height 14
click at [1282, 457] on span "Change Route" at bounding box center [1287, 460] width 67 height 14
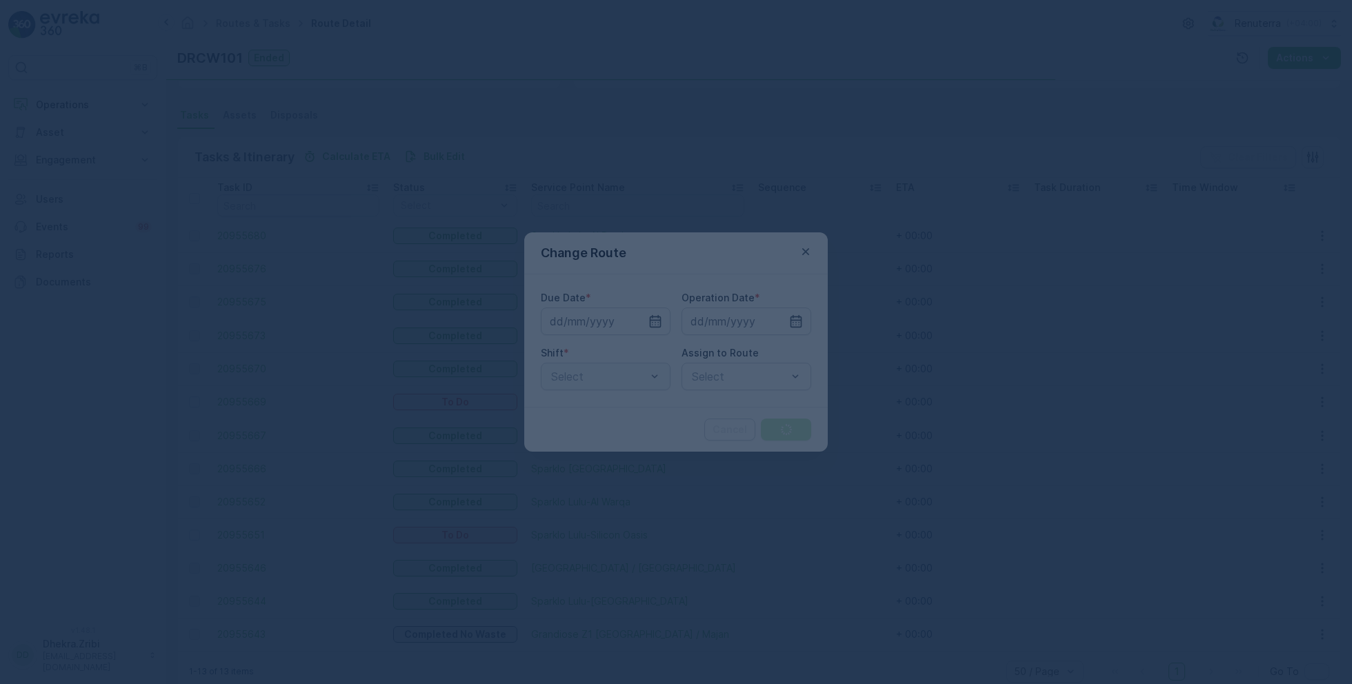
type input "17.08.2025"
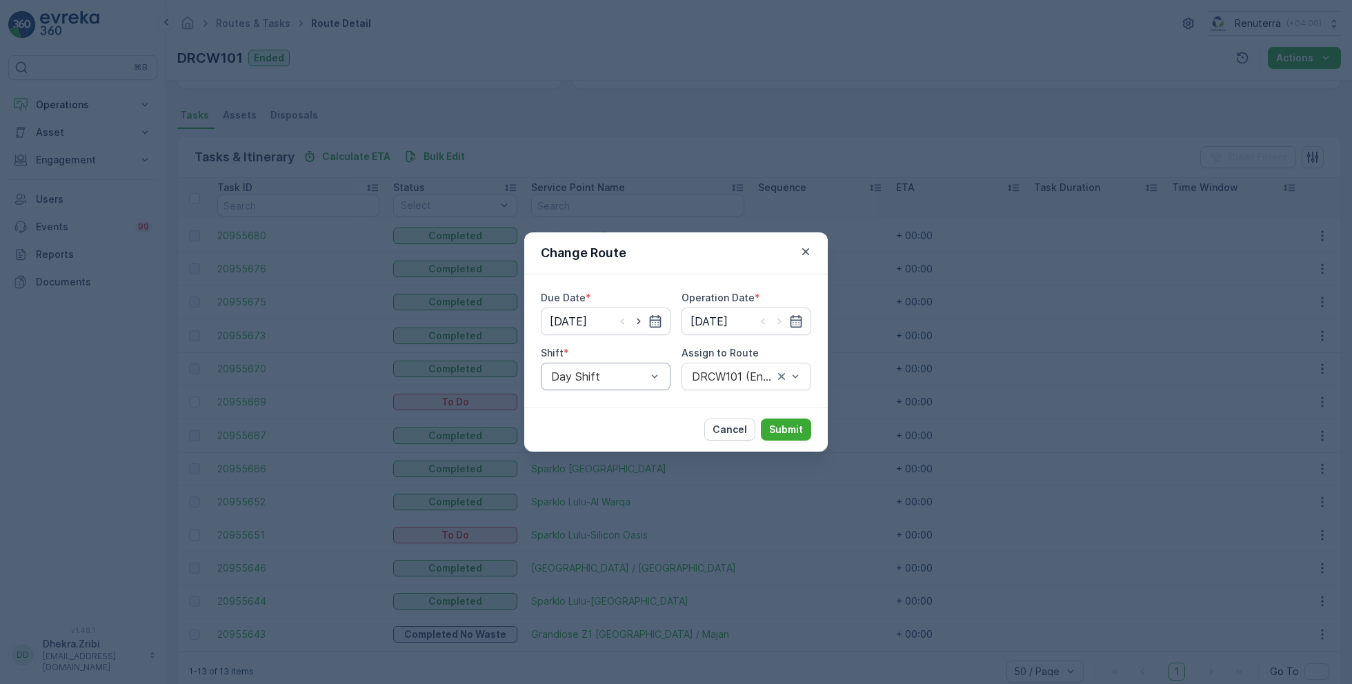
click at [616, 377] on div at bounding box center [599, 377] width 98 height 12
click at [581, 440] on span "Night Shift" at bounding box center [577, 434] width 56 height 12
click at [733, 380] on div at bounding box center [733, 377] width 84 height 12
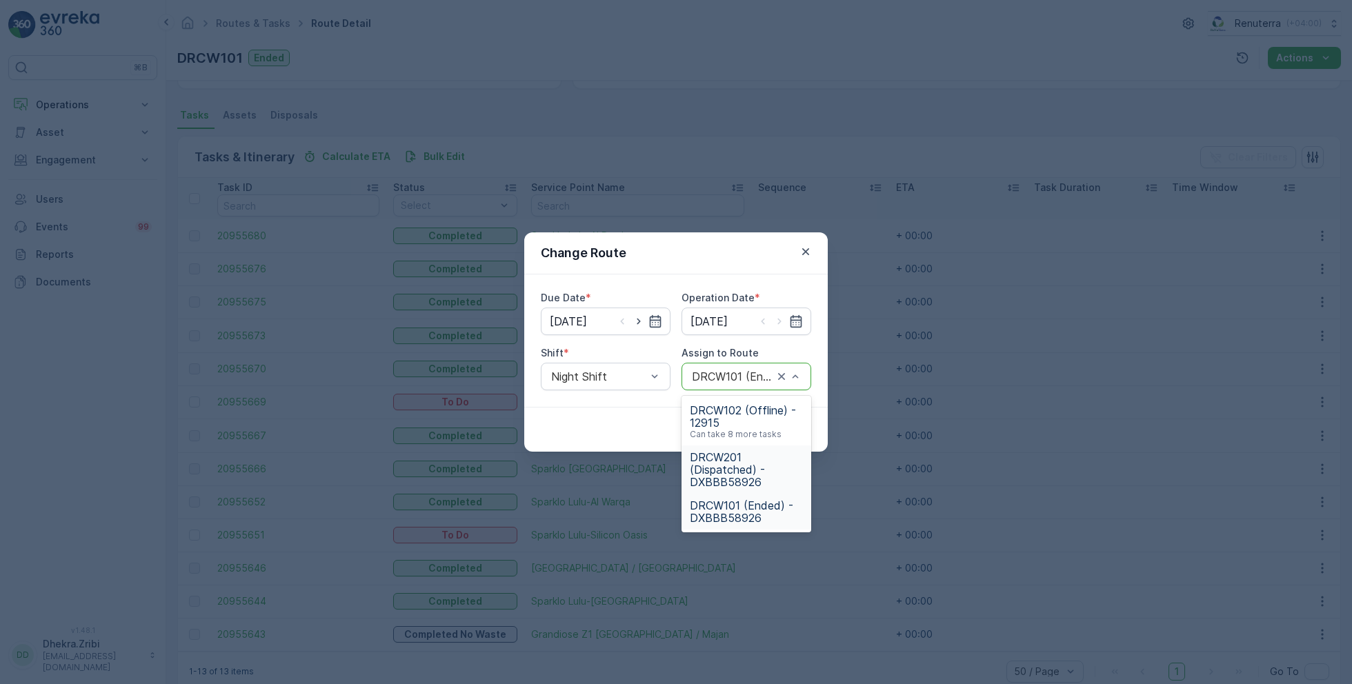
click at [729, 466] on span "DRCW201 (Dispatched) - DXBBB58926" at bounding box center [746, 469] width 113 height 37
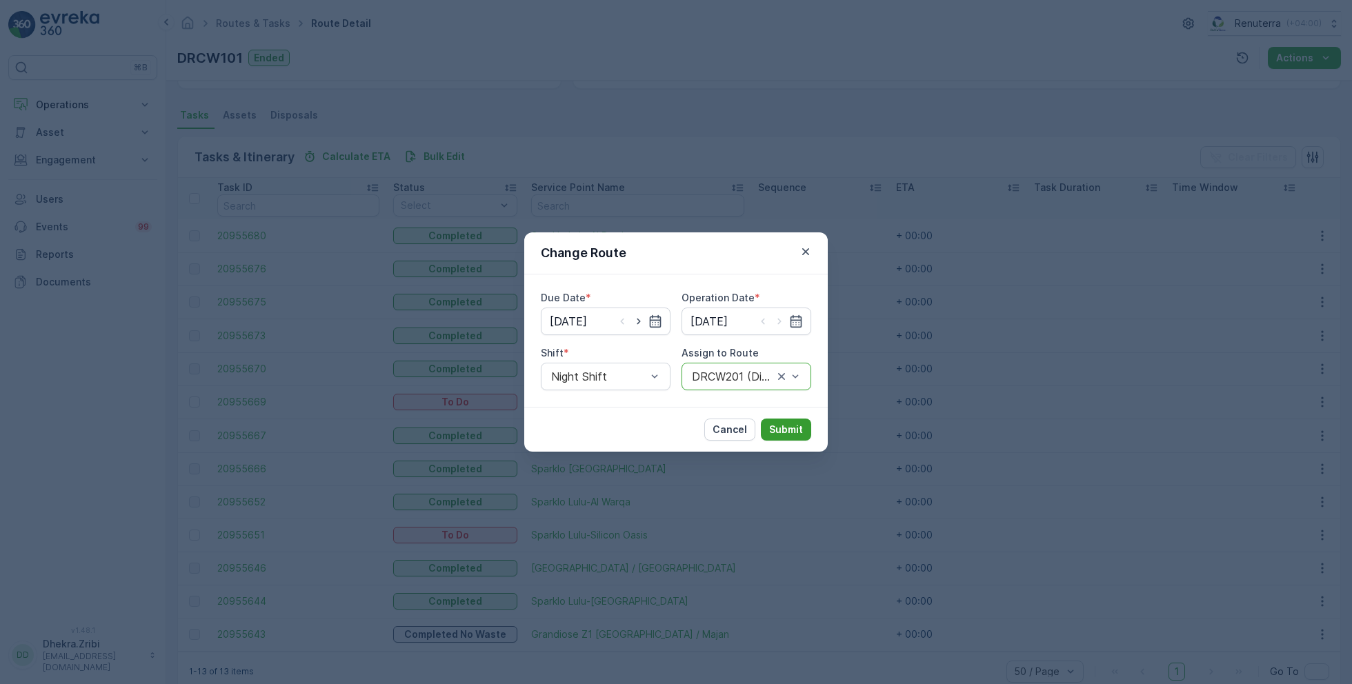
click at [791, 430] on p "Submit" at bounding box center [786, 430] width 34 height 14
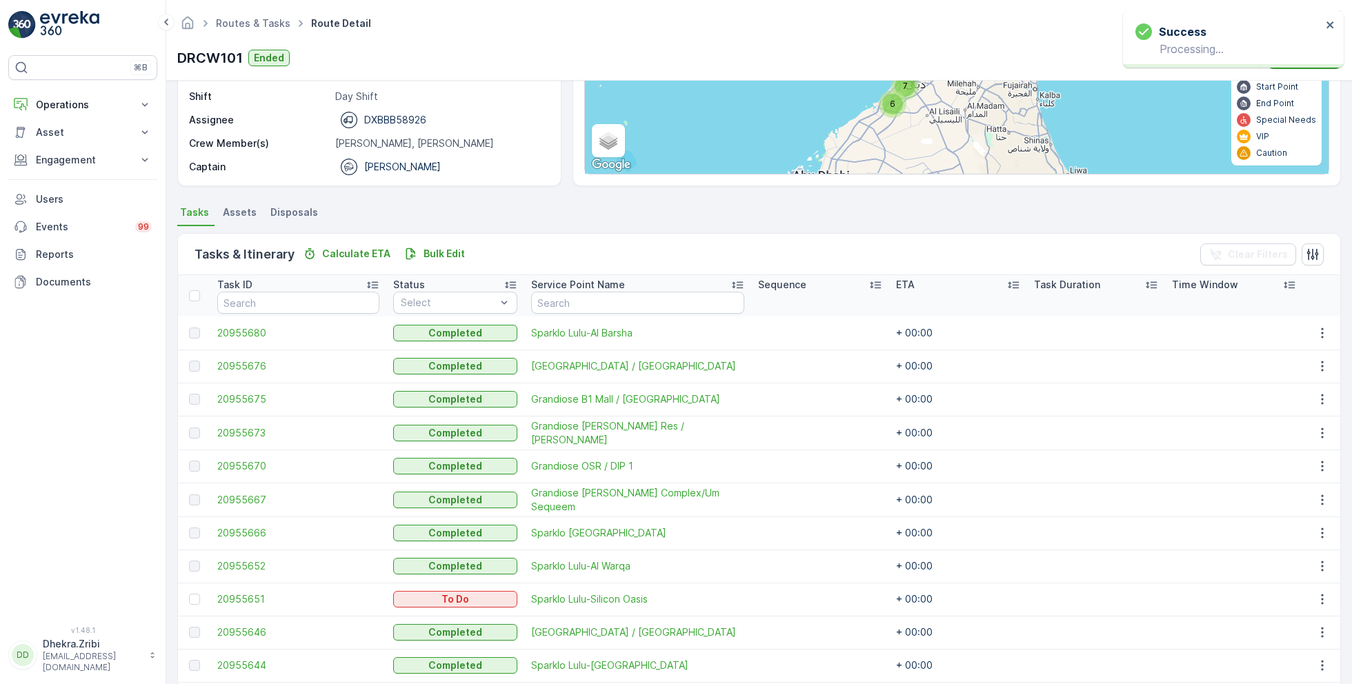
scroll to position [0, 0]
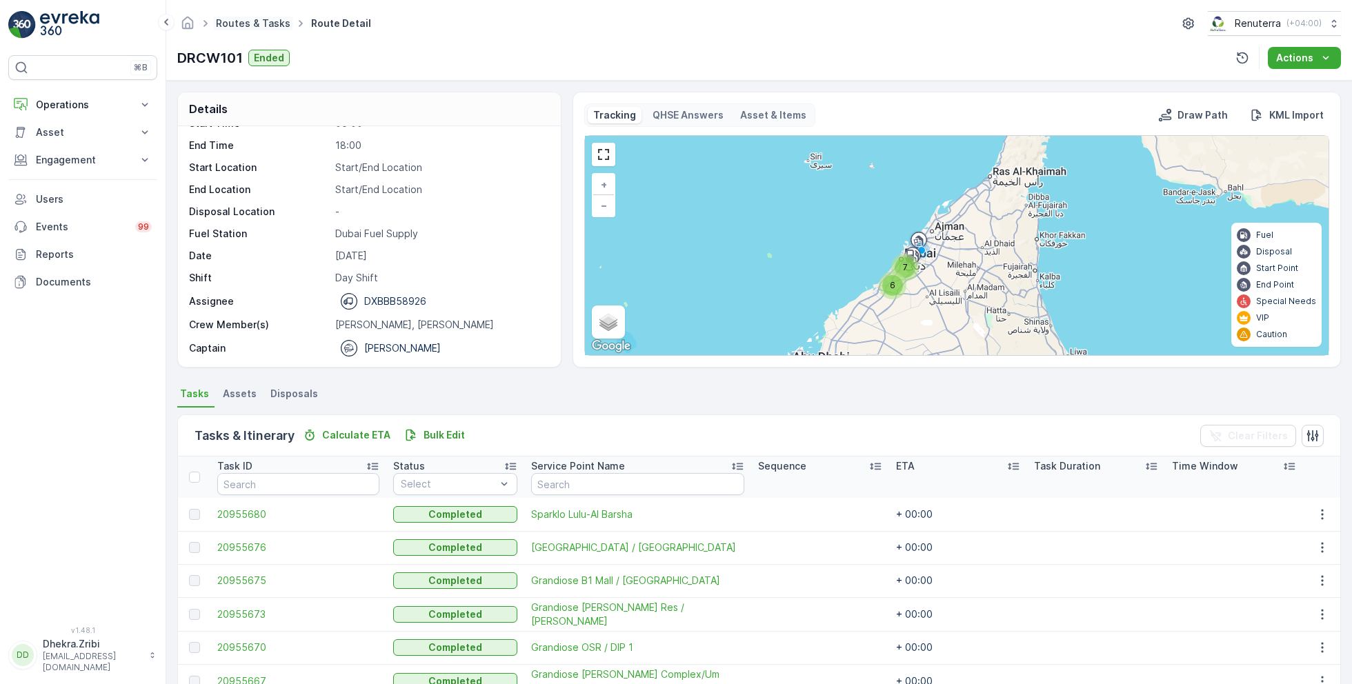
click at [283, 20] on link "Routes & Tasks" at bounding box center [253, 23] width 75 height 12
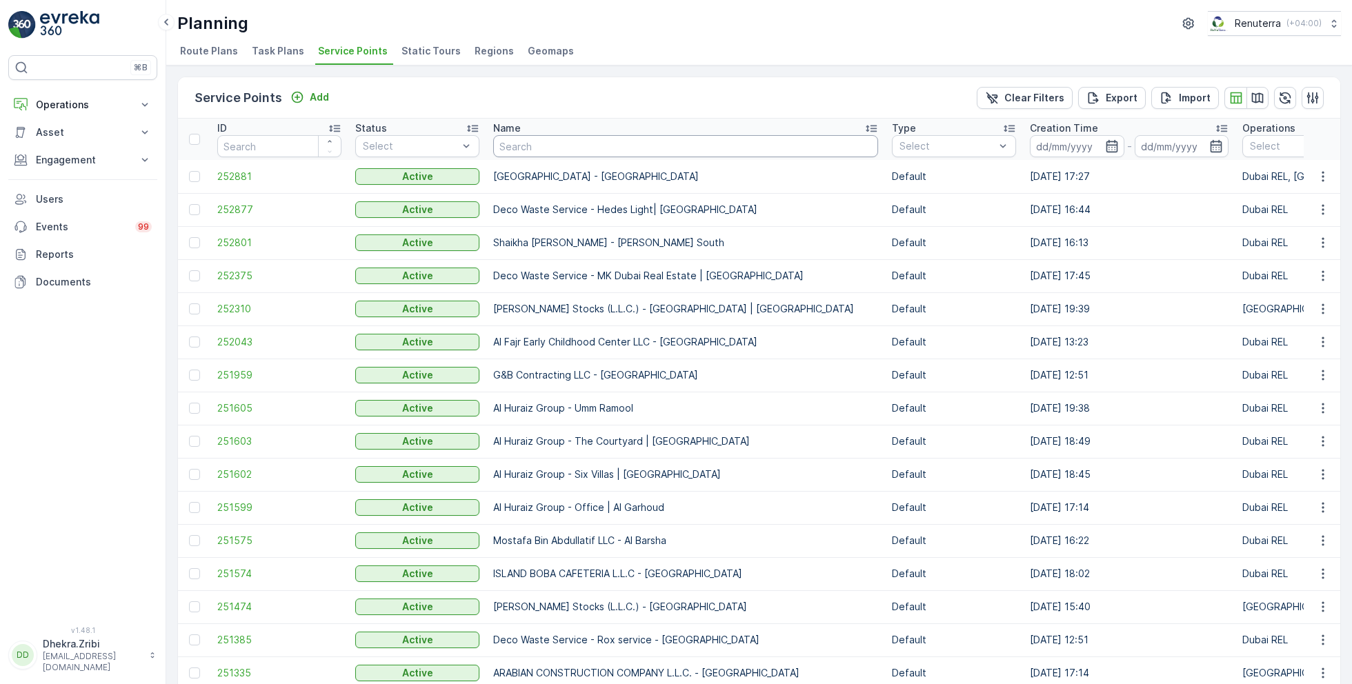
click at [628, 149] on input "text" at bounding box center [685, 146] width 385 height 22
type input "sobha"
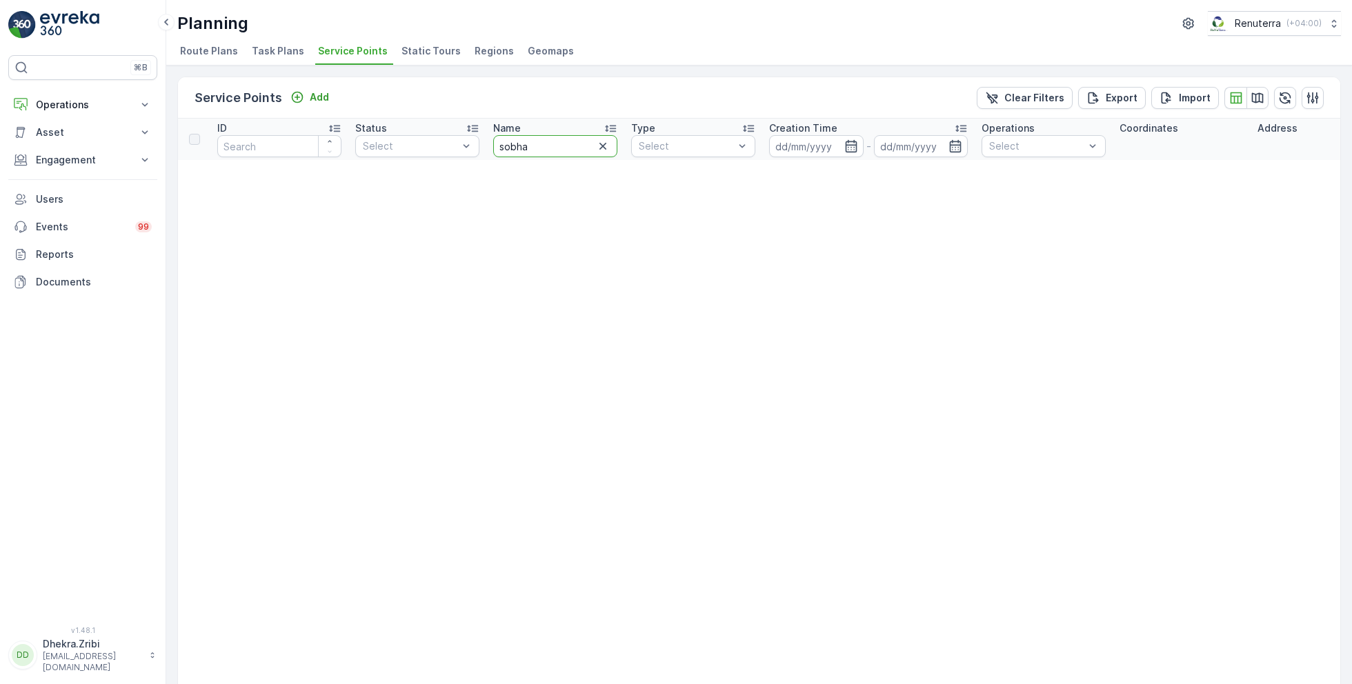
drag, startPoint x: 584, startPoint y: 144, endPoint x: 489, endPoint y: 144, distance: 95.9
click at [489, 144] on th "Name sobha" at bounding box center [555, 139] width 138 height 41
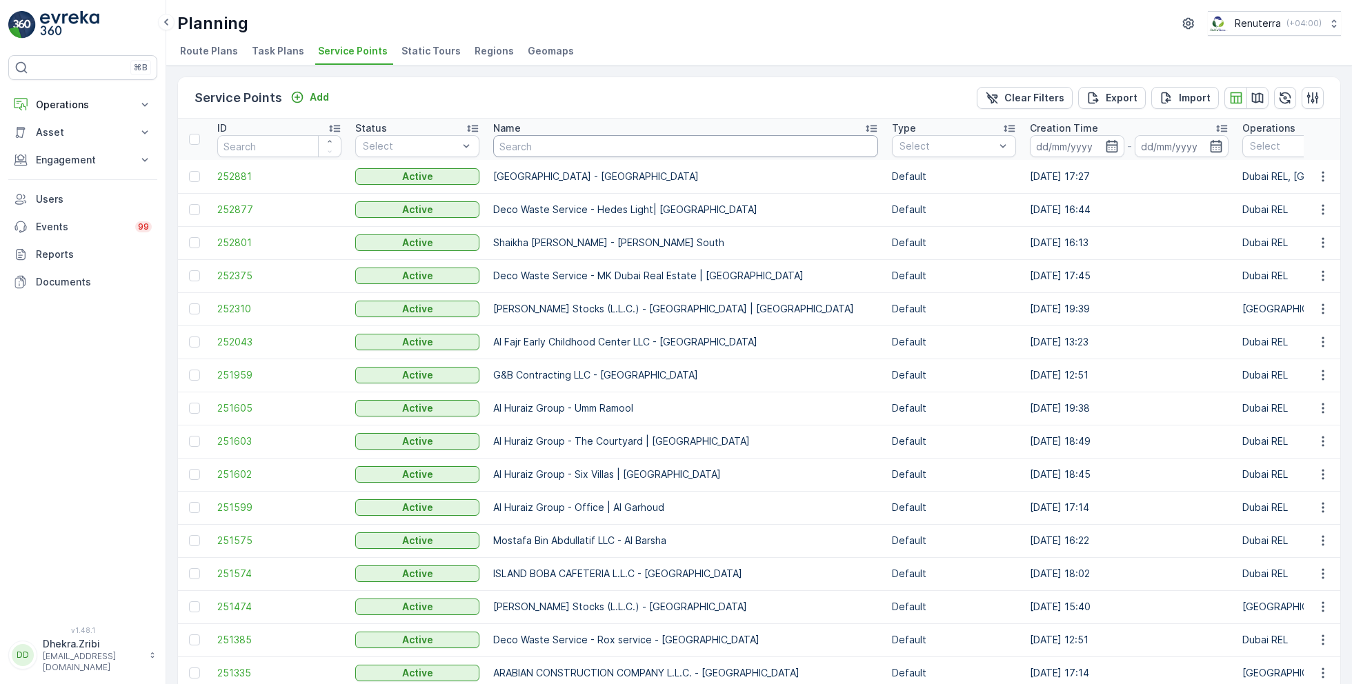
click at [549, 151] on input "text" at bounding box center [685, 146] width 385 height 22
type input "shob"
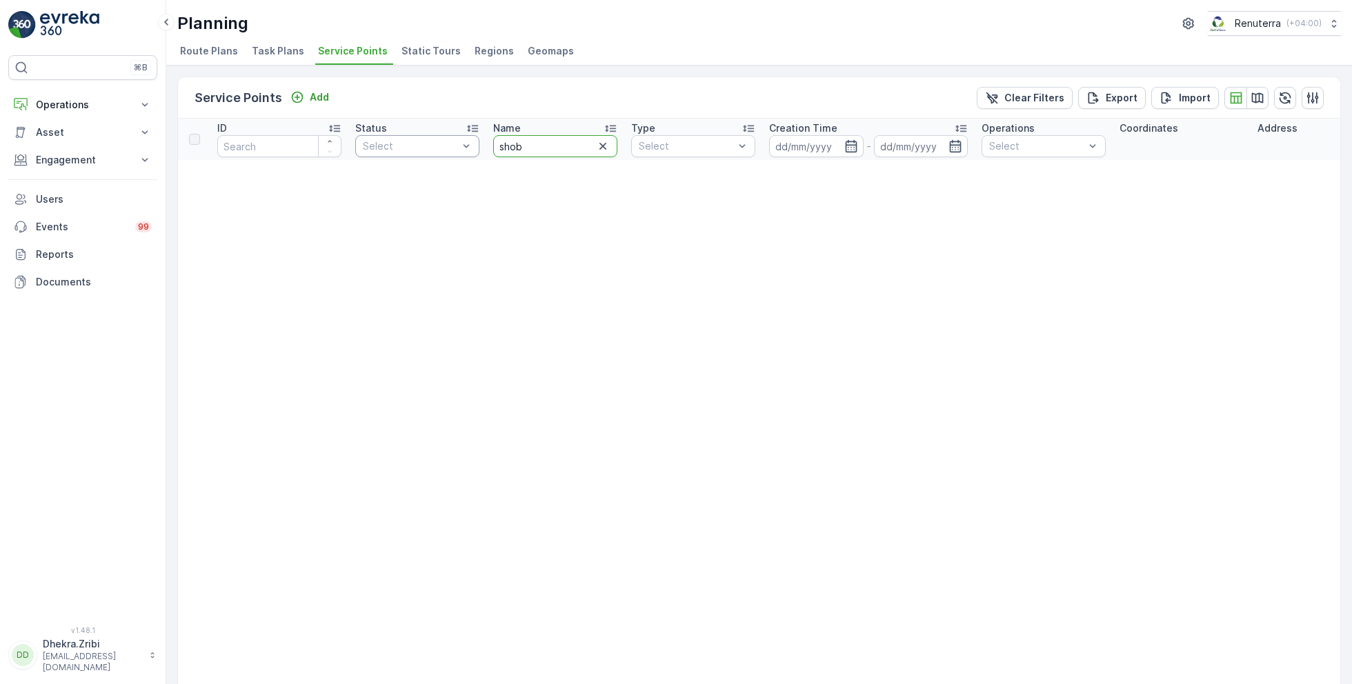
drag, startPoint x: 531, startPoint y: 136, endPoint x: 475, endPoint y: 144, distance: 55.8
drag, startPoint x: 535, startPoint y: 152, endPoint x: 437, endPoint y: 147, distance: 98.8
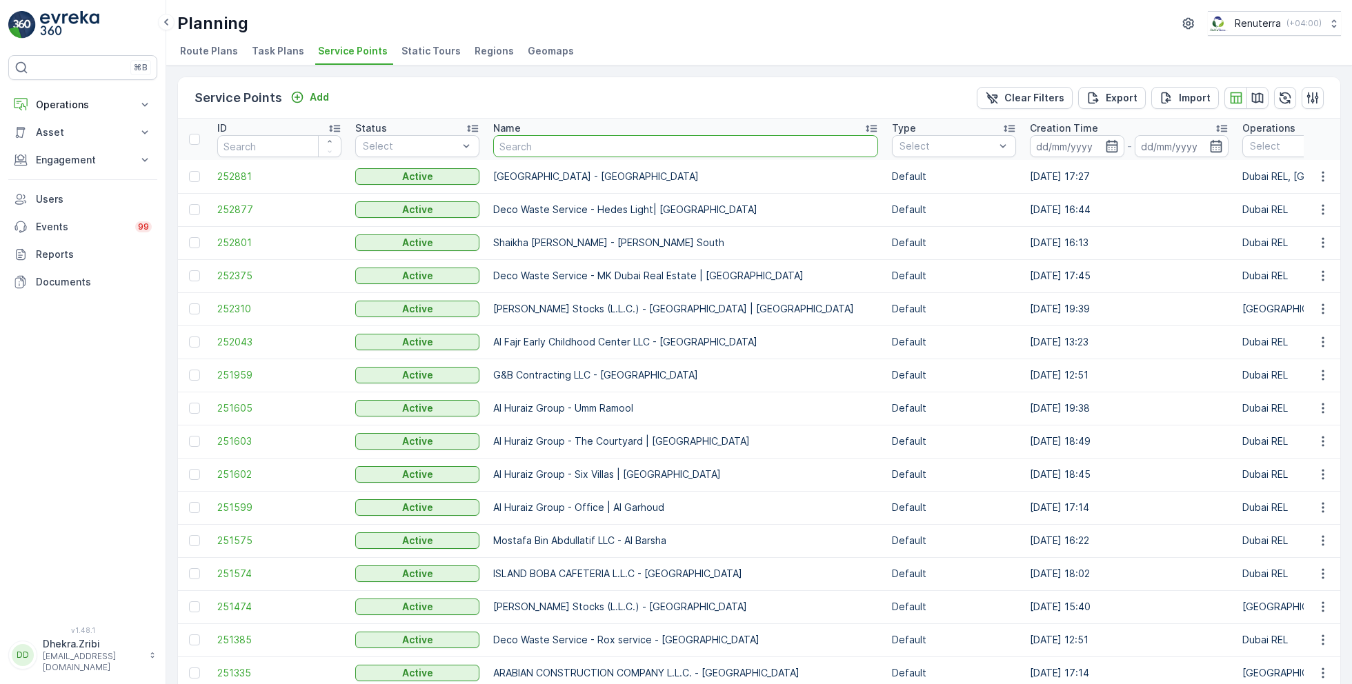
click at [587, 150] on input "text" at bounding box center [685, 146] width 385 height 22
type input "jumeri"
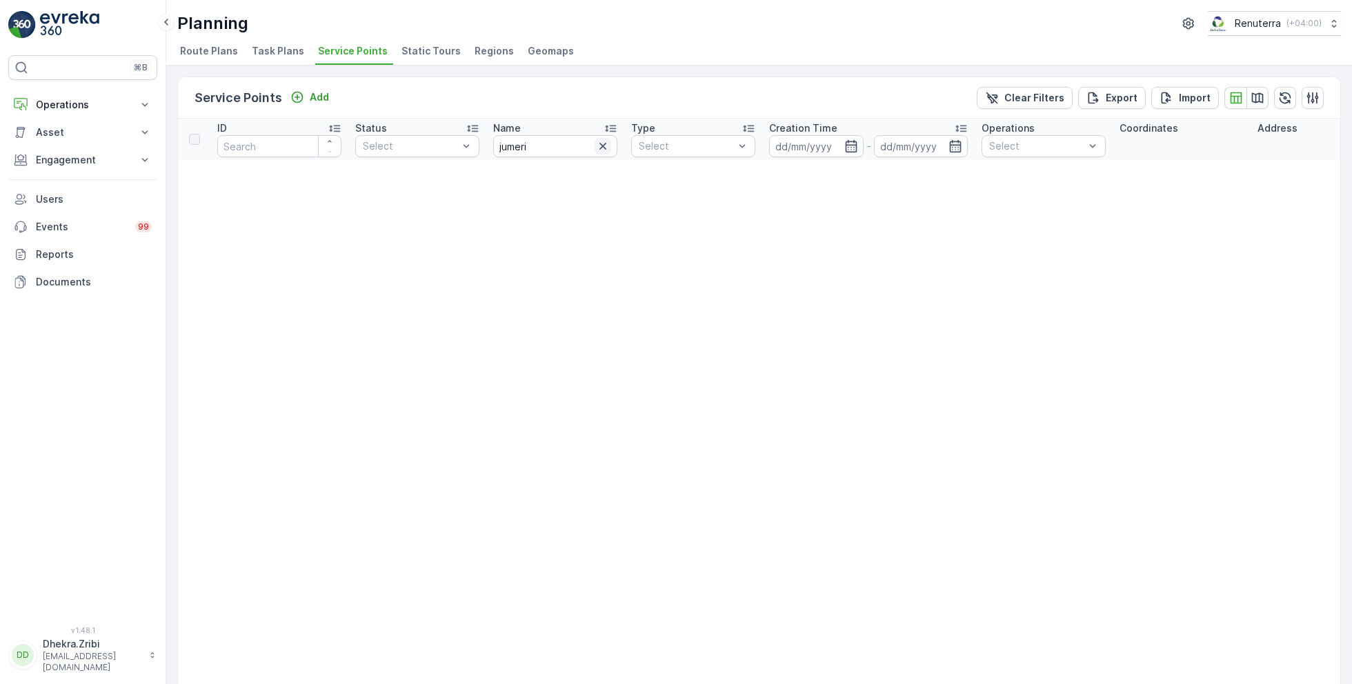
click at [603, 141] on icon "button" at bounding box center [603, 146] width 14 height 14
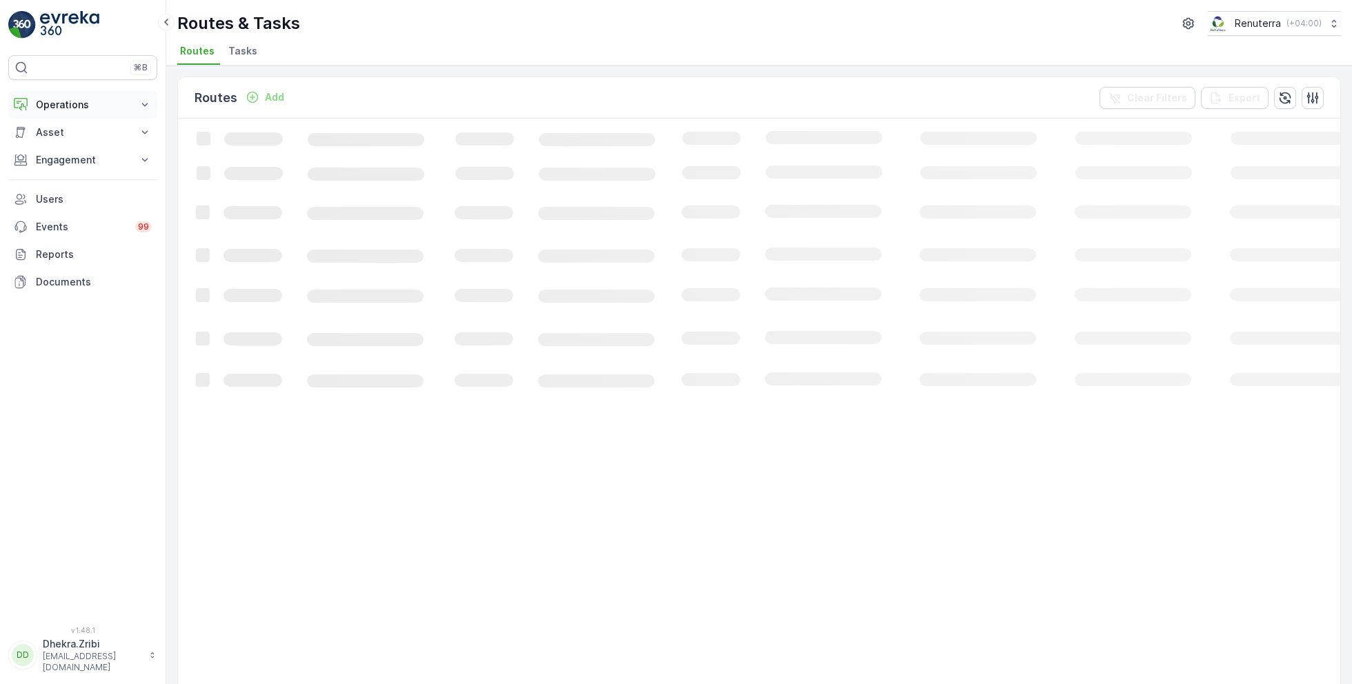
click at [92, 91] on button "Operations" at bounding box center [82, 105] width 149 height 28
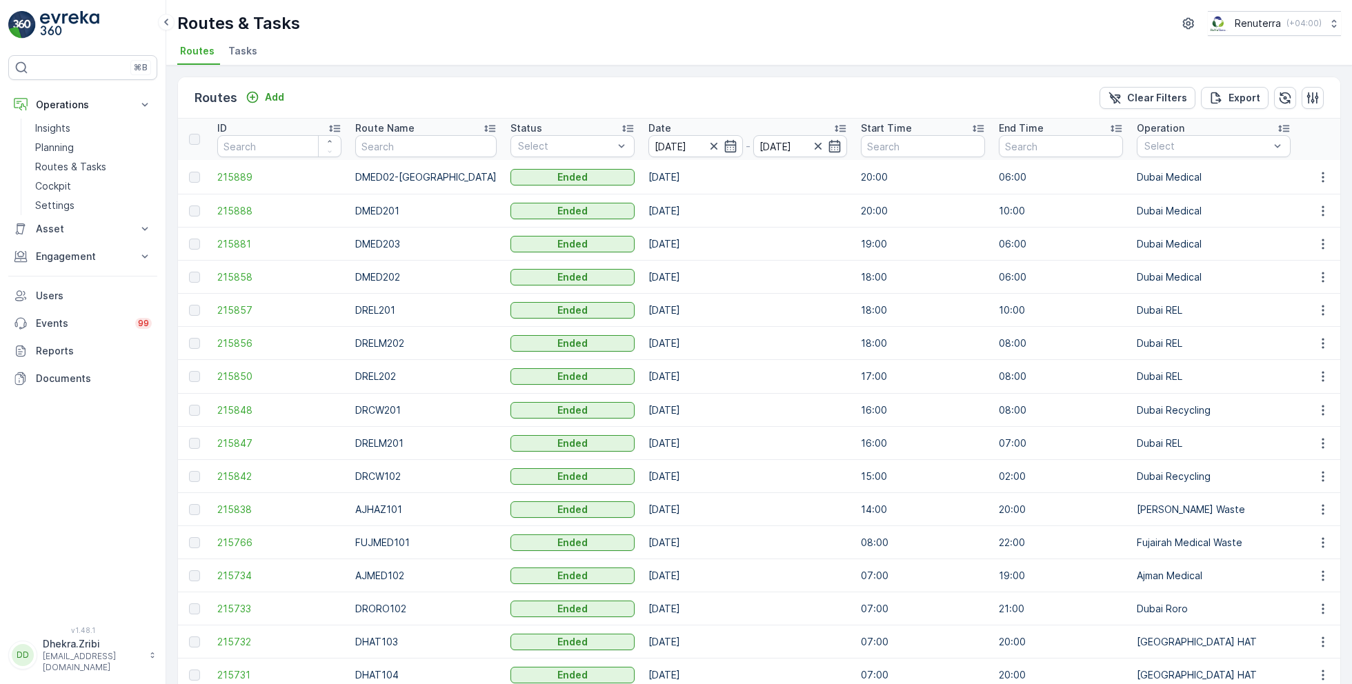
drag, startPoint x: 78, startPoint y: 146, endPoint x: 466, endPoint y: 3, distance: 414.1
click at [0, 0] on div "⌘B Operations Insights Planning Routes & Tasks Cockpit Settings Asset Assets En…" at bounding box center [83, 342] width 166 height 684
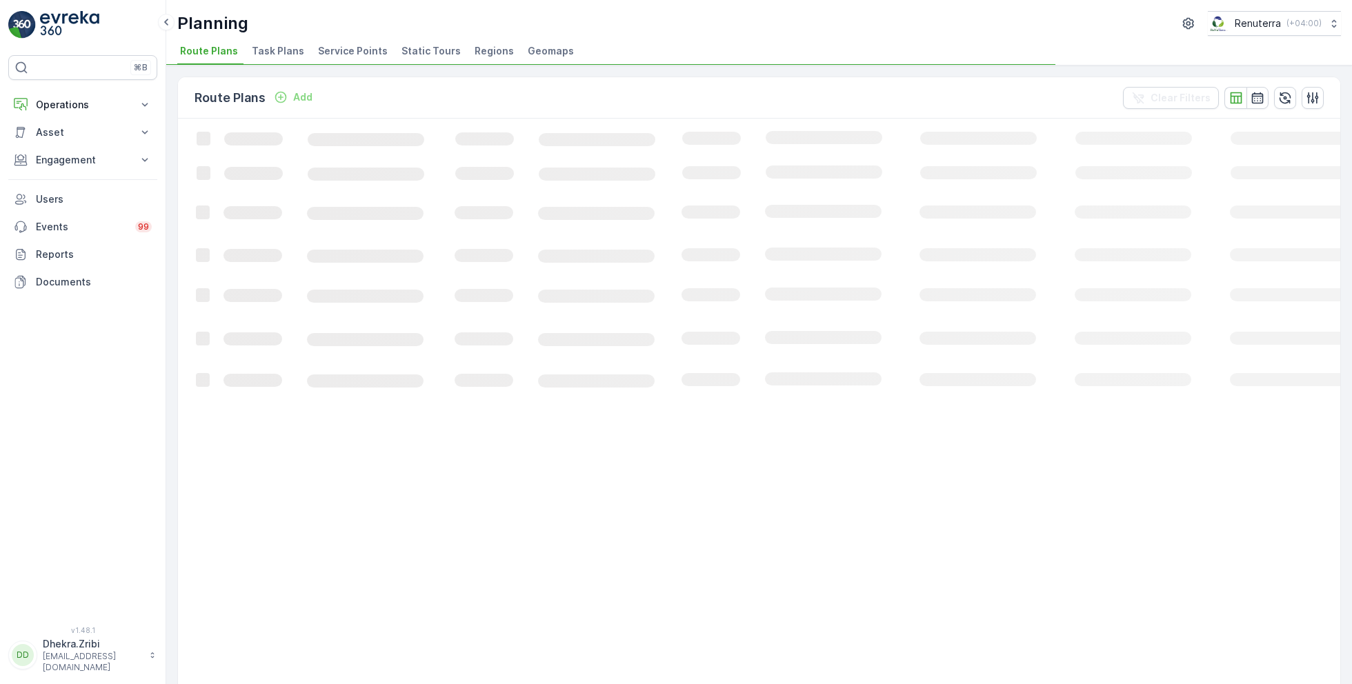
click at [331, 46] on span "Service Points" at bounding box center [353, 51] width 70 height 14
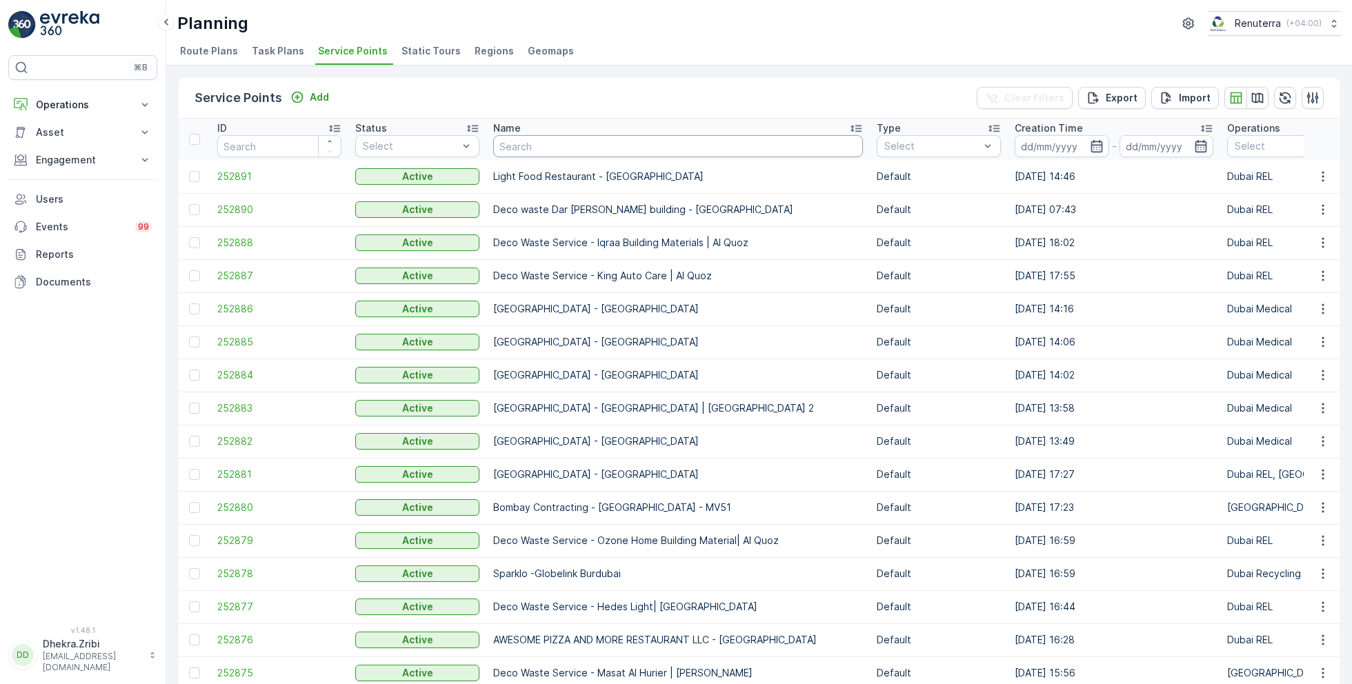
click at [545, 153] on input "text" at bounding box center [678, 146] width 370 height 22
type input "sobha"
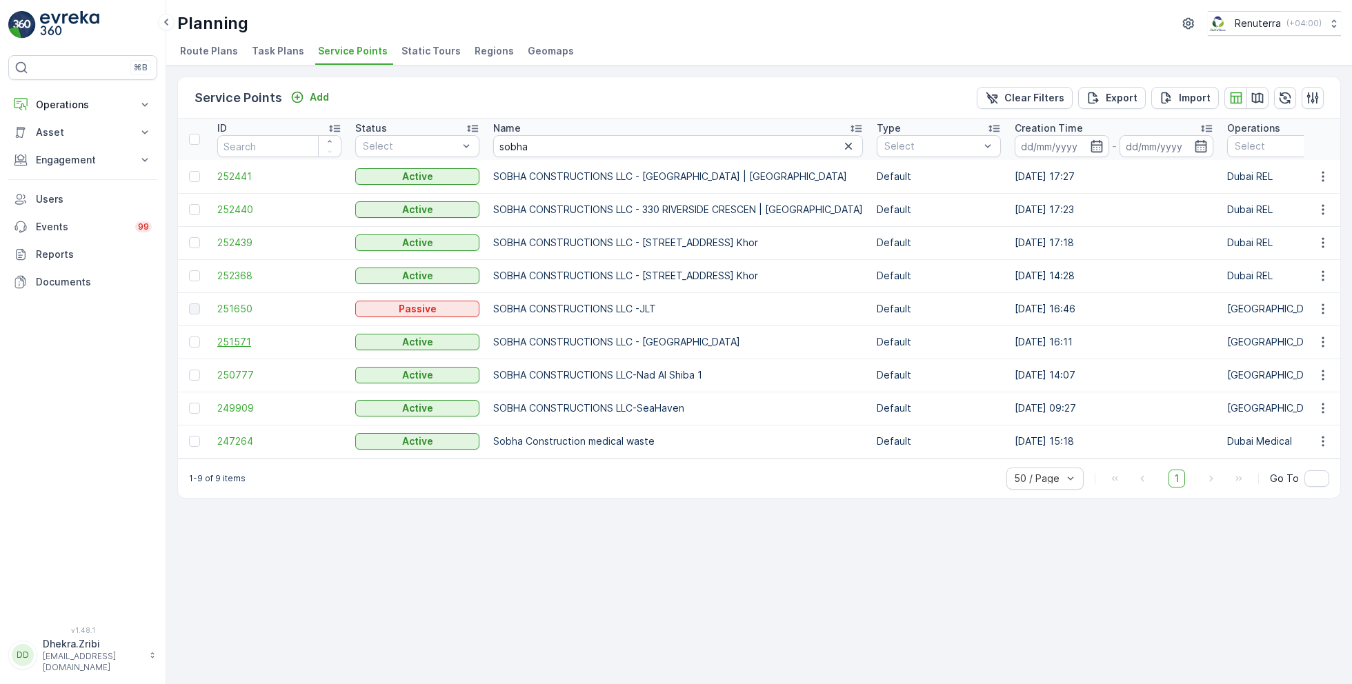
click at [262, 342] on span "251571" at bounding box center [279, 342] width 124 height 14
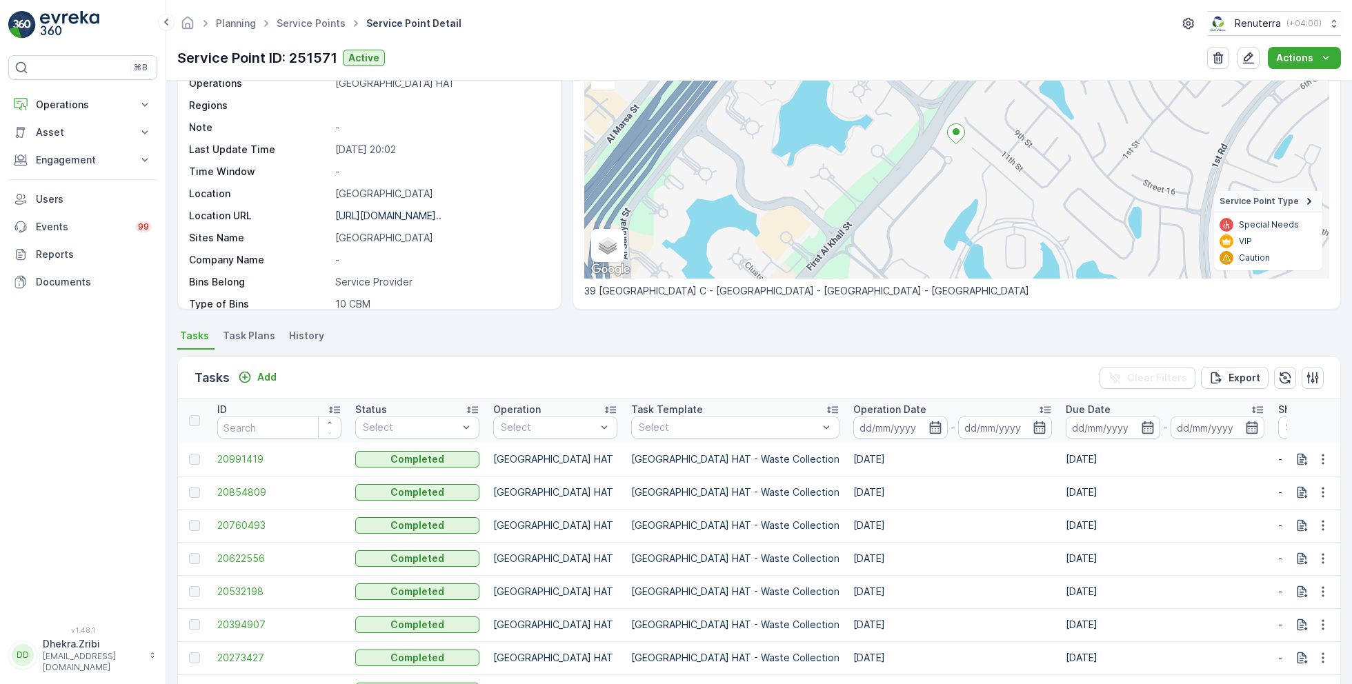
scroll to position [247, 0]
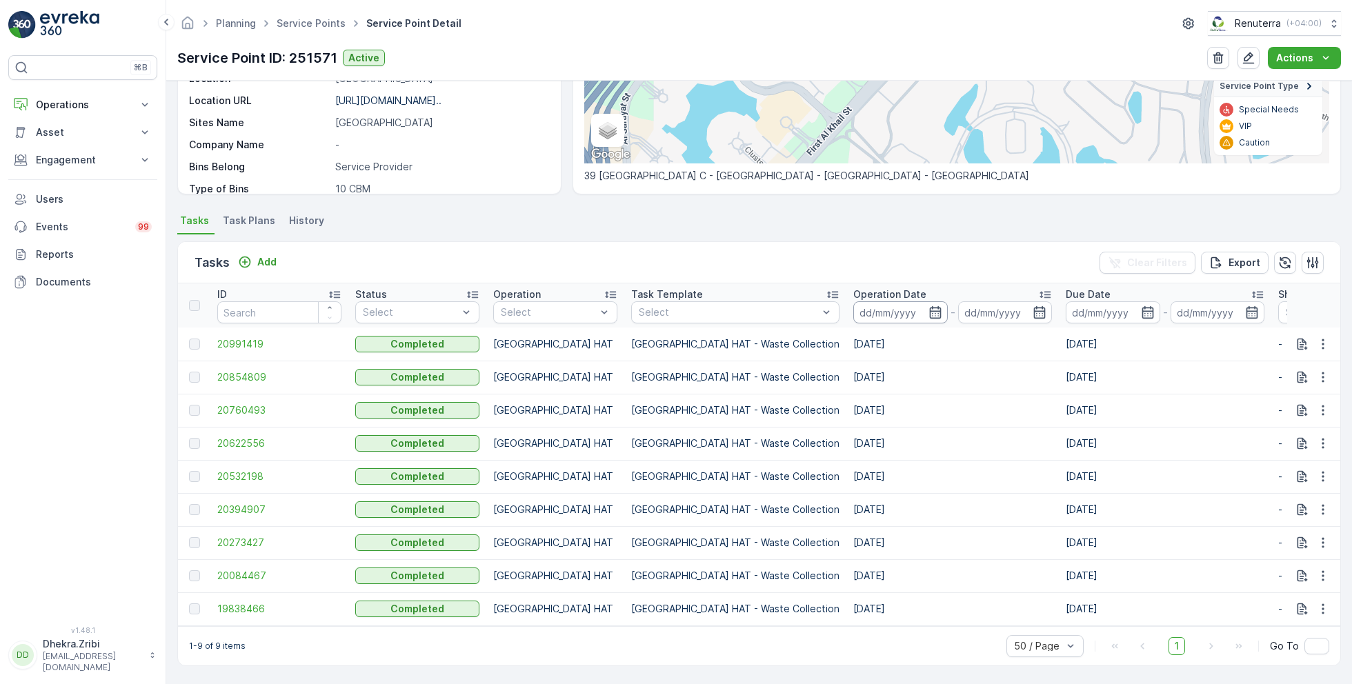
click at [854, 302] on input at bounding box center [901, 313] width 95 height 22
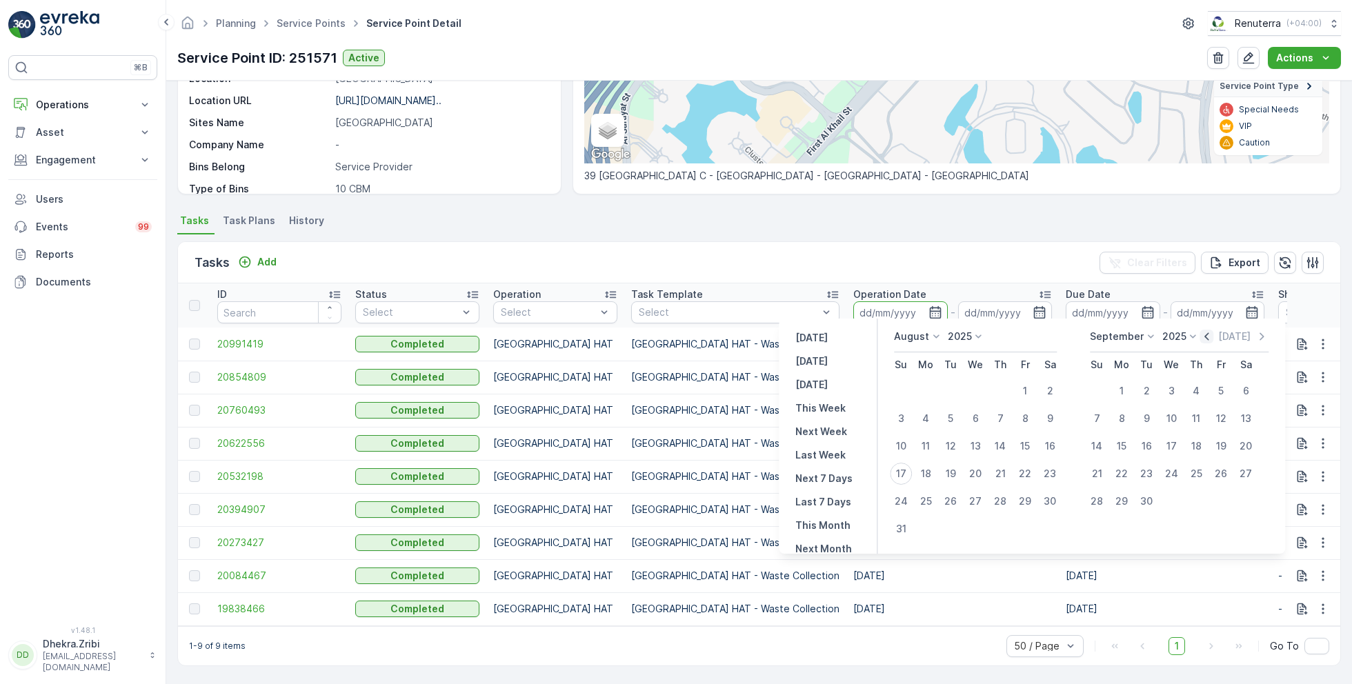
click at [1204, 333] on icon "button" at bounding box center [1208, 337] width 14 height 14
click at [950, 386] on div "1" at bounding box center [951, 391] width 22 height 22
type input "[DATE]"
click at [996, 494] on div "31" at bounding box center [1000, 502] width 22 height 22
type input "[DATE]"
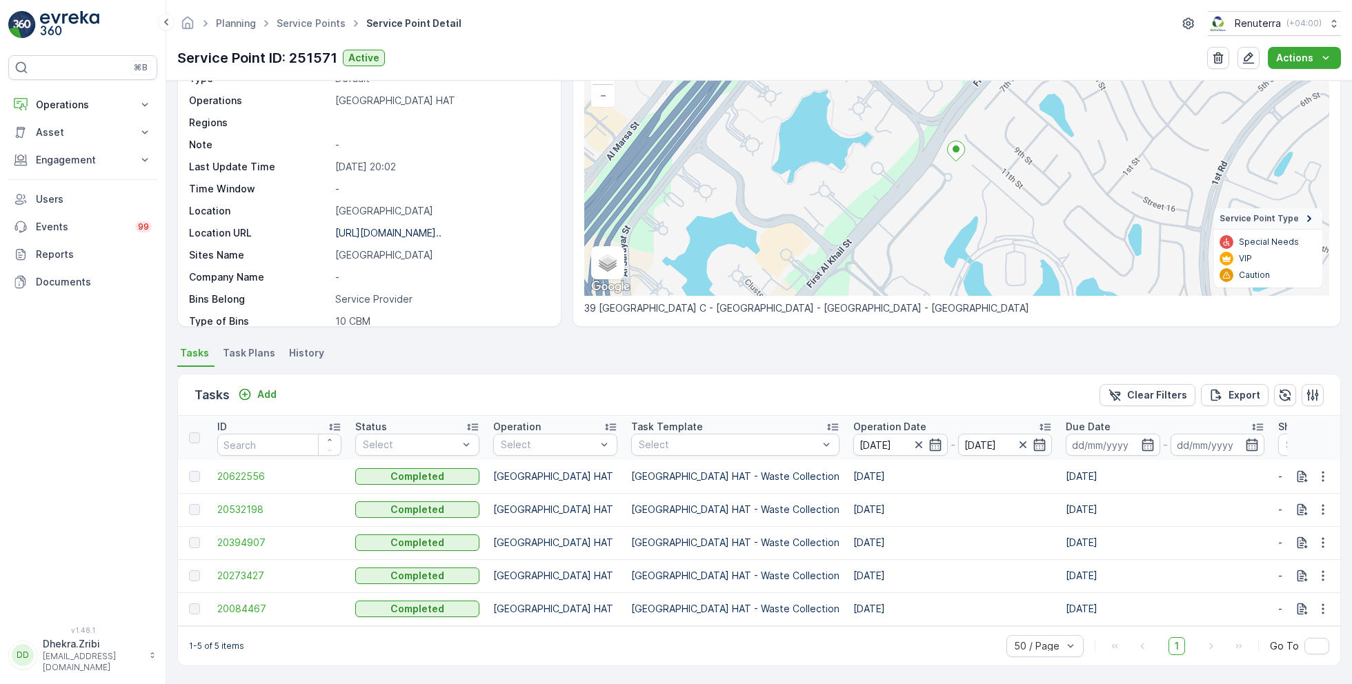
scroll to position [115, 0]
click at [280, 573] on span "20273427" at bounding box center [279, 576] width 124 height 14
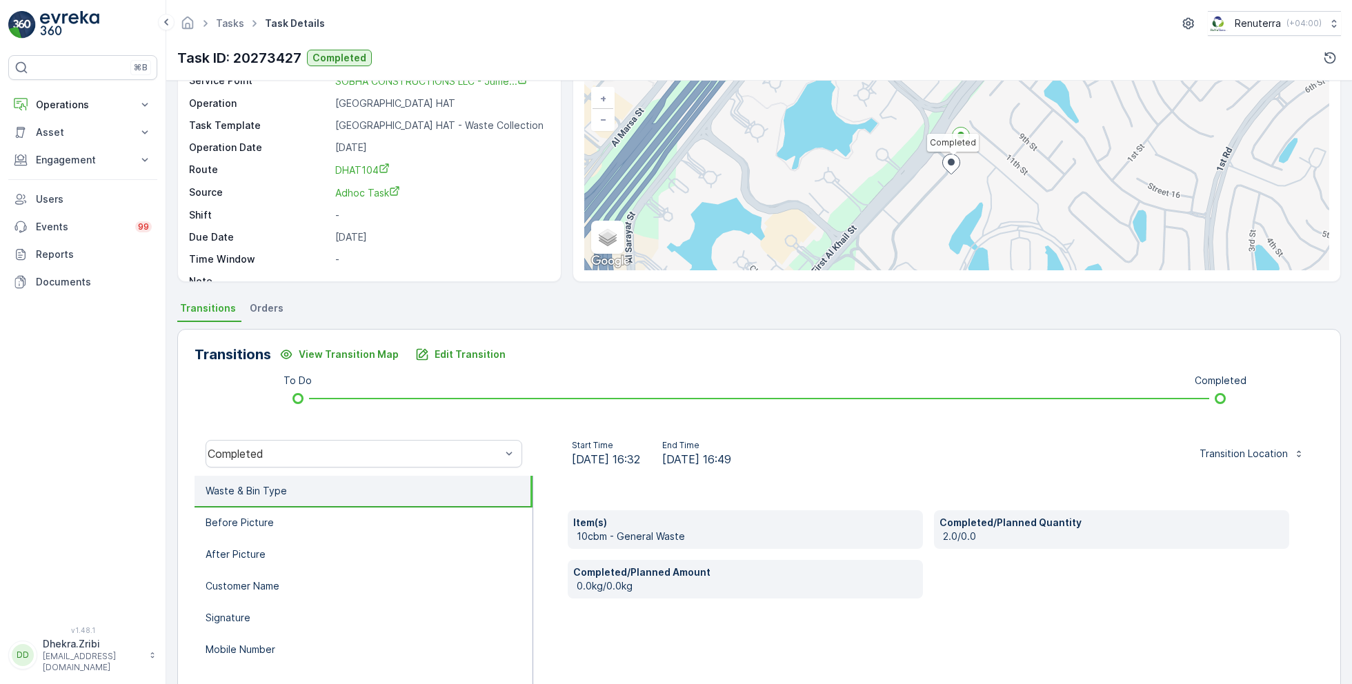
scroll to position [184, 0]
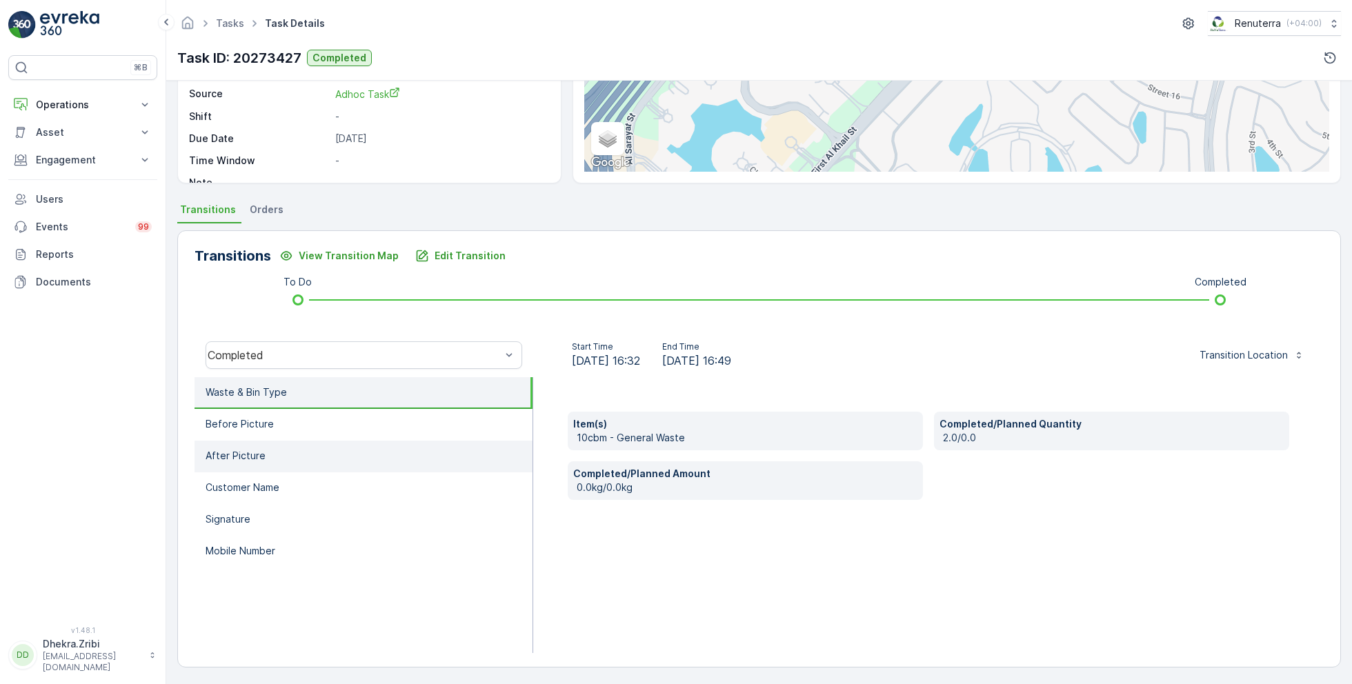
click at [414, 455] on li "After Picture" at bounding box center [364, 457] width 338 height 32
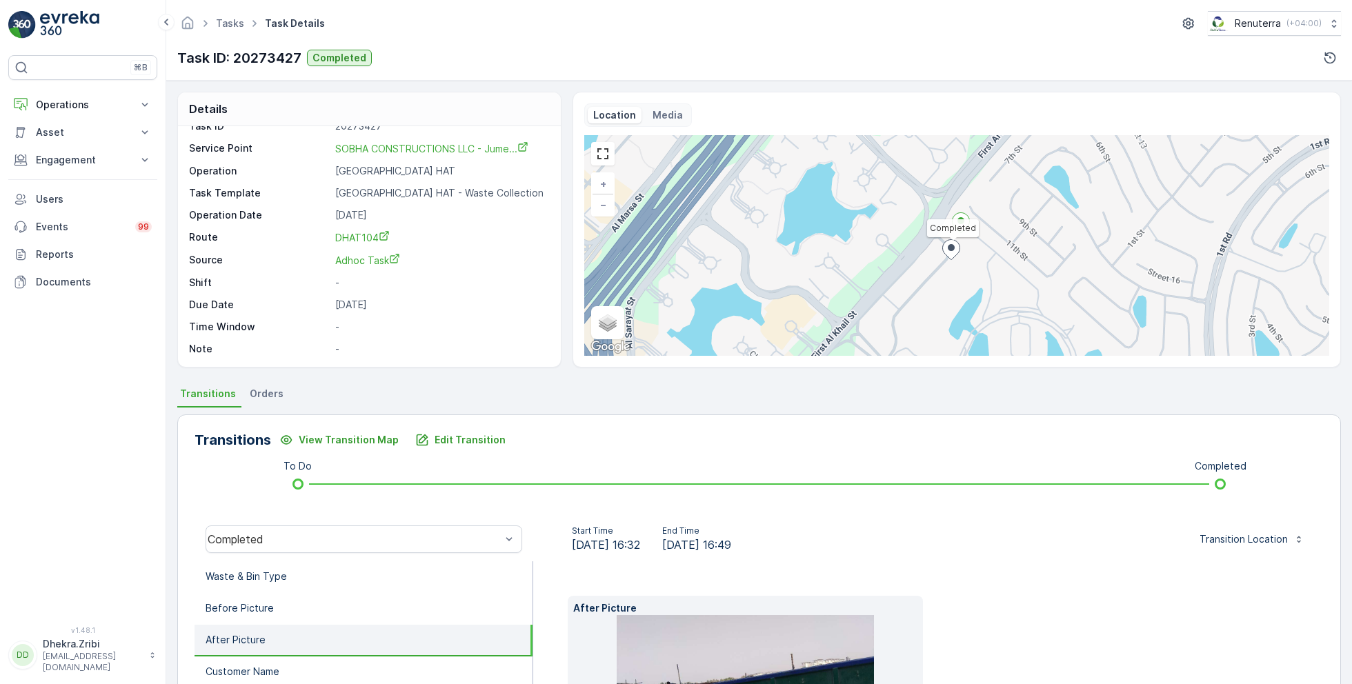
scroll to position [206, 0]
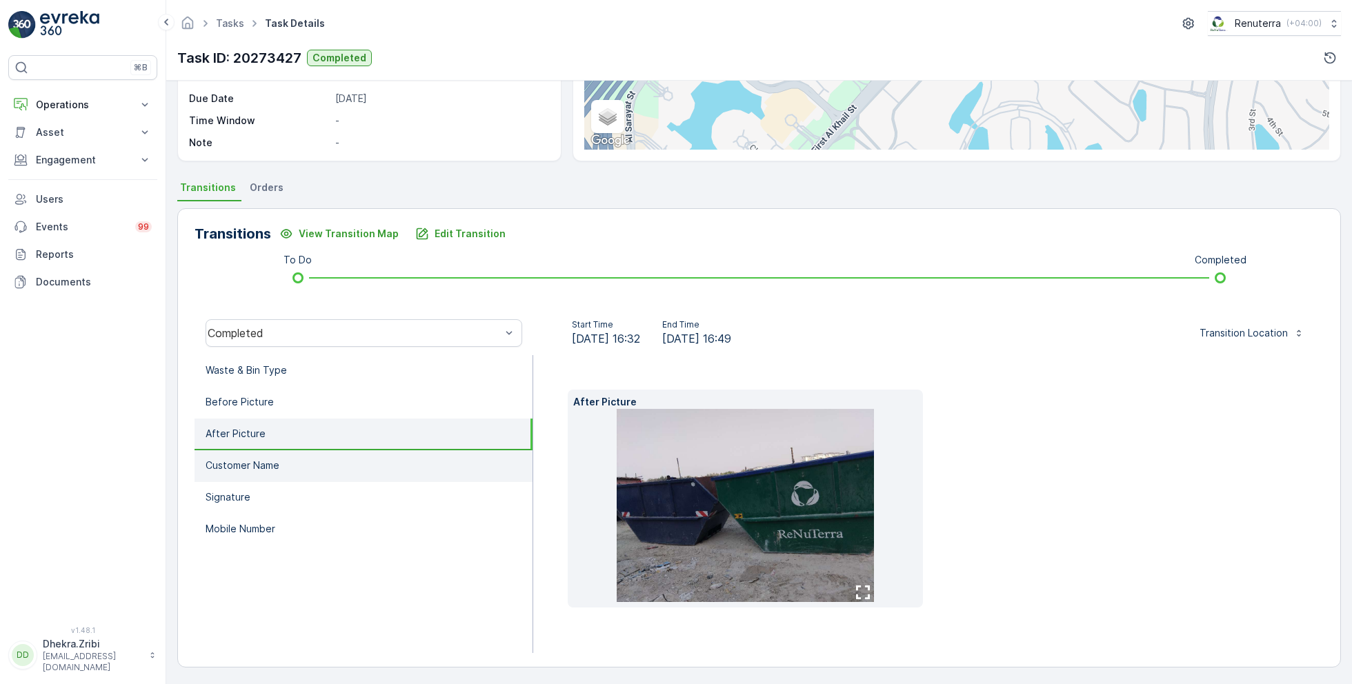
click at [304, 453] on li "Customer Name" at bounding box center [364, 467] width 338 height 32
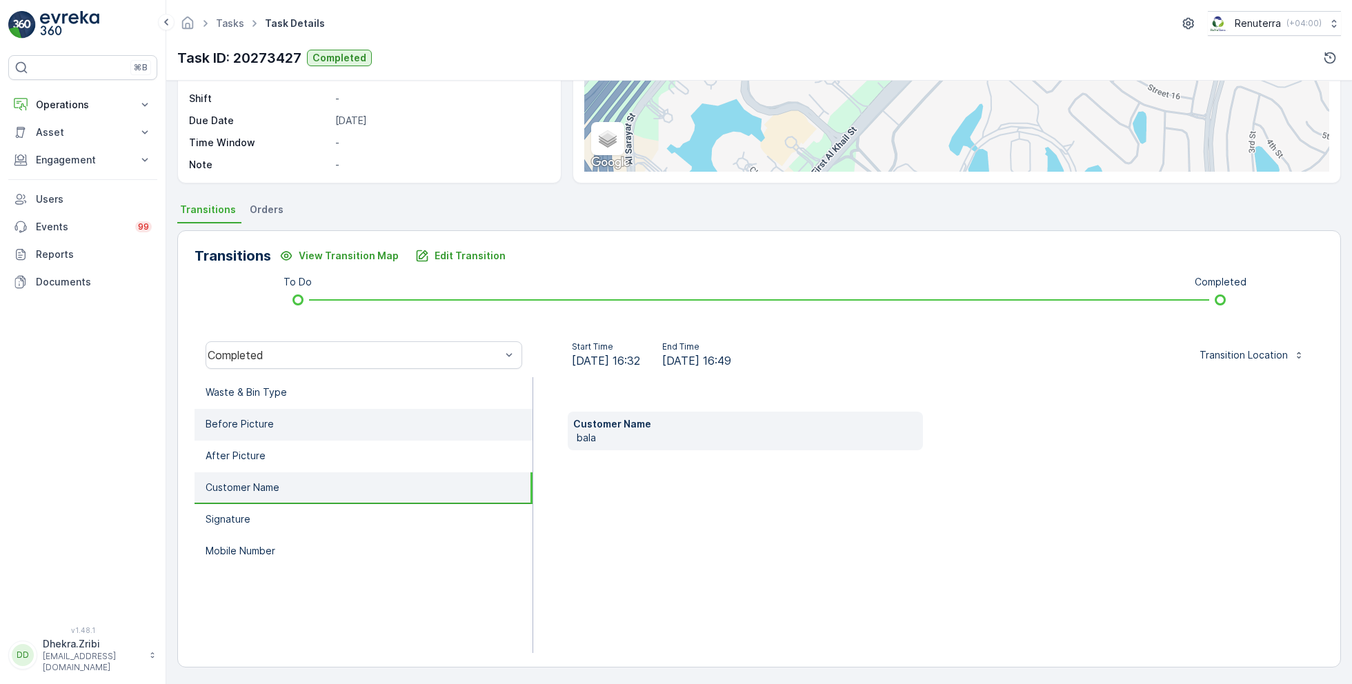
click at [315, 420] on li "Before Picture" at bounding box center [364, 425] width 338 height 32
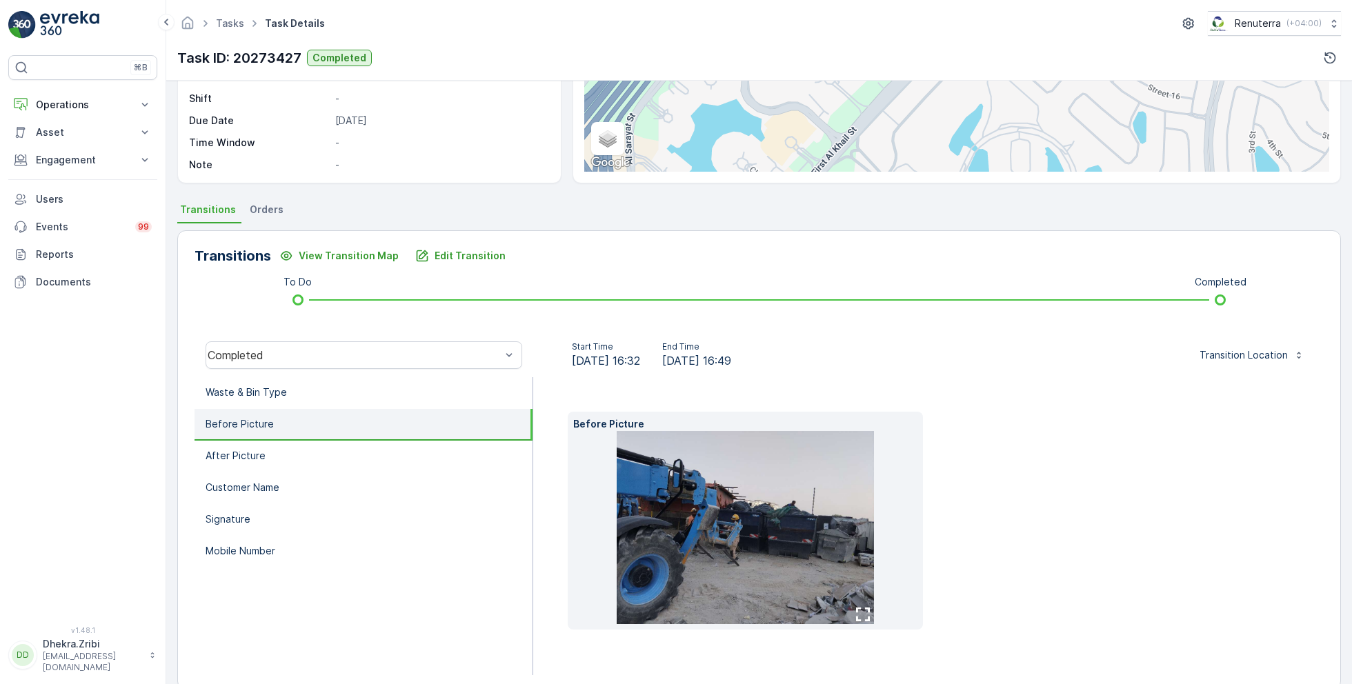
click at [755, 559] on img at bounding box center [745, 527] width 257 height 193
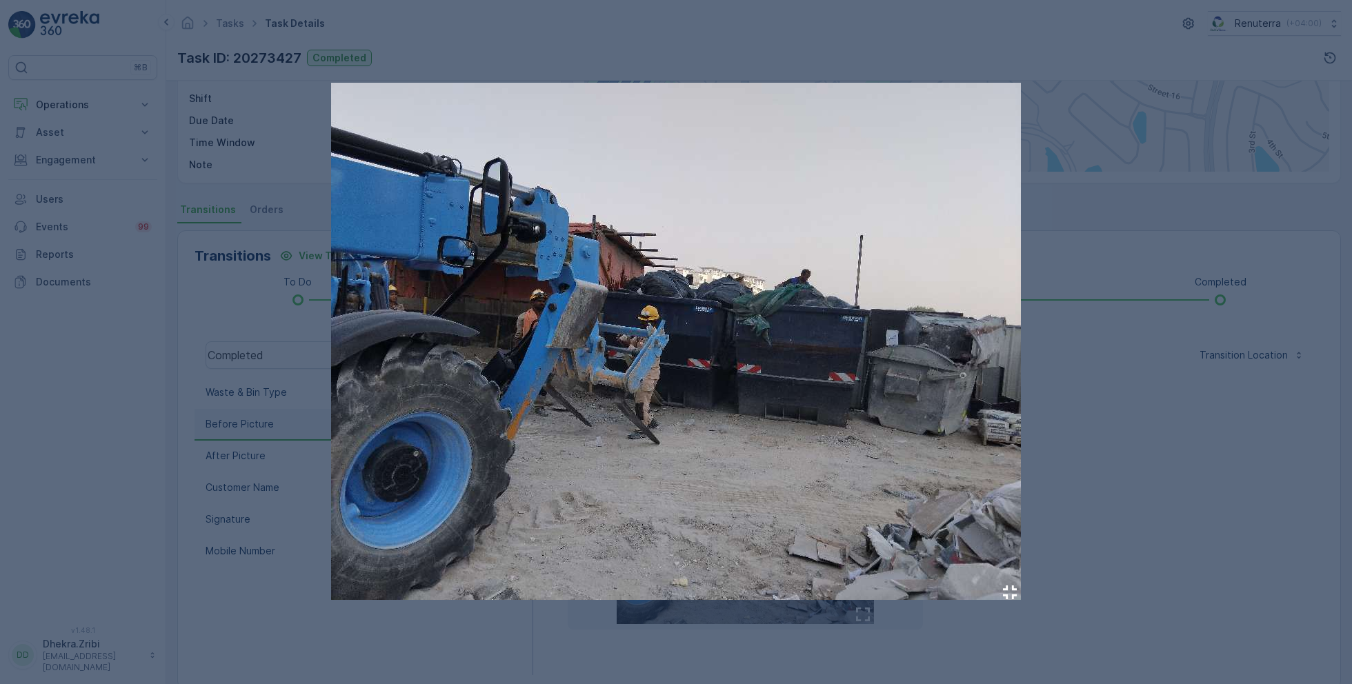
click at [1168, 501] on div at bounding box center [676, 342] width 1352 height 684
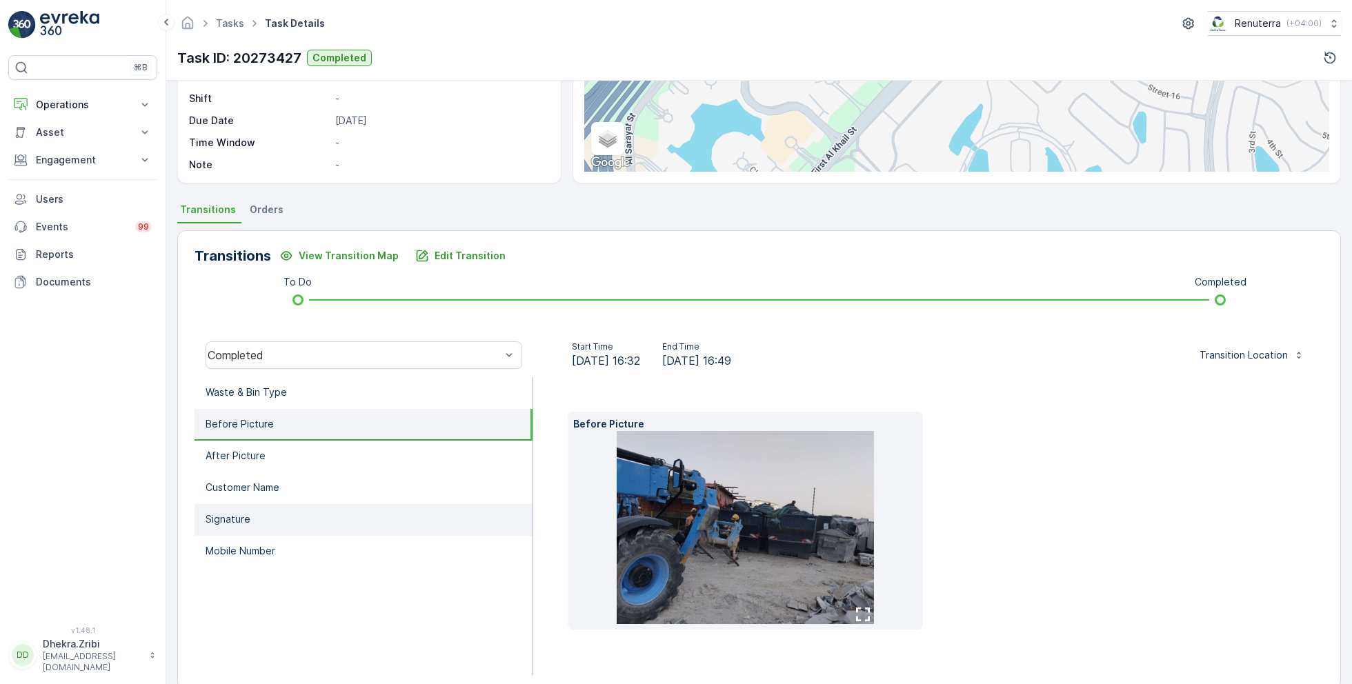
click at [364, 527] on li "Signature" at bounding box center [364, 520] width 338 height 32
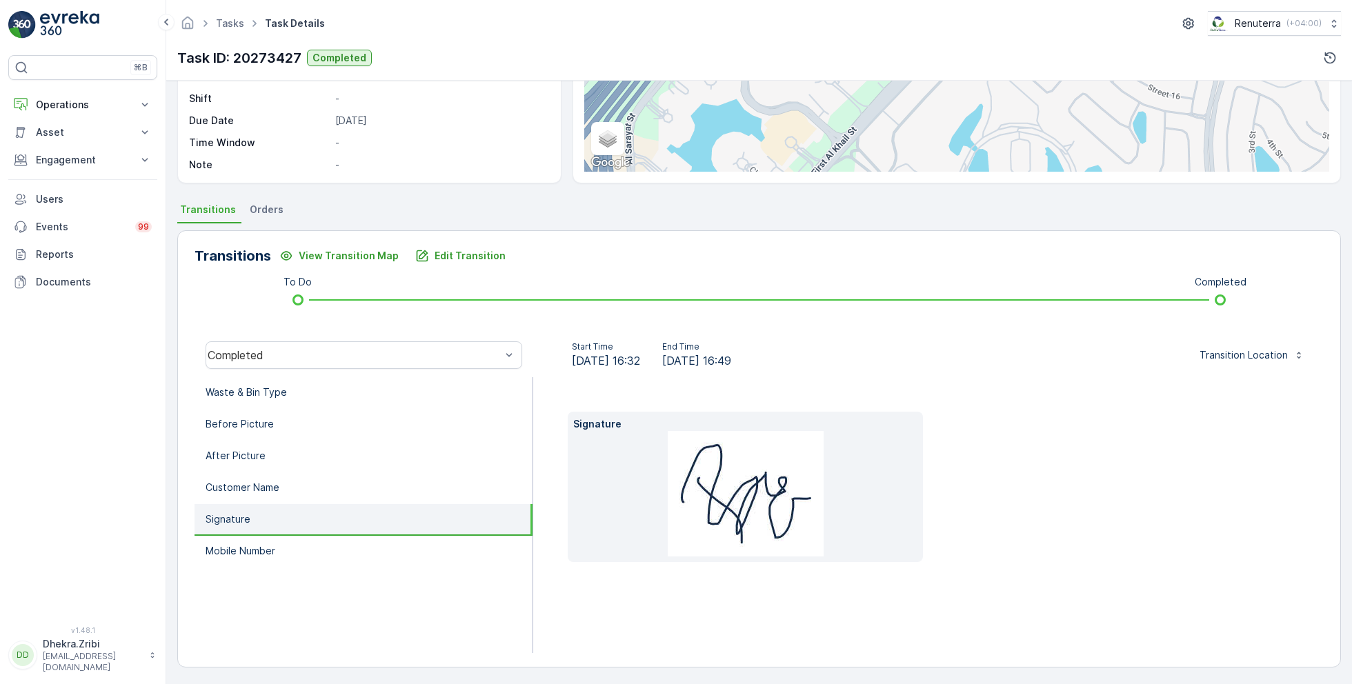
click at [359, 509] on li "Signature" at bounding box center [364, 520] width 338 height 32
click at [359, 500] on li "Customer Name" at bounding box center [364, 489] width 338 height 32
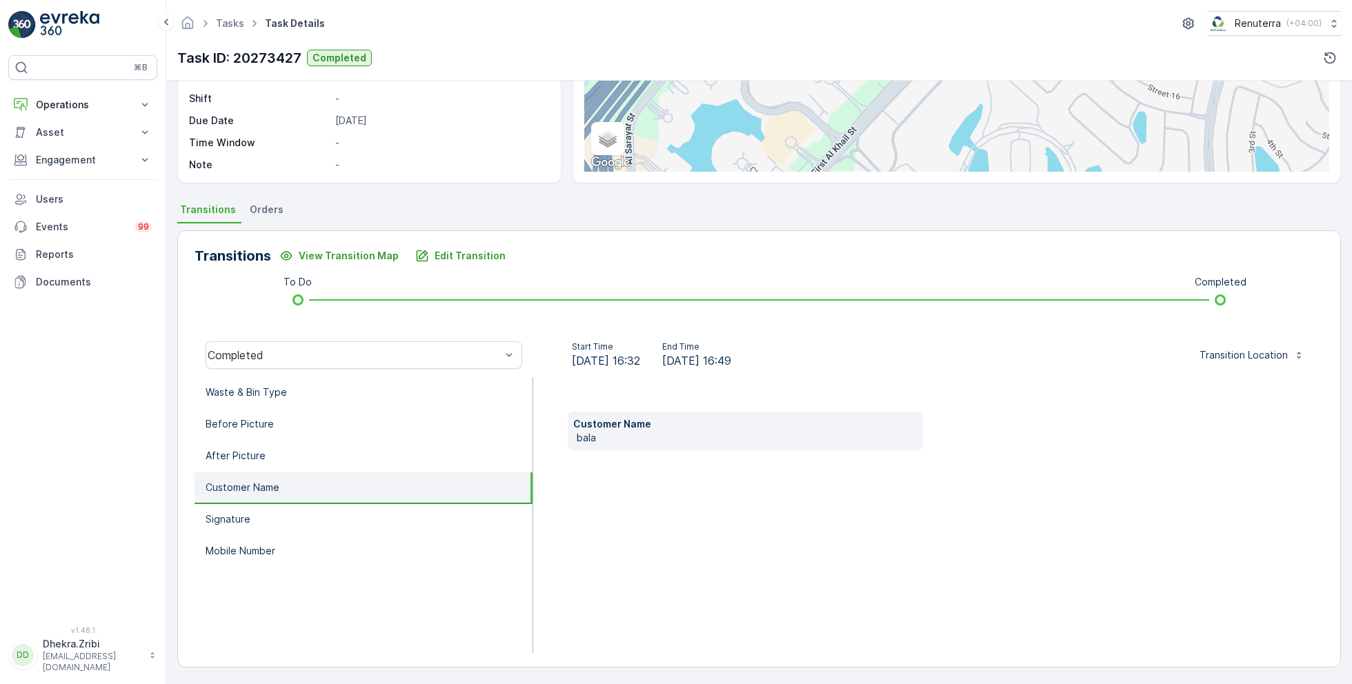
scroll to position [0, 0]
